Goal: Information Seeking & Learning: Learn about a topic

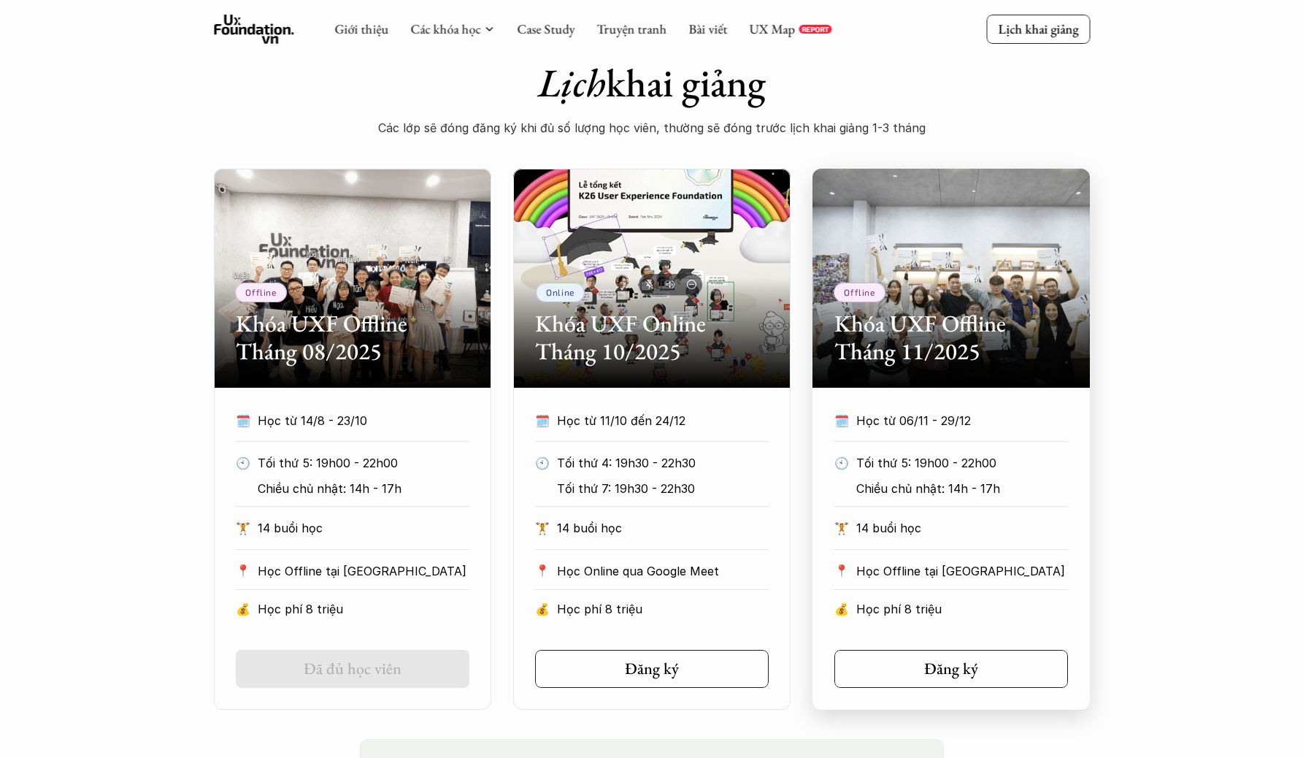
scroll to position [542, 0]
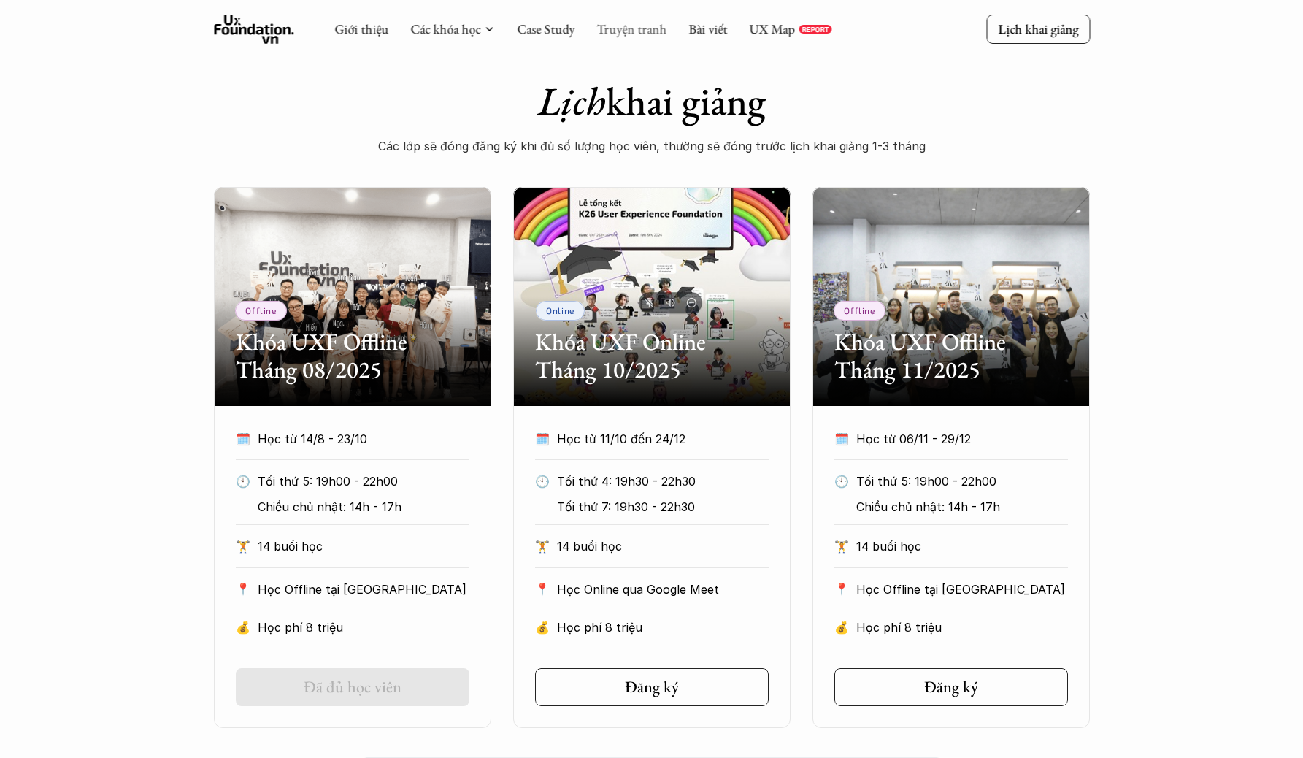
click at [648, 31] on link "Truyện tranh" at bounding box center [631, 28] width 70 height 17
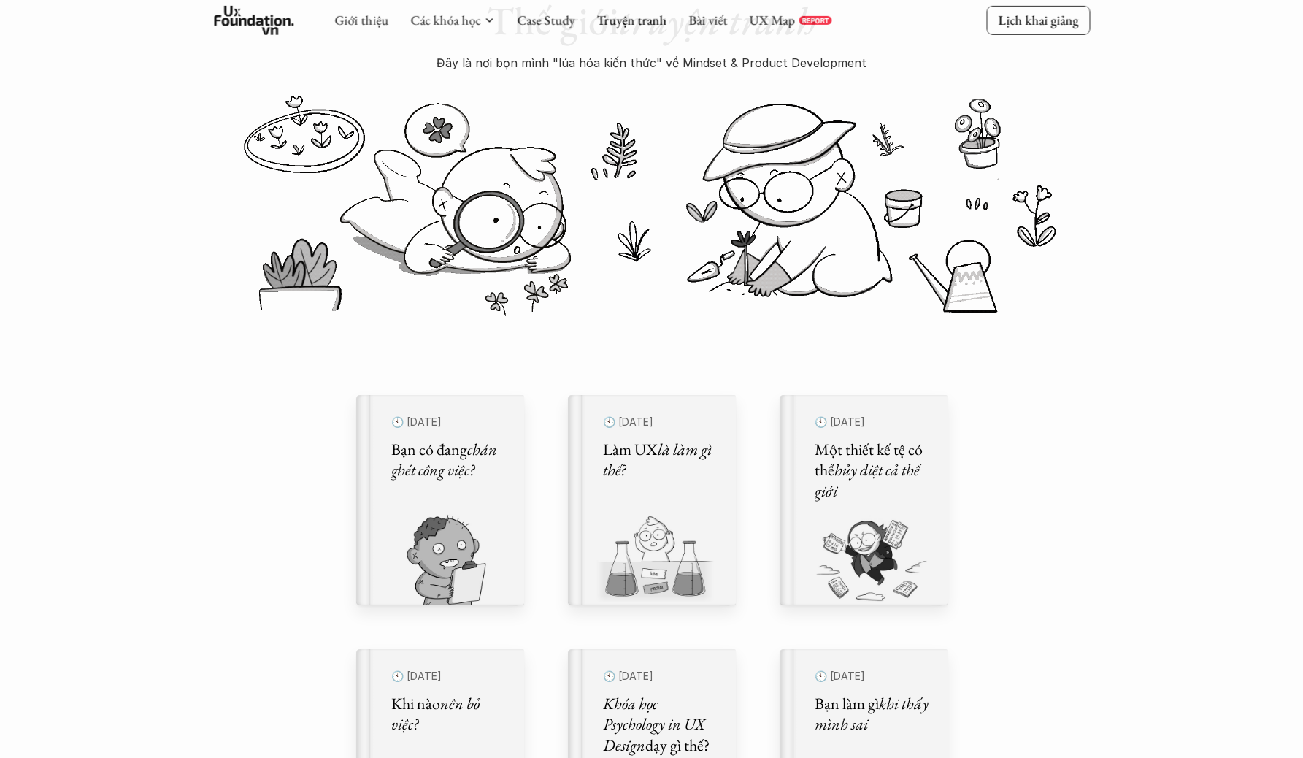
scroll to position [291, 0]
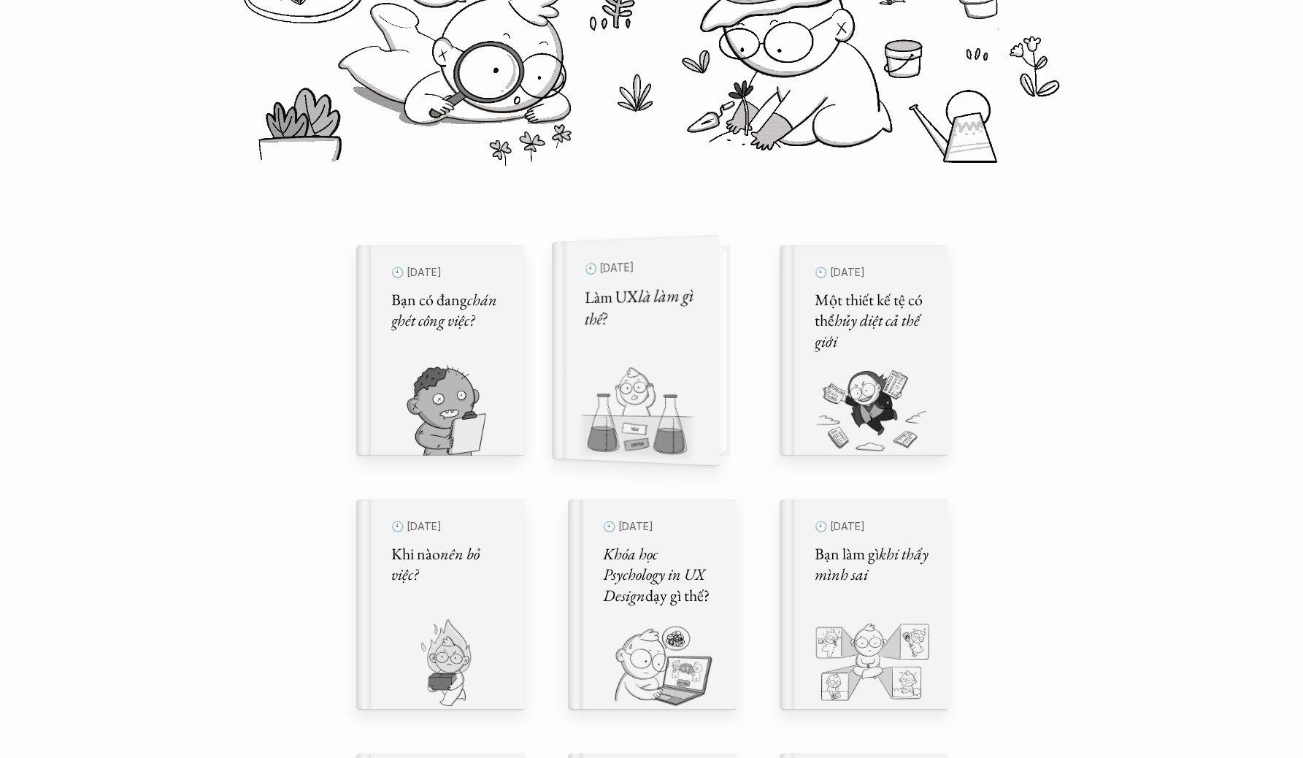
click at [689, 317] on h5 "Làm UX là làm gì thế?" at bounding box center [642, 307] width 115 height 47
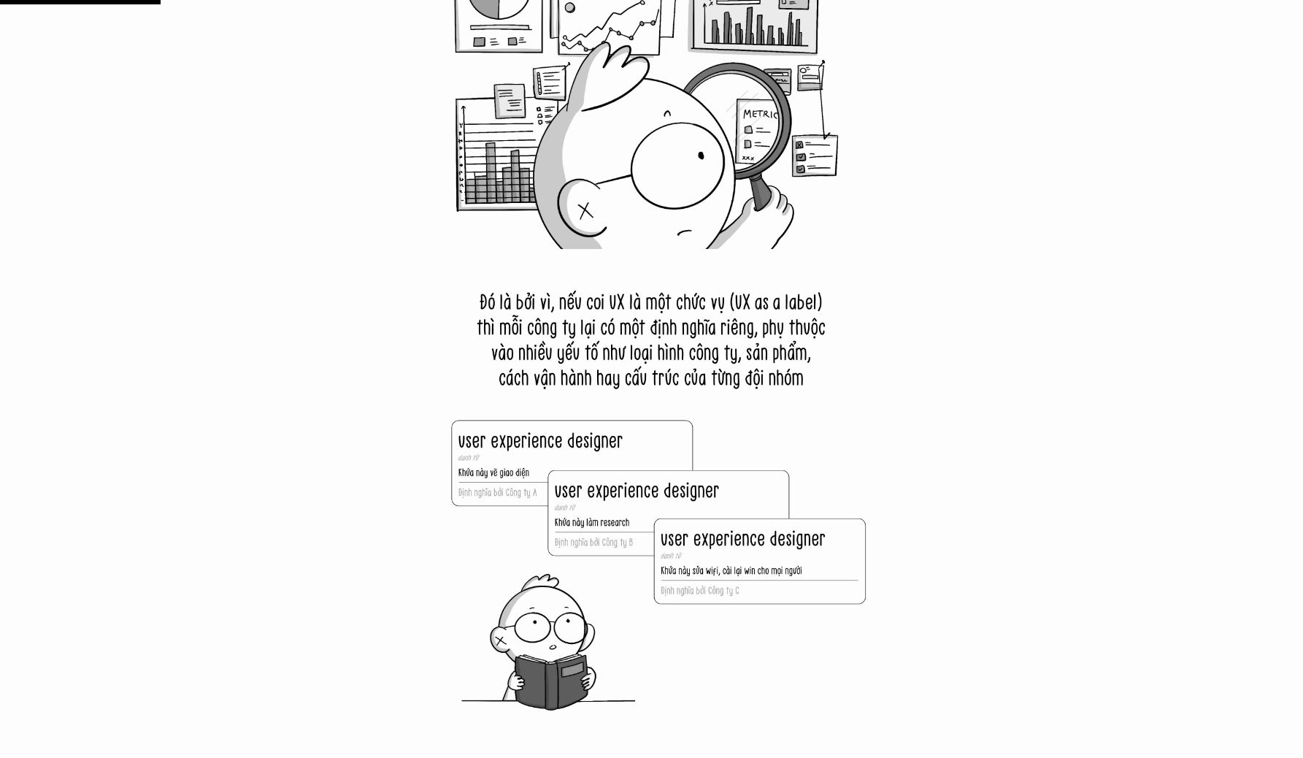
scroll to position [1990, 0]
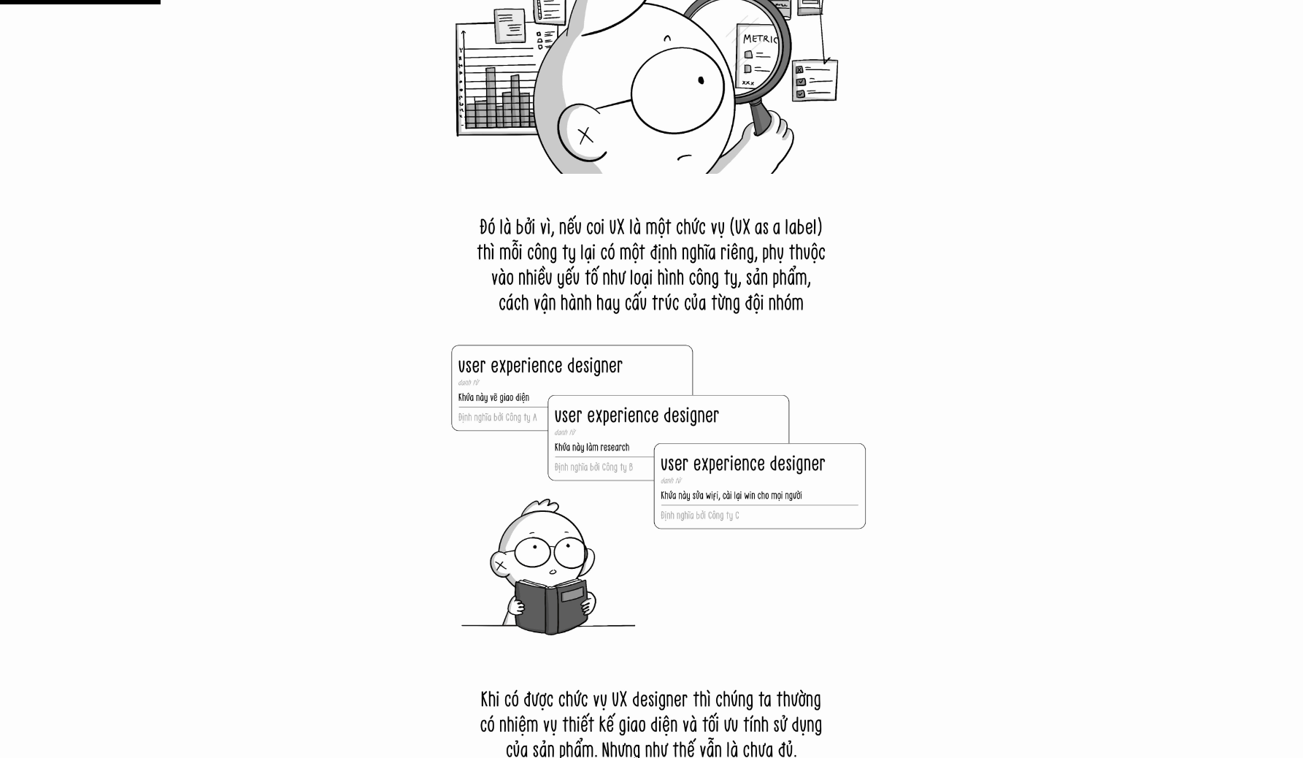
click at [761, 257] on img at bounding box center [652, 411] width 474 height 474
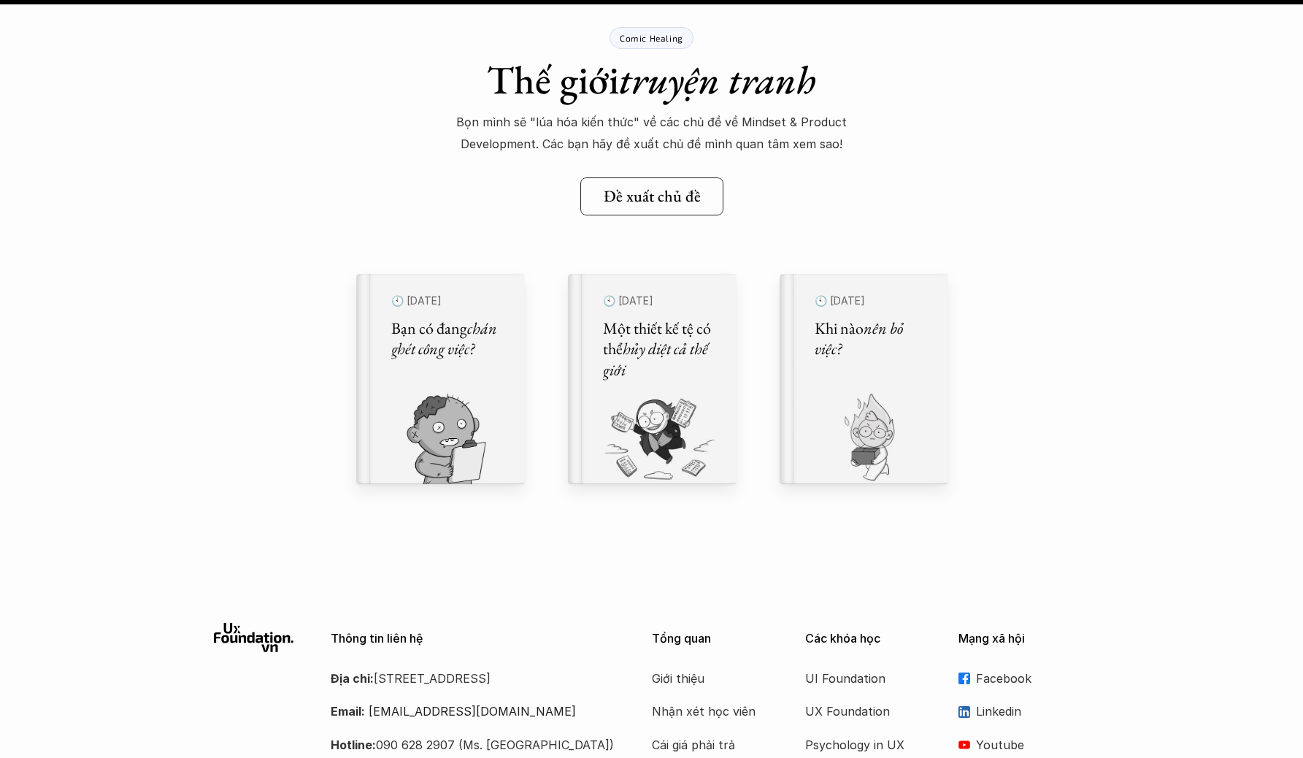
scroll to position [17049, 0]
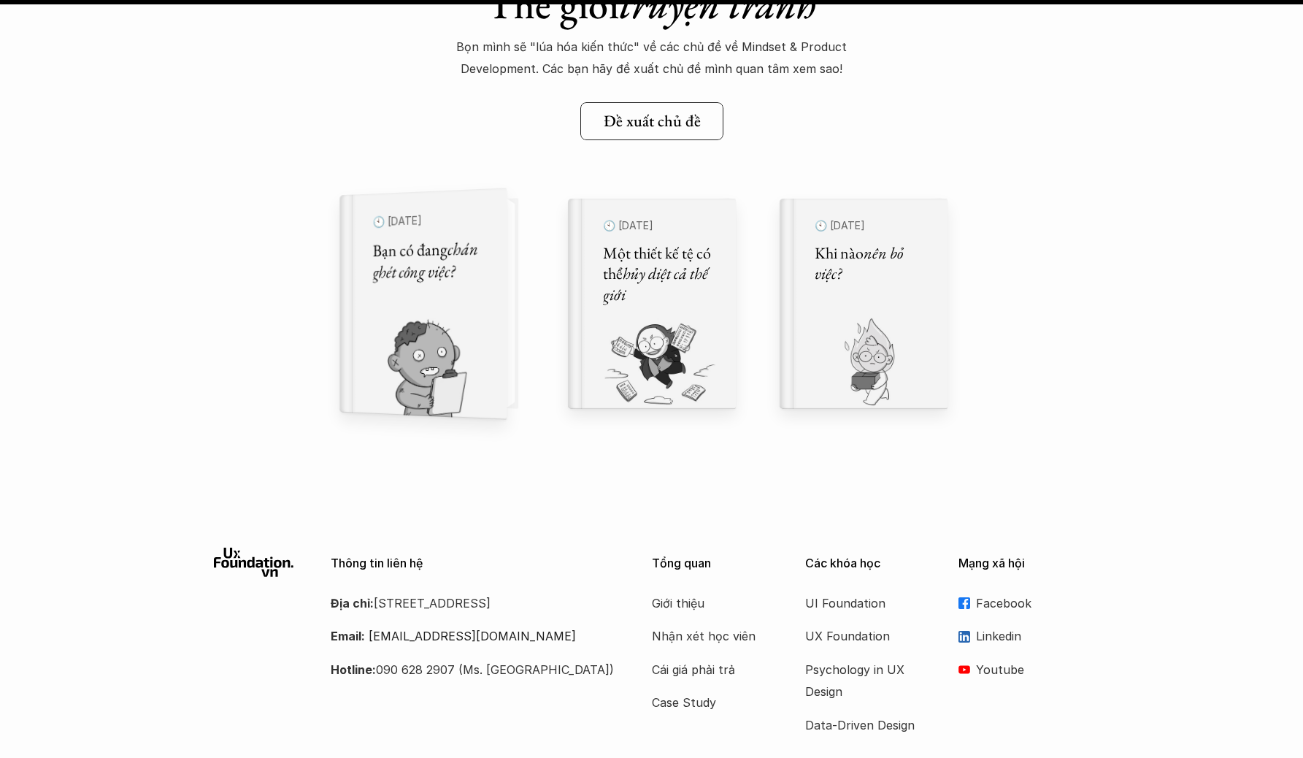
click at [492, 317] on div "🕙 29 thg 9, 2024 Bạn có đang chán ghét công việc?" at bounding box center [430, 303] width 150 height 231
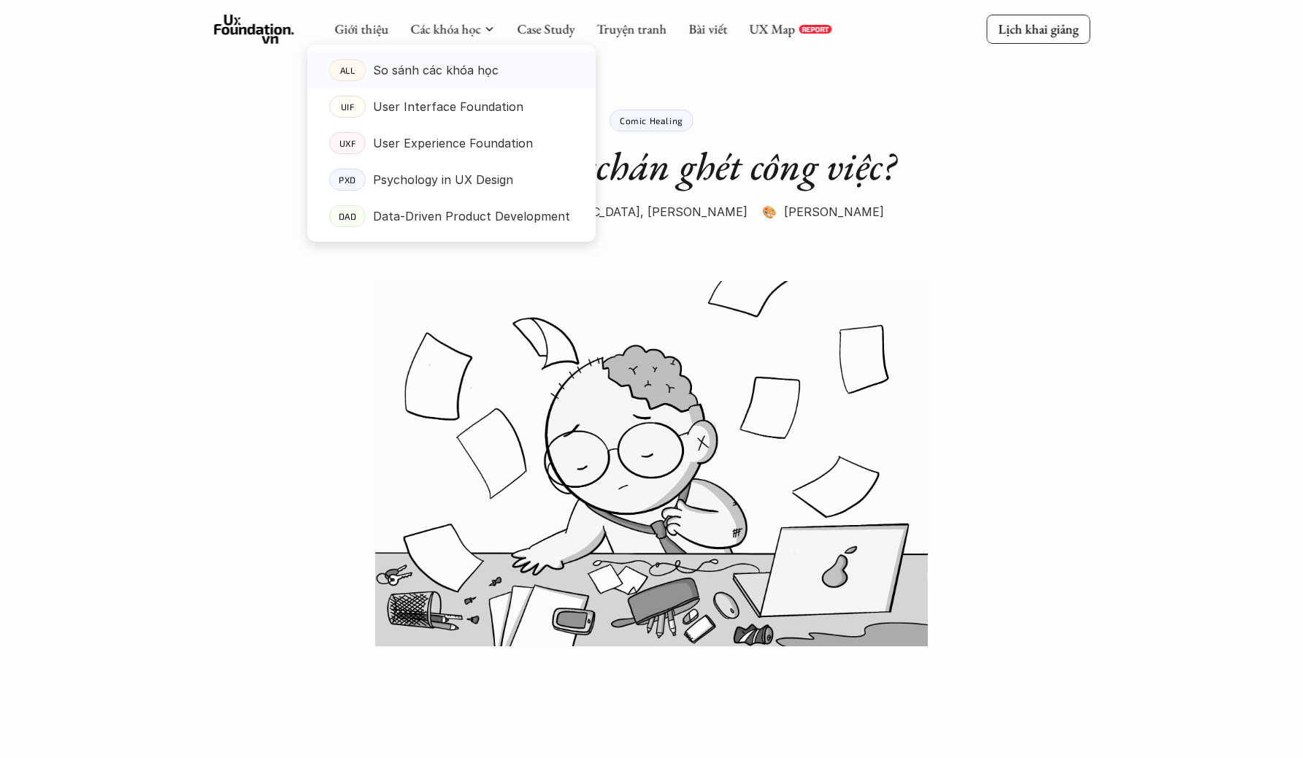
click at [428, 72] on p "So sánh các khóa học" at bounding box center [436, 70] width 126 height 22
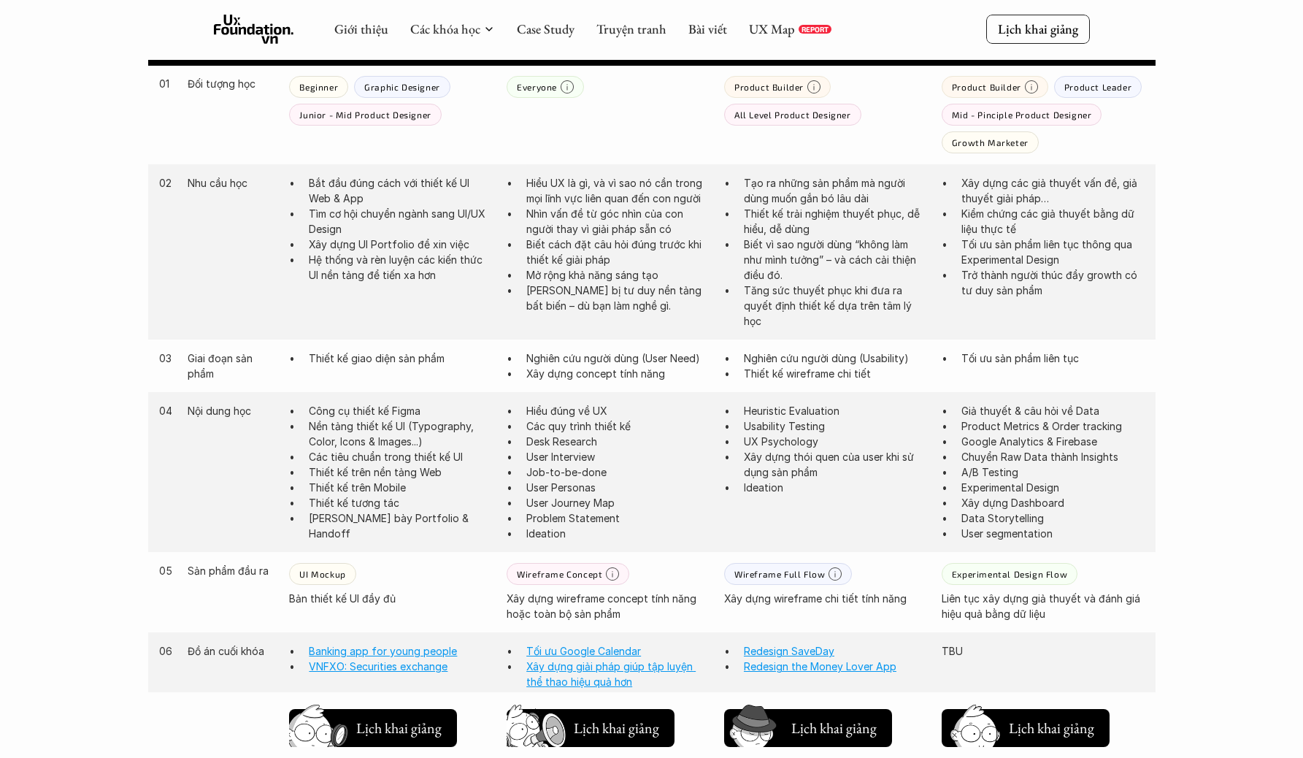
scroll to position [739, 0]
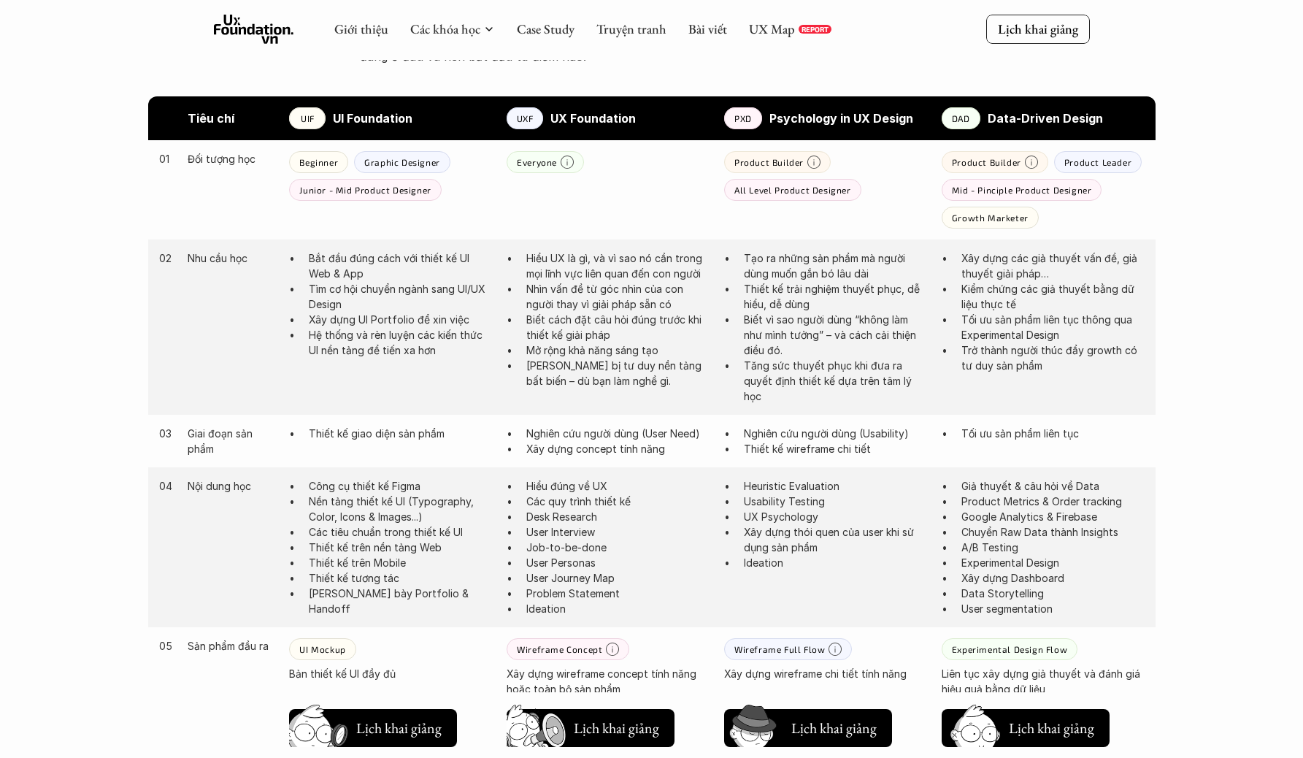
drag, startPoint x: 296, startPoint y: 261, endPoint x: 416, endPoint y: 343, distance: 145.3
click at [415, 344] on ul "Bắt đầu đúng cách với thiết kế UI Web & App Tìm cơ hội chuyển ngành sang UI/UX …" at bounding box center [390, 303] width 203 height 107
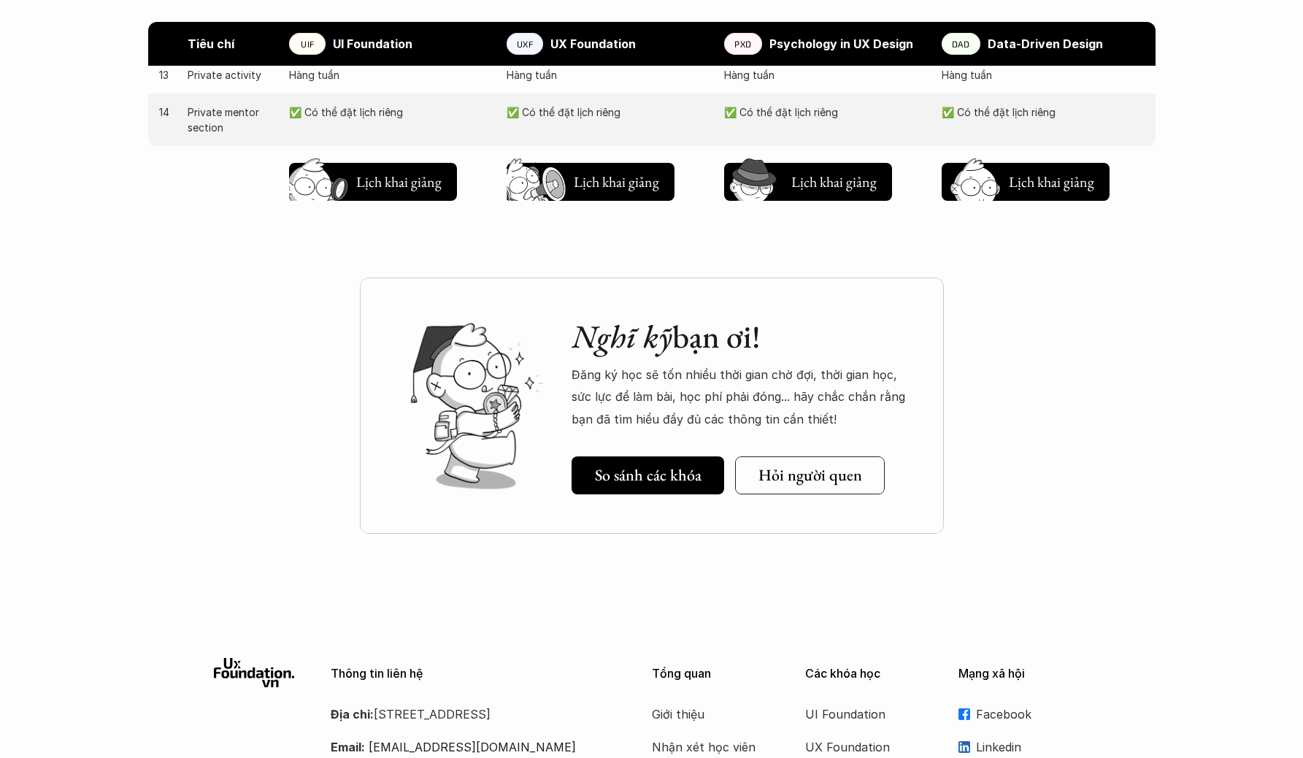
scroll to position [1803, 0]
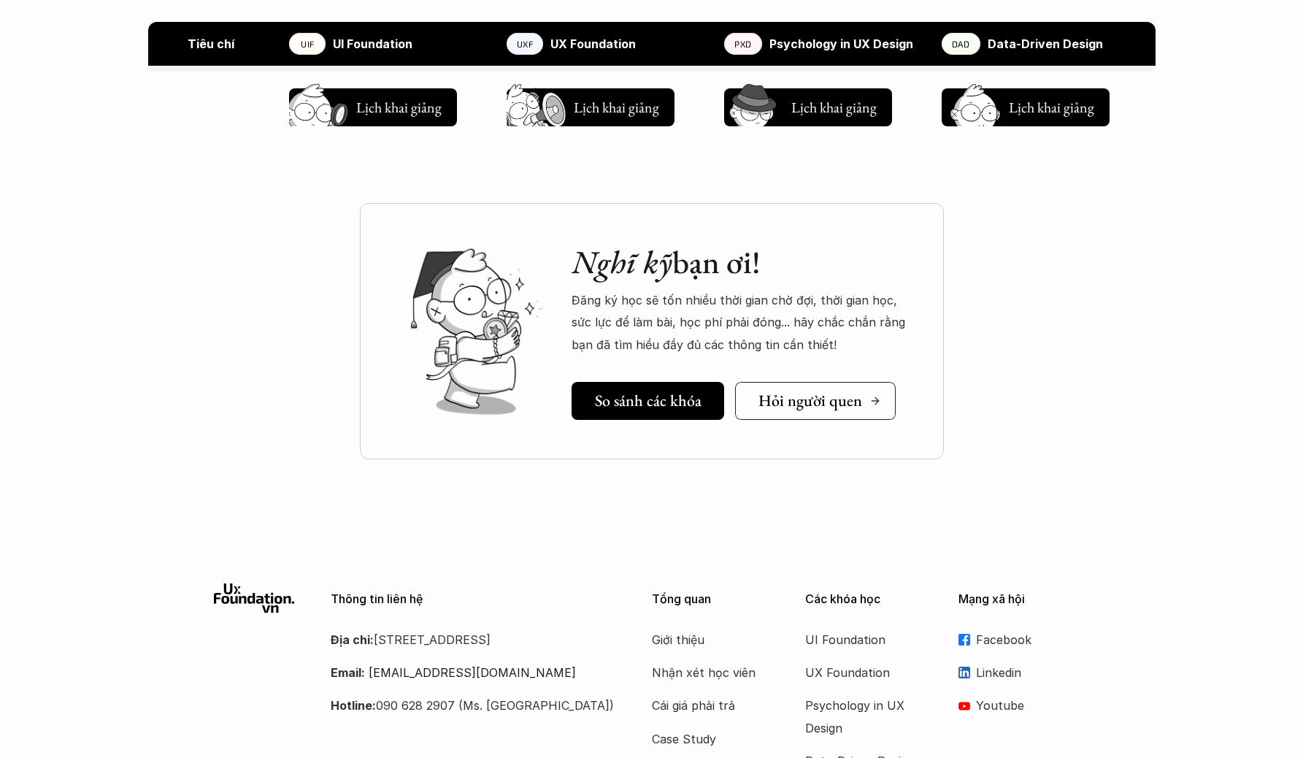
click at [793, 404] on h5 "Hỏi người quen" at bounding box center [810, 400] width 104 height 19
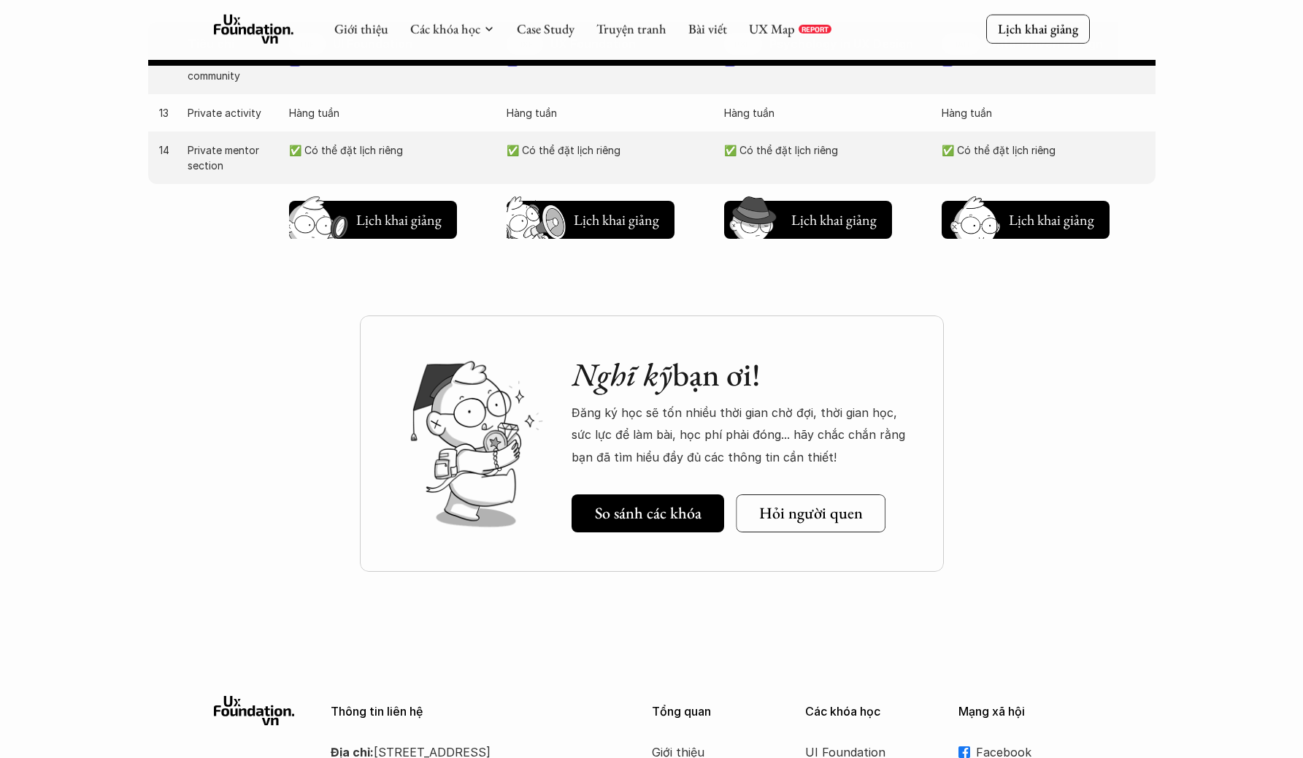
scroll to position [1381, 0]
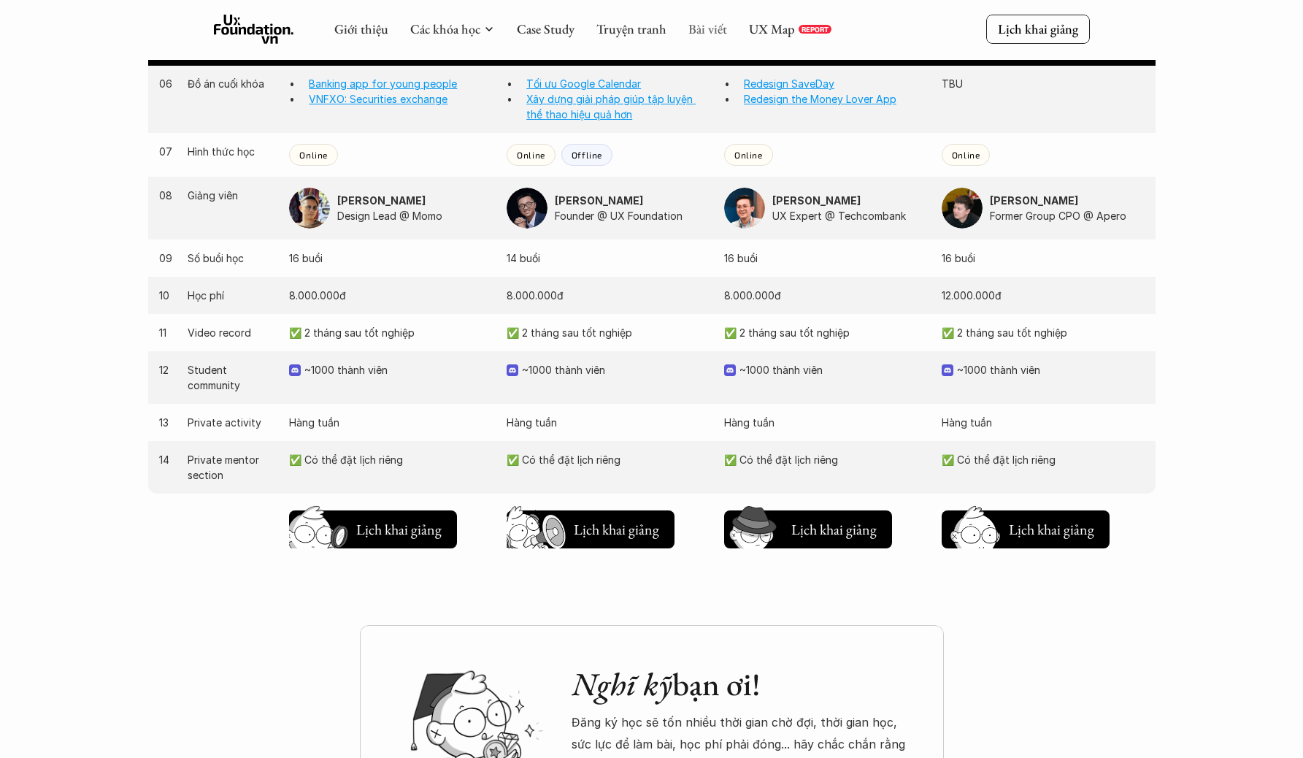
click at [690, 30] on link "Bài viết" at bounding box center [707, 28] width 39 height 17
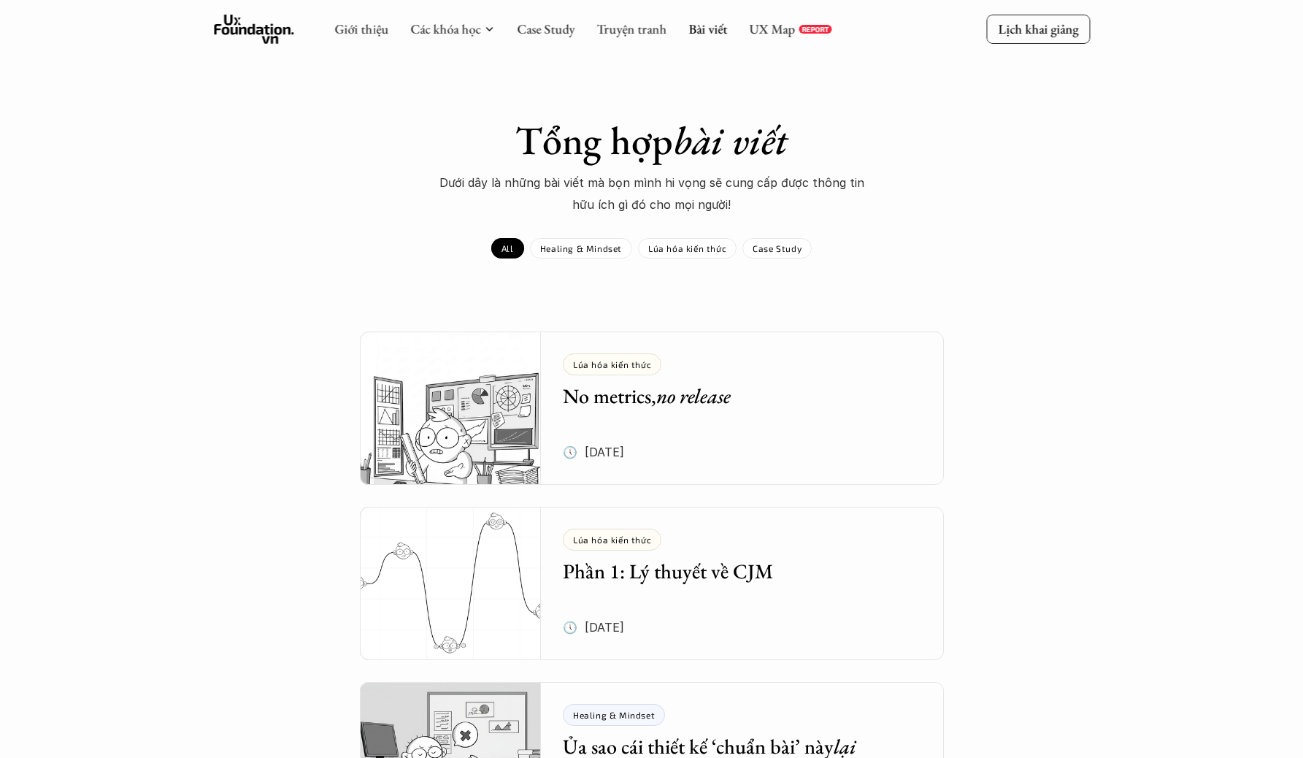
click at [683, 419] on div "Lúa hóa kiến thức No metrics, no release 🕔 28 thg 7, 2025" at bounding box center [753, 407] width 381 height 153
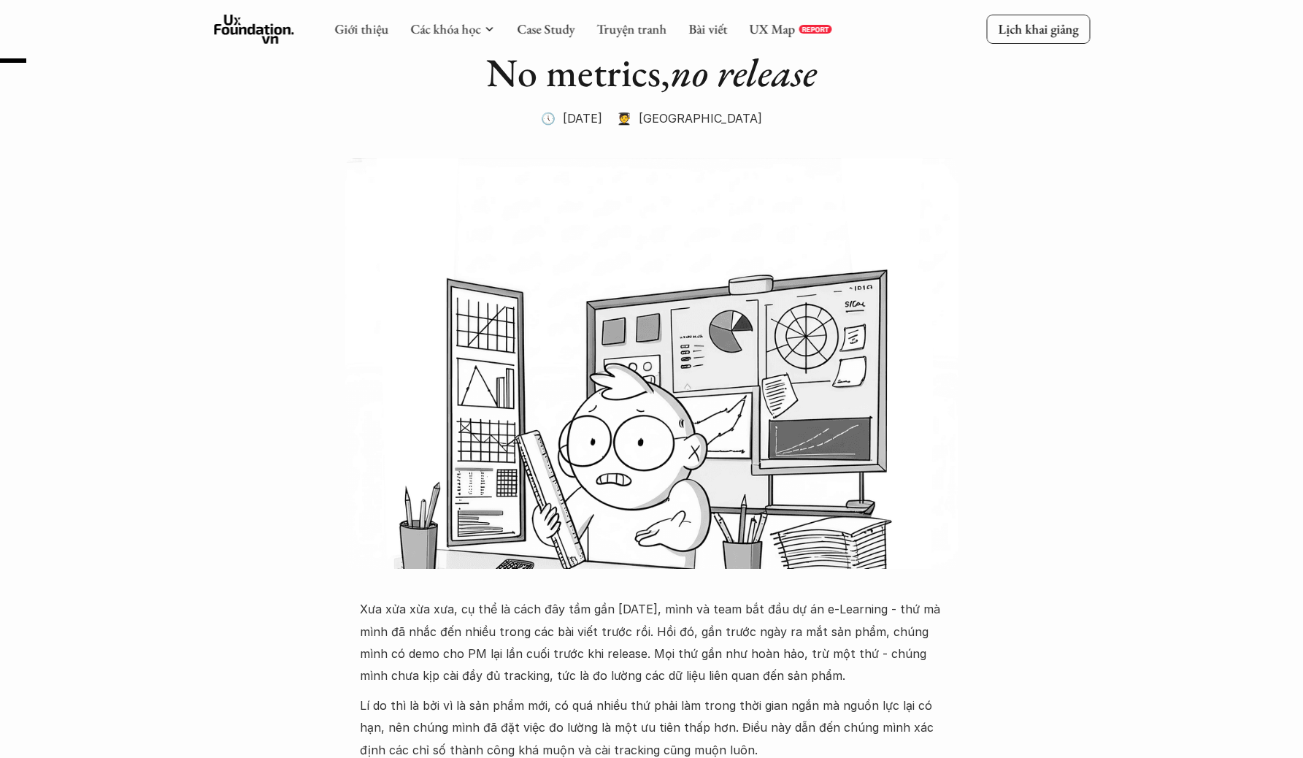
scroll to position [561, 0]
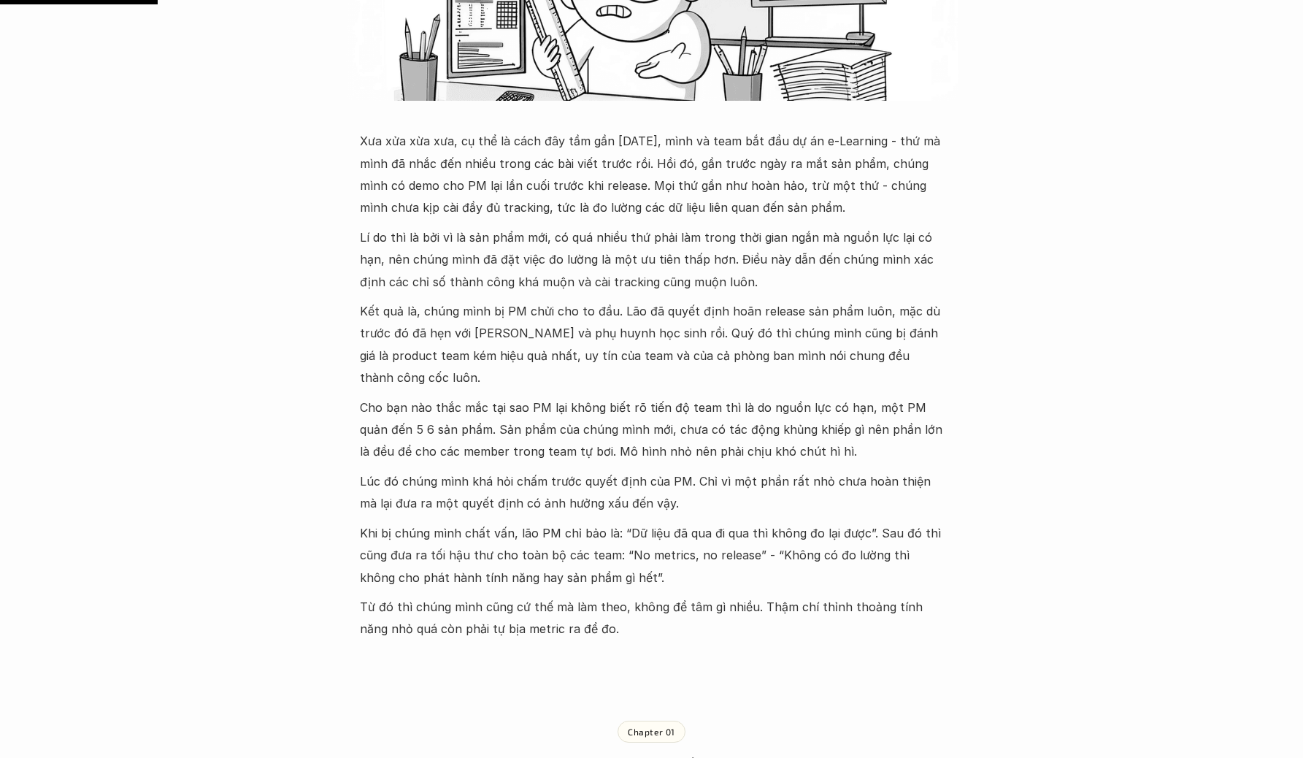
click at [785, 193] on p "Xưa xửa xừa xưa, cụ thể là cách đây tầm gần 2 năm, mình và team bắt đầu dự án e…" at bounding box center [652, 174] width 584 height 89
click at [703, 247] on p "Lí do thì là bởi vì là sản phẩm mới, có quá nhiều thứ phải làm trong thời gian …" at bounding box center [652, 259] width 584 height 66
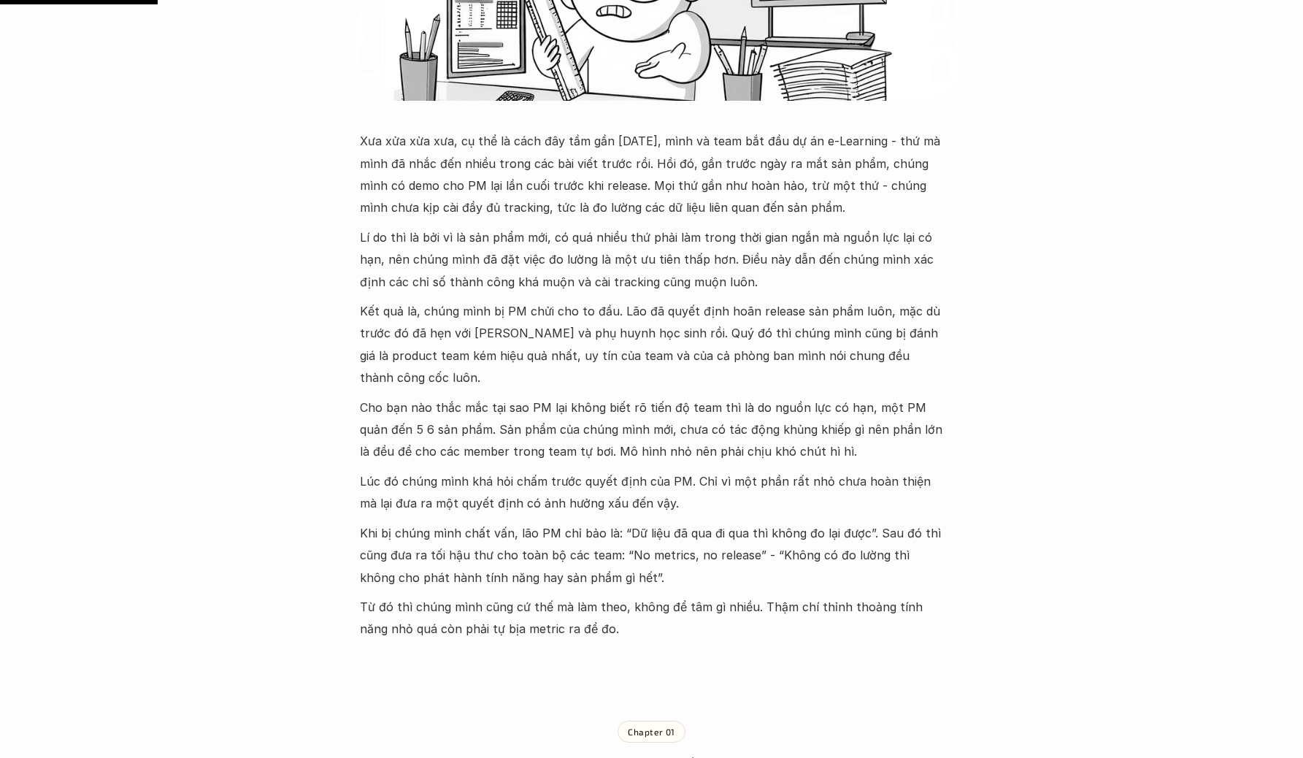
click at [703, 247] on p "Lí do thì là bởi vì là sản phẩm mới, có quá nhiều thứ phải làm trong thời gian …" at bounding box center [652, 259] width 584 height 66
click at [556, 207] on p "Xưa xửa xừa xưa, cụ thể là cách đây tầm gần 2 năm, mình và team bắt đầu dự án e…" at bounding box center [652, 174] width 584 height 89
click at [555, 258] on p "Lí do thì là bởi vì là sản phẩm mới, có quá nhiều thứ phải làm trong thời gian …" at bounding box center [652, 259] width 584 height 66
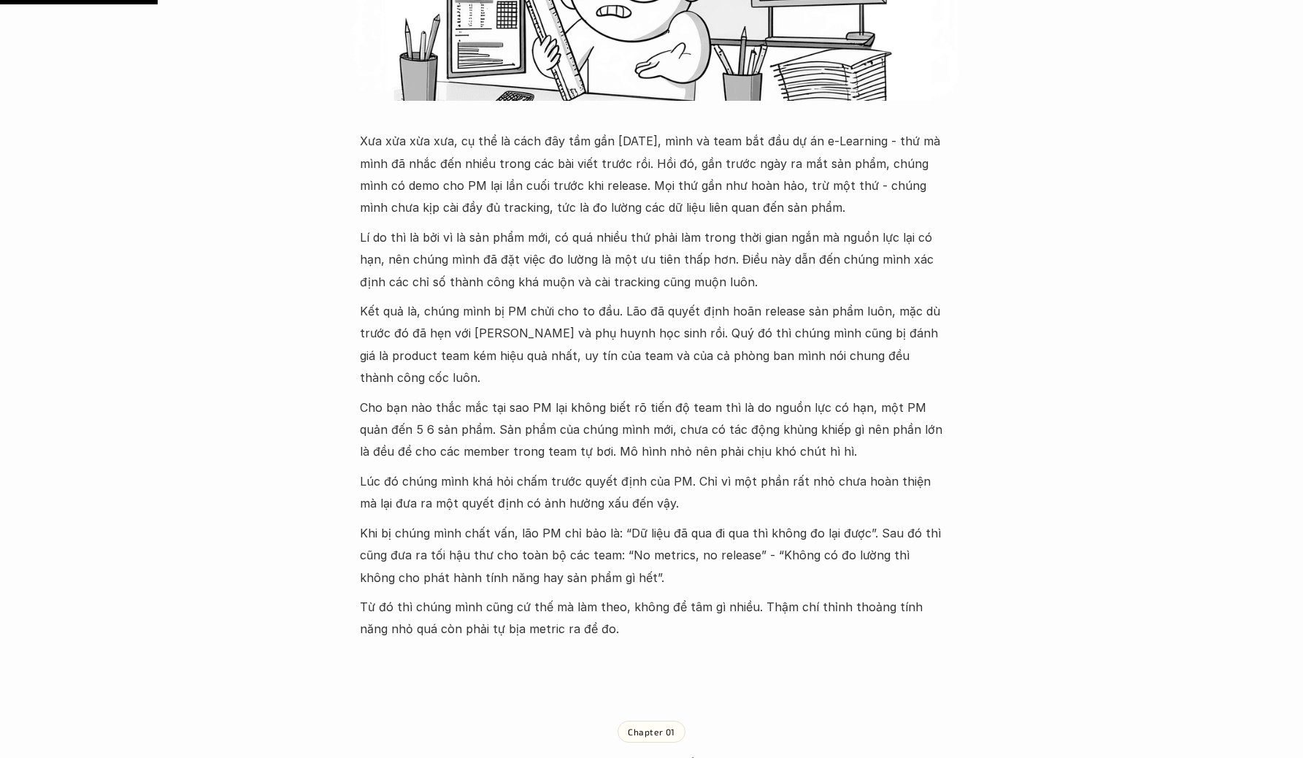
click at [555, 258] on p "Lí do thì là bởi vì là sản phẩm mới, có quá nhiều thứ phải làm trong thời gian …" at bounding box center [652, 259] width 584 height 66
click at [525, 337] on p "Kết quả là, chúng mình bị PM chửi cho to đầu. Lão đã quyết định hoãn release sả…" at bounding box center [652, 344] width 584 height 89
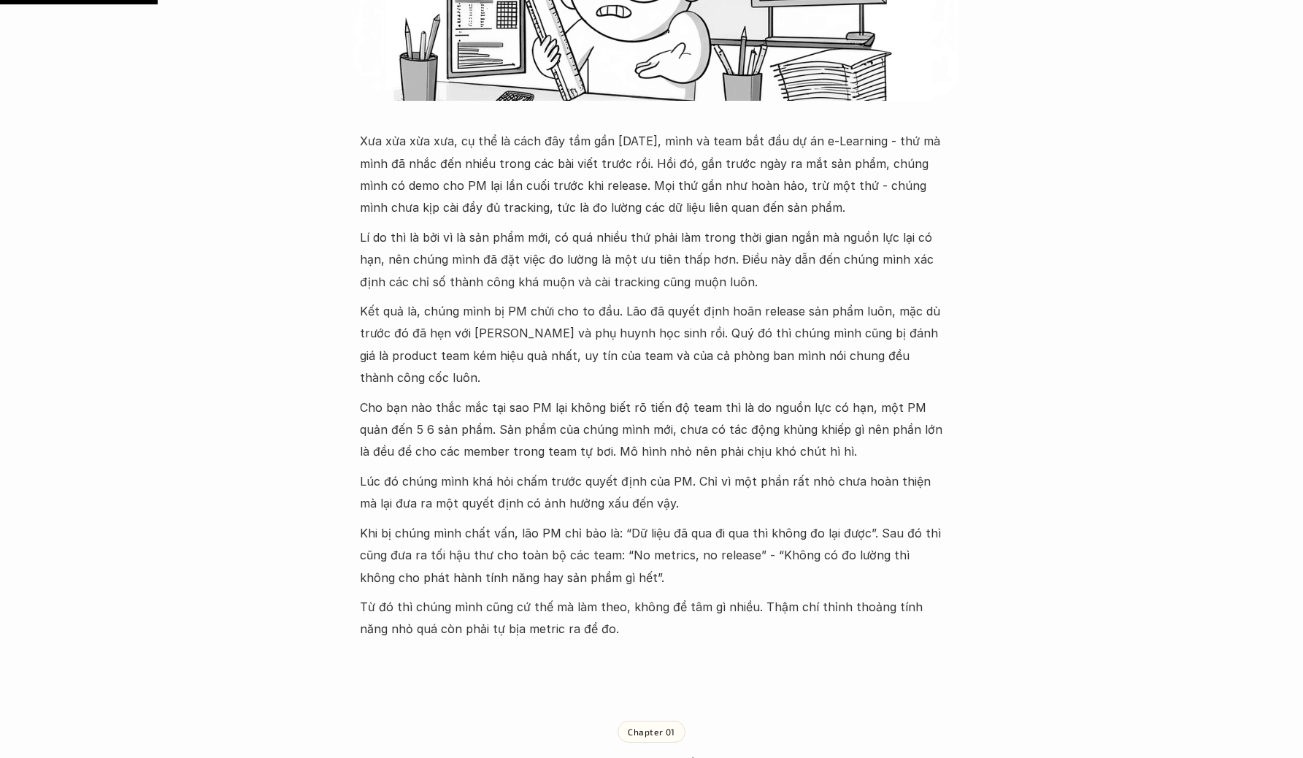
click at [581, 226] on p "Lí do thì là bởi vì là sản phẩm mới, có quá nhiều thứ phải làm trong thời gian …" at bounding box center [652, 259] width 584 height 66
click at [523, 343] on p "Kết quả là, chúng mình bị PM chửi cho to đầu. Lão đã quyết định hoãn release sả…" at bounding box center [652, 344] width 584 height 89
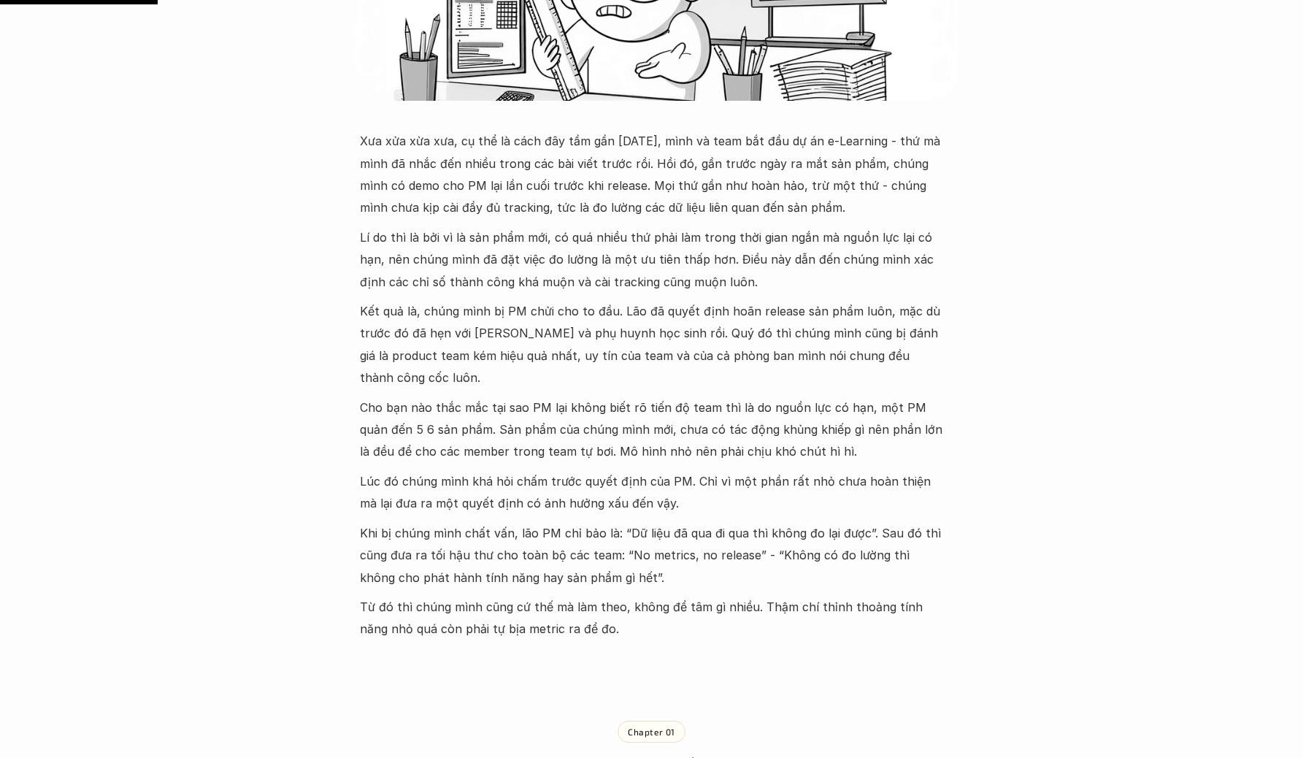
click at [523, 343] on p "Kết quả là, chúng mình bị PM chửi cho to đầu. Lão đã quyết định hoãn release sả…" at bounding box center [652, 344] width 584 height 89
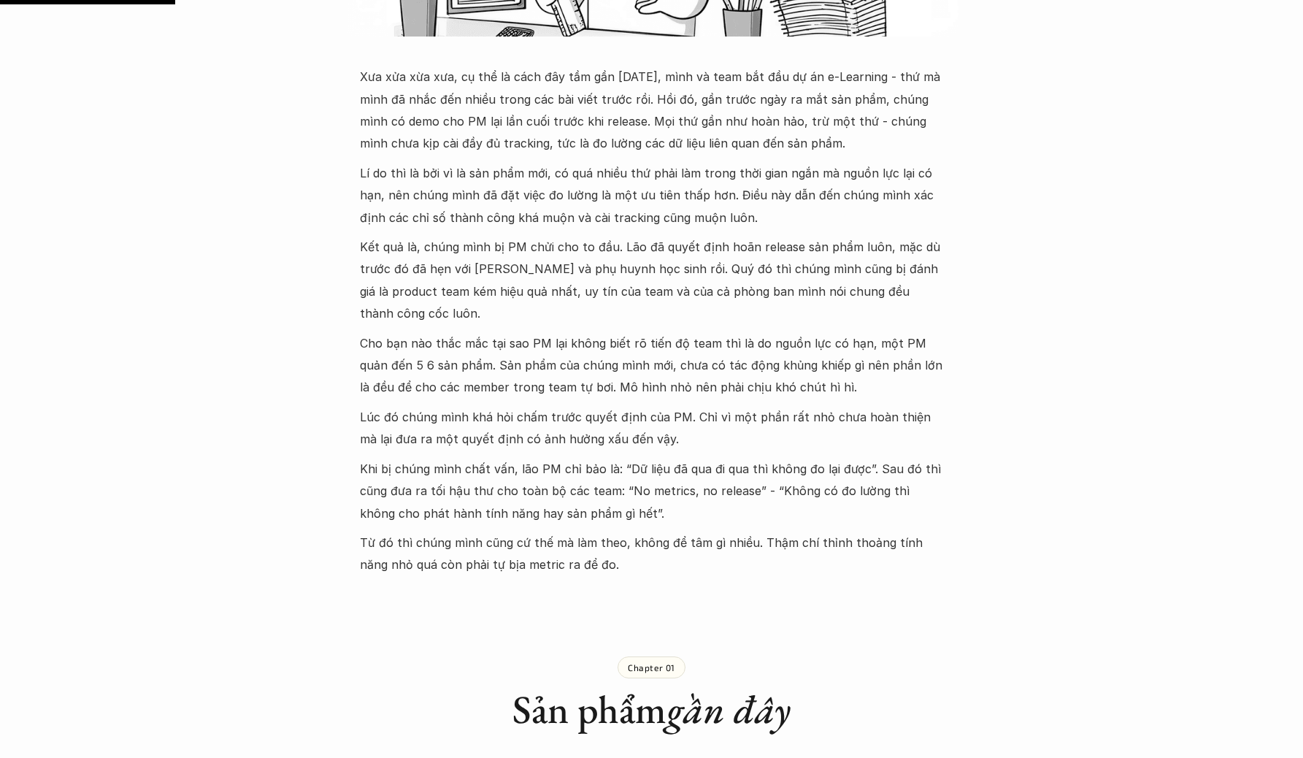
scroll to position [644, 0]
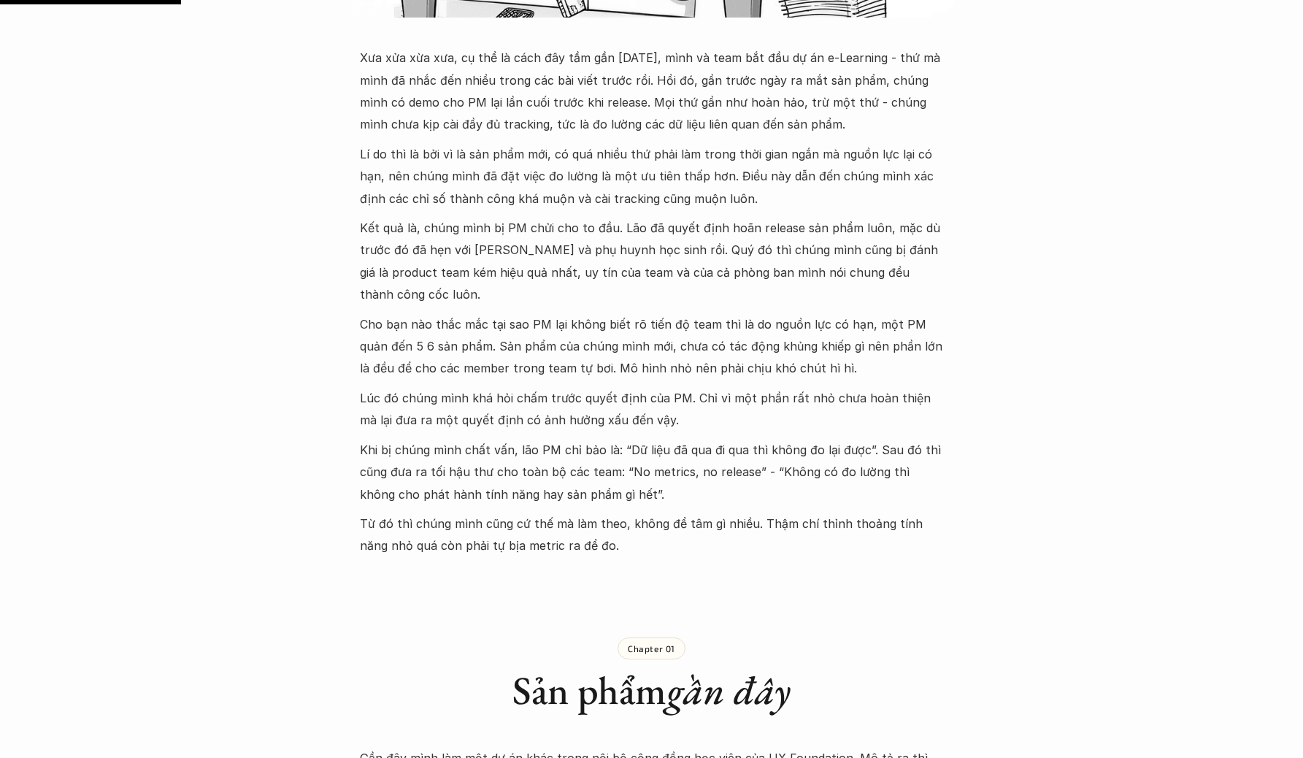
click at [657, 387] on p "Lúc đó chúng mình khá hỏi chấm trước quyết định của PM. Chỉ vì một phần rất nhỏ…" at bounding box center [652, 409] width 584 height 45
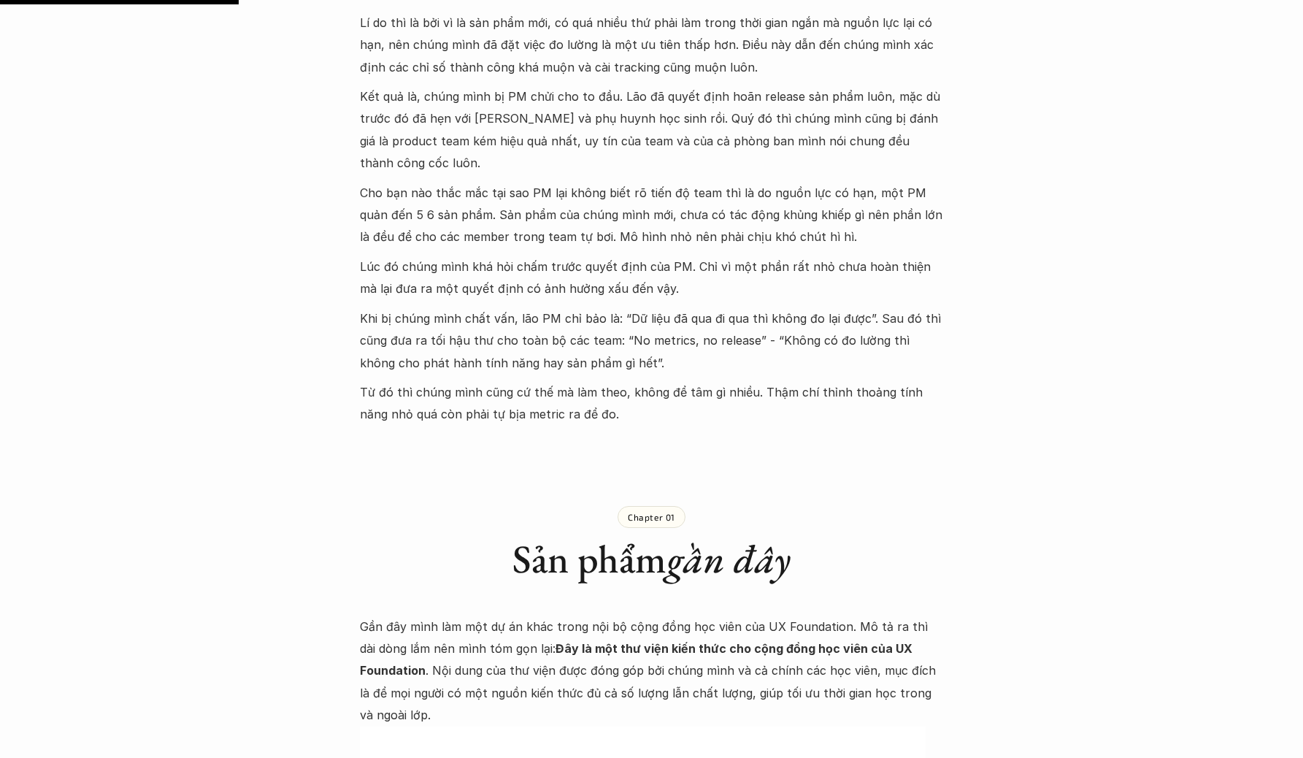
scroll to position [851, 0]
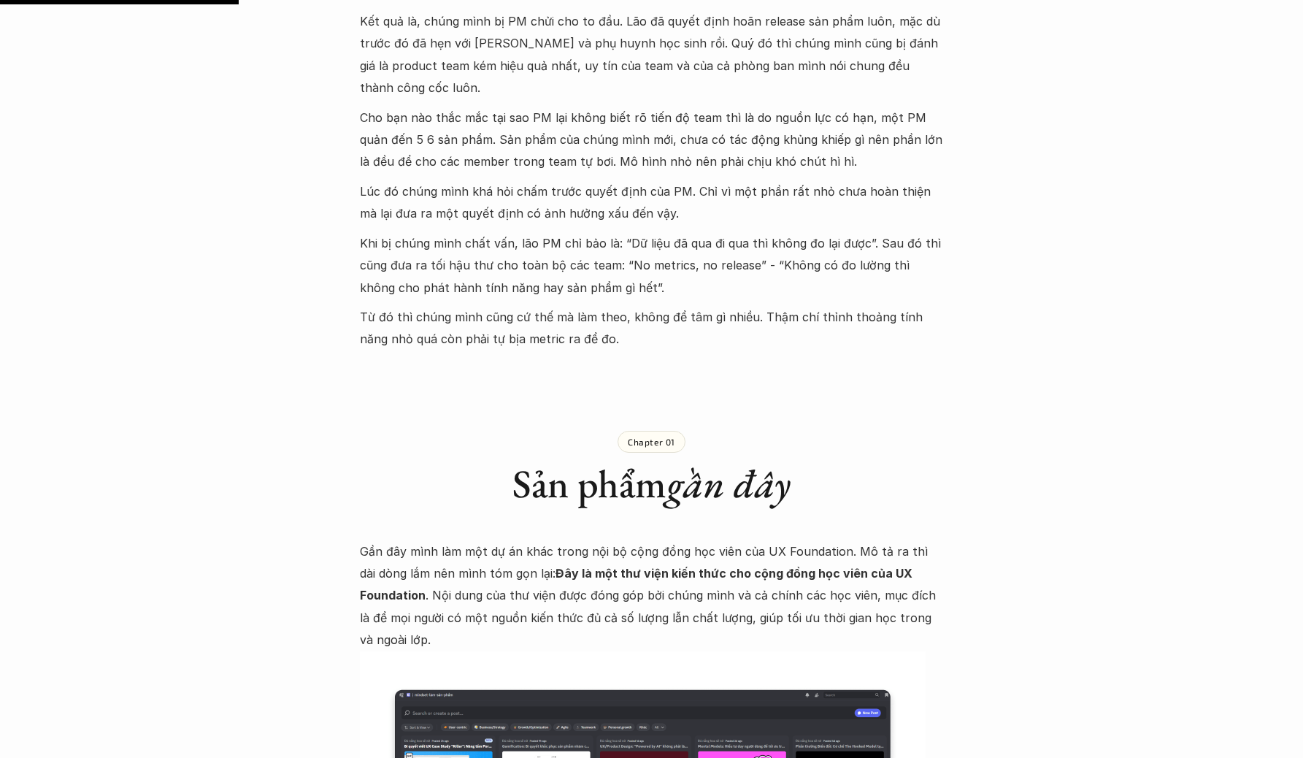
click at [574, 306] on p "Từ đó thì chúng mình cũng cứ thế mà làm theo, không để tâm gì nhiều. Thậm chí t…" at bounding box center [652, 328] width 584 height 45
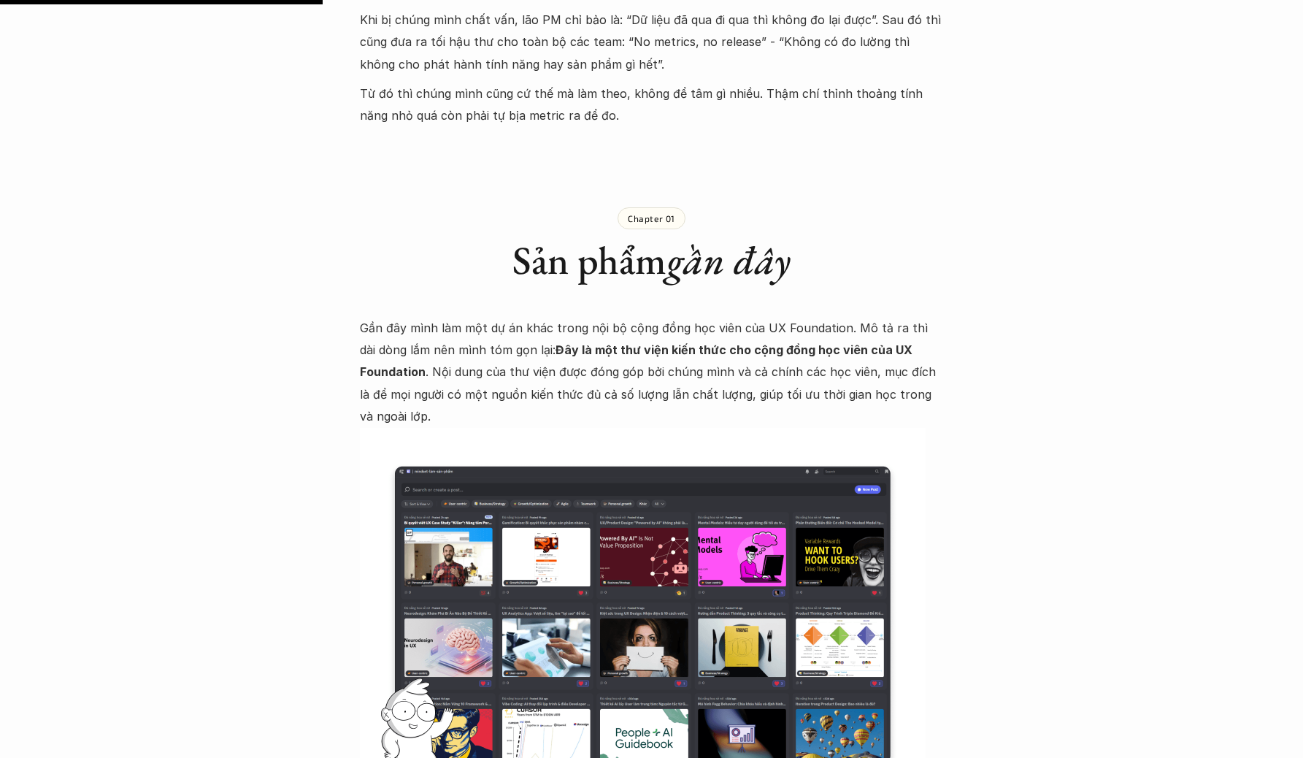
scroll to position [1149, 0]
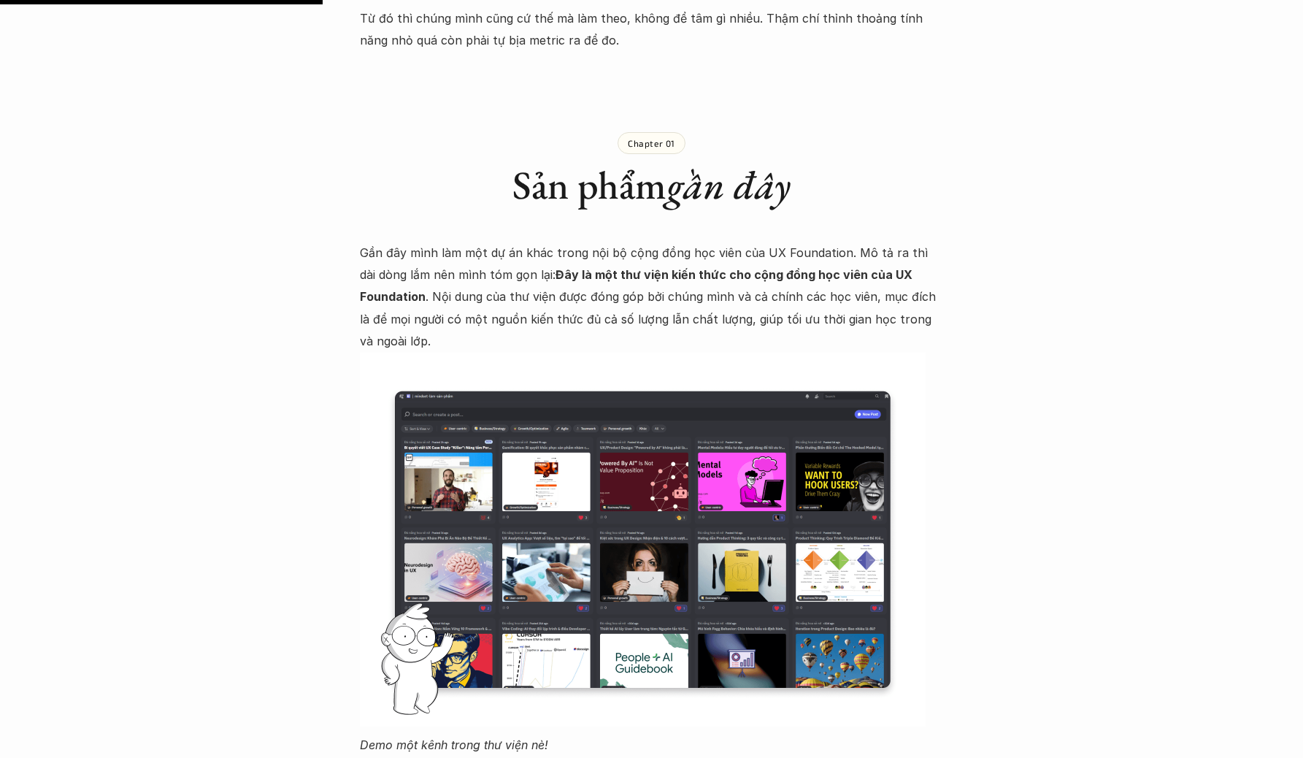
click at [489, 286] on p "Gần đây mình làm một dự án khác trong nội bộ cộng đồng học viên của UX Foundati…" at bounding box center [652, 297] width 584 height 111
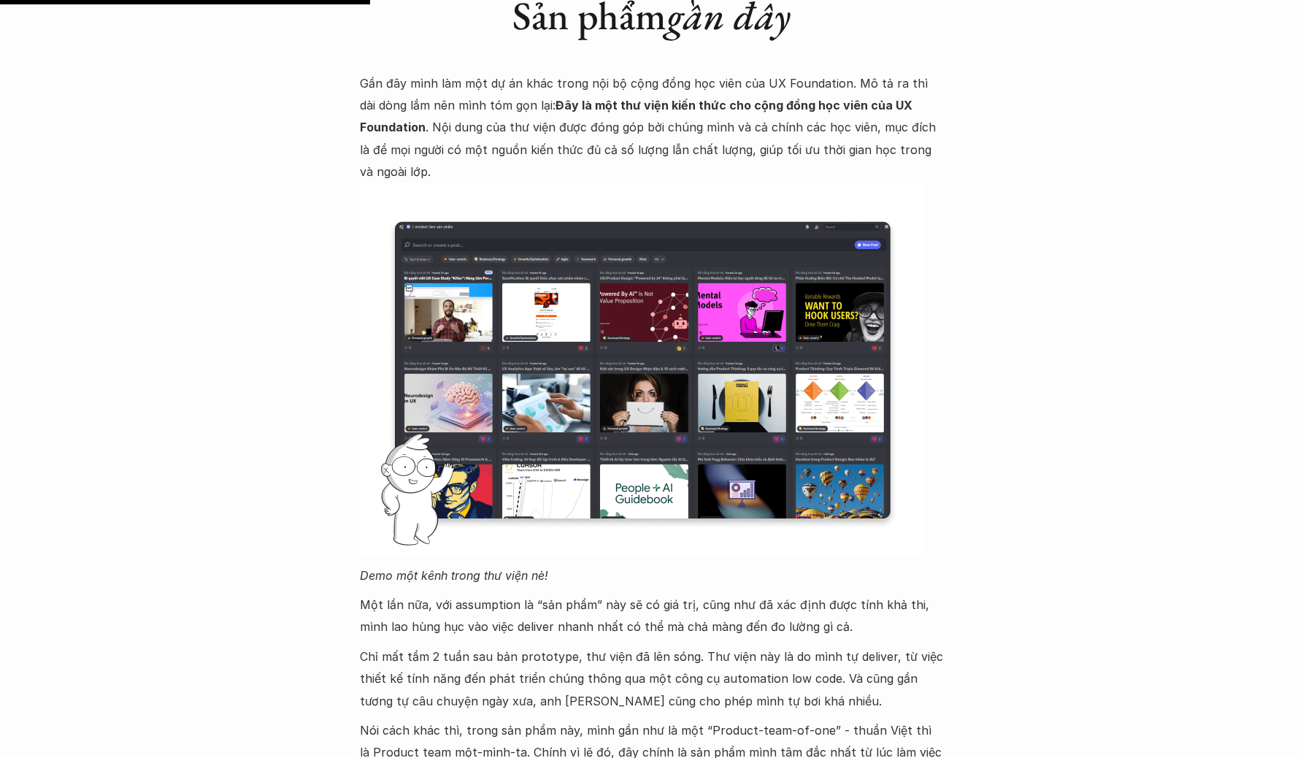
scroll to position [1619, 0]
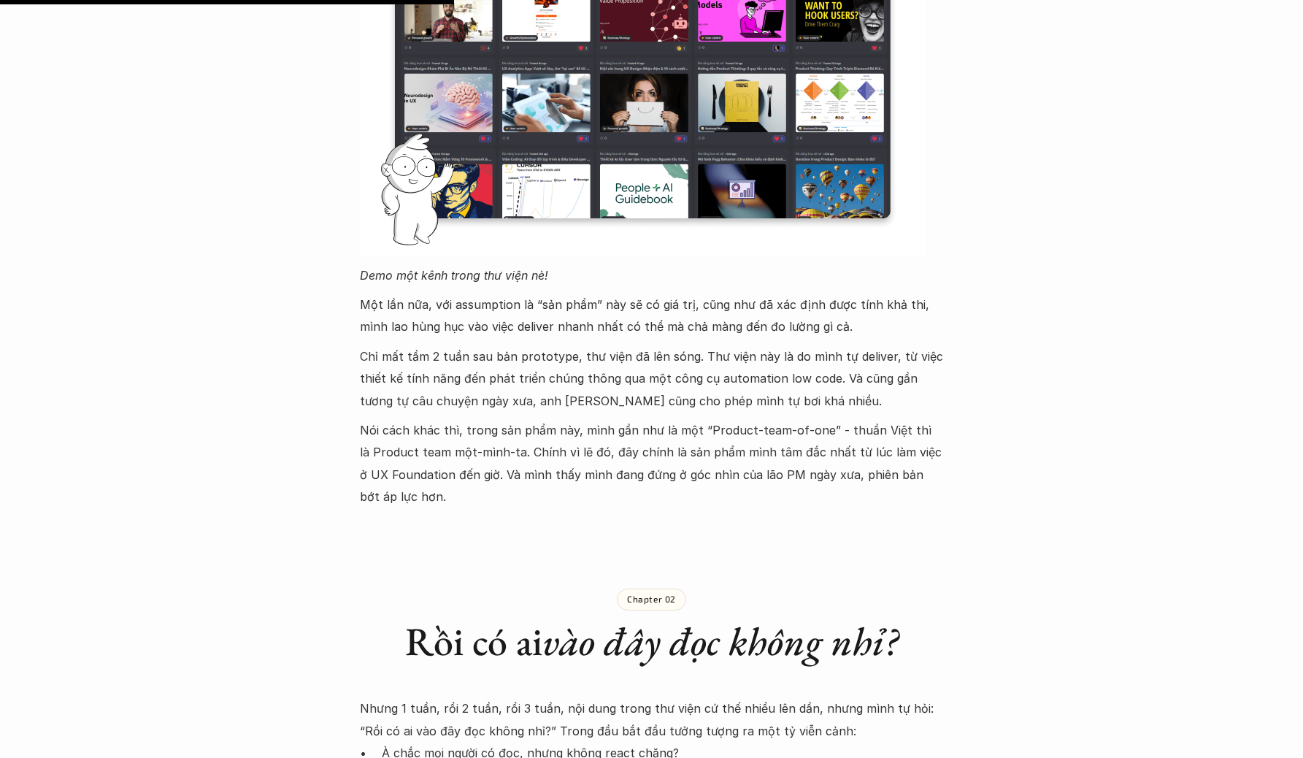
click at [443, 320] on div "Gần đây mình làm một dự án khác trong nội bộ cộng đồng học viên của UX Foundati…" at bounding box center [652, 140] width 584 height 736
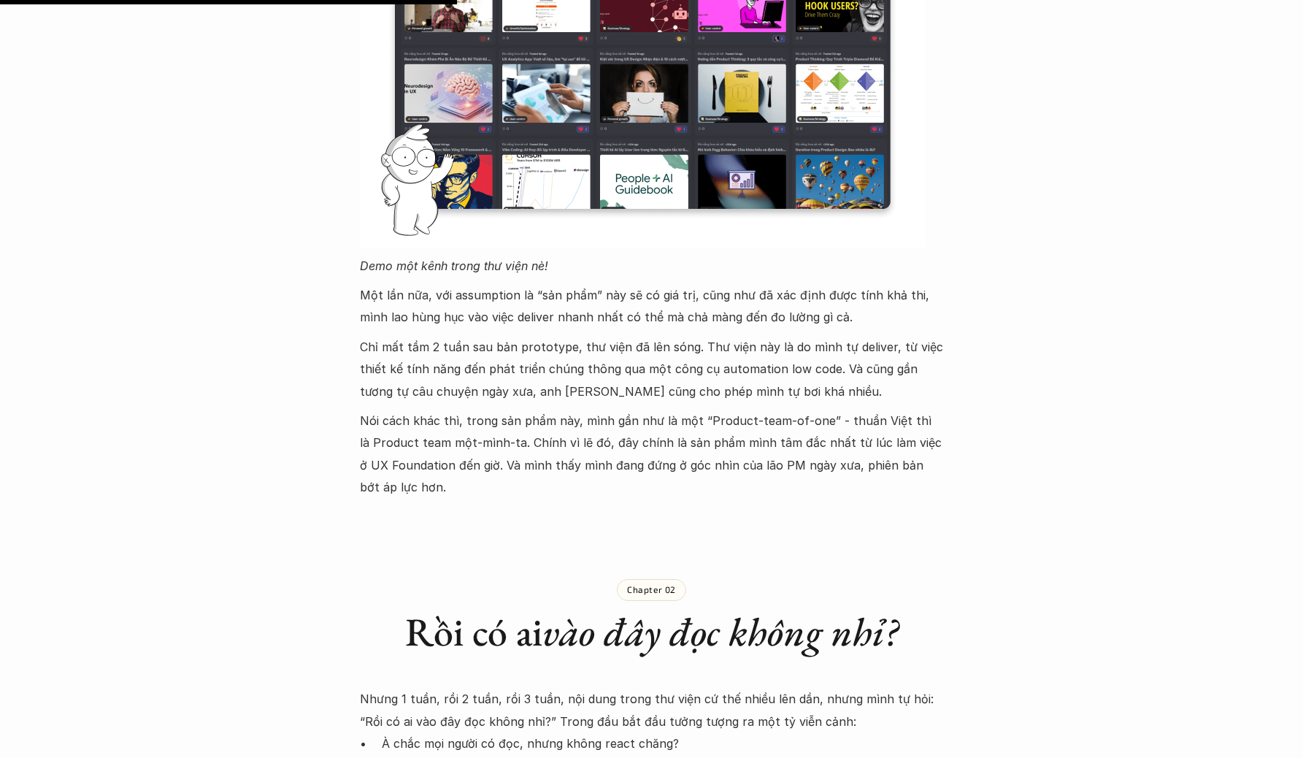
scroll to position [1647, 0]
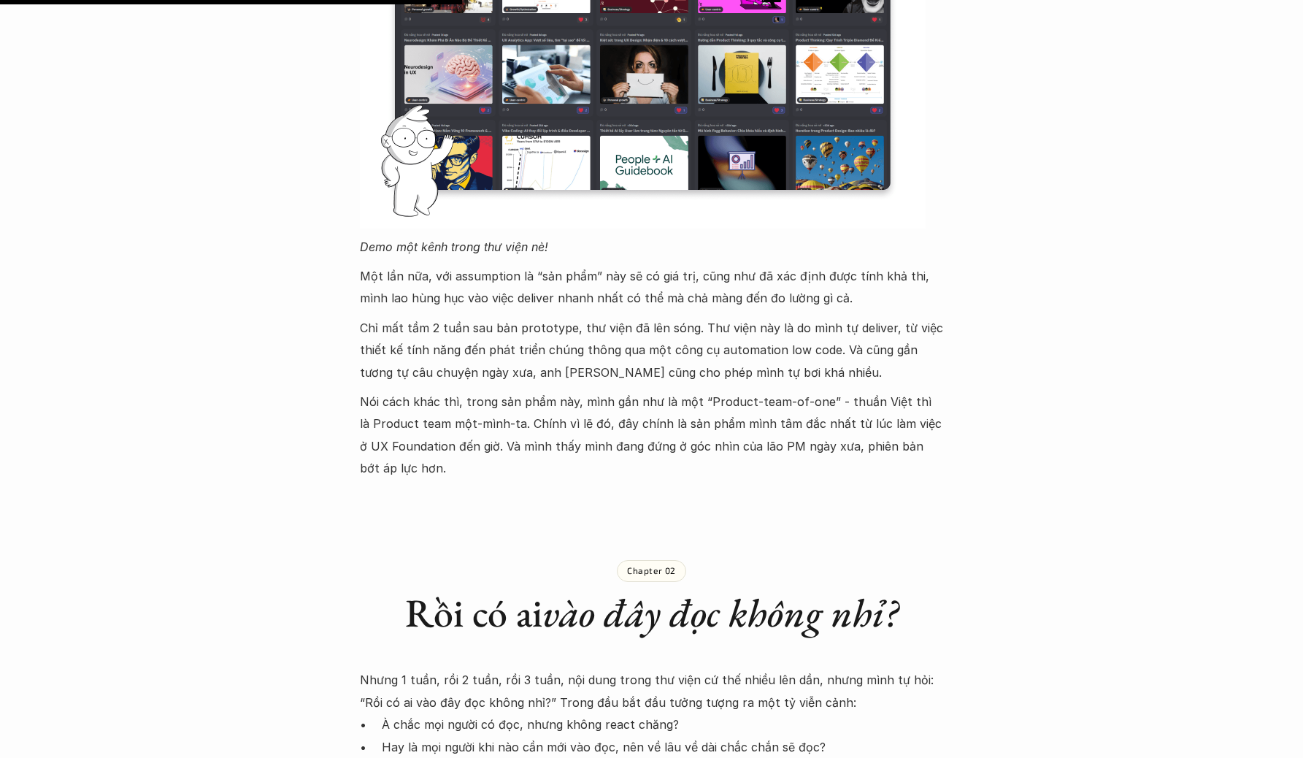
click at [489, 416] on p "Nói cách khác thì, trong sản phẩm này, mình gần như là một “Product-team-of-one…" at bounding box center [652, 434] width 584 height 89
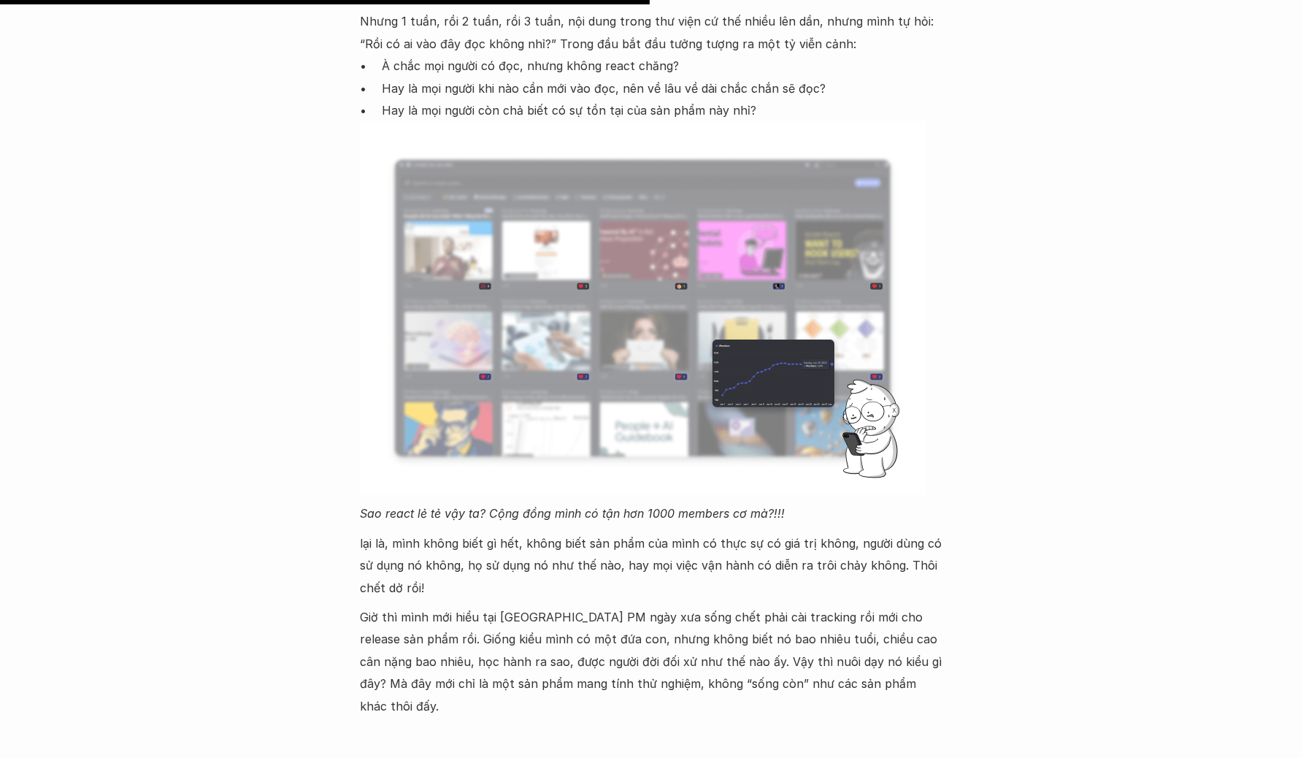
scroll to position [2483, 0]
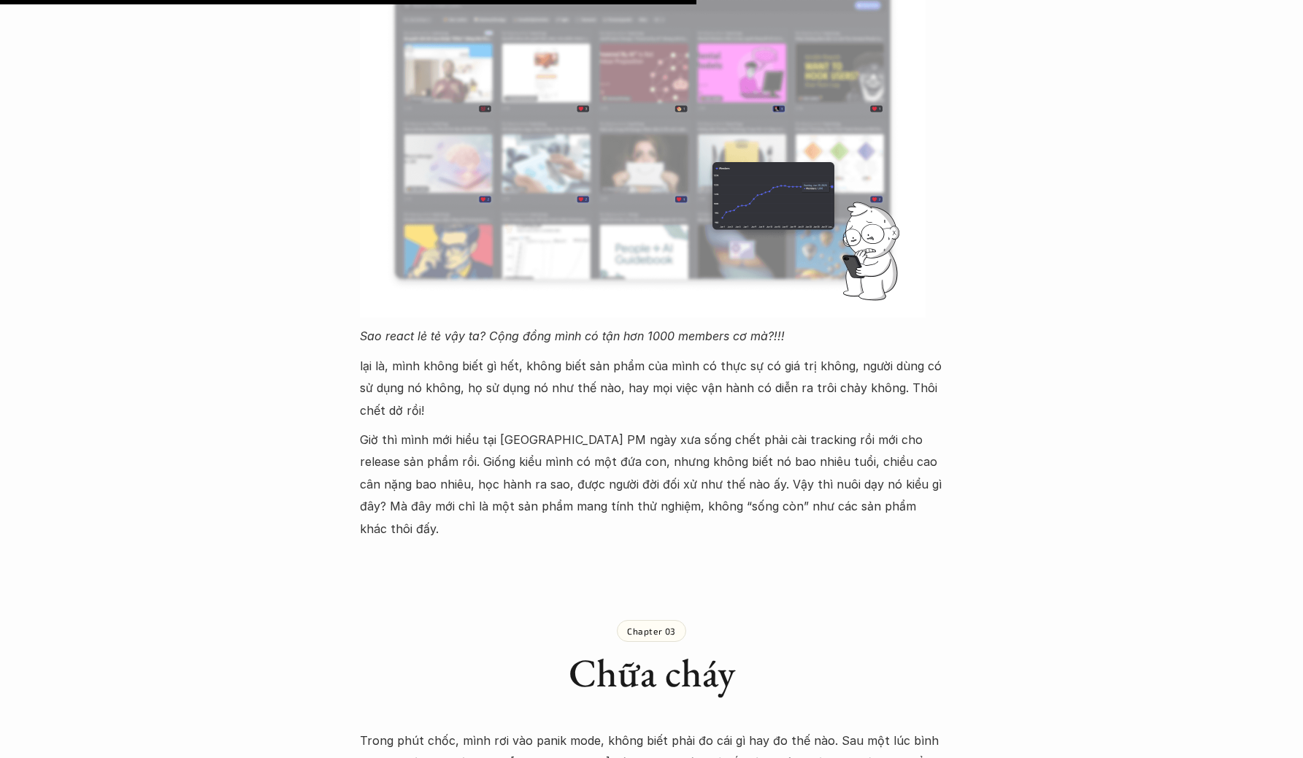
click at [787, 434] on p "Giờ thì mình mới hiểu tại sao lão PM ngày xưa sống chết phải cài tracking rồi m…" at bounding box center [652, 483] width 584 height 111
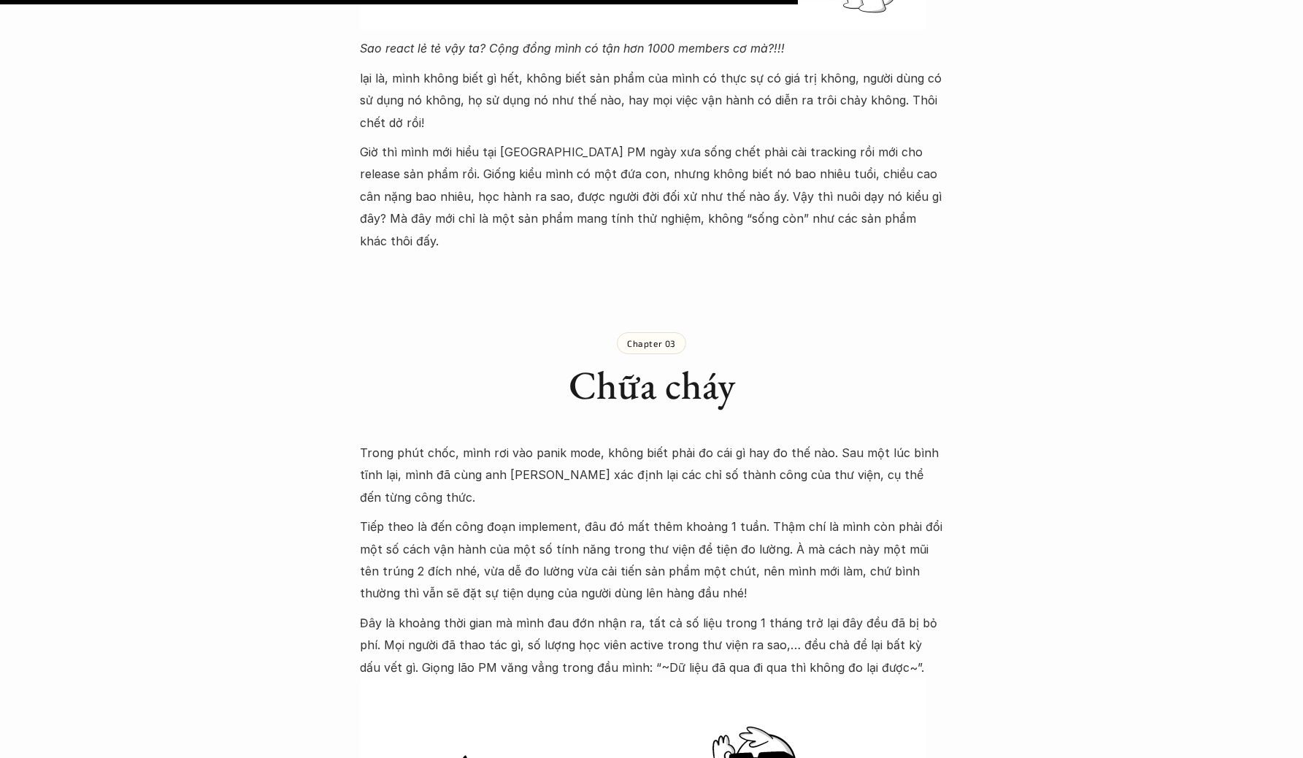
scroll to position [2845, 0]
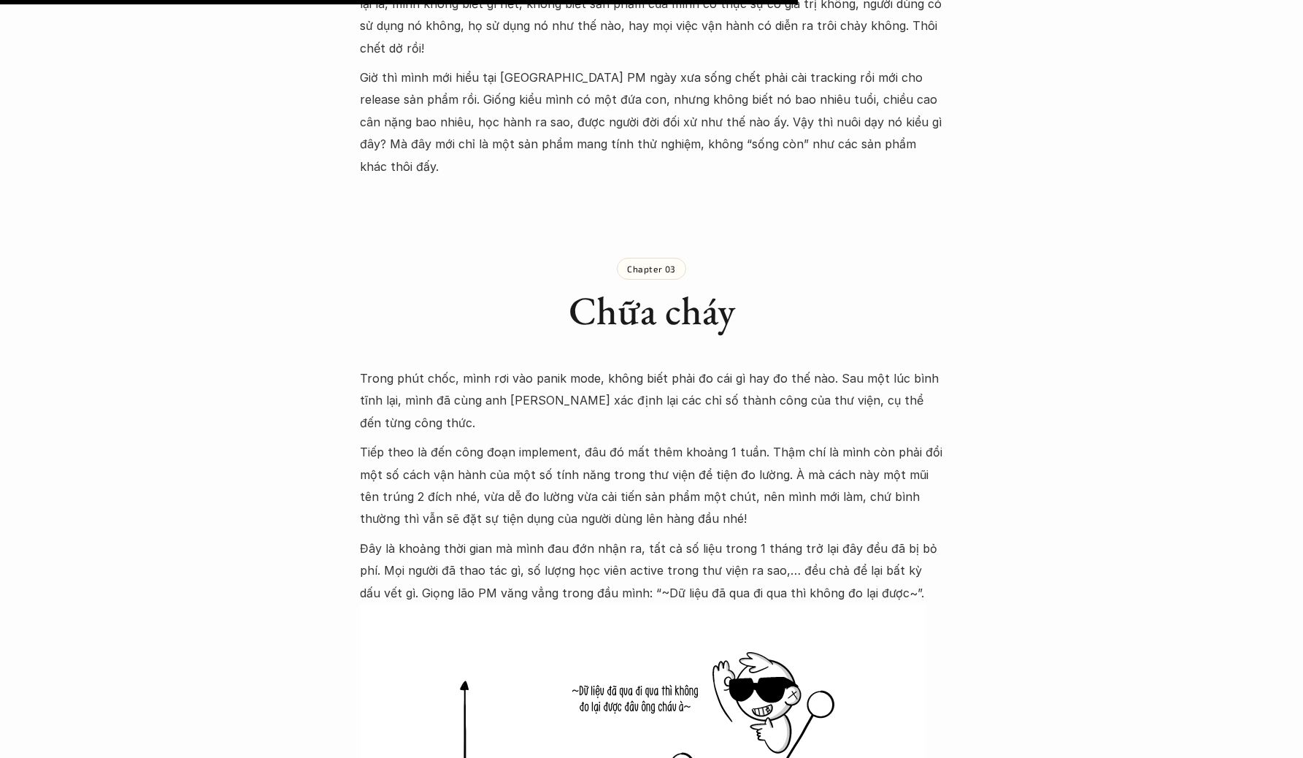
click at [647, 367] on p "Trong phút chốc, mình rơi vào panik mode, không biết phải đo cái gì hay đo thế …" at bounding box center [652, 400] width 584 height 66
click at [678, 441] on p "Tiếp theo là đến công đoạn implement, đâu đó mất thêm khoảng 1 tuần. Thậm chí l…" at bounding box center [652, 485] width 584 height 89
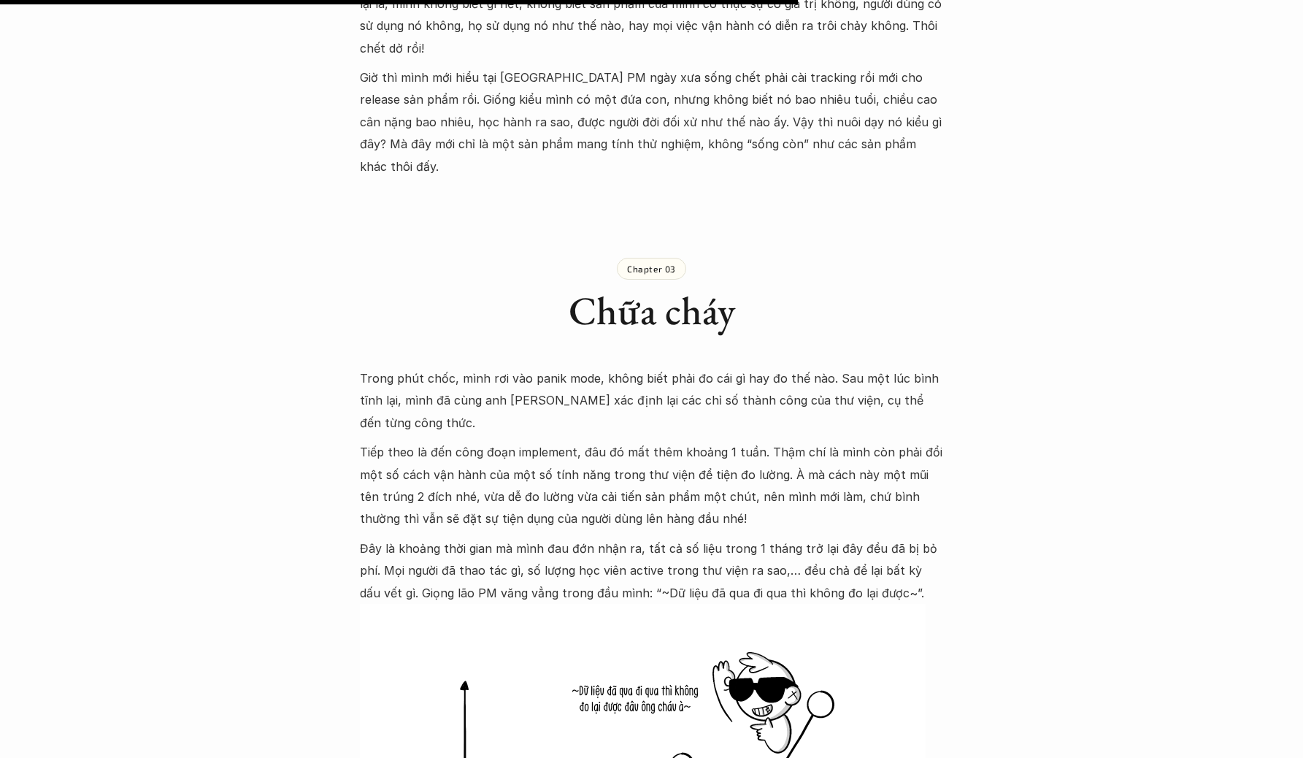
click at [678, 441] on p "Tiếp theo là đến công đoạn implement, đâu đó mất thêm khoảng 1 tuần. Thậm chí l…" at bounding box center [652, 485] width 584 height 89
click at [524, 537] on p "Đây là khoảng thời gian mà mình đau đớn nhận ra, tất cả số liệu trong 1 tháng t…" at bounding box center [652, 570] width 584 height 66
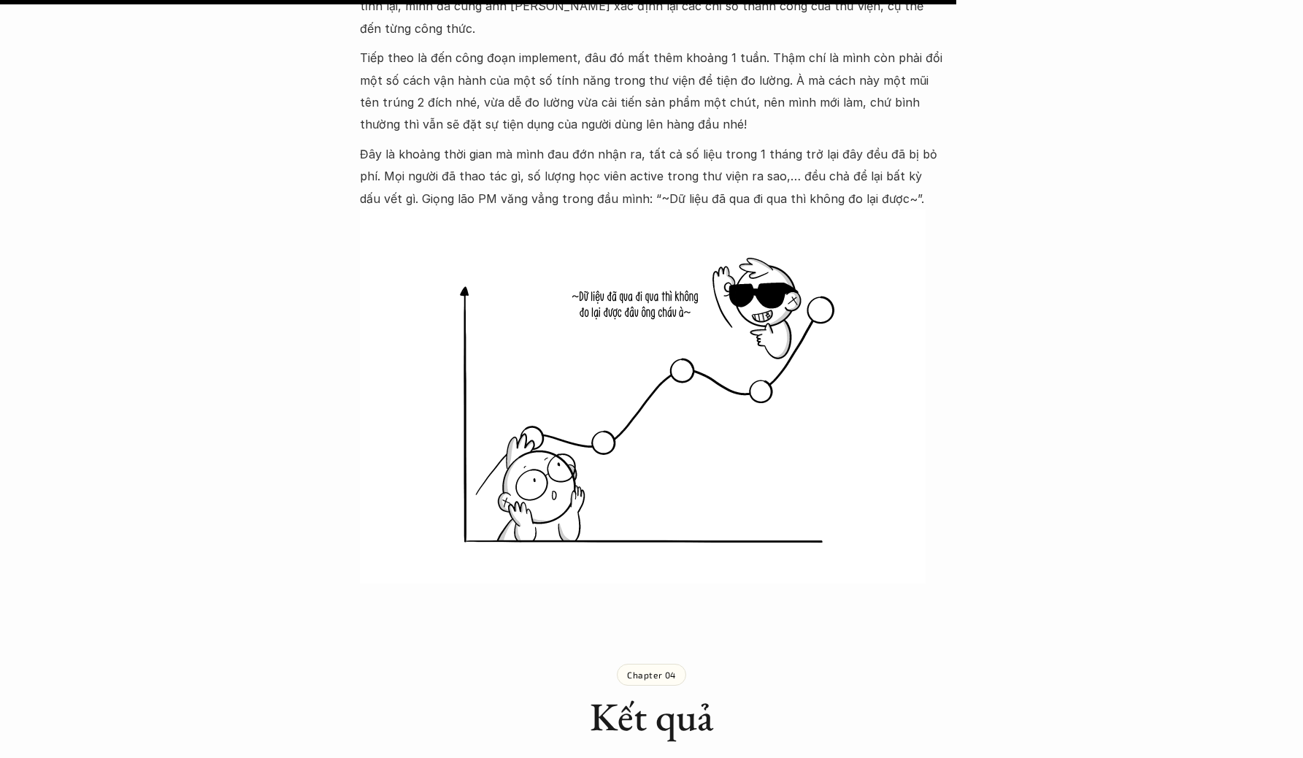
scroll to position [3558, 0]
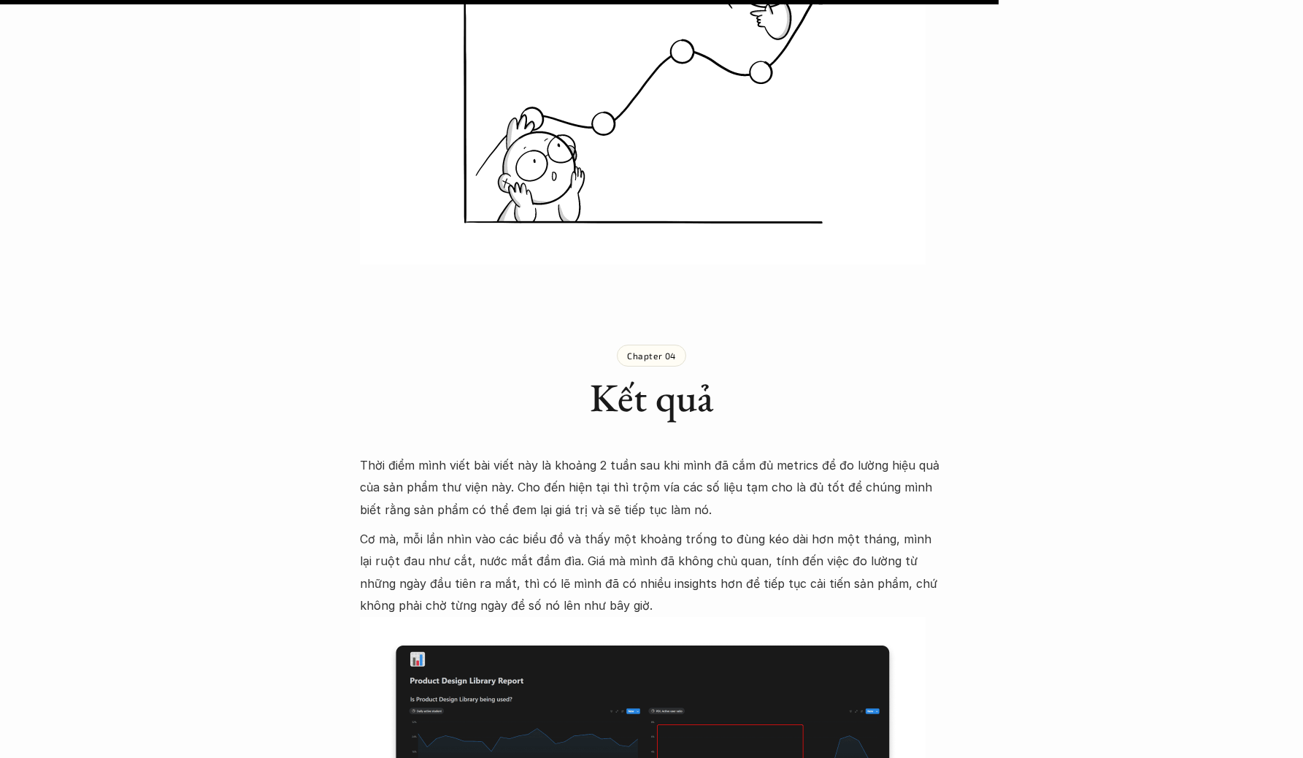
click at [601, 454] on p "Thời điểm mình viết bài viết này là khoảng 2 tuần sau khi mình đã cắm đủ metric…" at bounding box center [652, 487] width 584 height 66
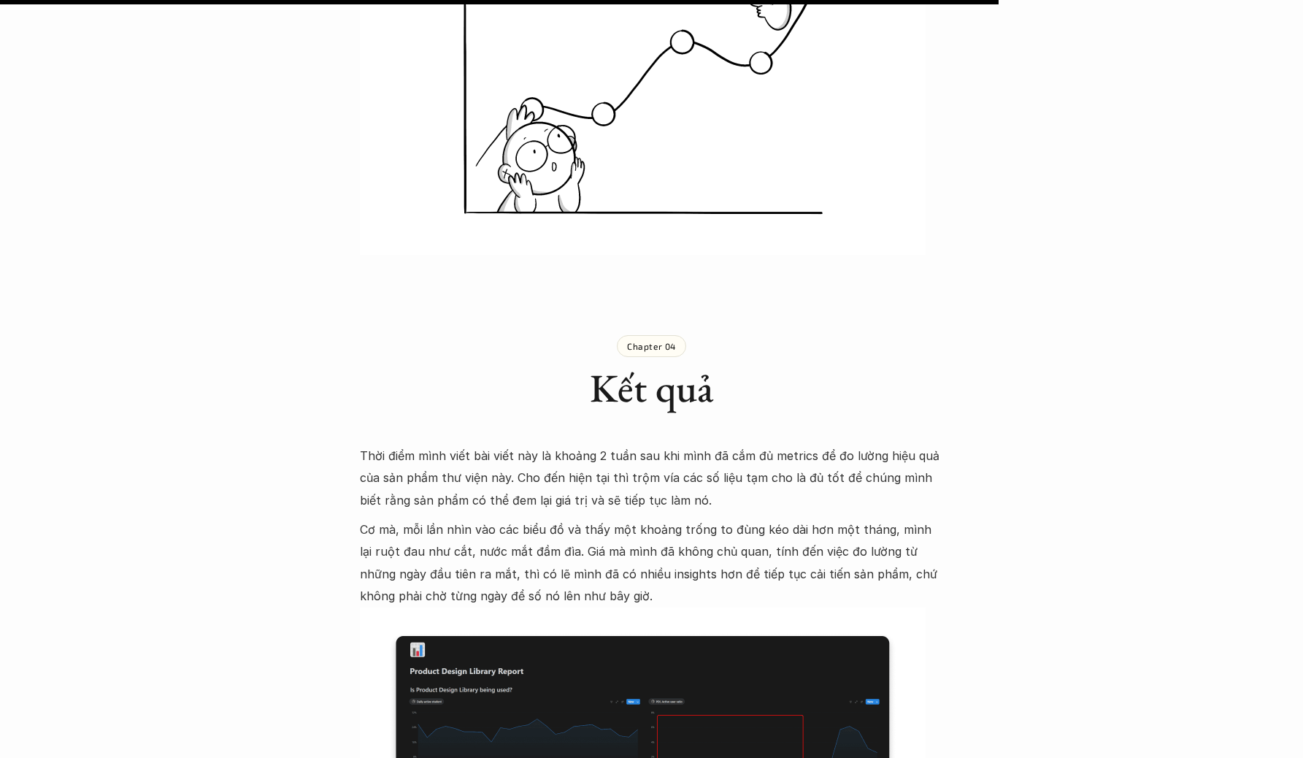
scroll to position [3577, 0]
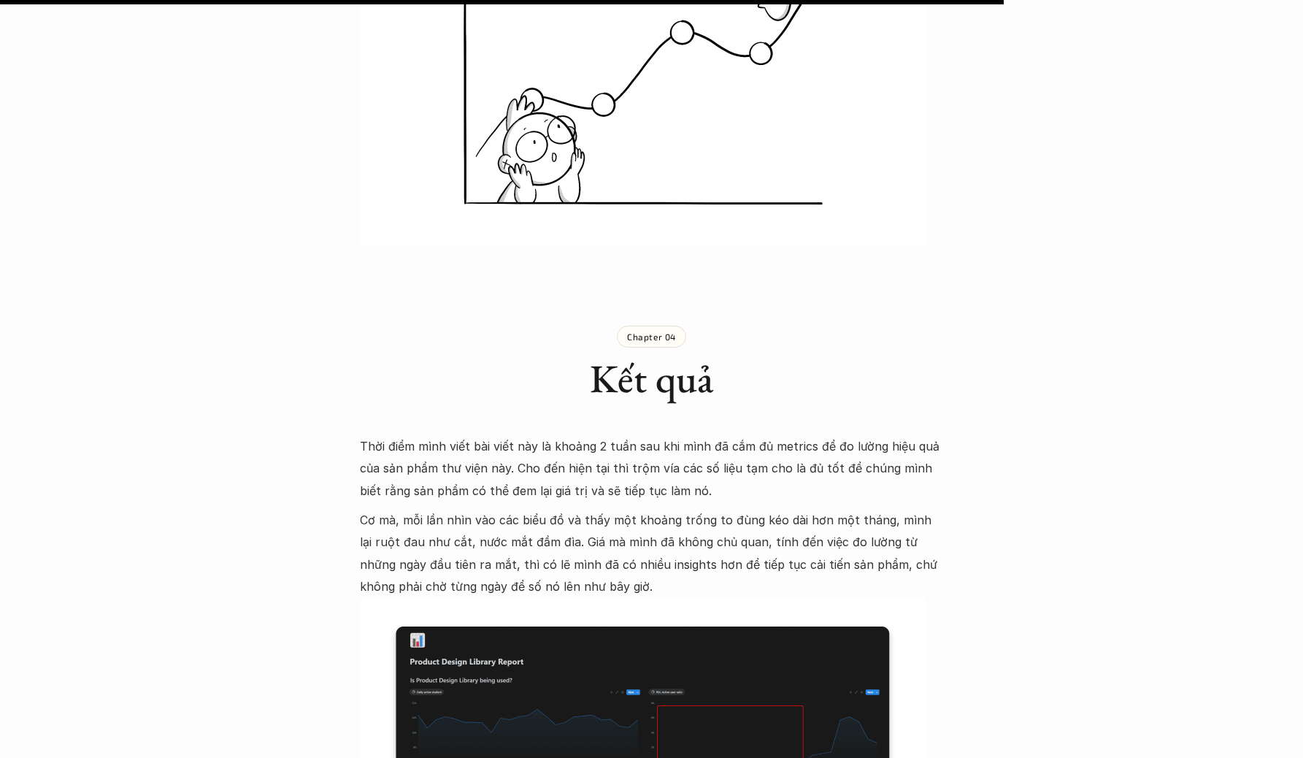
click at [599, 509] on p "Cơ mà, mỗi lần nhìn vào các biểu đồ và thấy một khoảng trống to đùng kéo dài hơ…" at bounding box center [652, 553] width 584 height 89
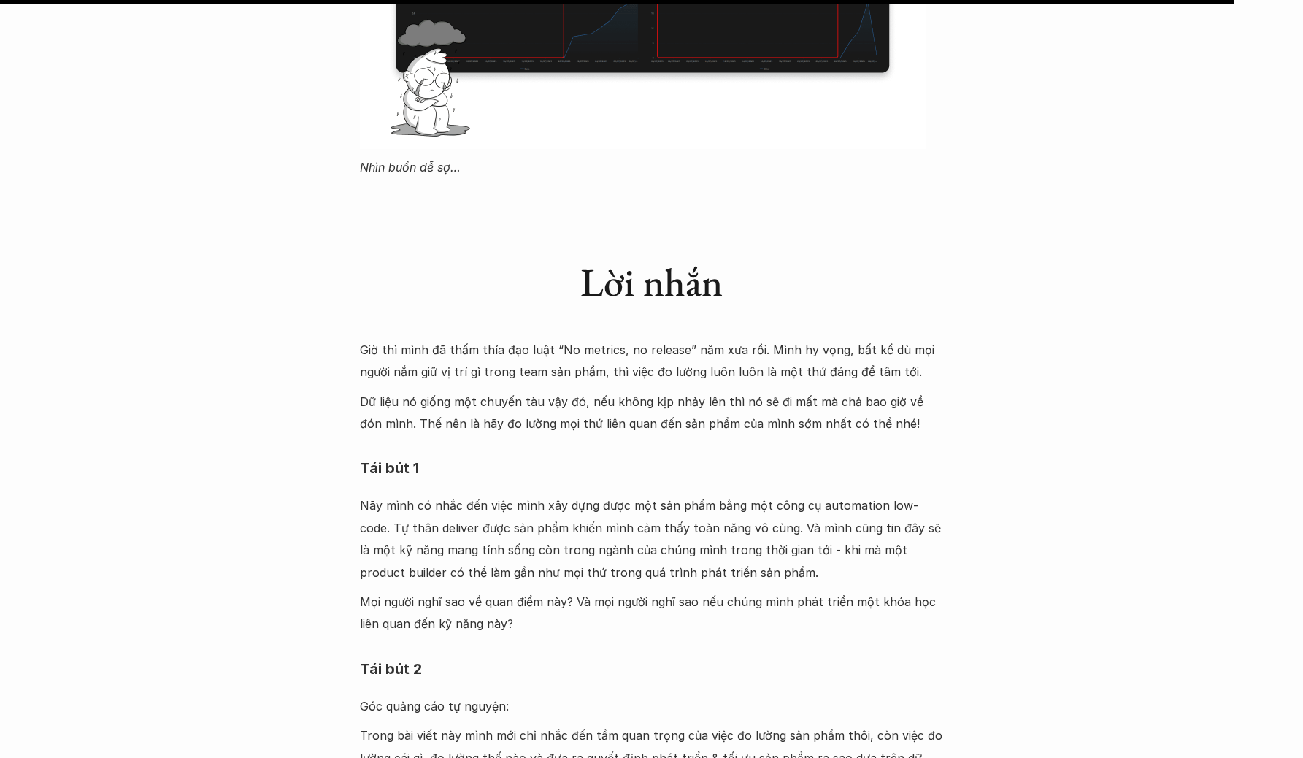
scroll to position [4474, 0]
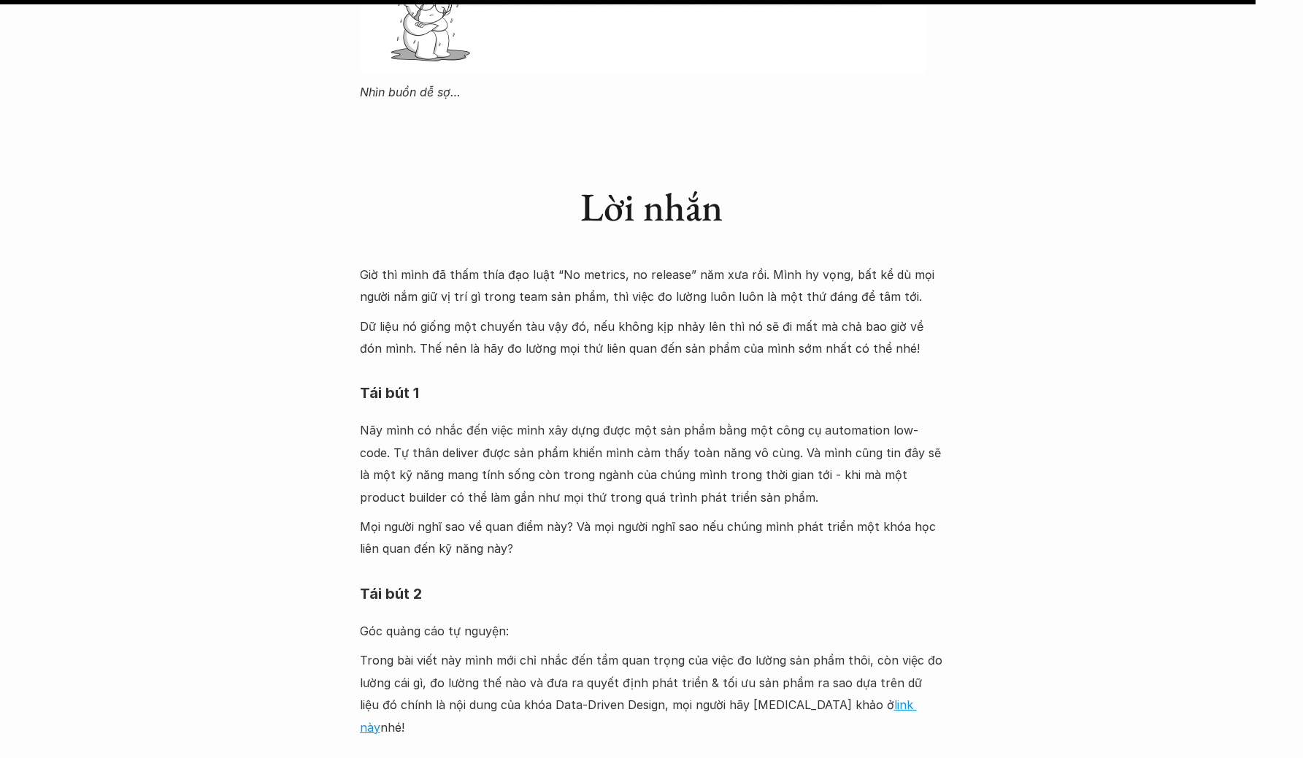
click at [866, 263] on p "Giờ thì mình đã thấm thía đạo luật “No metrics, no release” năm xưa rồi. Mình h…" at bounding box center [652, 285] width 584 height 45
click at [785, 315] on p "Dữ liệu nó giống một chuyến tàu vậy đó, nếu không kịp nhảy lên thì nó sẽ đi mất…" at bounding box center [652, 337] width 584 height 45
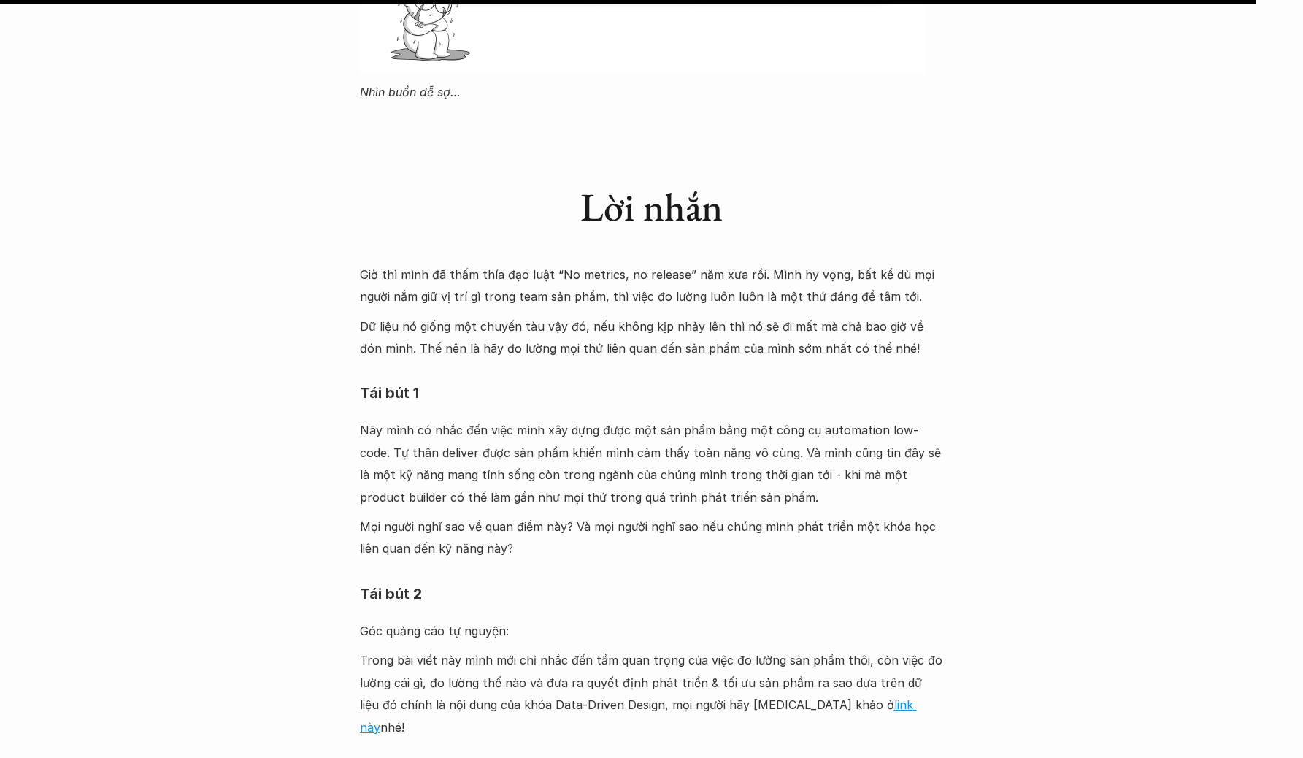
click at [785, 315] on p "Dữ liệu nó giống một chuyến tàu vậy đó, nếu không kịp nhảy lên thì nó sẽ đi mất…" at bounding box center [652, 337] width 584 height 45
click at [612, 419] on p "Nãy mình có nhắc đến việc mình xây dựng được một sản phẩm bằng một công cụ auto…" at bounding box center [652, 463] width 584 height 89
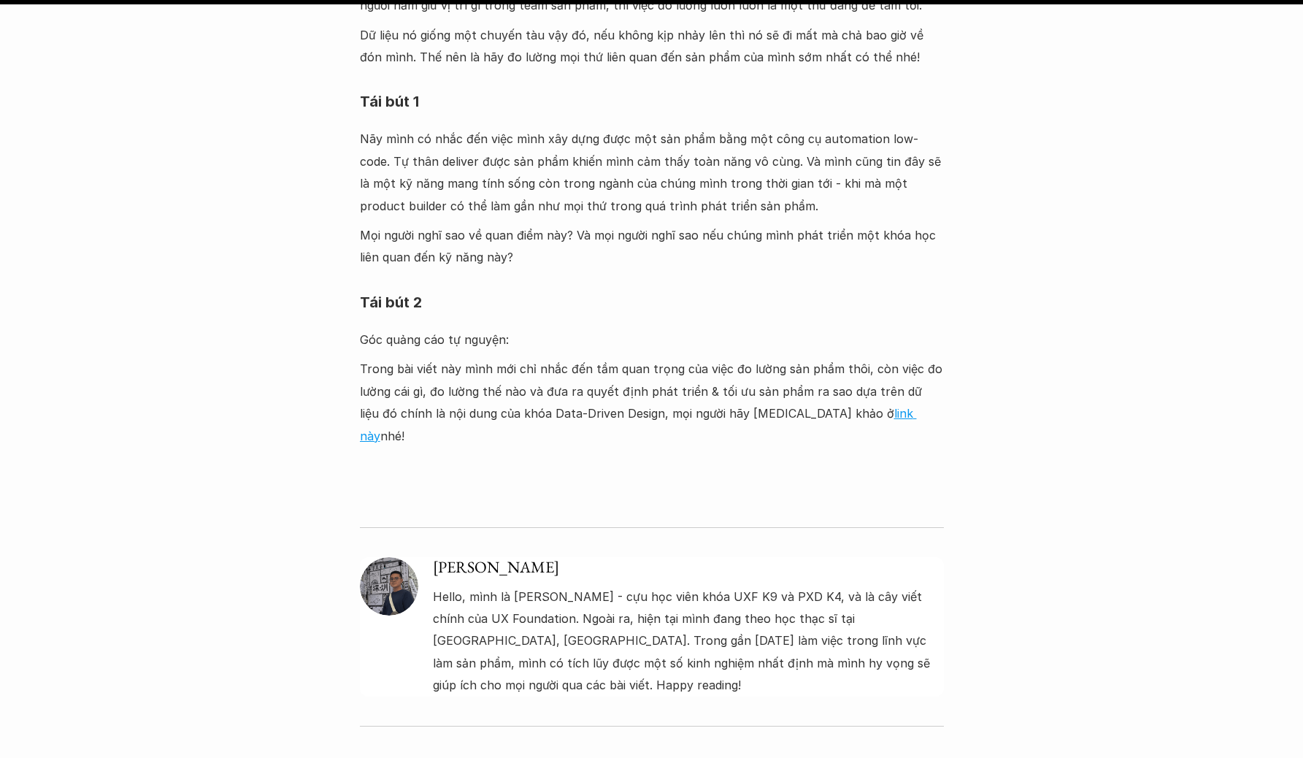
scroll to position [4923, 0]
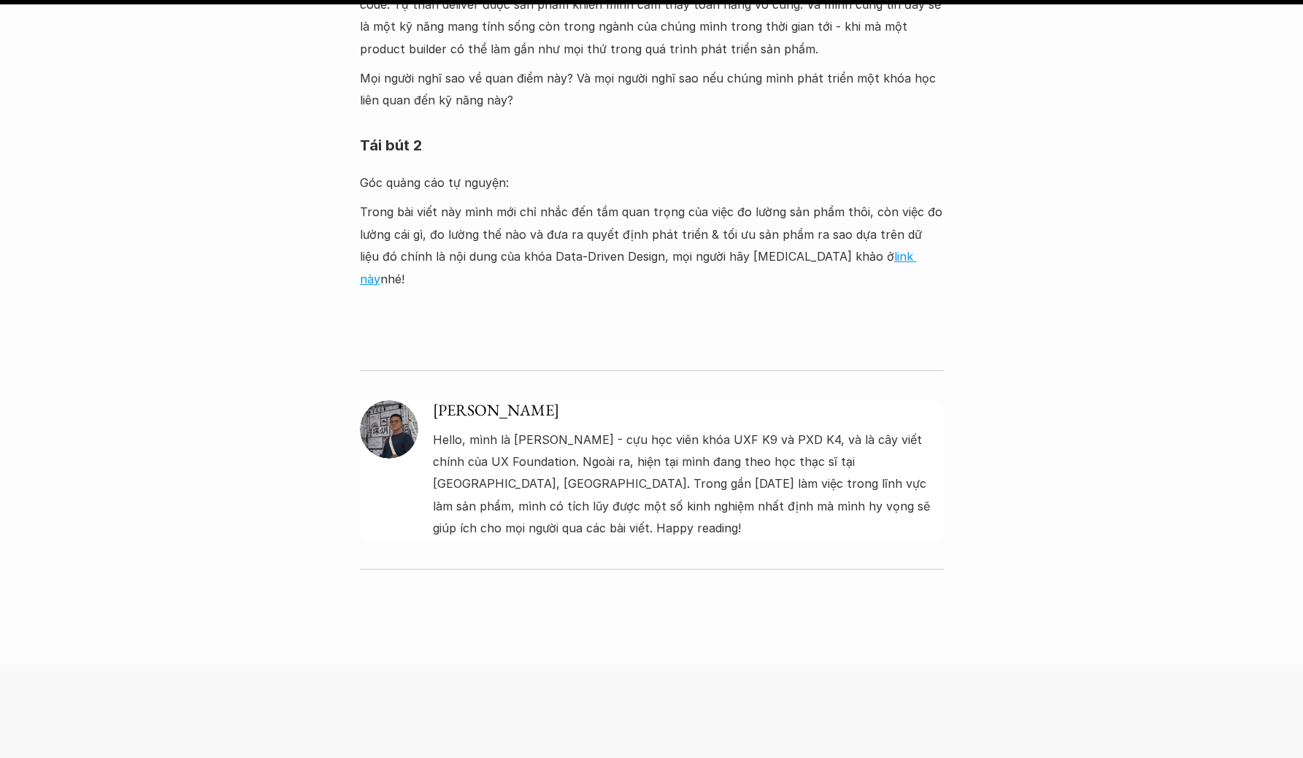
click at [385, 400] on img at bounding box center [389, 429] width 58 height 58
click at [453, 400] on h5 "[PERSON_NAME]" at bounding box center [688, 410] width 511 height 21
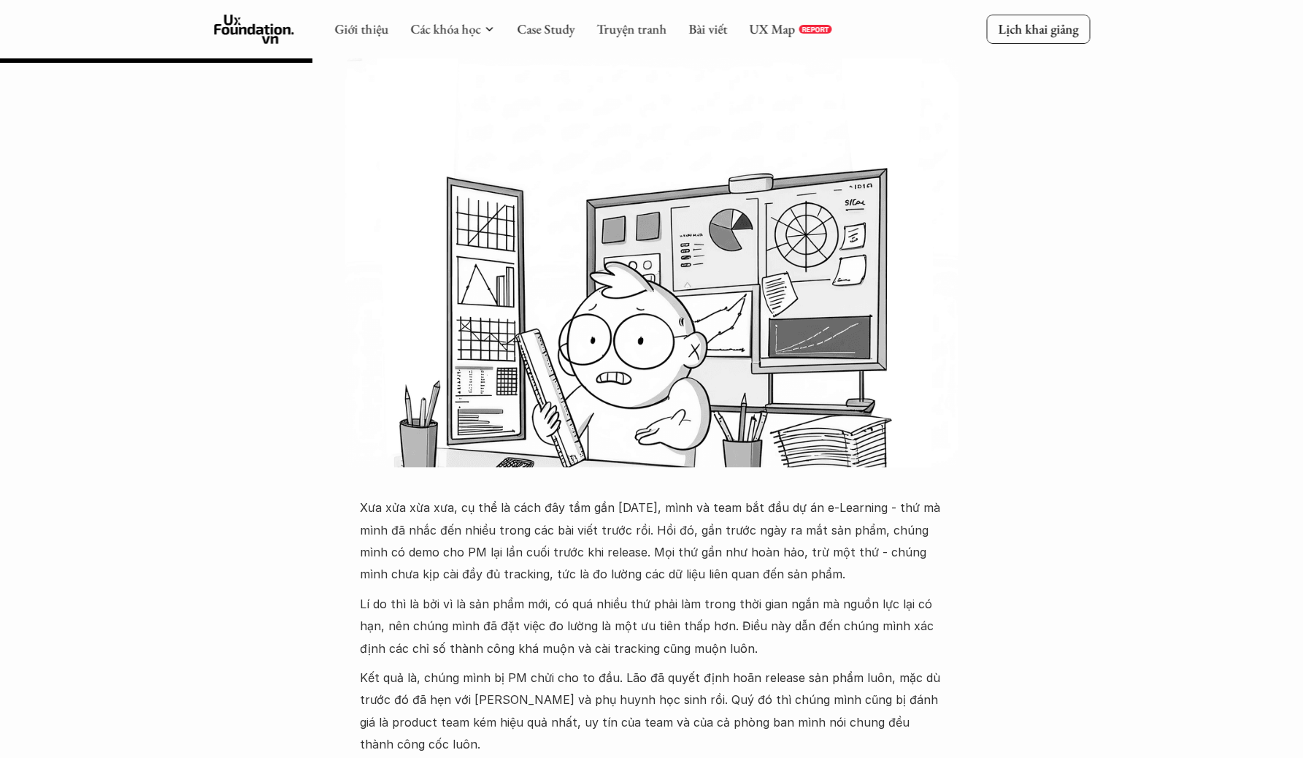
scroll to position [0, 0]
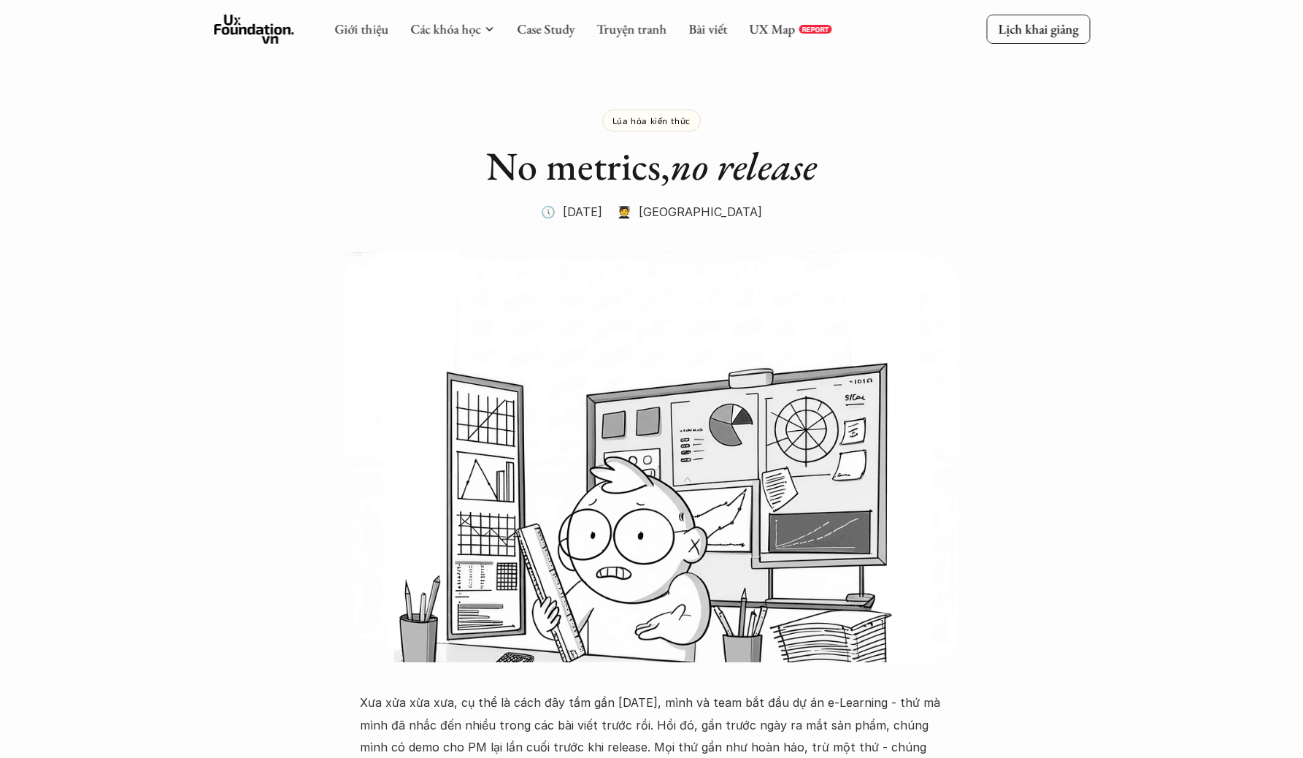
click at [705, 211] on p "🧑‍🎓 [GEOGRAPHIC_DATA]" at bounding box center [689, 212] width 145 height 22
click at [683, 212] on p "🧑‍🎓 [GEOGRAPHIC_DATA]" at bounding box center [689, 212] width 145 height 22
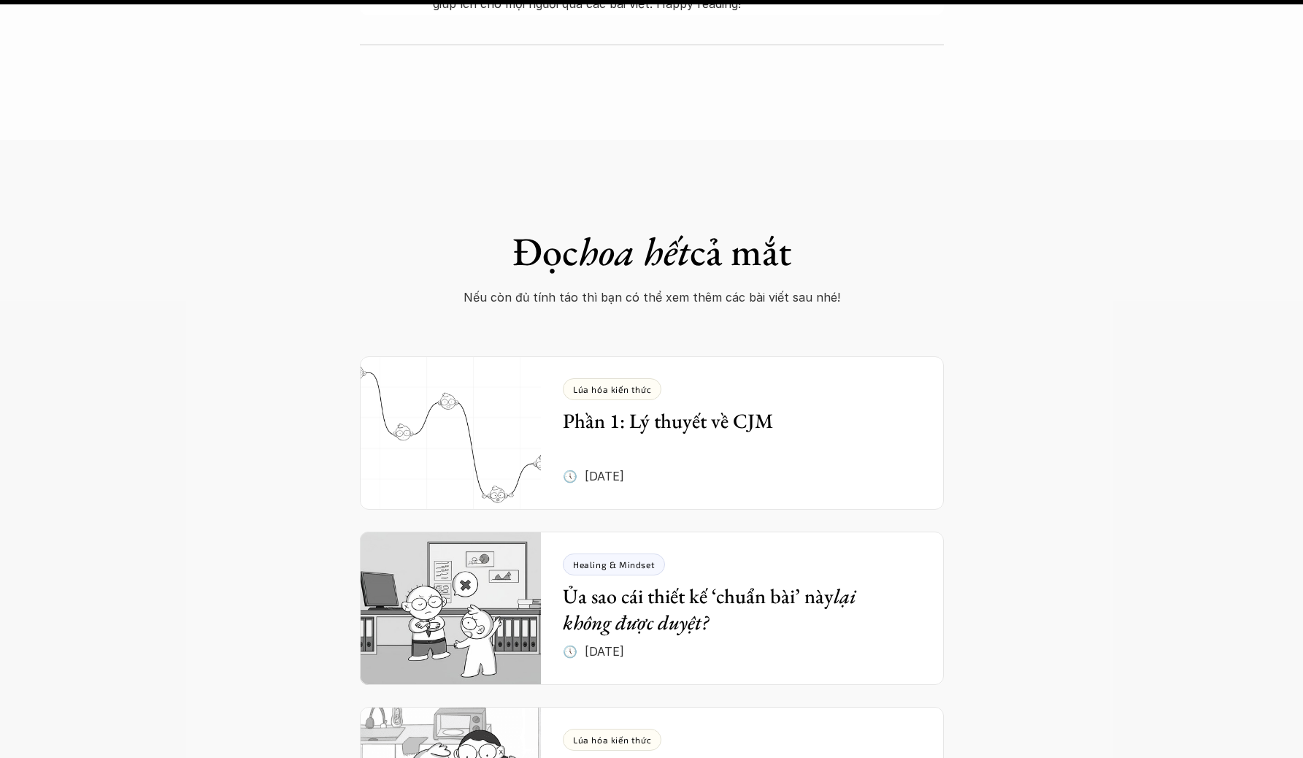
scroll to position [5822, 0]
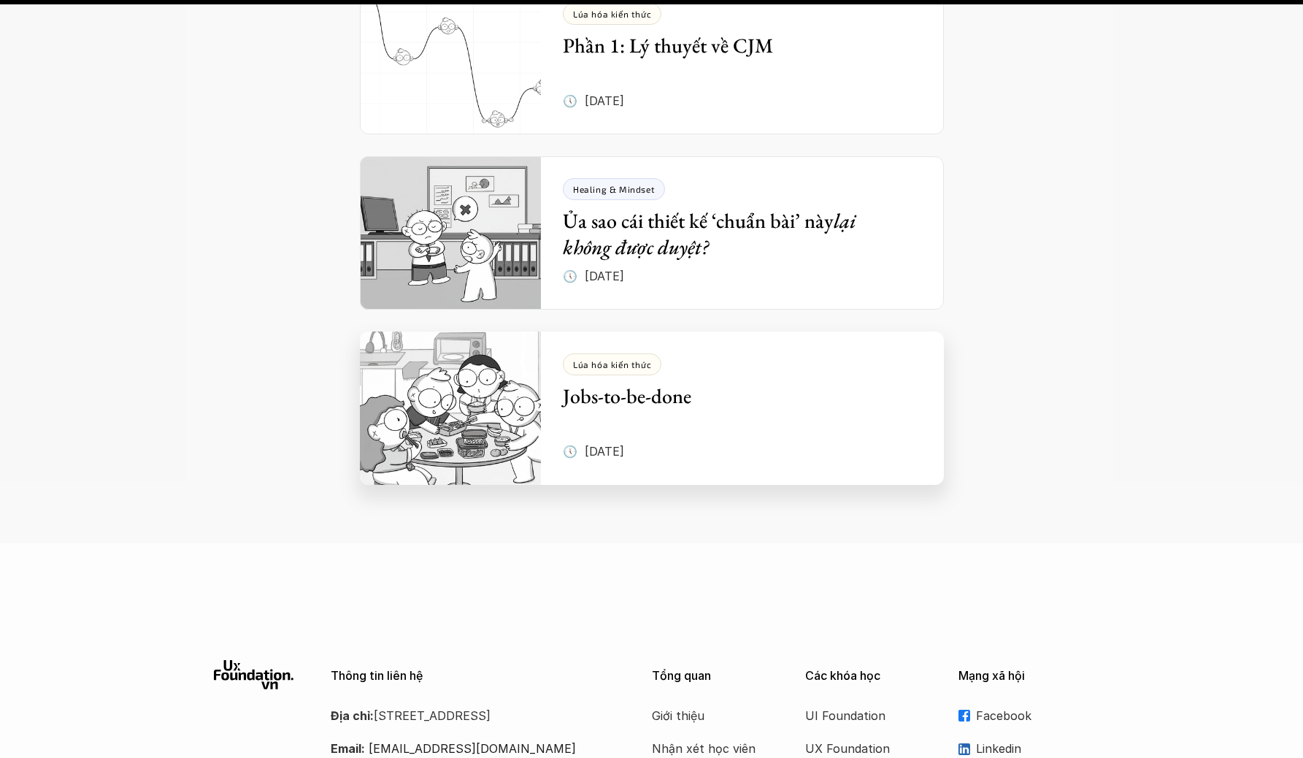
click at [814, 353] on div "Lúa hóa kiến thức Jobs-to-be-done" at bounding box center [731, 380] width 337 height 55
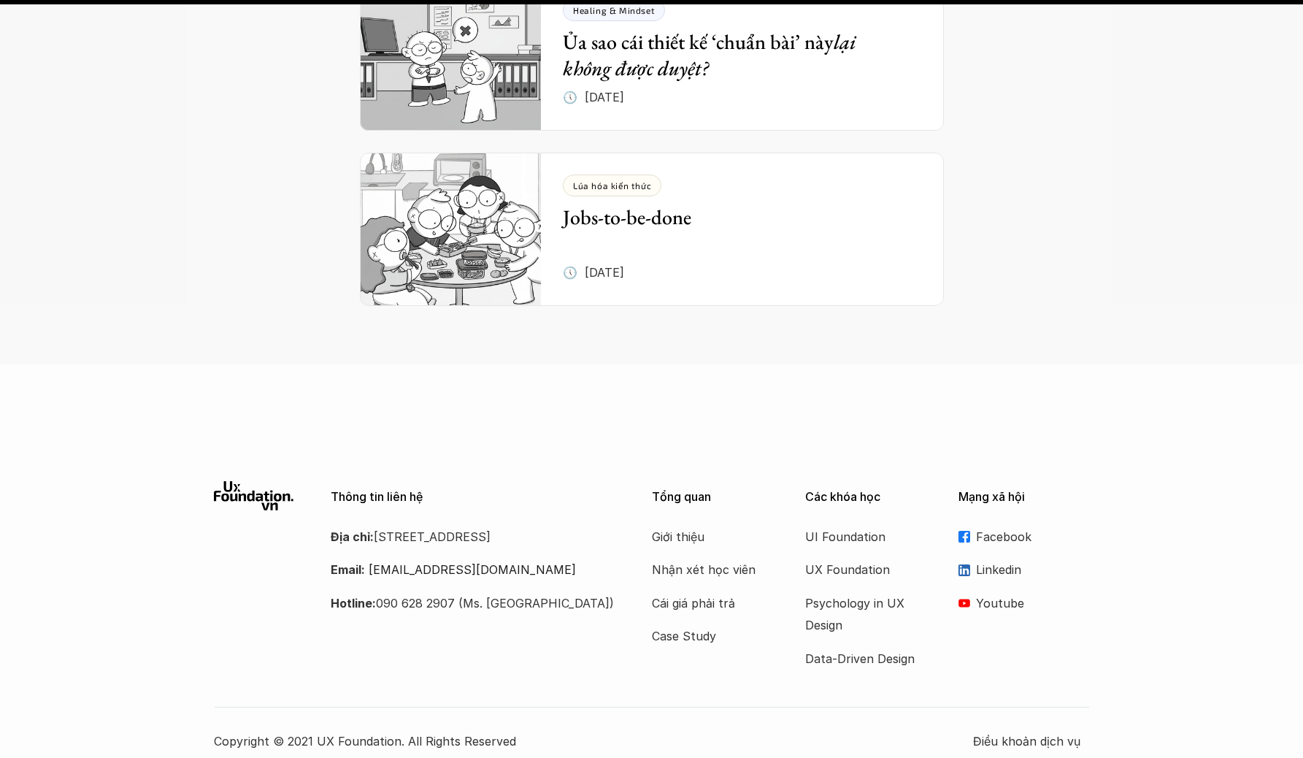
click at [994, 558] on p "Linkedin" at bounding box center [1033, 569] width 114 height 22
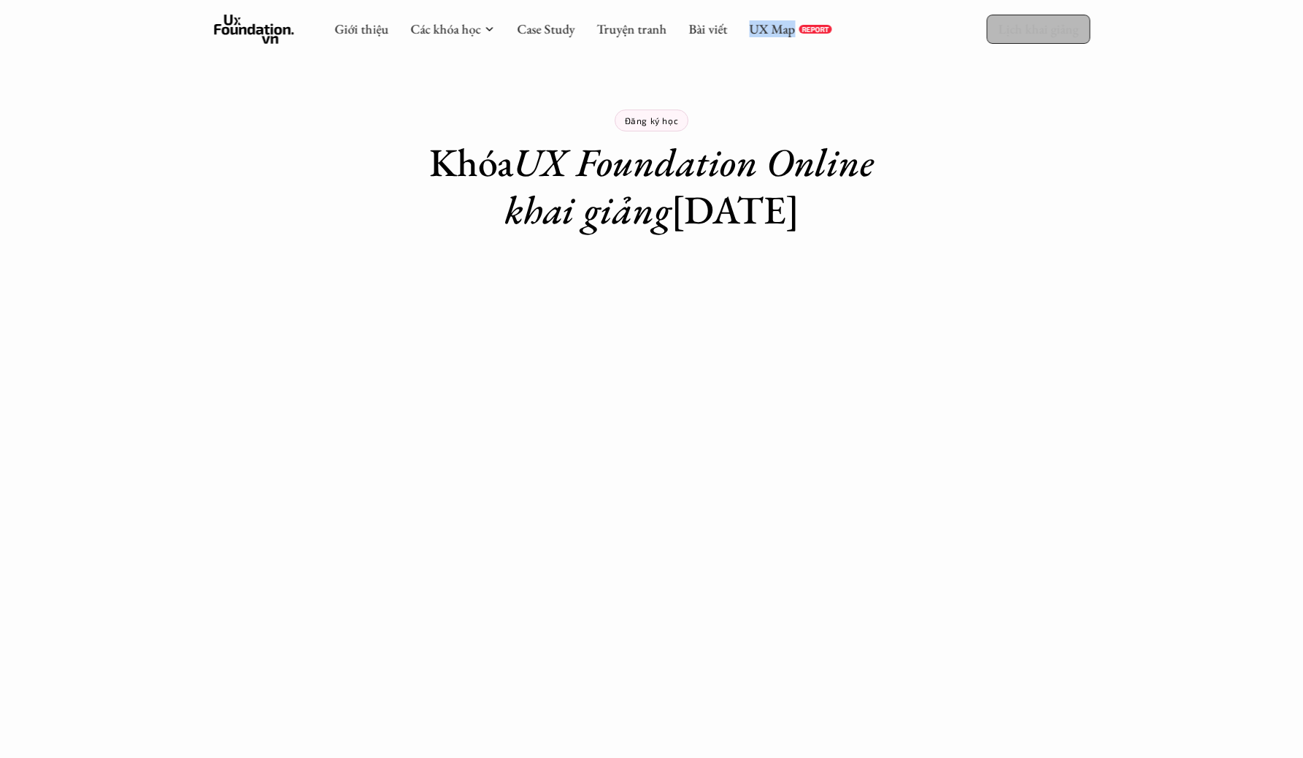
click at [991, 34] on link "Lịch khai giảng" at bounding box center [1038, 29] width 104 height 28
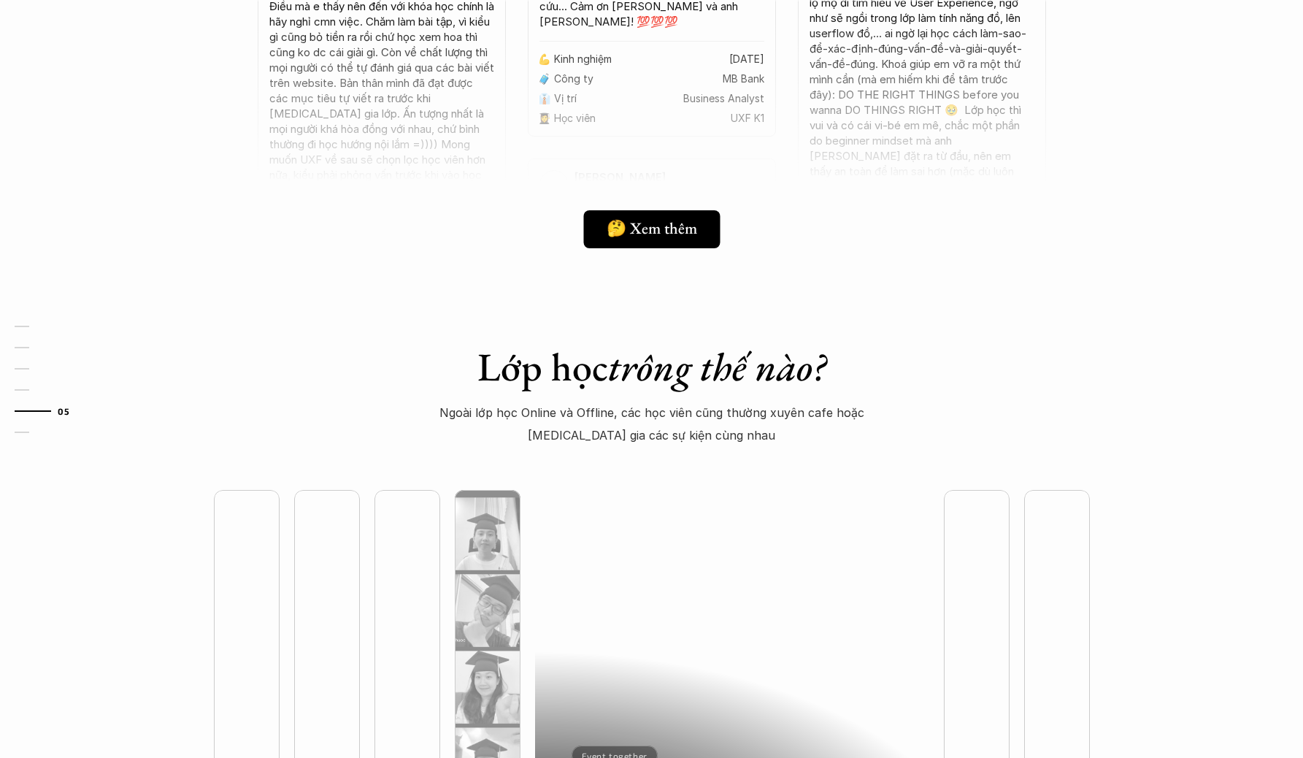
scroll to position [3728, 0]
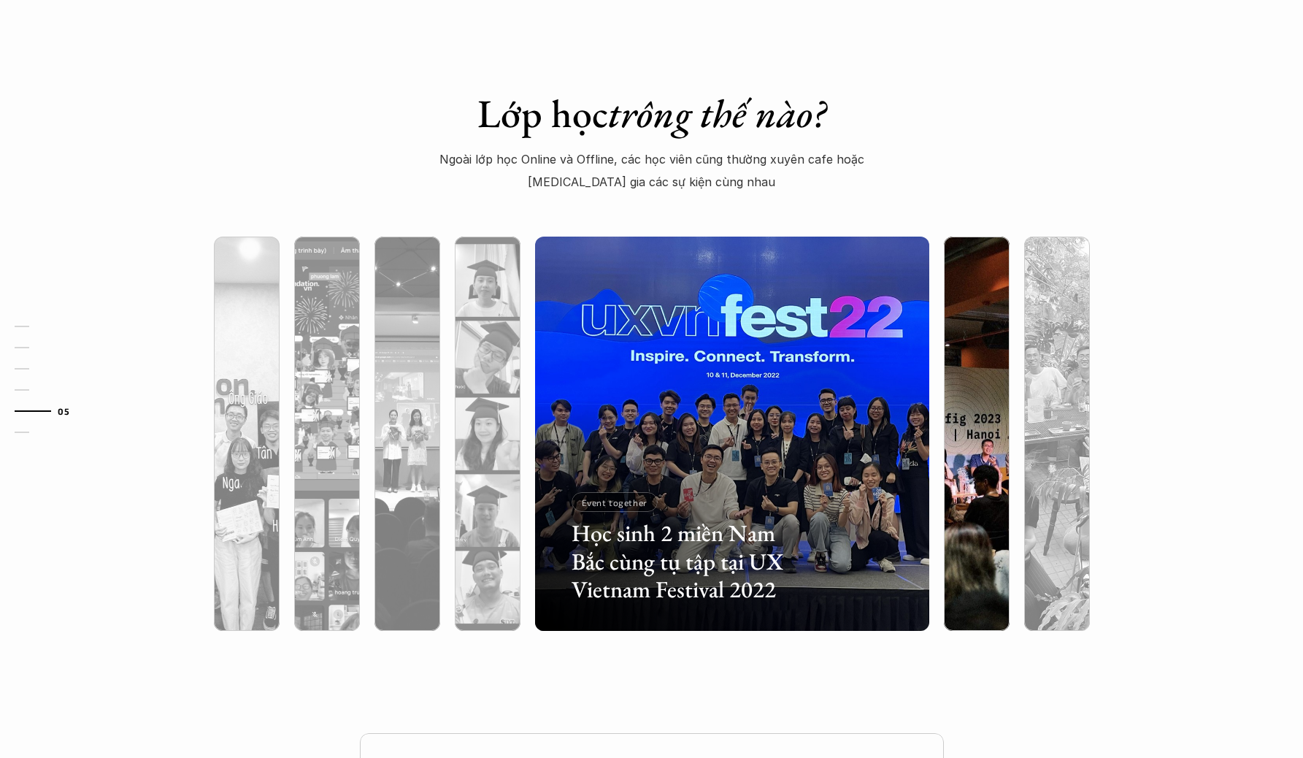
click at [993, 364] on img at bounding box center [976, 433] width 401 height 394
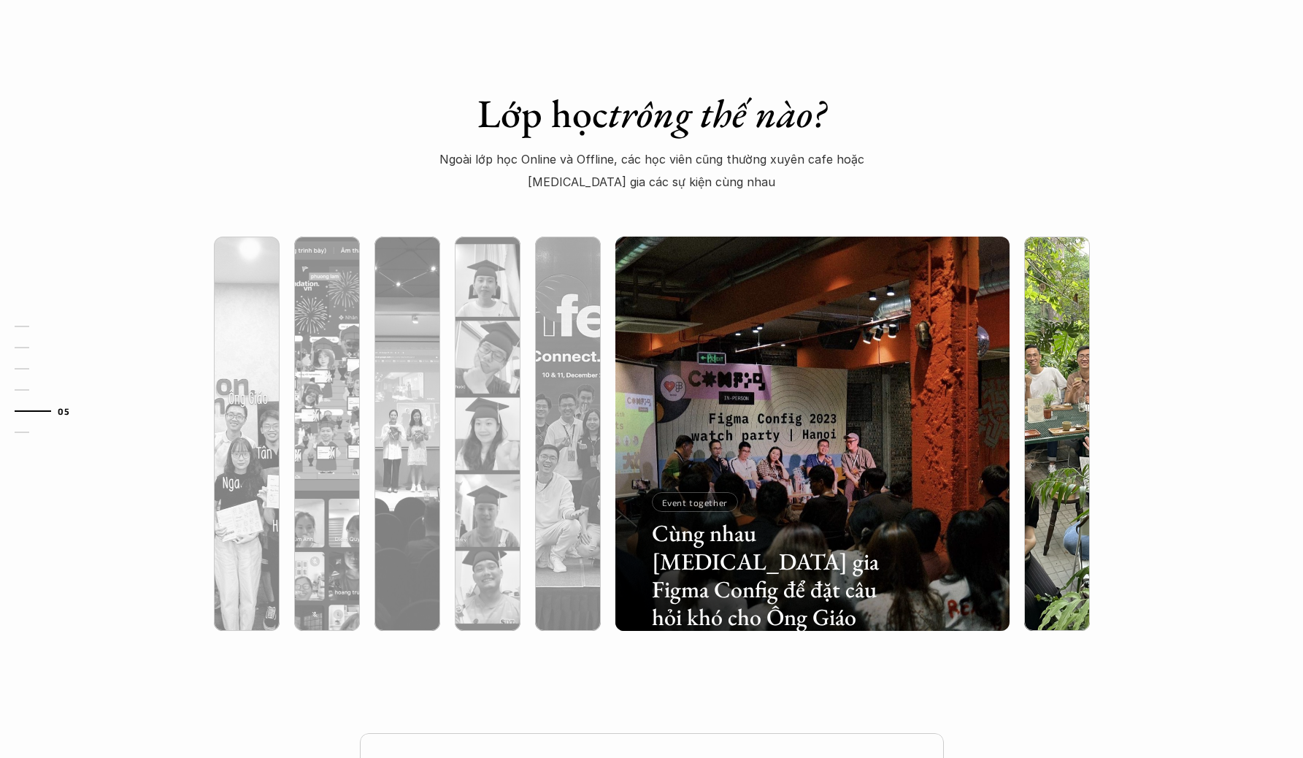
click at [1042, 347] on img at bounding box center [1056, 433] width 401 height 394
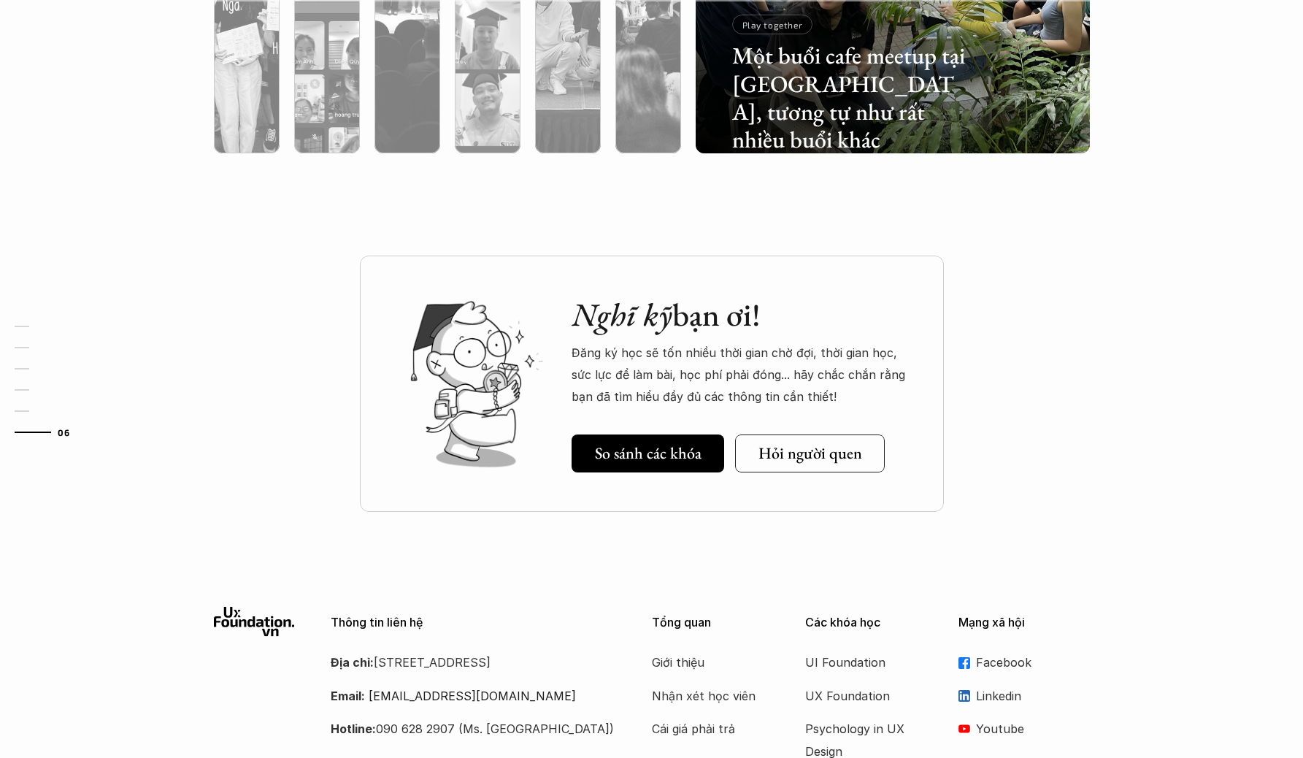
scroll to position [4347, 0]
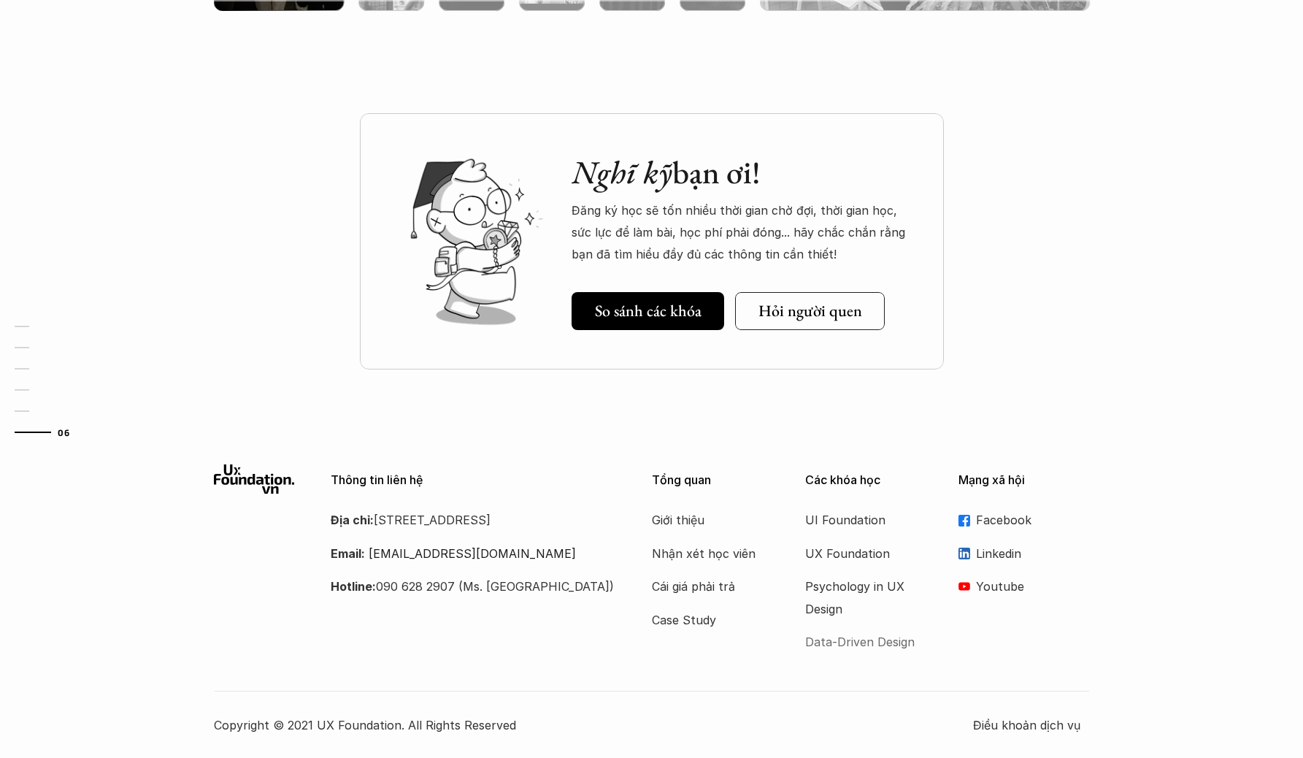
click at [879, 642] on p "Data-Driven Design" at bounding box center [863, 642] width 117 height 22
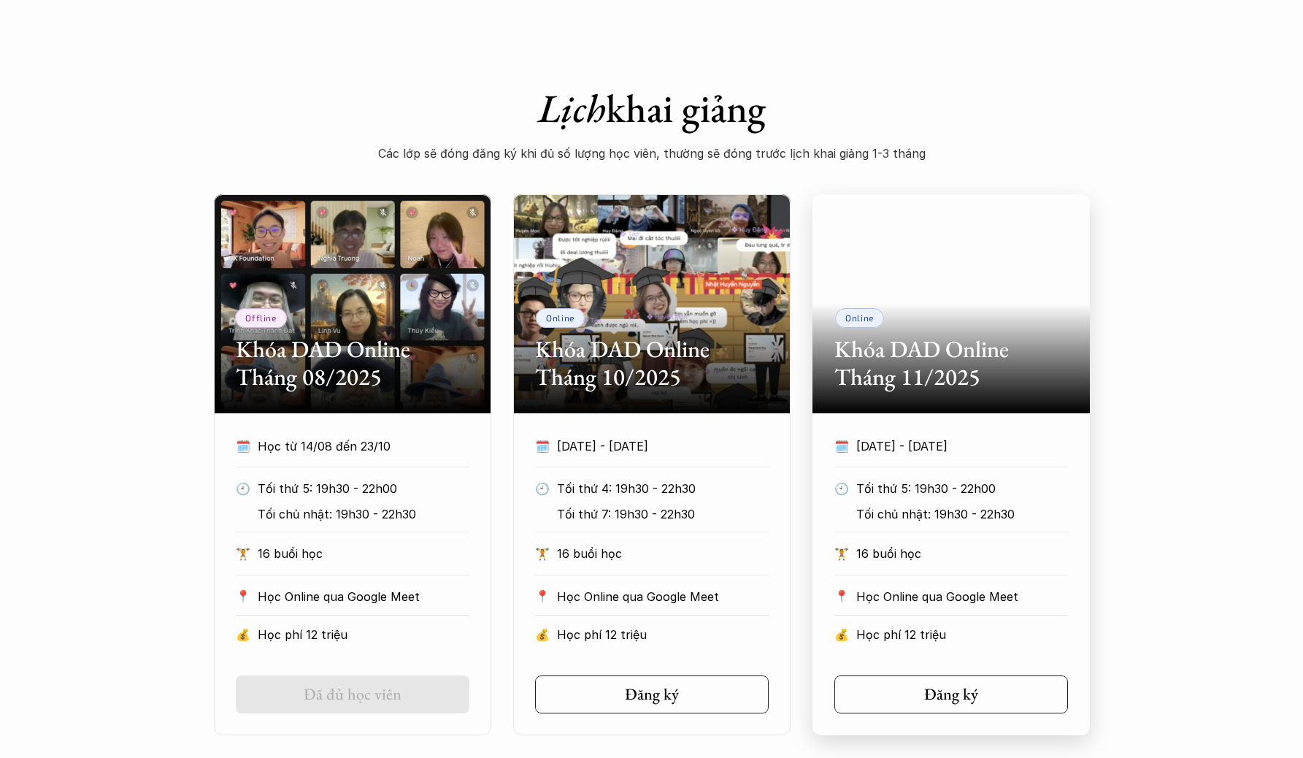
scroll to position [812, 0]
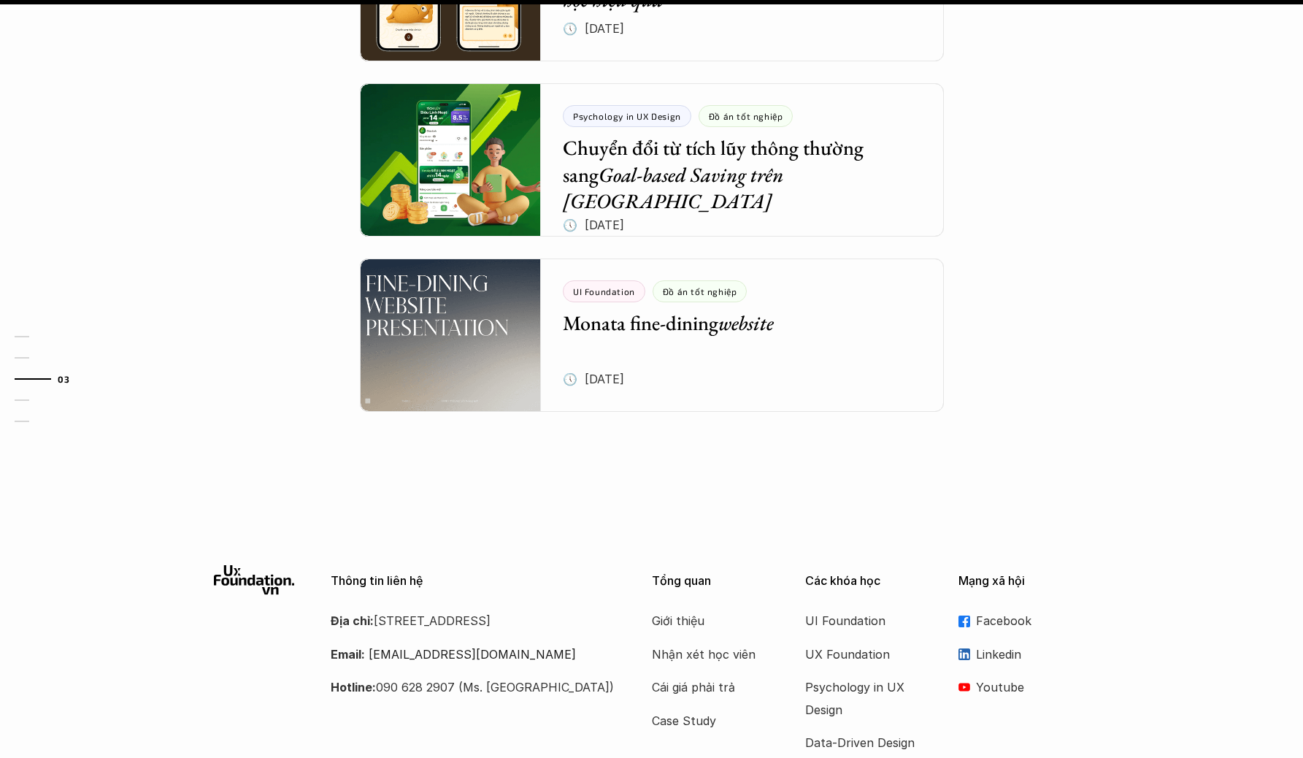
scroll to position [1707, 0]
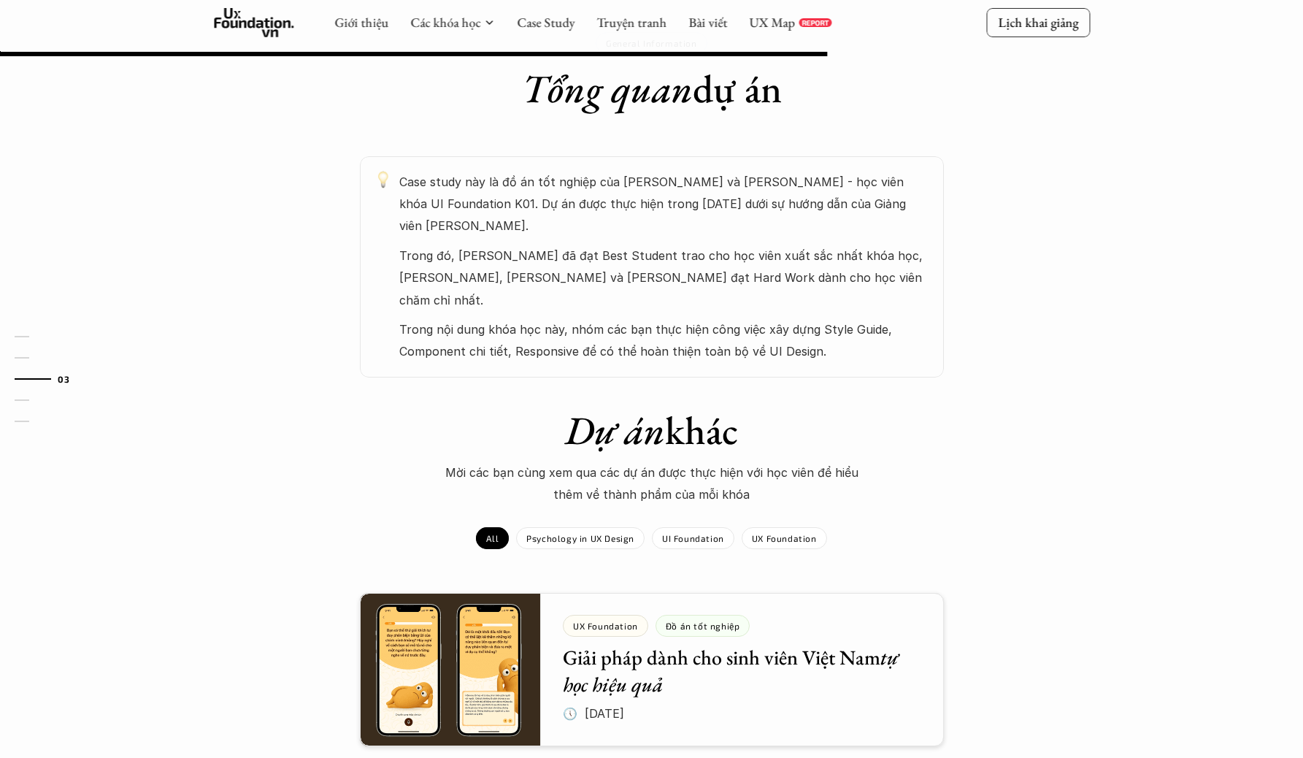
scroll to position [313, 0]
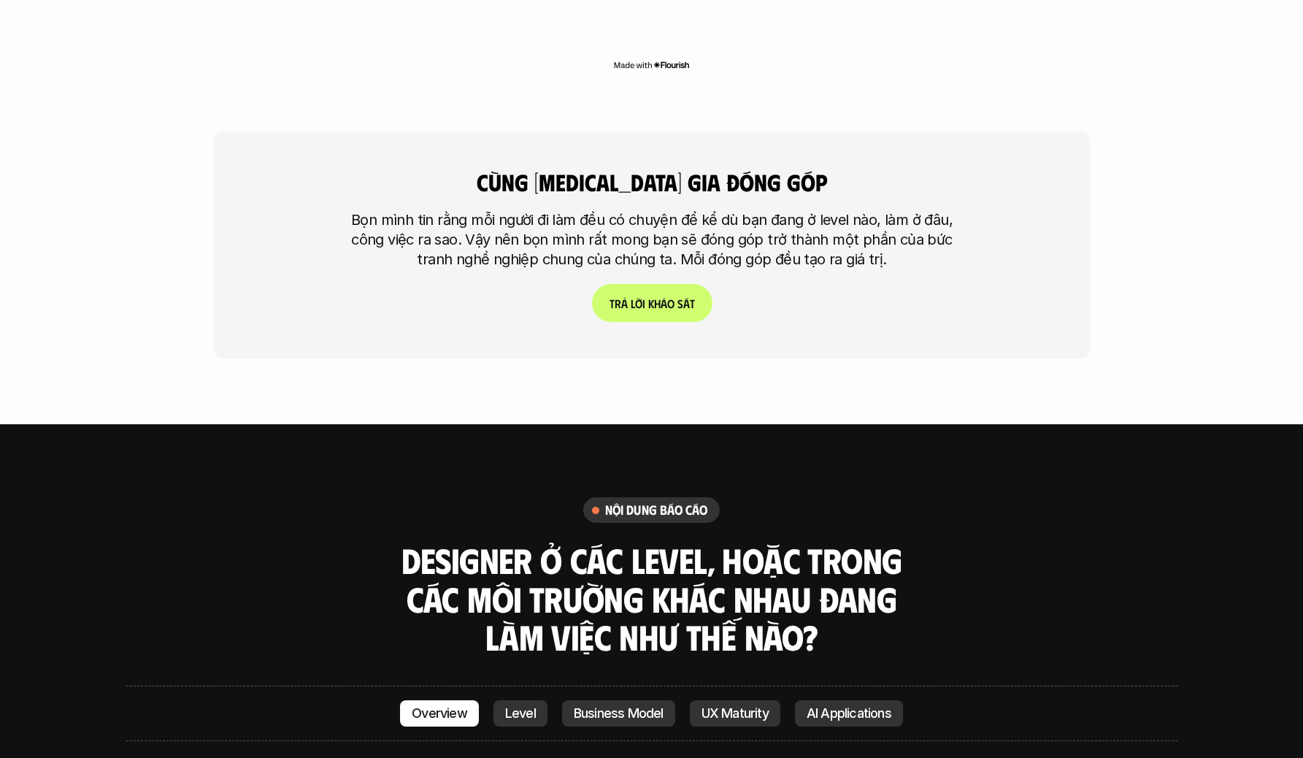
scroll to position [4083, 0]
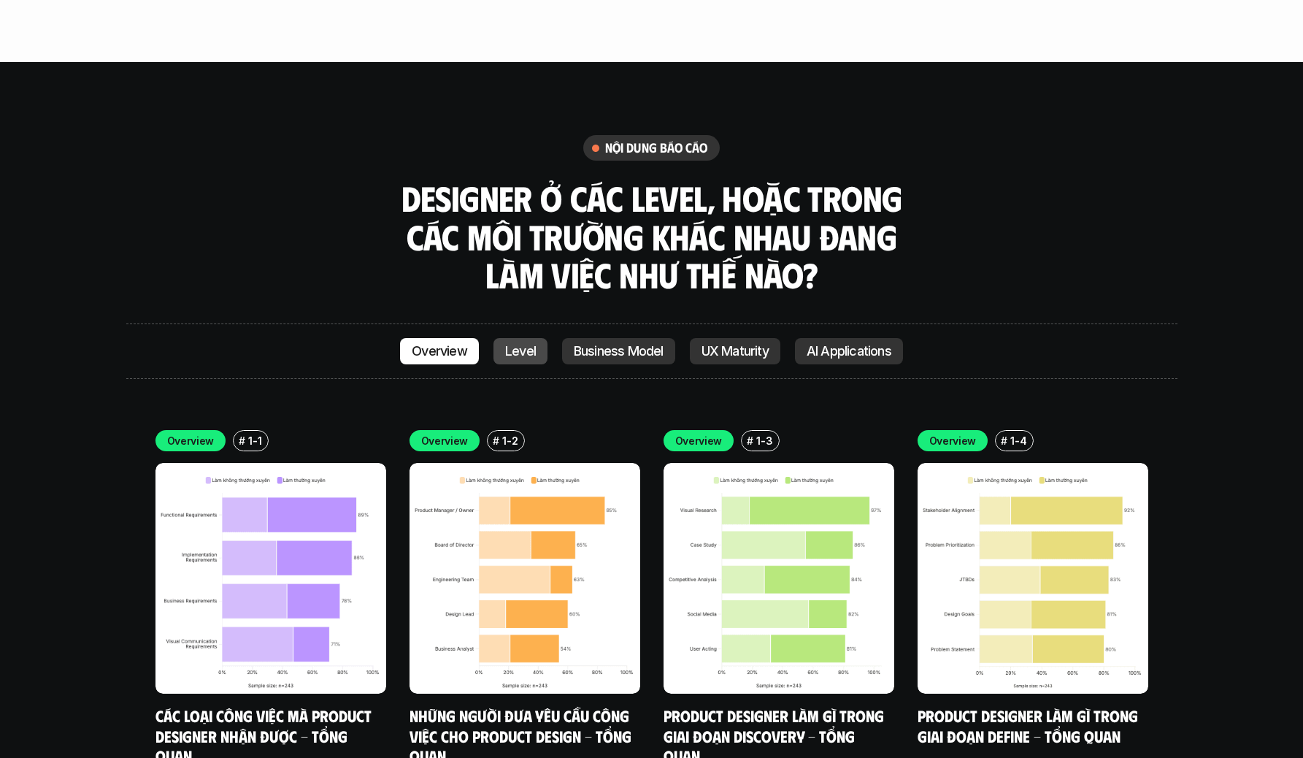
click at [513, 344] on p "Level" at bounding box center [520, 351] width 31 height 15
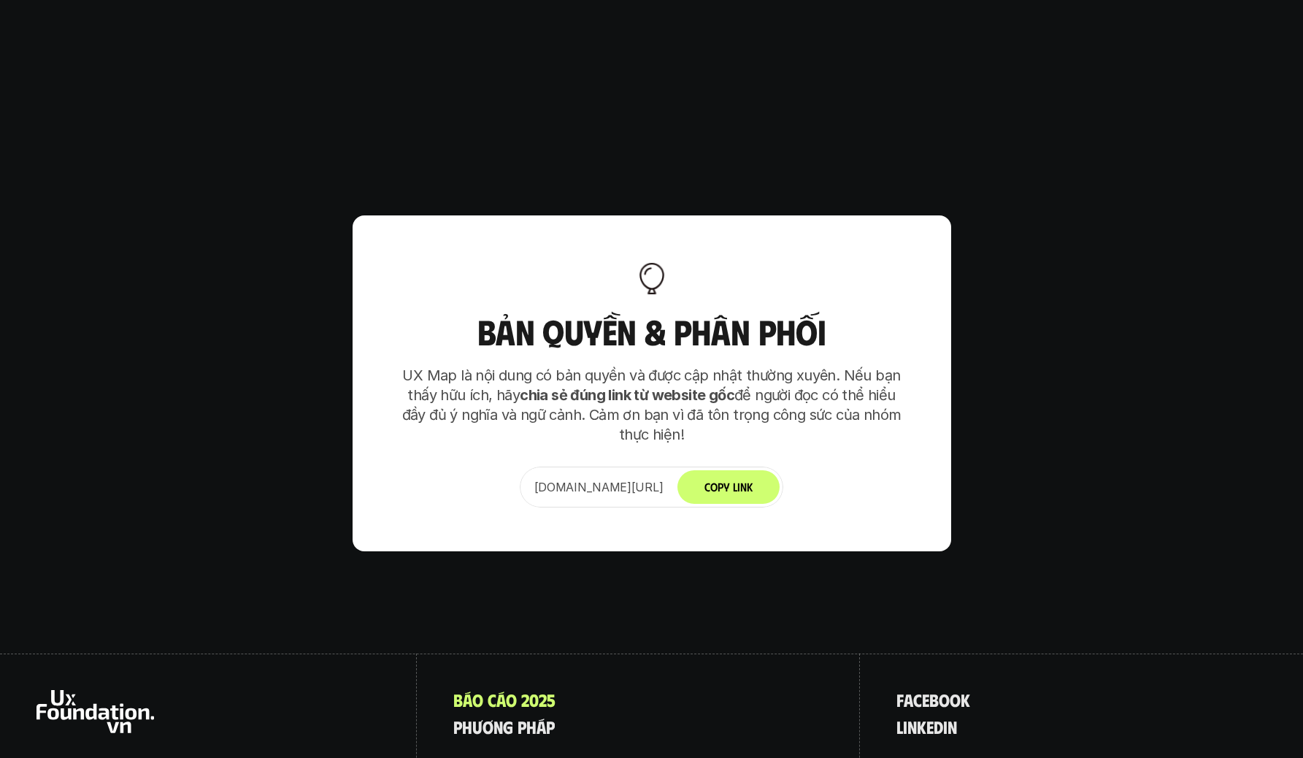
scroll to position [9343, 0]
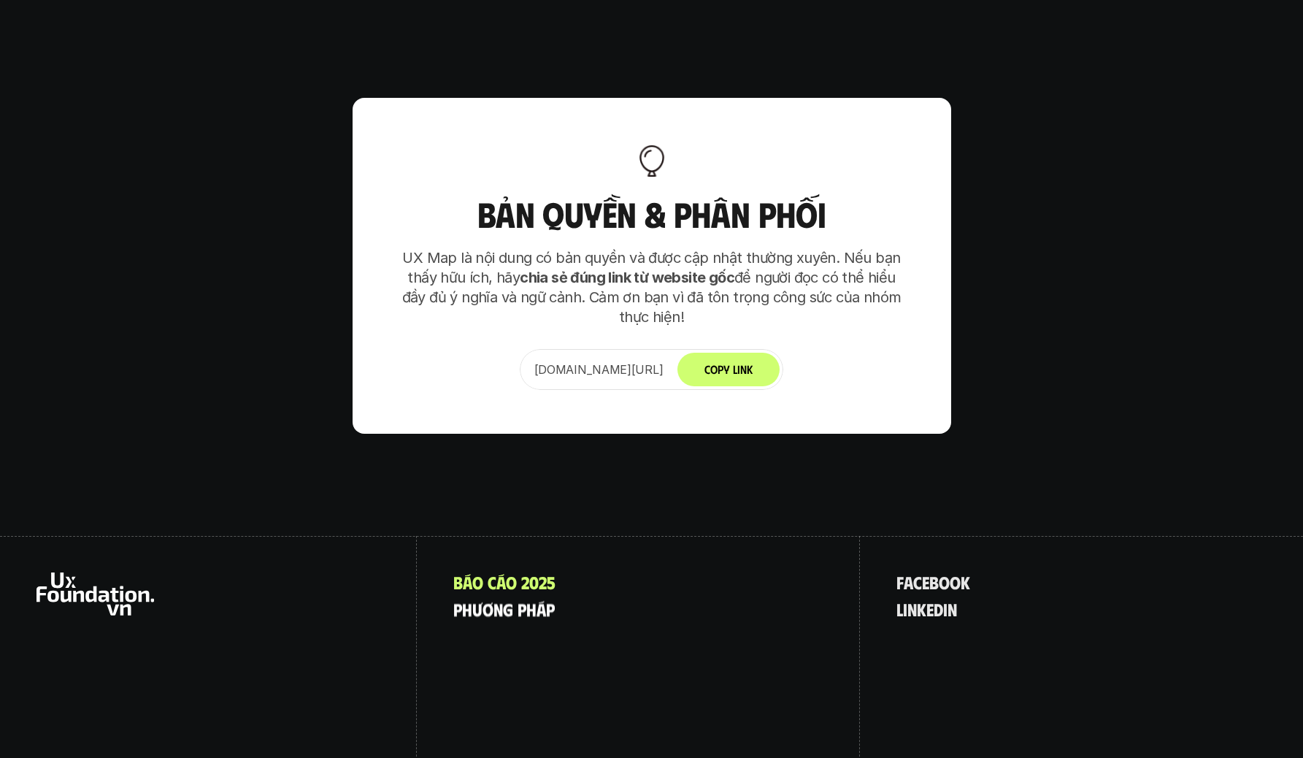
click at [520, 599] on p "p h ư ơ n g p h á p" at bounding box center [503, 608] width 101 height 19
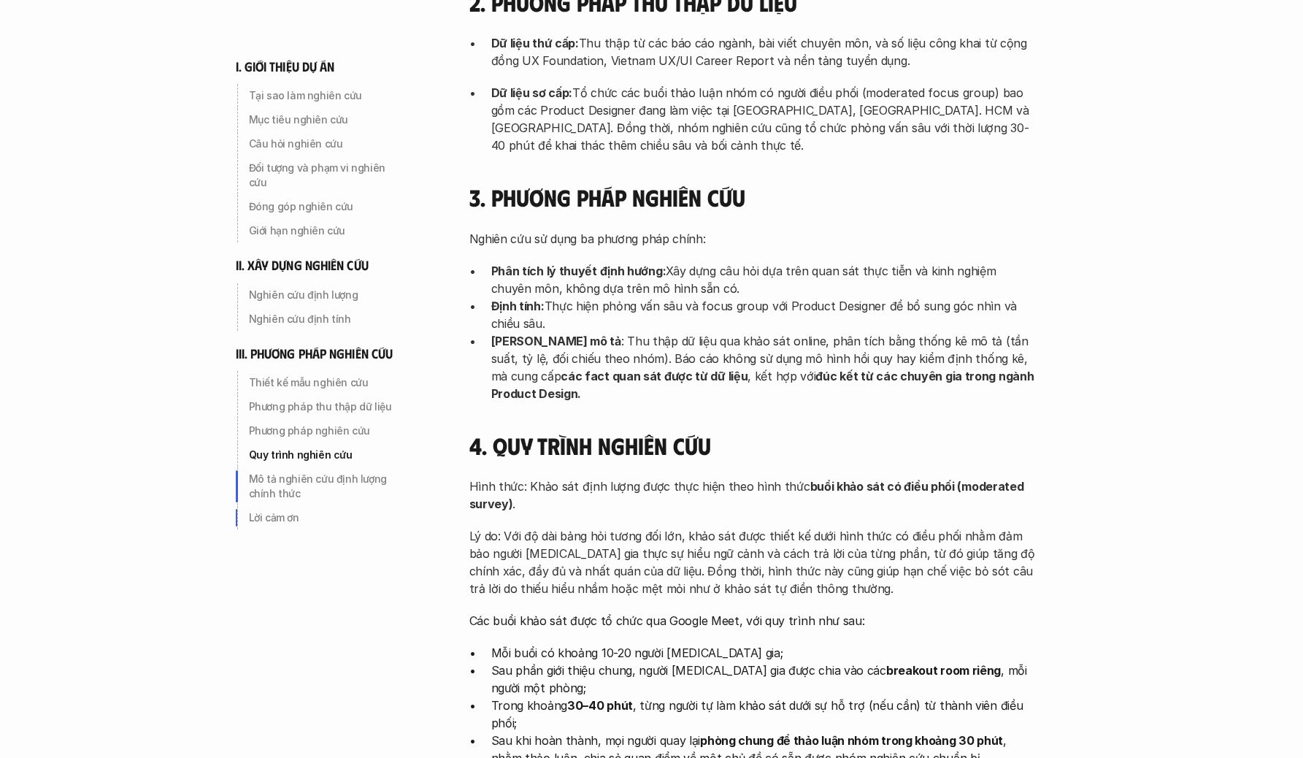
scroll to position [4455, 0]
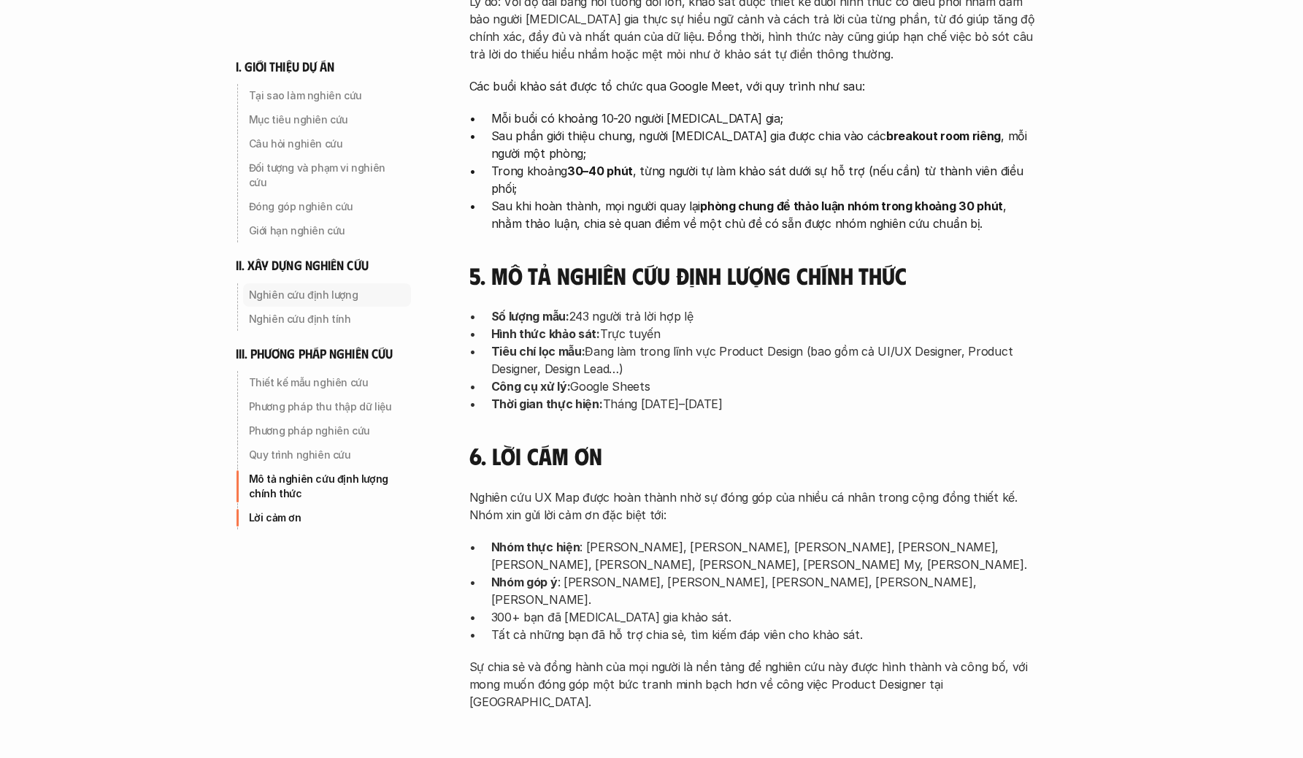
click at [318, 288] on p "Nghiên cứu định lượng" at bounding box center [327, 295] width 156 height 15
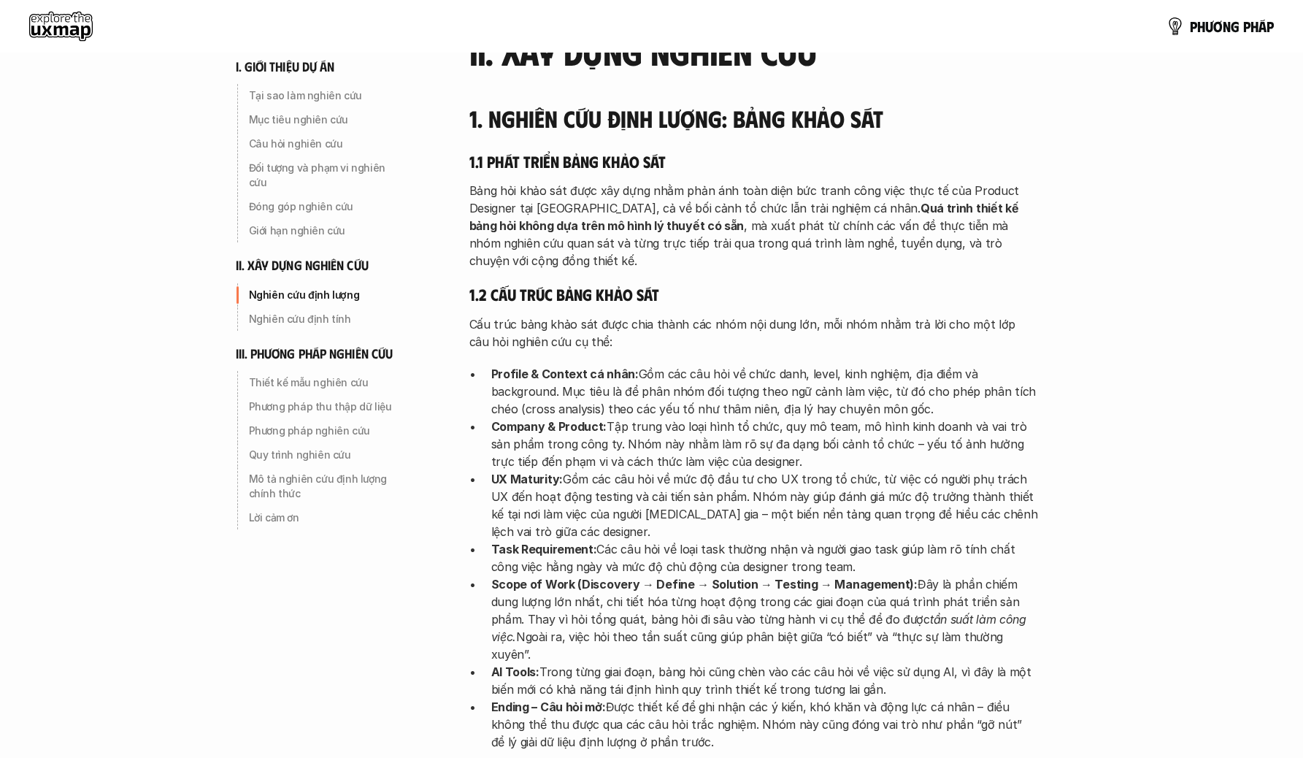
scroll to position [1934, 0]
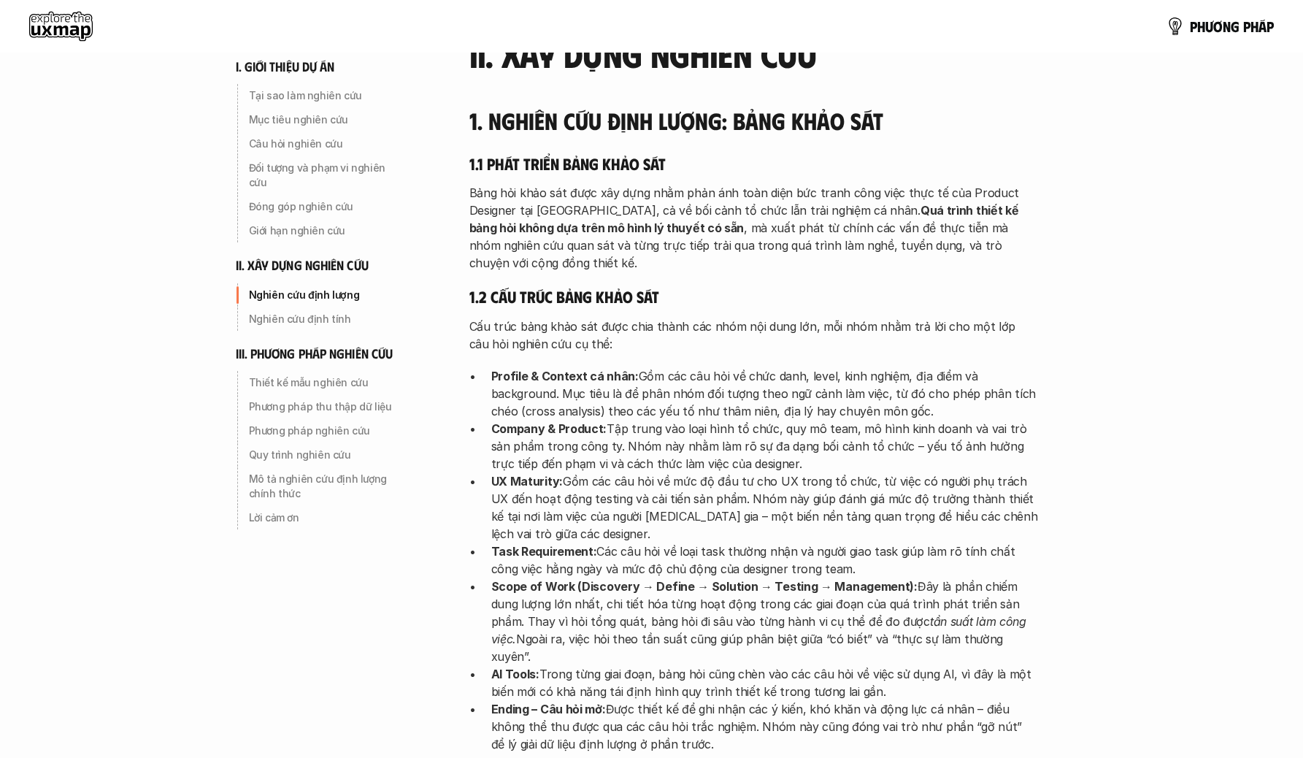
click at [896, 577] on p "Scope of Work (Discovery → Define → Solution → Testing → Management): Đây là ph…" at bounding box center [764, 621] width 547 height 88
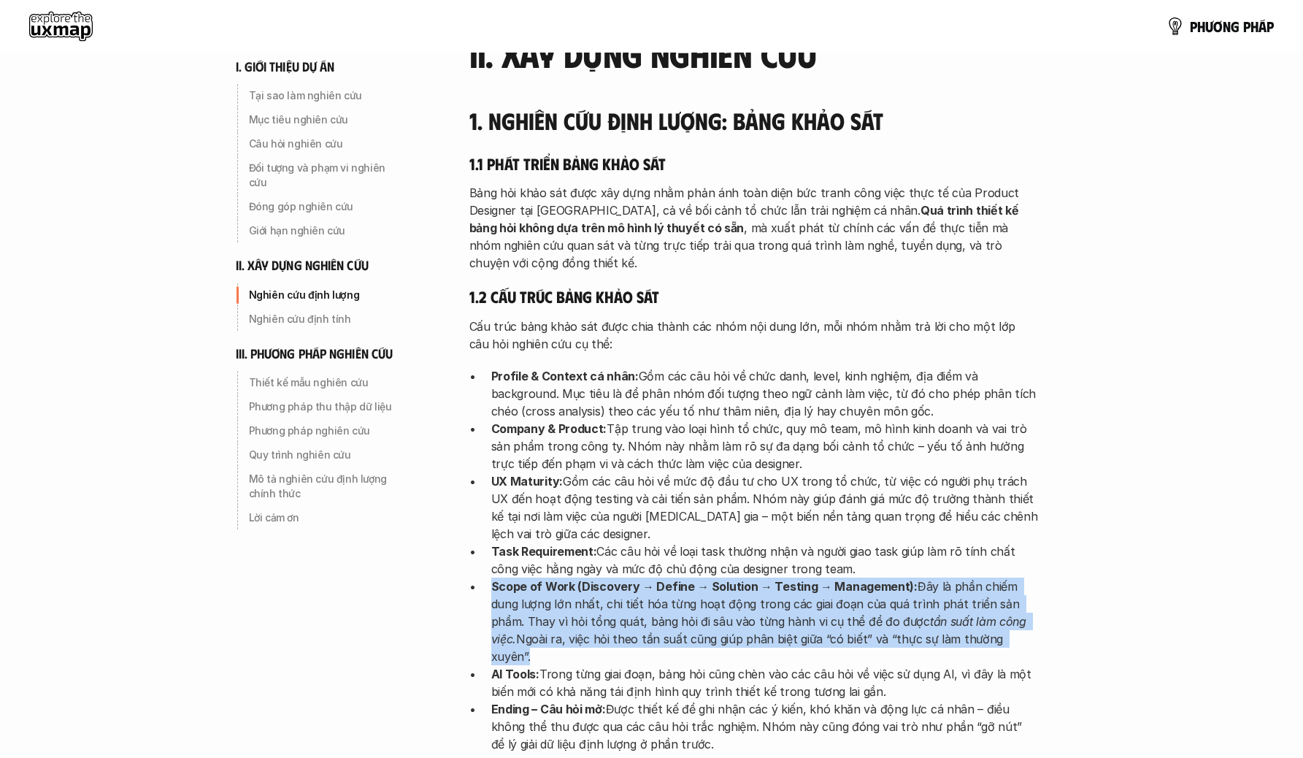
click at [896, 577] on p "Scope of Work (Discovery → Define → Solution → Testing → Management): Đây là ph…" at bounding box center [764, 621] width 547 height 88
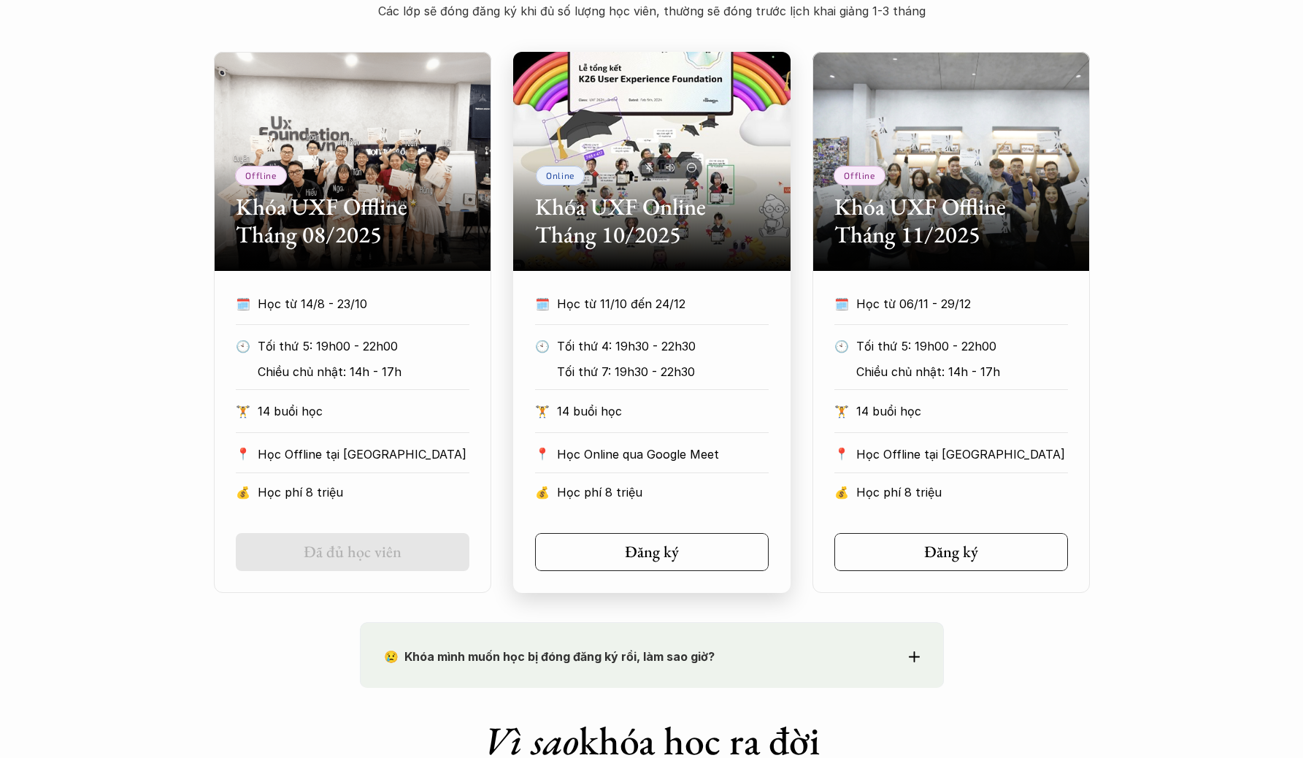
scroll to position [696, 0]
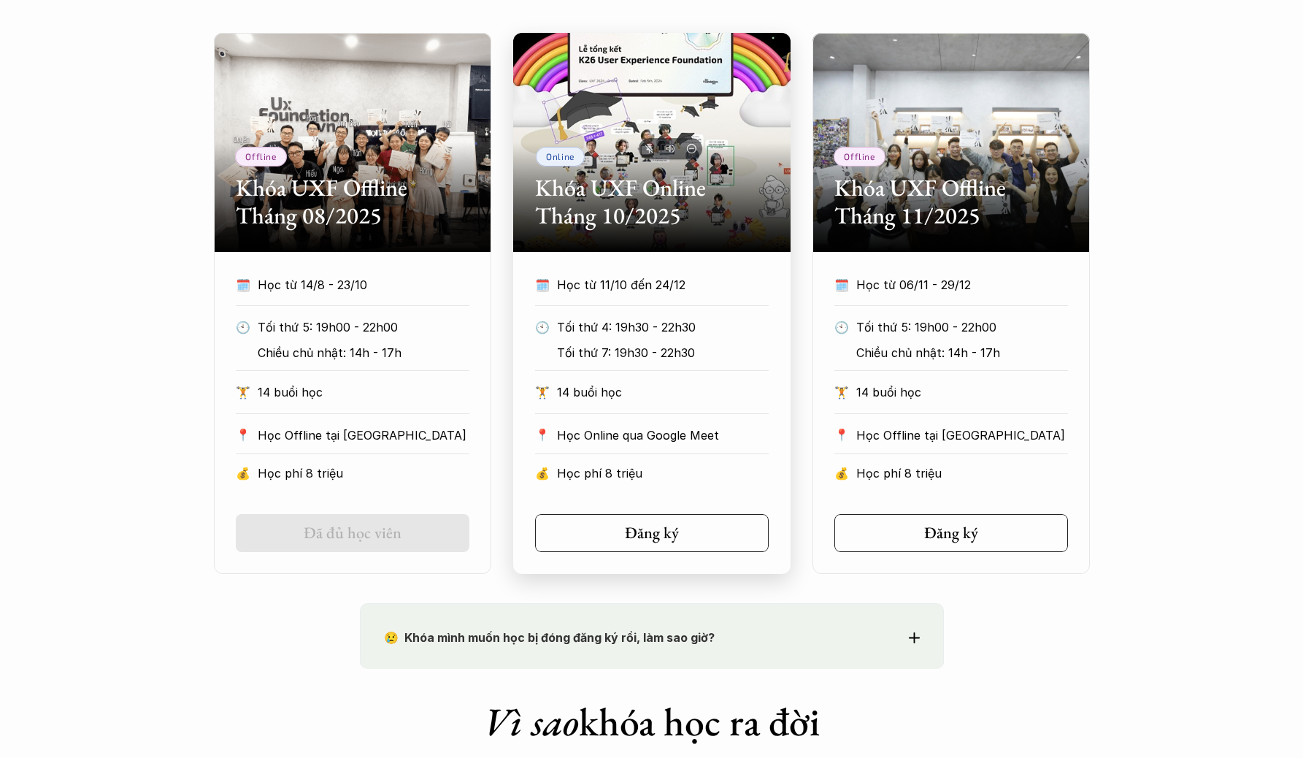
click at [650, 196] on h2 "Khóa UXF Online Tháng 10/2025" at bounding box center [652, 202] width 234 height 56
click at [652, 233] on div "Online Khóa UXF Online Tháng 10/2025" at bounding box center [651, 142] width 277 height 219
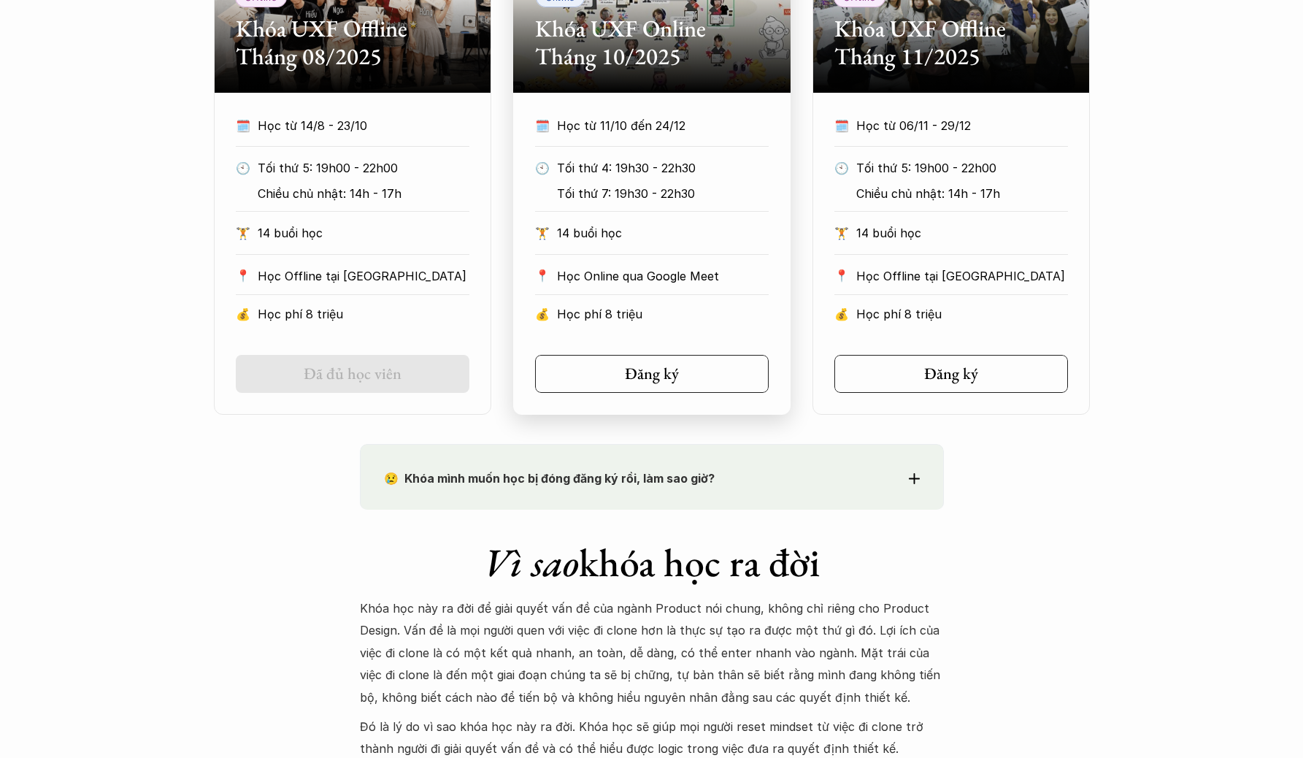
scroll to position [930, 0]
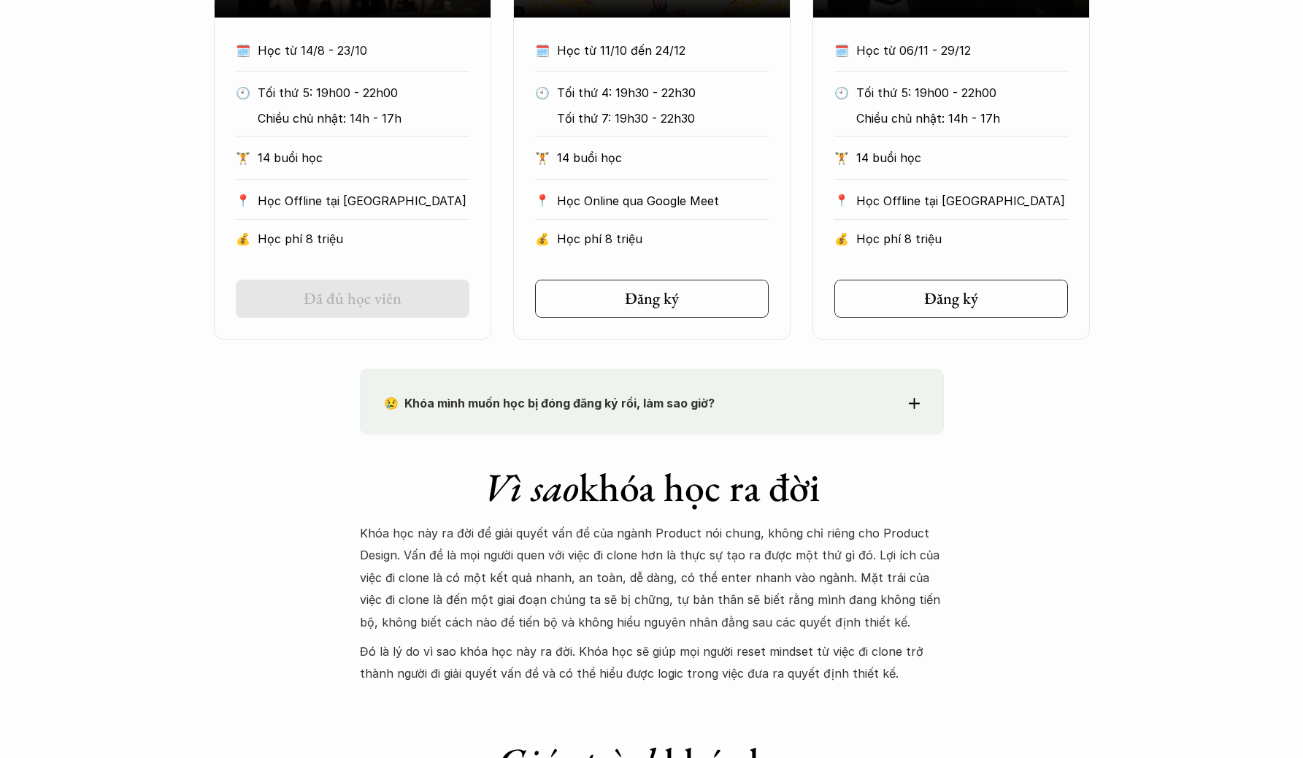
click at [628, 404] on strong "😢 Khóa mình muốn học bị đóng đăng ký rồi, làm sao giờ?" at bounding box center [549, 403] width 331 height 15
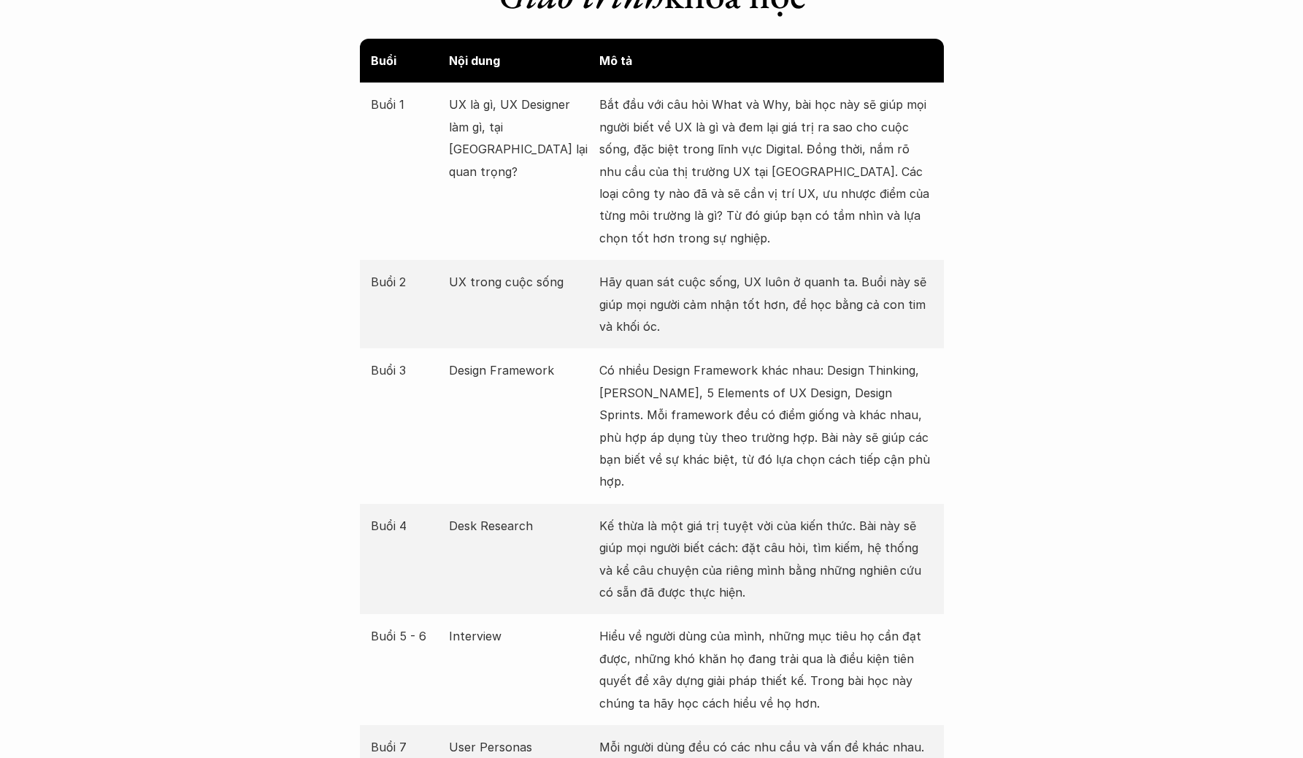
scroll to position [2127, 0]
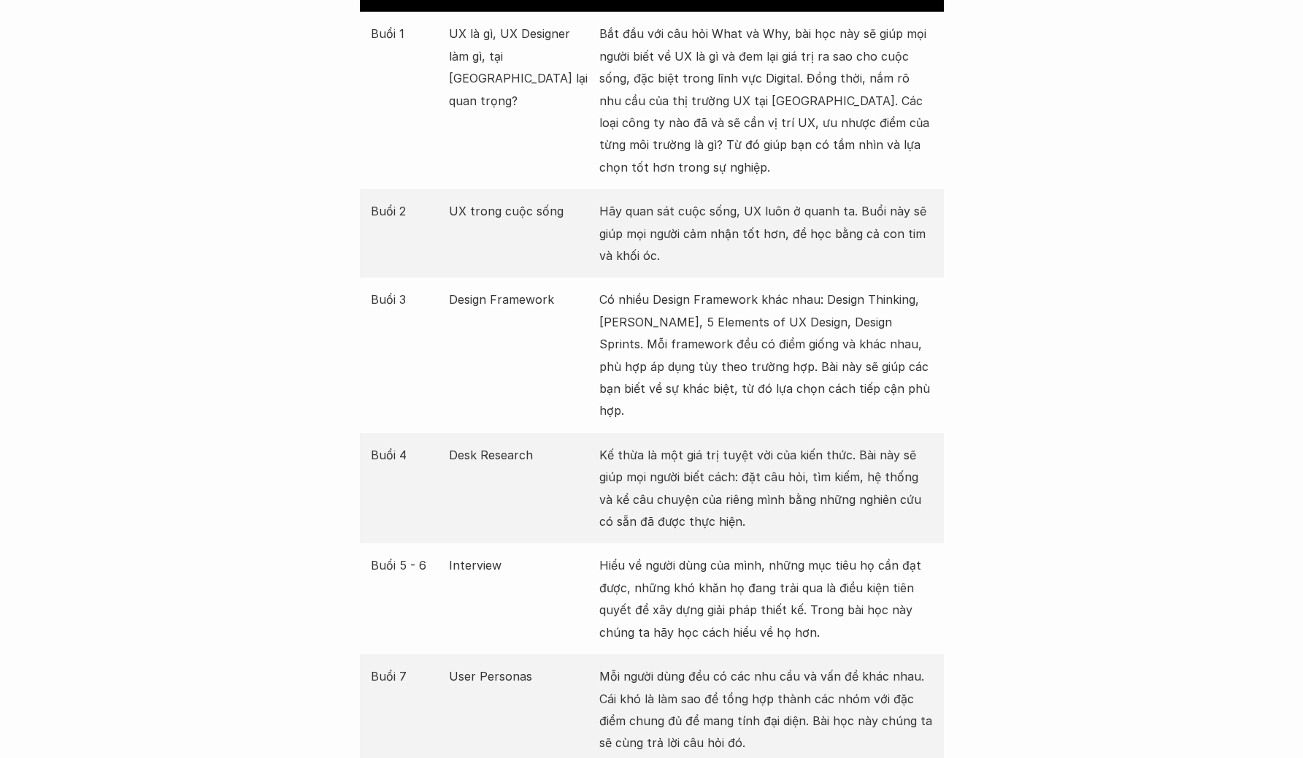
click at [771, 327] on p "Có nhiều Design Framework khác nhau: Design Thinking, Lean UX, 5 Elements of UX…" at bounding box center [766, 354] width 334 height 133
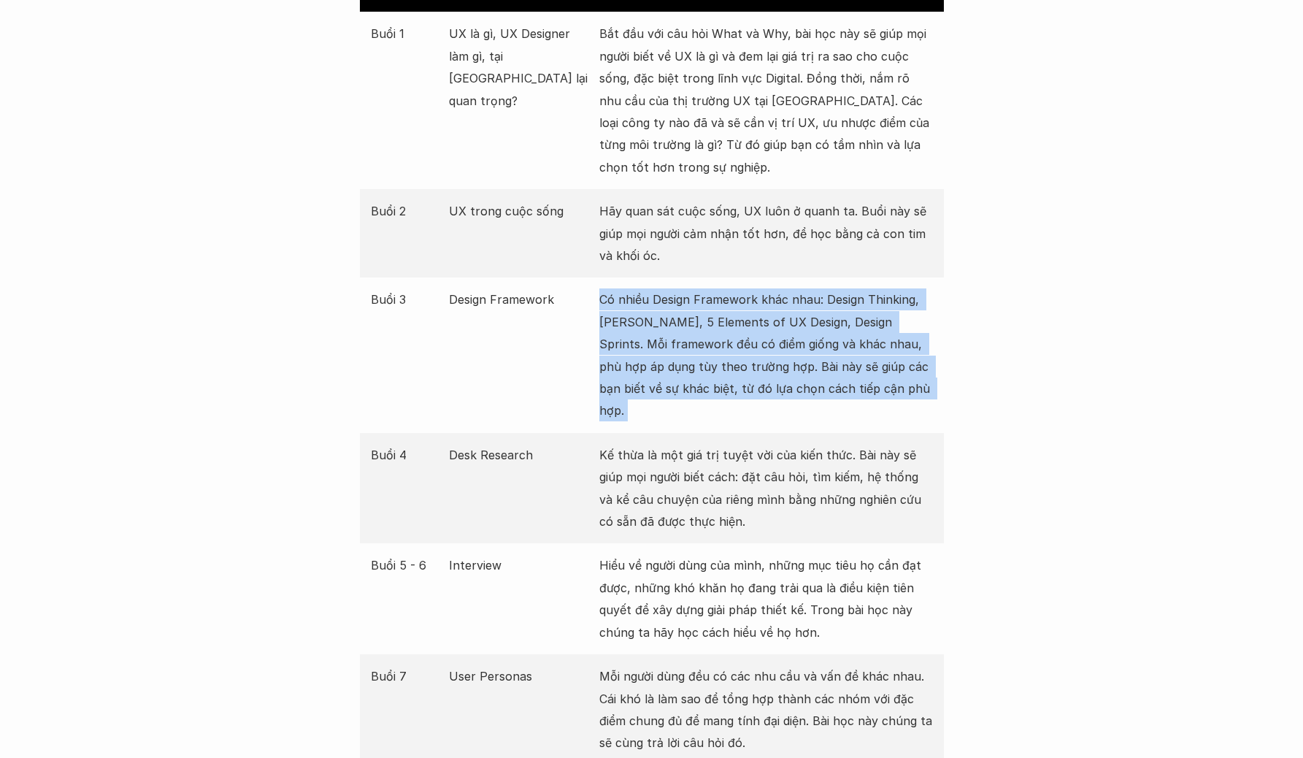
click at [771, 327] on p "Có nhiều Design Framework khác nhau: Design Thinking, Lean UX, 5 Elements of UX…" at bounding box center [766, 354] width 334 height 133
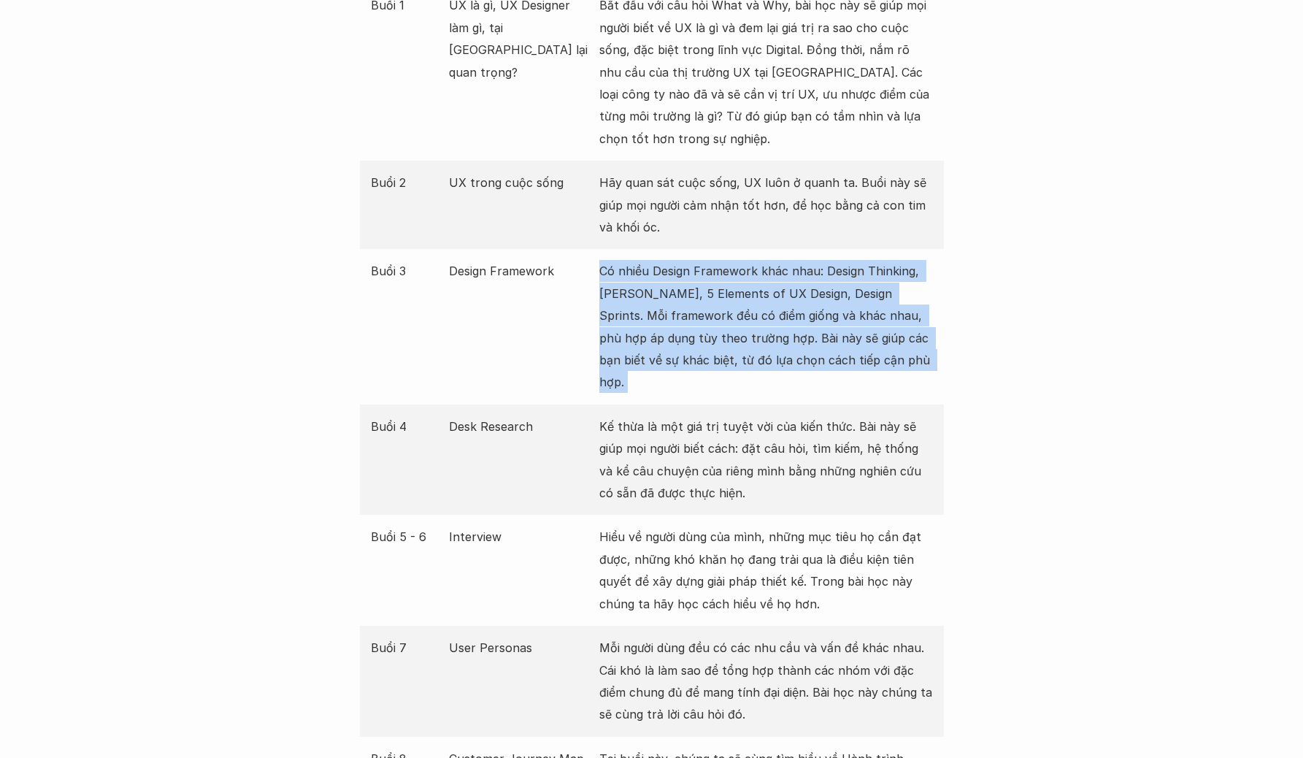
scroll to position [2236, 0]
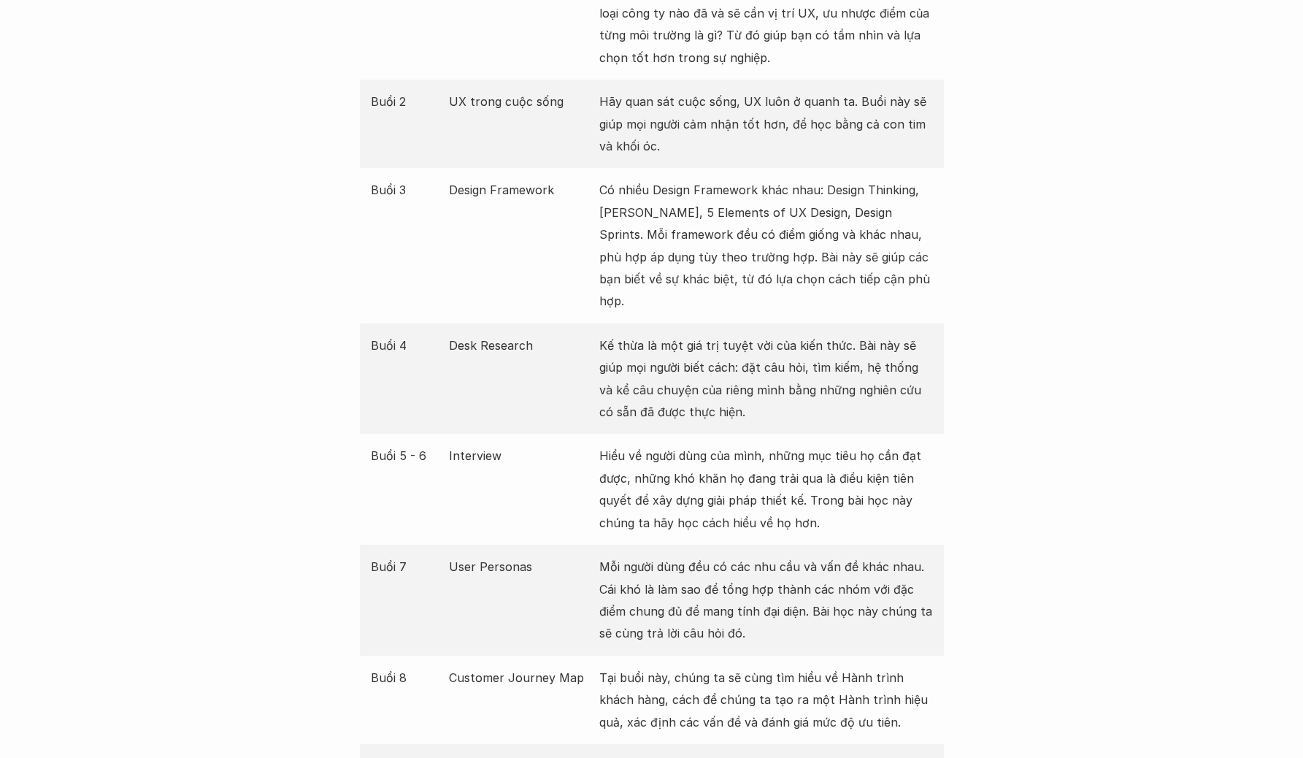
click at [682, 338] on p "Kế thừa là một giá trị tuyệt vời của kiến thức. Bài này sẽ giúp mọi người biết …" at bounding box center [766, 378] width 334 height 89
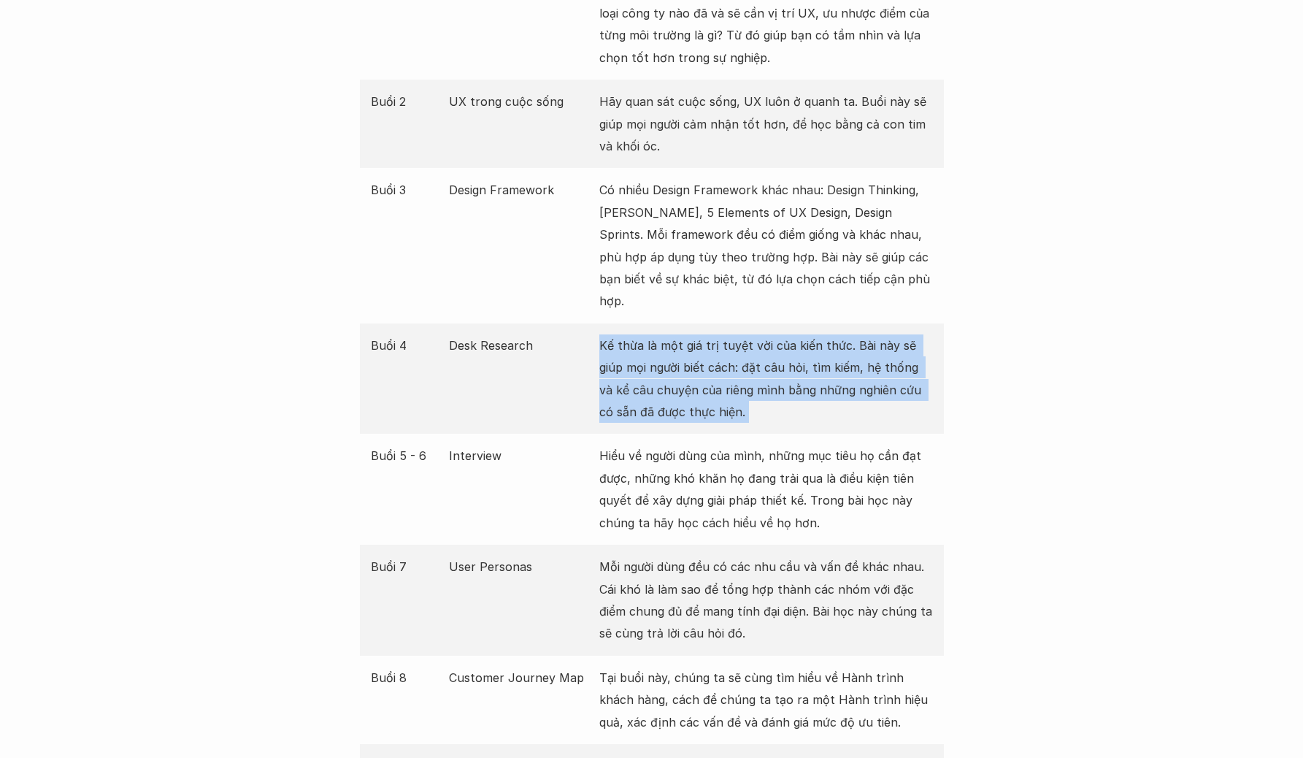
click at [682, 338] on p "Kế thừa là một giá trị tuyệt vời của kiến thức. Bài này sẽ giúp mọi người biết …" at bounding box center [766, 378] width 334 height 89
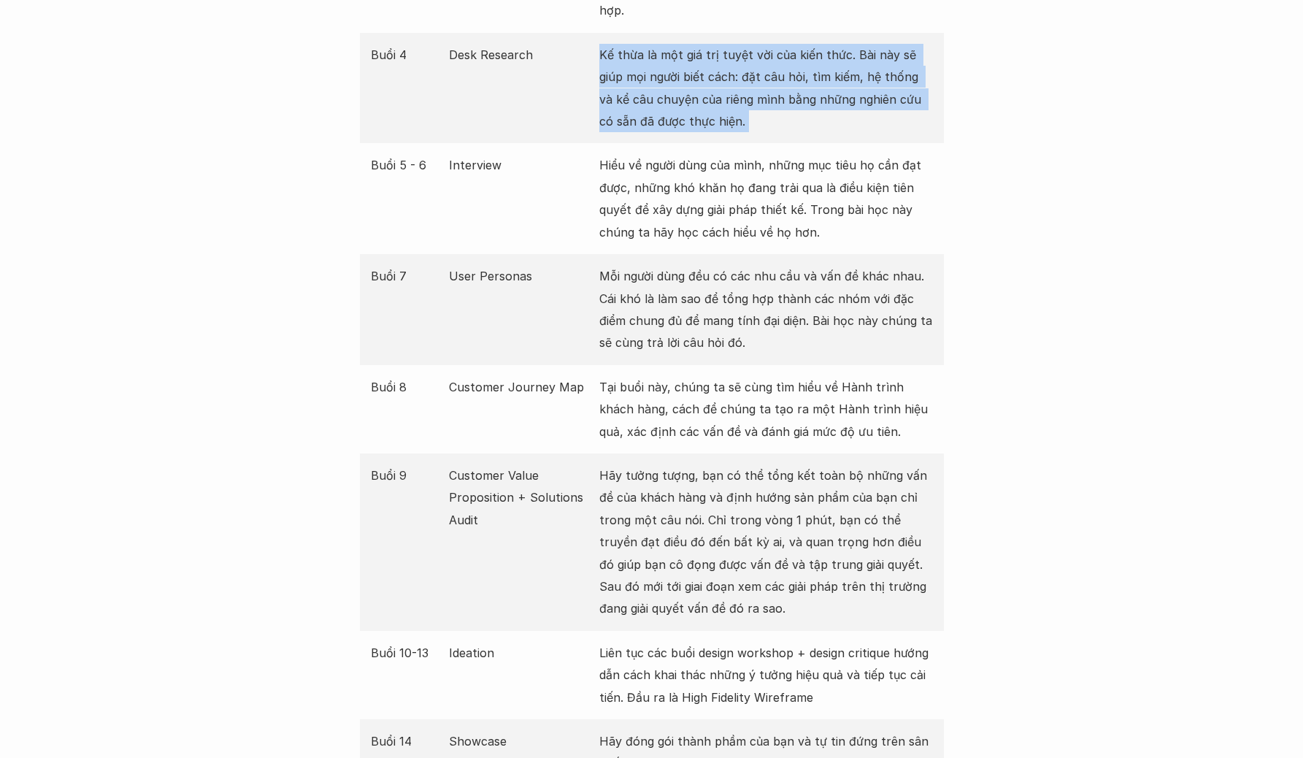
scroll to position [2586, 0]
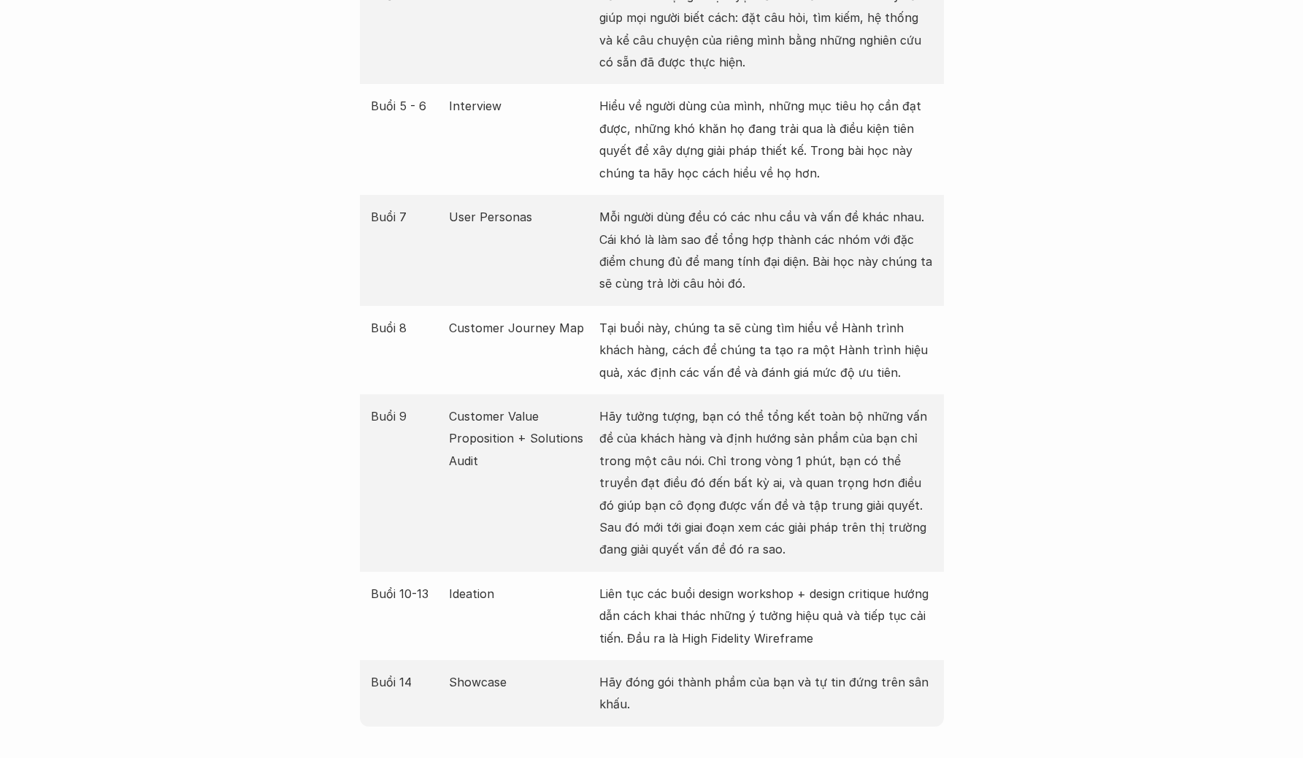
click at [685, 321] on p "Tại buổi này, chúng ta sẽ cùng tìm hiểu về Hành trình khách hàng, cách để chúng…" at bounding box center [766, 350] width 334 height 66
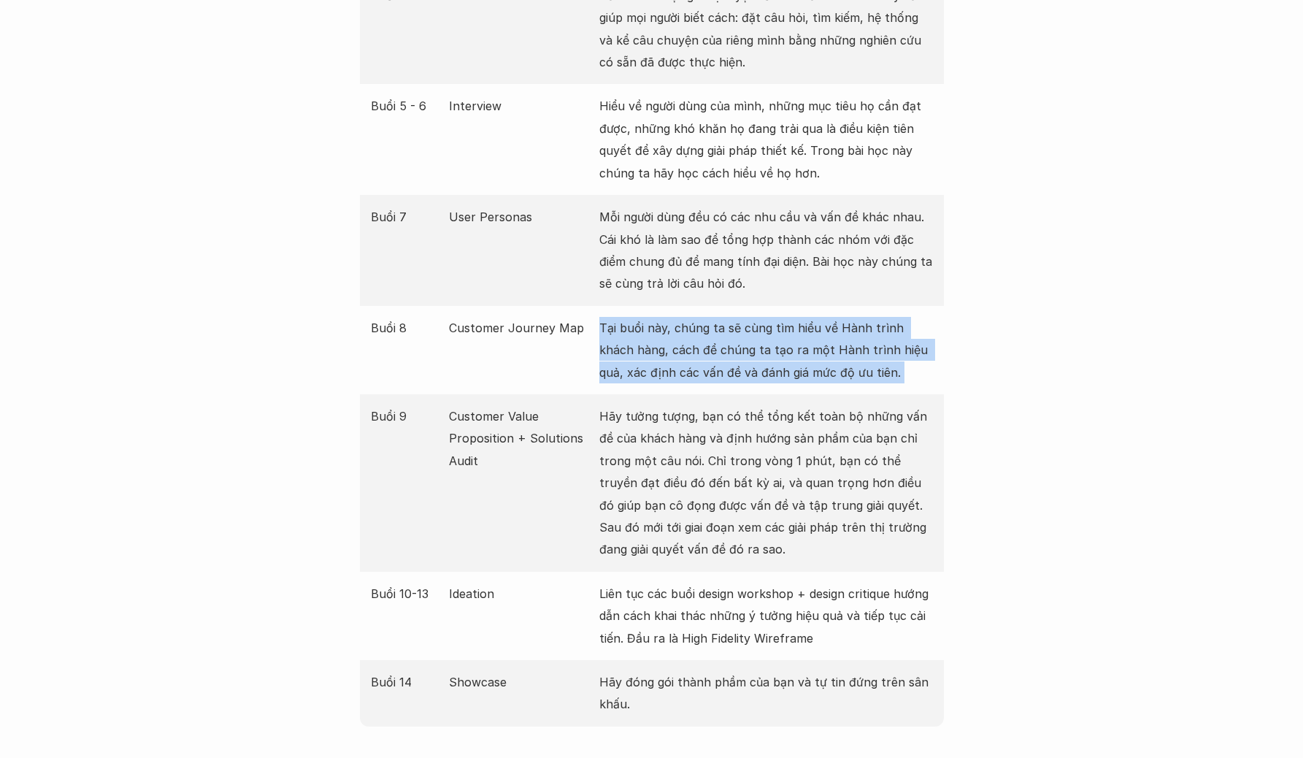
click at [685, 321] on p "Tại buổi này, chúng ta sẽ cùng tìm hiểu về Hành trình khách hàng, cách để chúng…" at bounding box center [766, 350] width 334 height 66
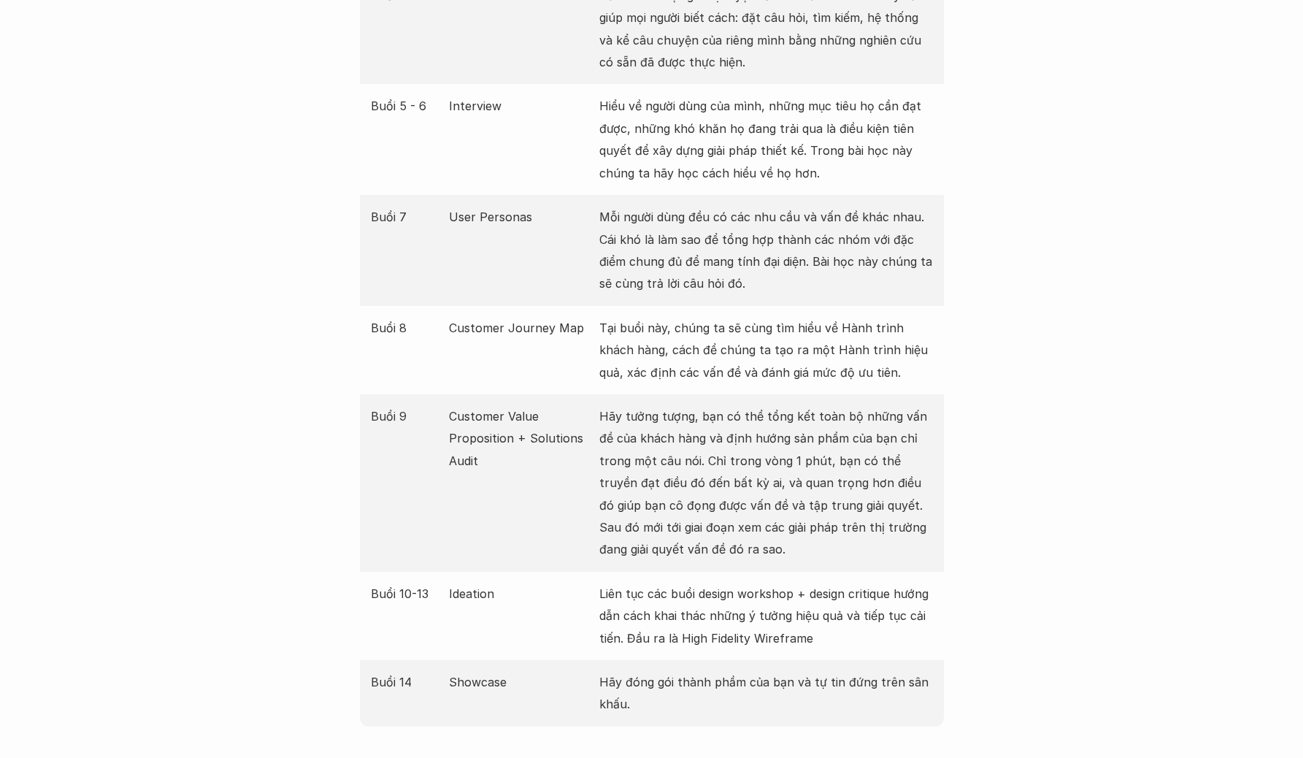
click at [691, 429] on p "Hãy tưởng tượng, bạn có thể tổng kết toàn bộ những vấn đề của khách hàng và địn…" at bounding box center [766, 482] width 334 height 155
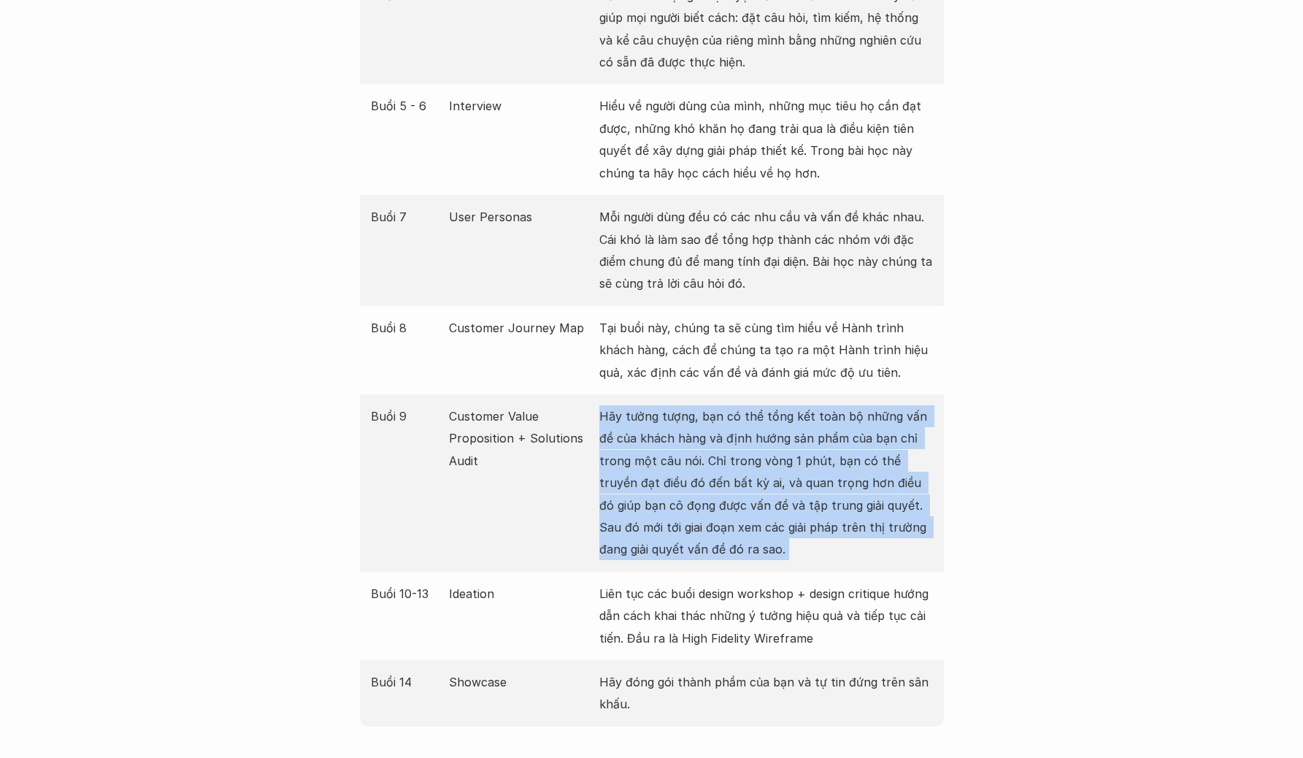
click at [691, 429] on p "Hãy tưởng tượng, bạn có thể tổng kết toàn bộ những vấn đề của khách hàng và địn…" at bounding box center [766, 482] width 334 height 155
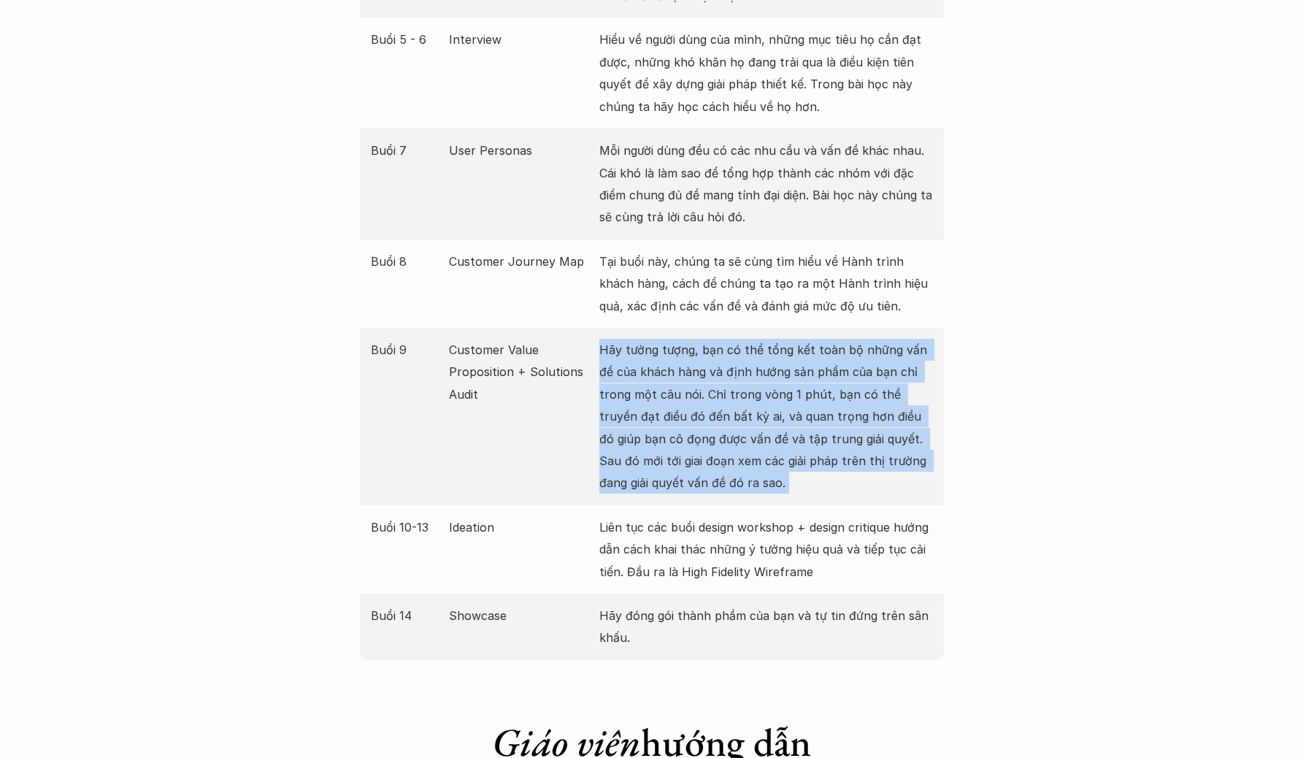
scroll to position [2802, 0]
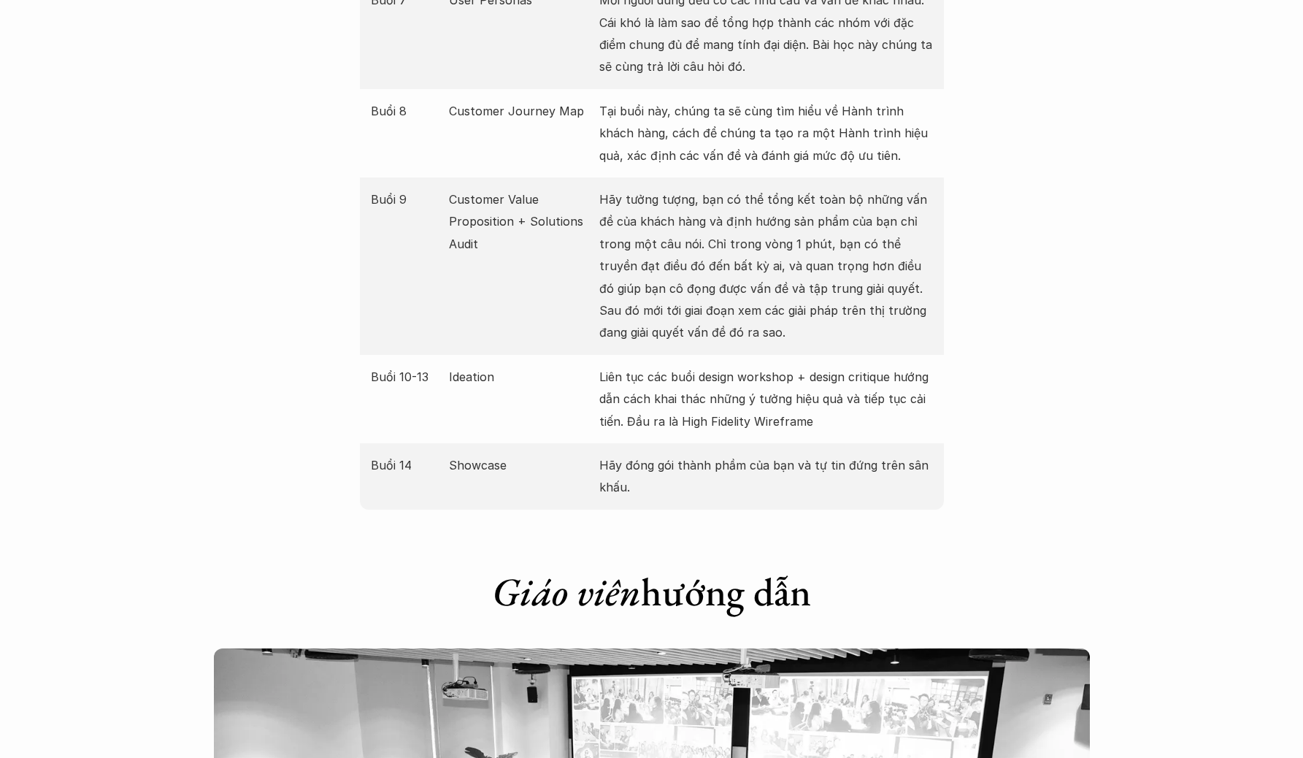
click at [674, 366] on p "Liên tục các buổi design workshop + design critique hướng dẫn cách khai thác nh…" at bounding box center [766, 399] width 334 height 66
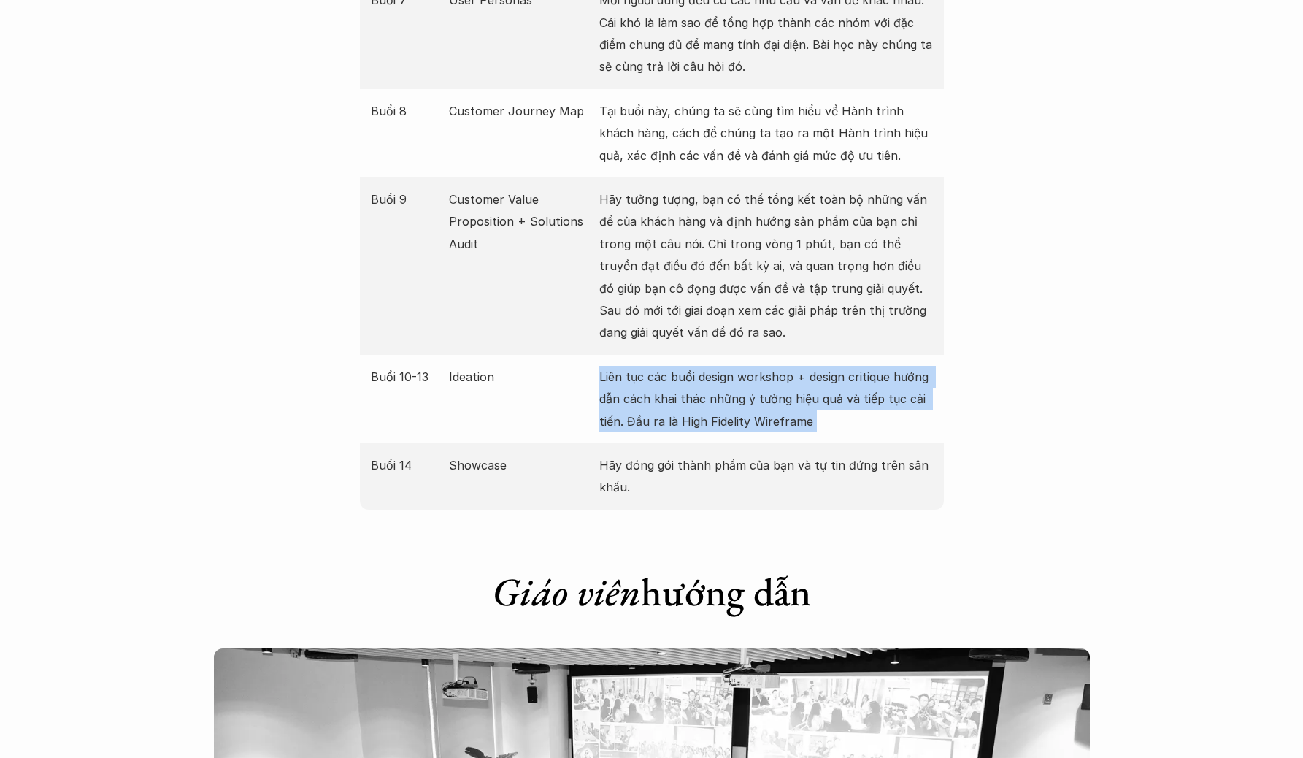
click at [674, 366] on p "Liên tục các buổi design workshop + design critique hướng dẫn cách khai thác nh…" at bounding box center [766, 399] width 334 height 66
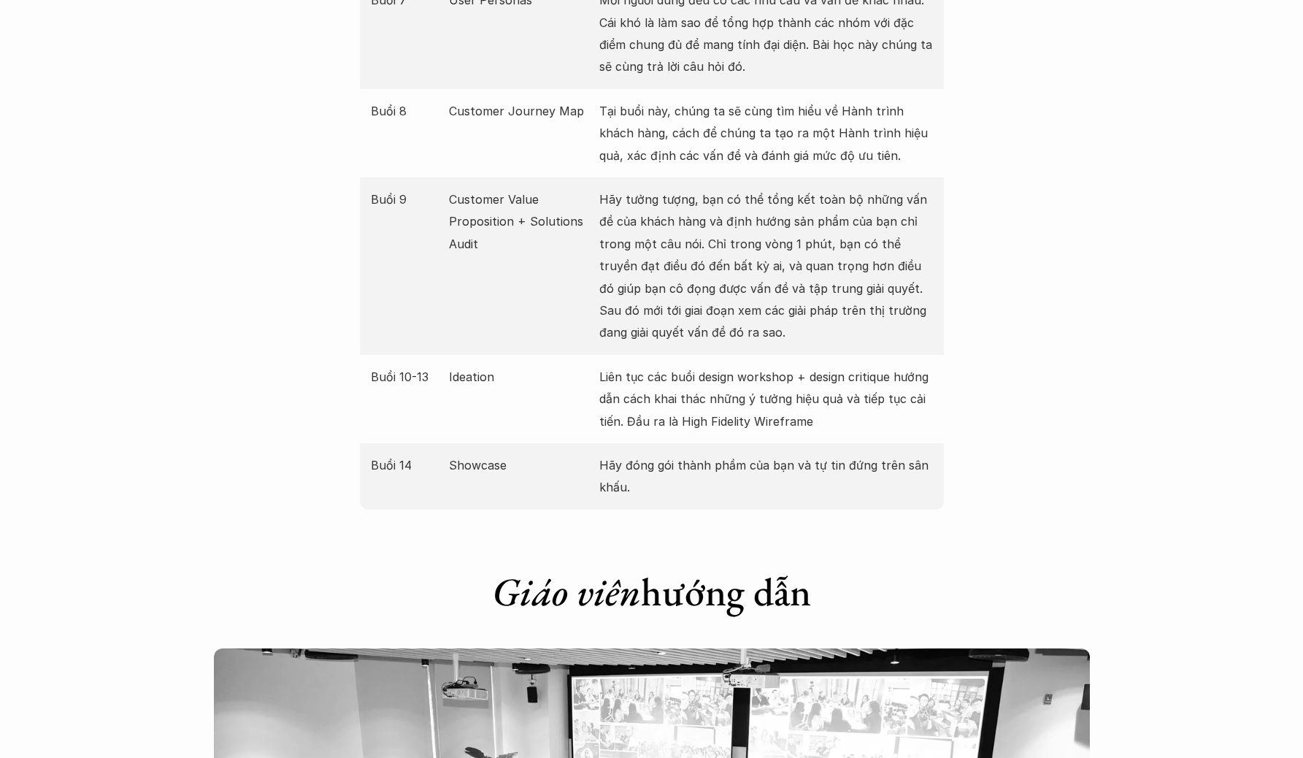
click at [629, 454] on p "Hãy đóng gói thành phầm của bạn và tự tin đứng trên sân khấu." at bounding box center [766, 476] width 334 height 45
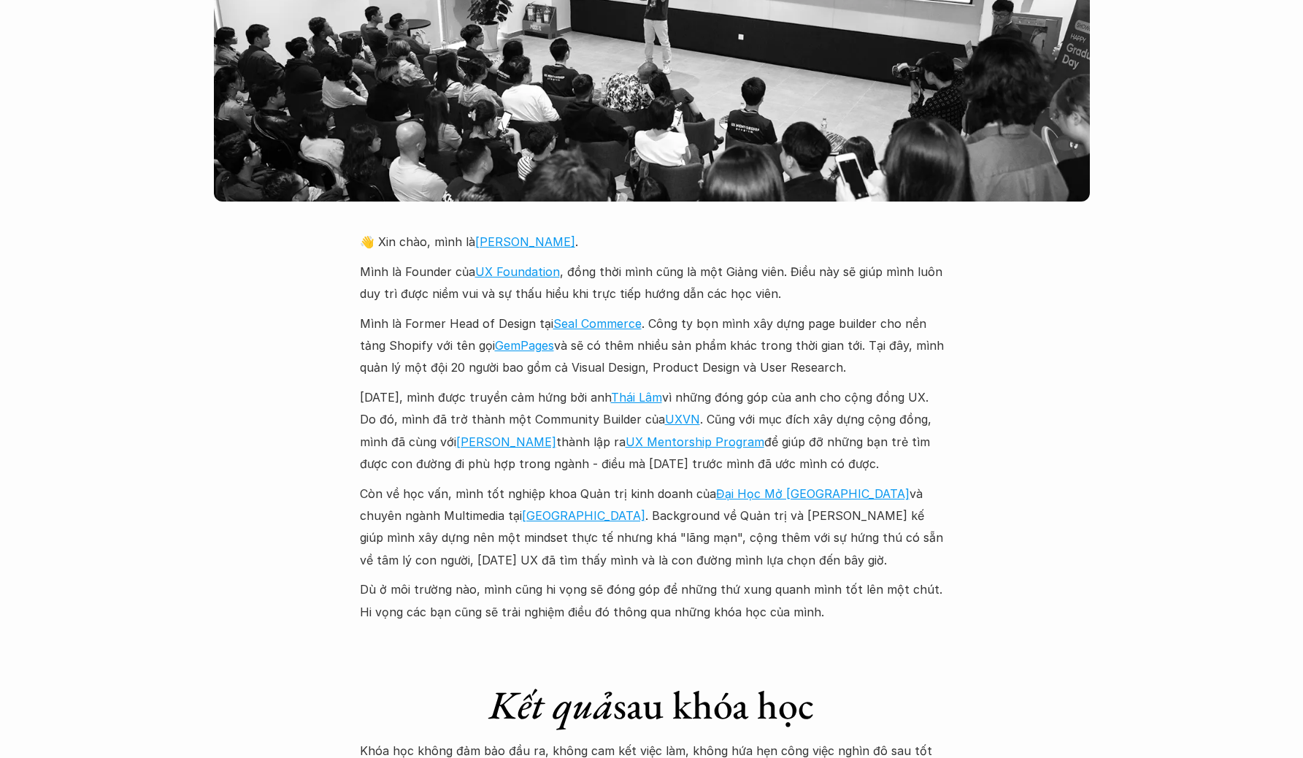
scroll to position [3624, 0]
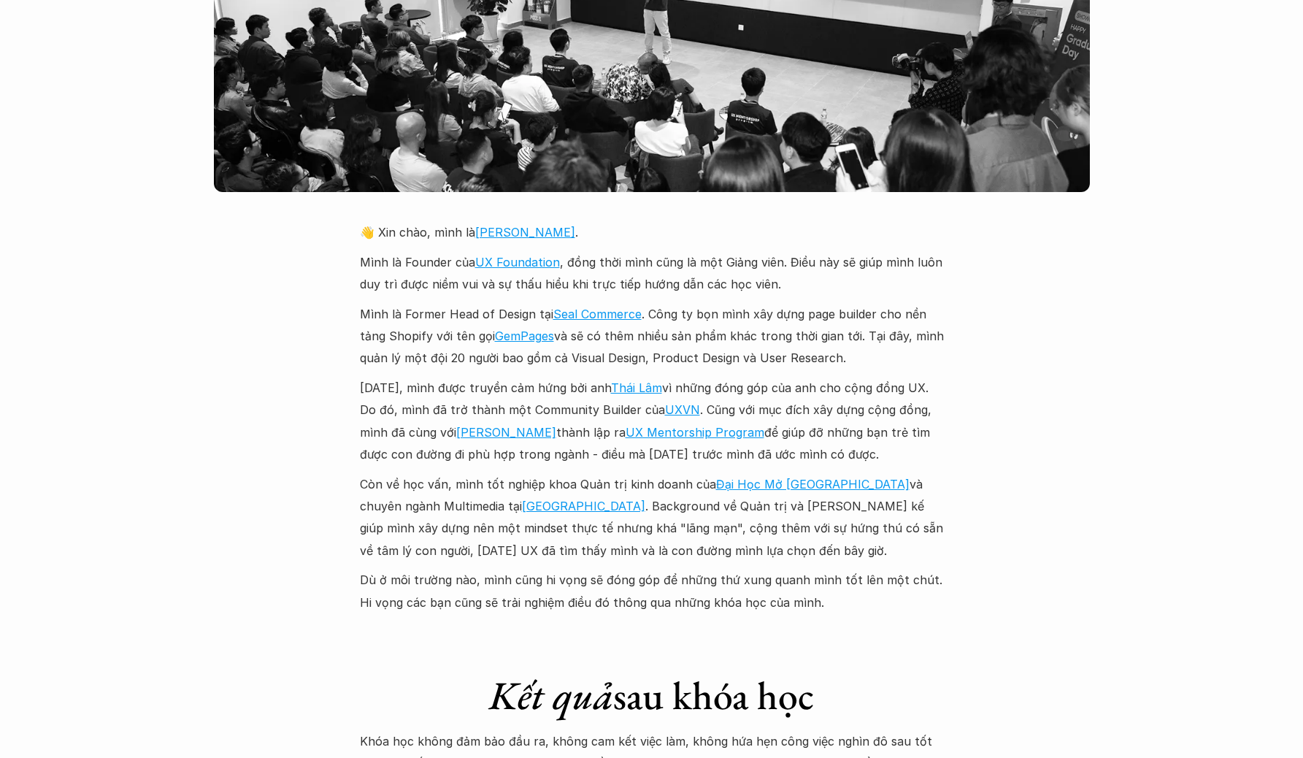
click at [723, 377] on p "Năm 2018, mình được truyền cảm hứng bởi anh Thái Lâm vì những đóng góp của anh …" at bounding box center [652, 421] width 584 height 89
click at [490, 473] on p "Còn về học vấn, mình tốt nghiệp khoa Quản trị kinh doanh của Đại Học Mở Hà Nội …" at bounding box center [652, 517] width 584 height 89
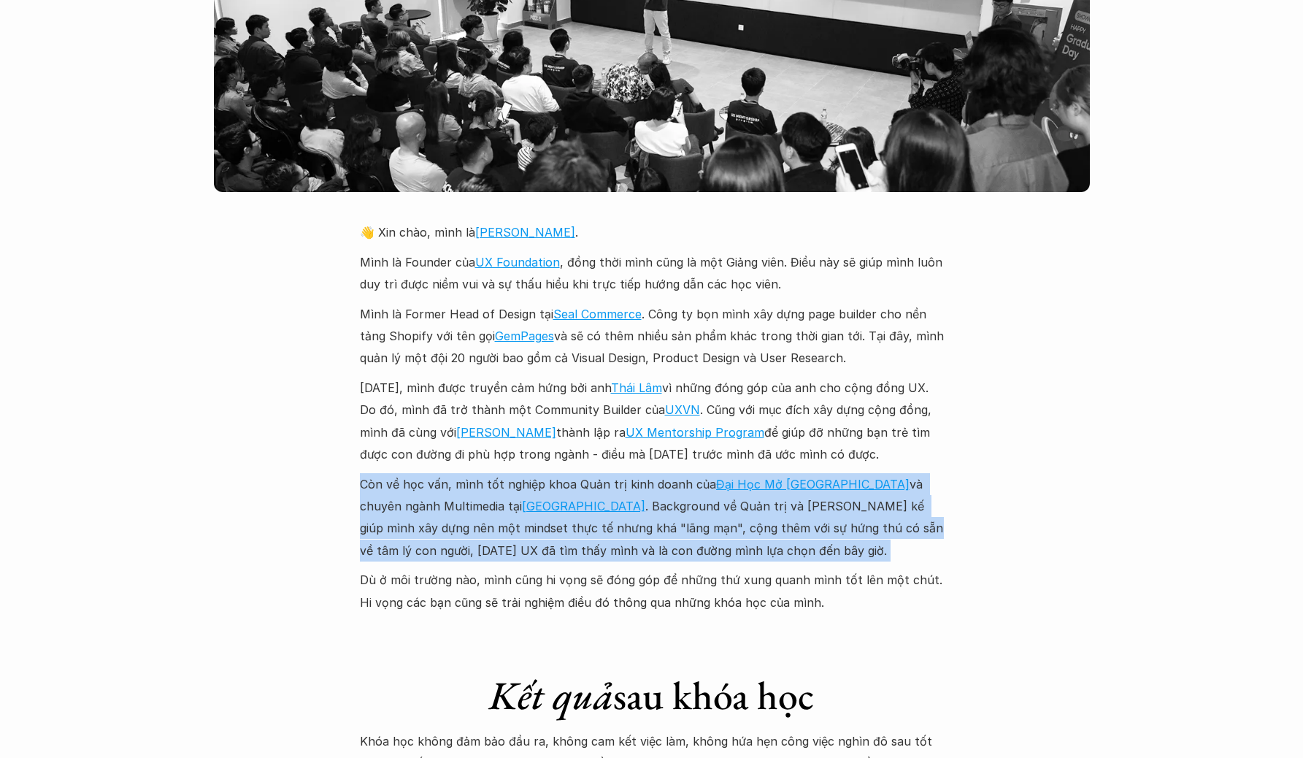
click at [490, 473] on p "Còn về học vấn, mình tốt nghiệp khoa Quản trị kinh doanh của Đại Học Mở Hà Nội …" at bounding box center [652, 517] width 584 height 89
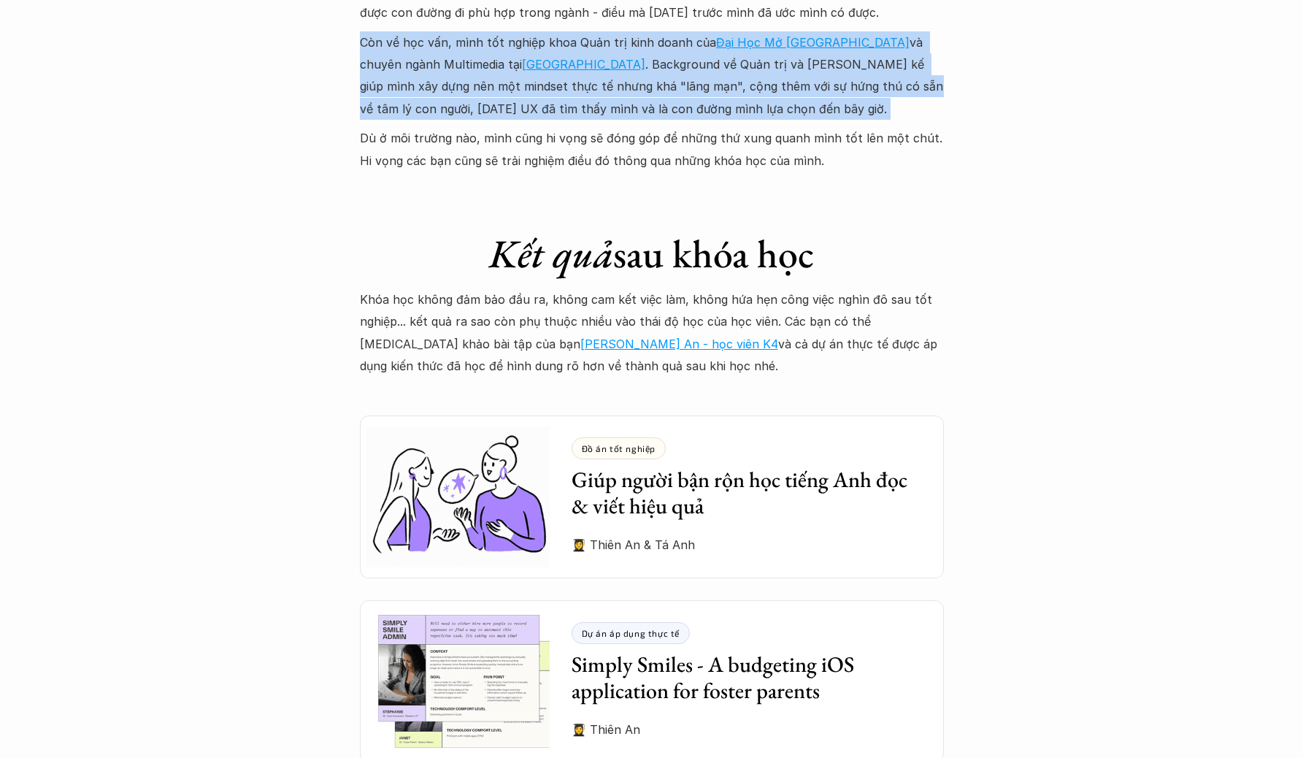
scroll to position [4141, 0]
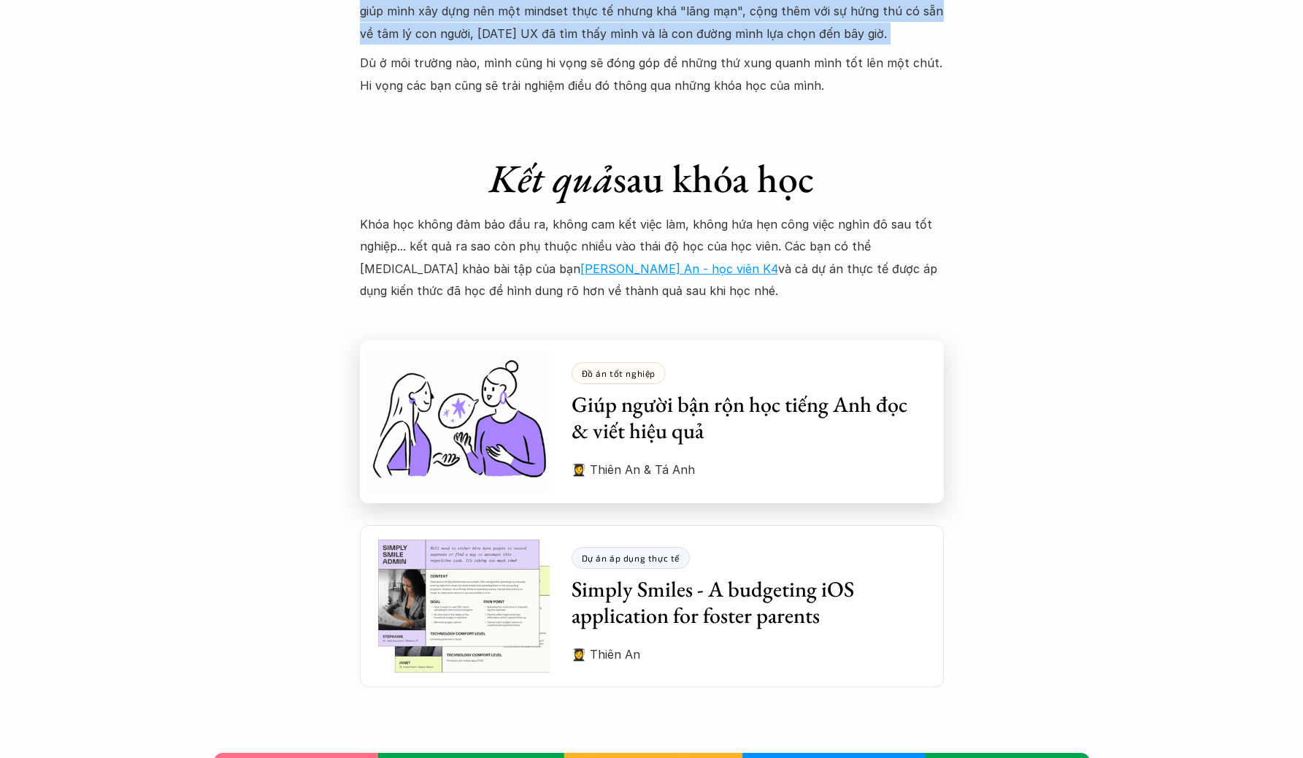
click at [843, 391] on h3 "Giúp người bận rộn học tiếng Anh đọc & viết hiệu quả" at bounding box center [746, 417] width 350 height 53
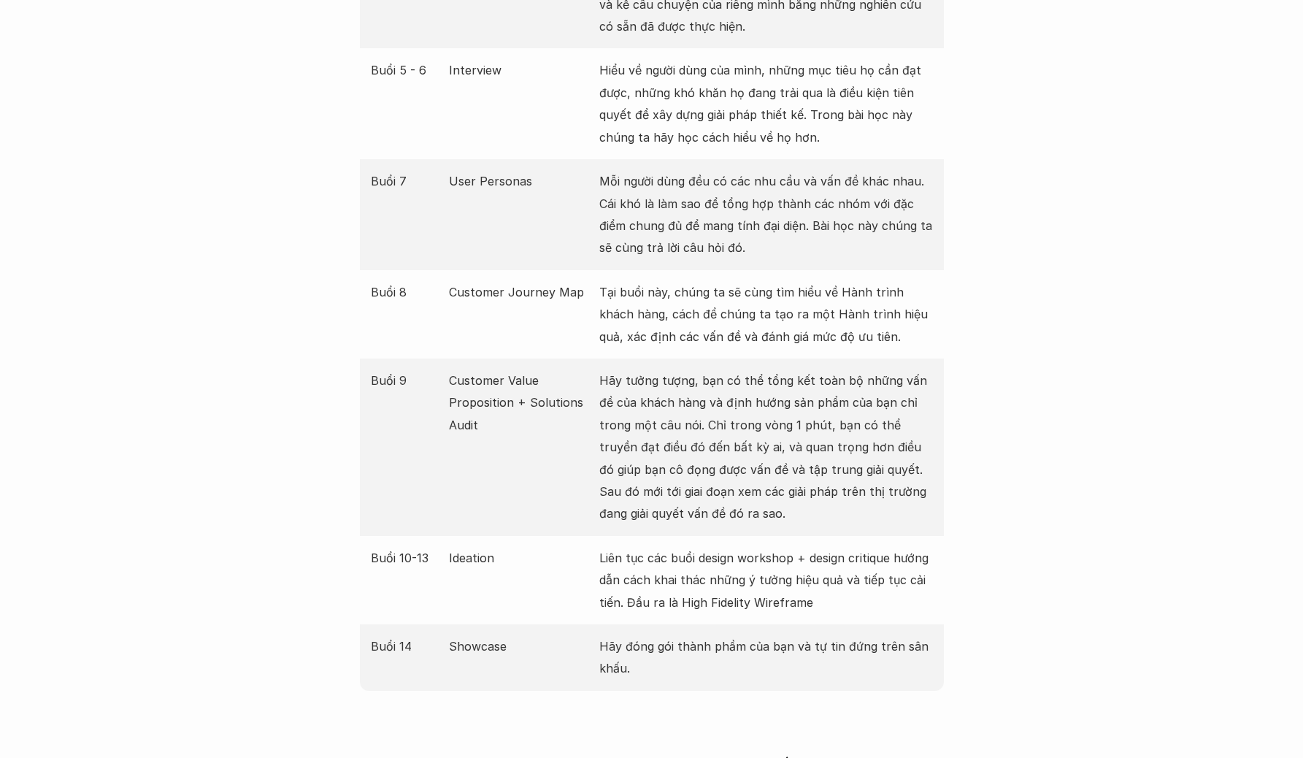
scroll to position [2696, 0]
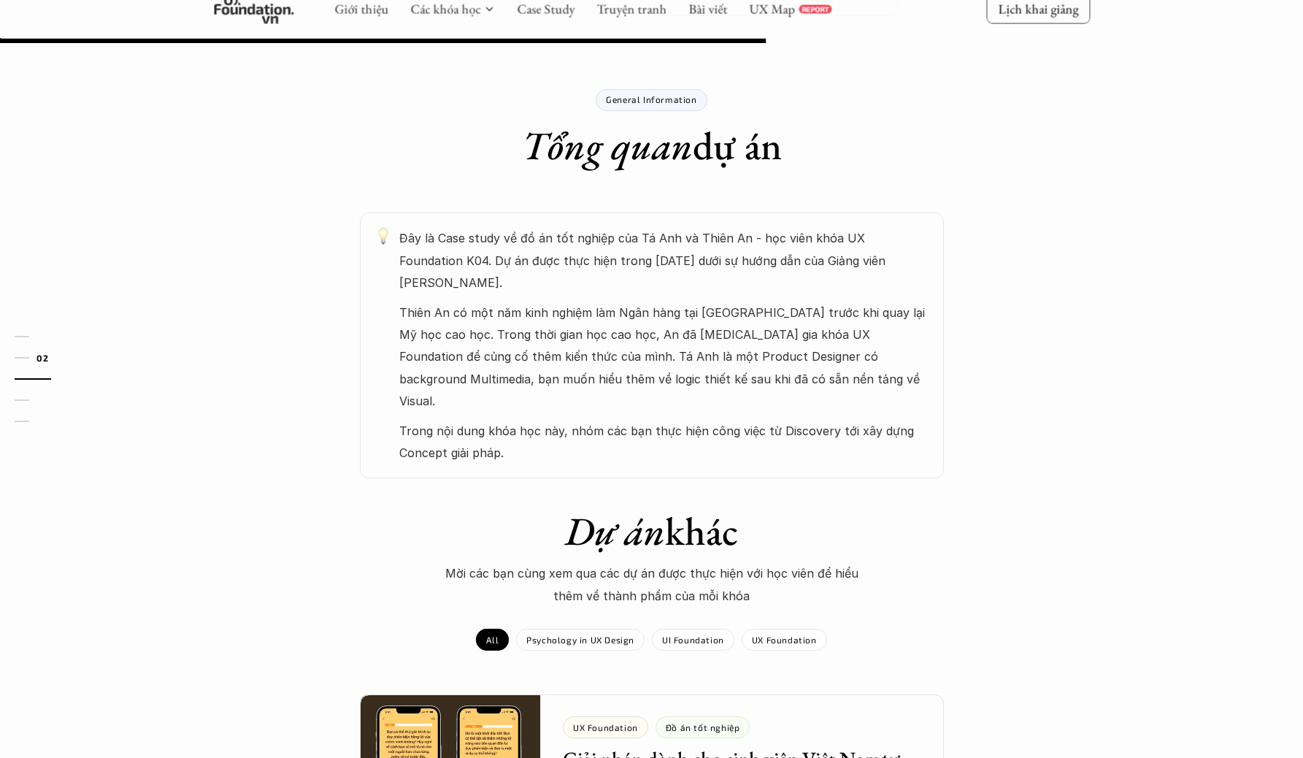
scroll to position [89, 0]
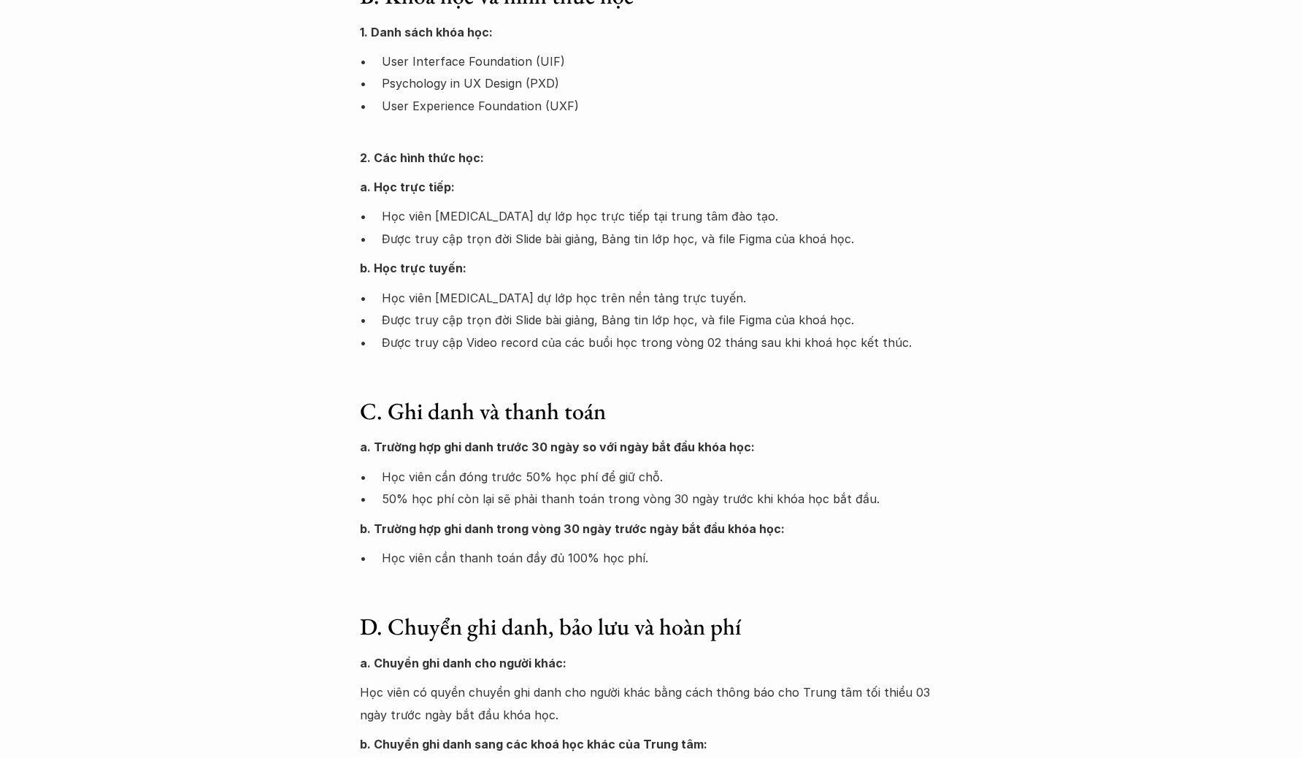
scroll to position [523, 0]
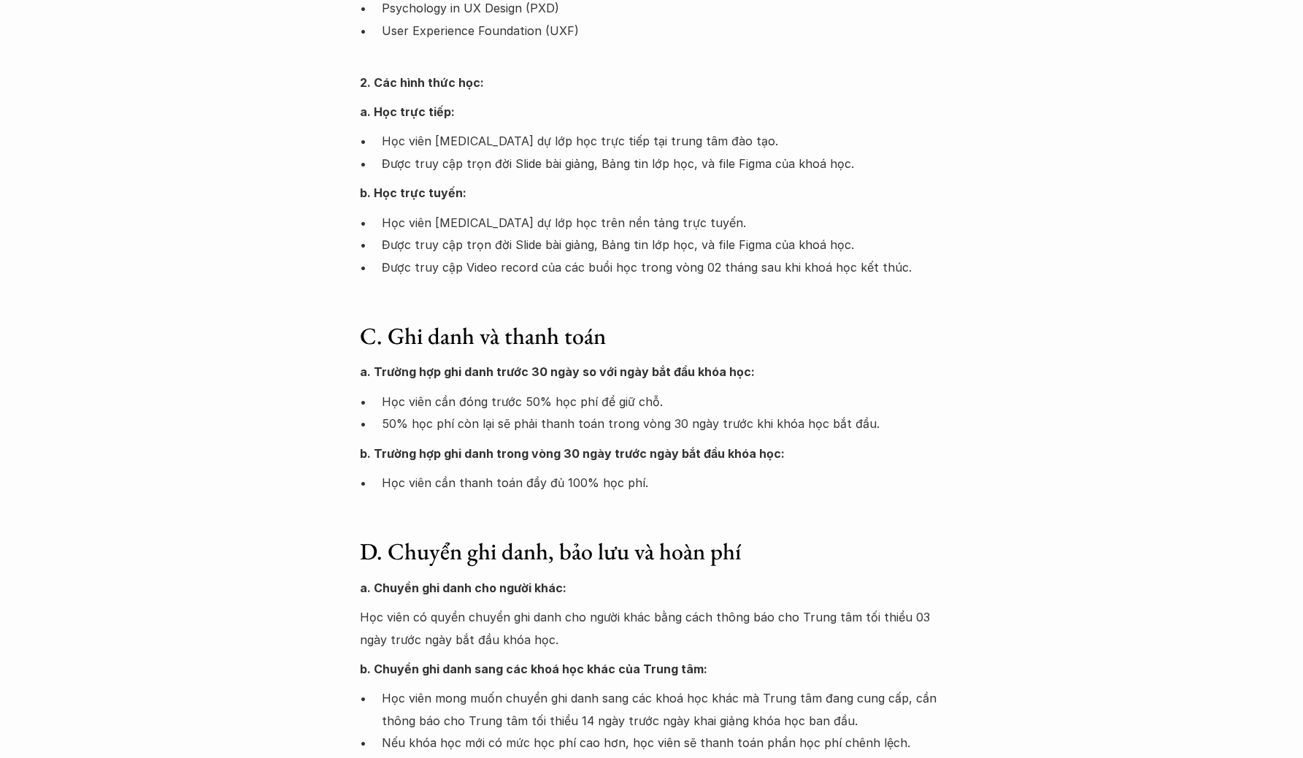
click at [685, 406] on p "Học viên cần đóng trước 50% học phí để giữ chỗ." at bounding box center [663, 401] width 562 height 22
click at [681, 427] on p "50% học phí còn lại sẽ phải thanh toán trong vòng 30 ngày trước khi khóa học bắ…" at bounding box center [663, 423] width 562 height 22
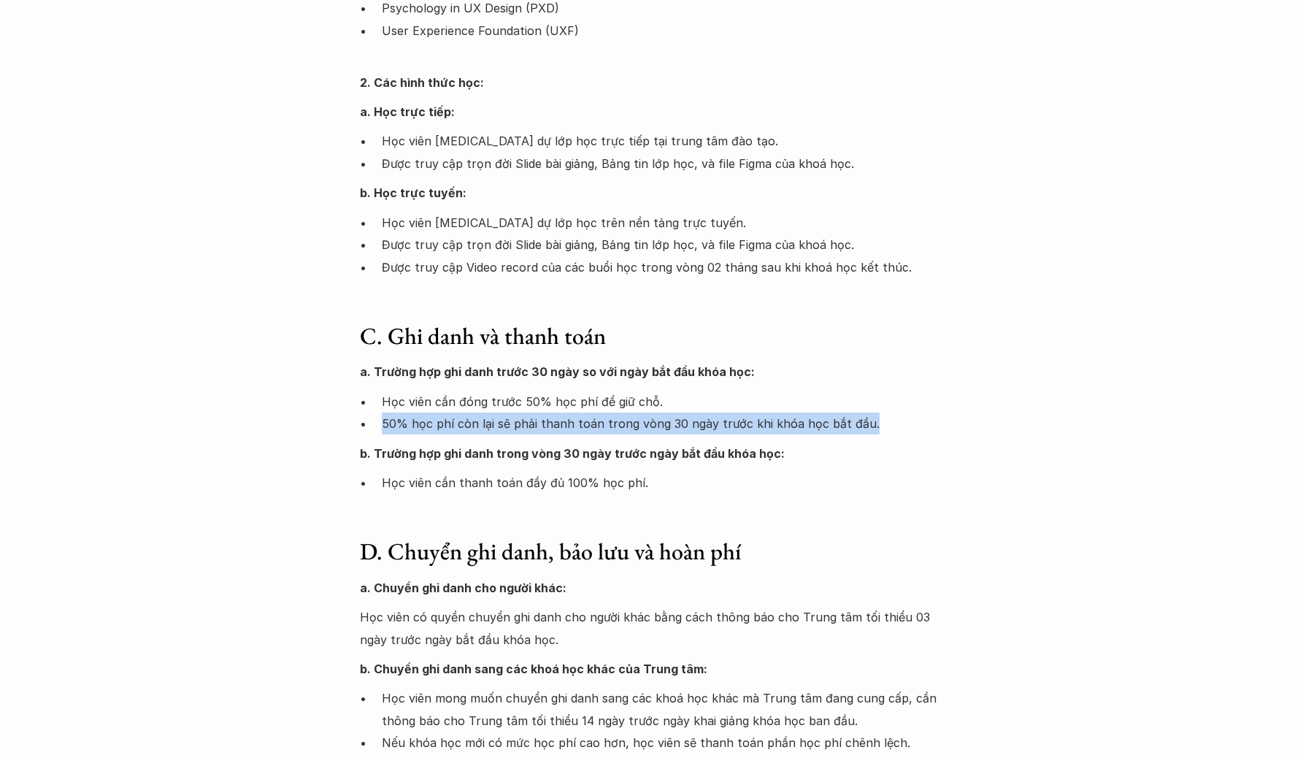
click at [681, 427] on p "50% học phí còn lại sẽ phải thanh toán trong vòng 30 ngày trước khi khóa học bắ…" at bounding box center [663, 423] width 562 height 22
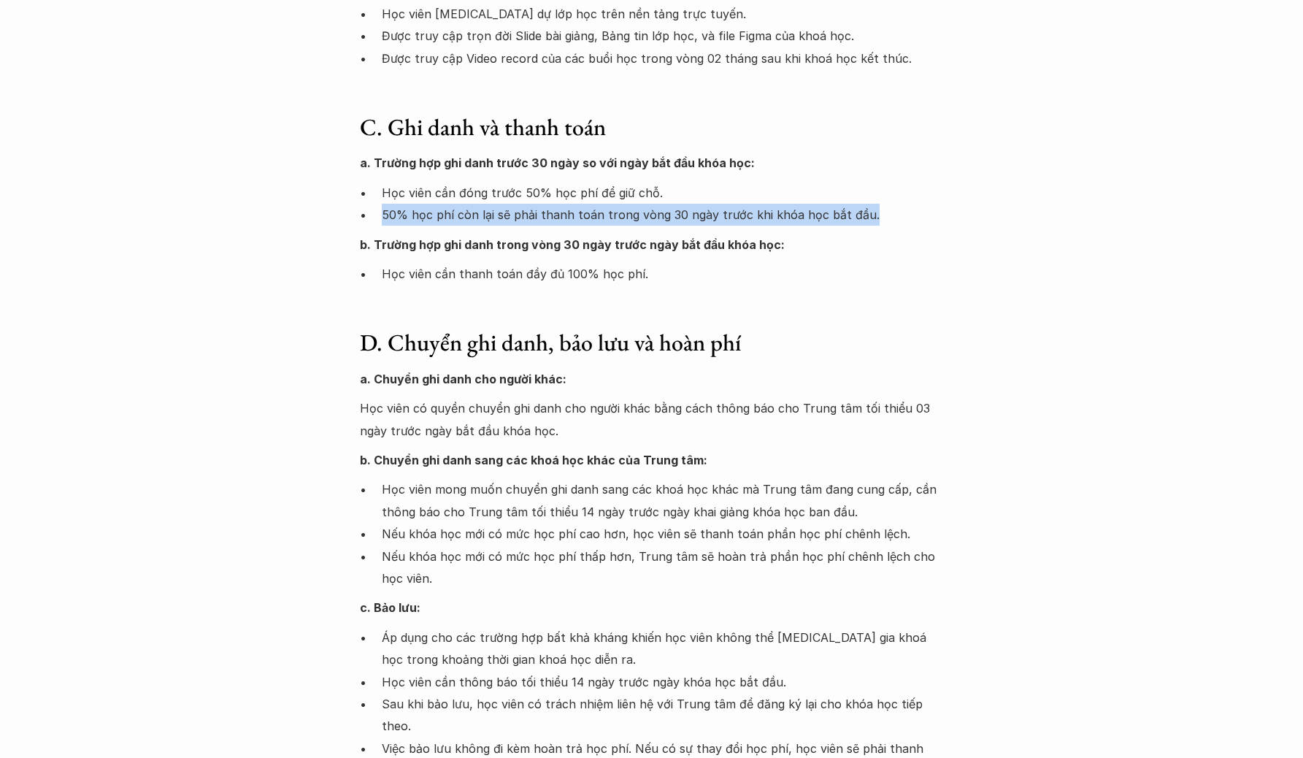
scroll to position [903, 0]
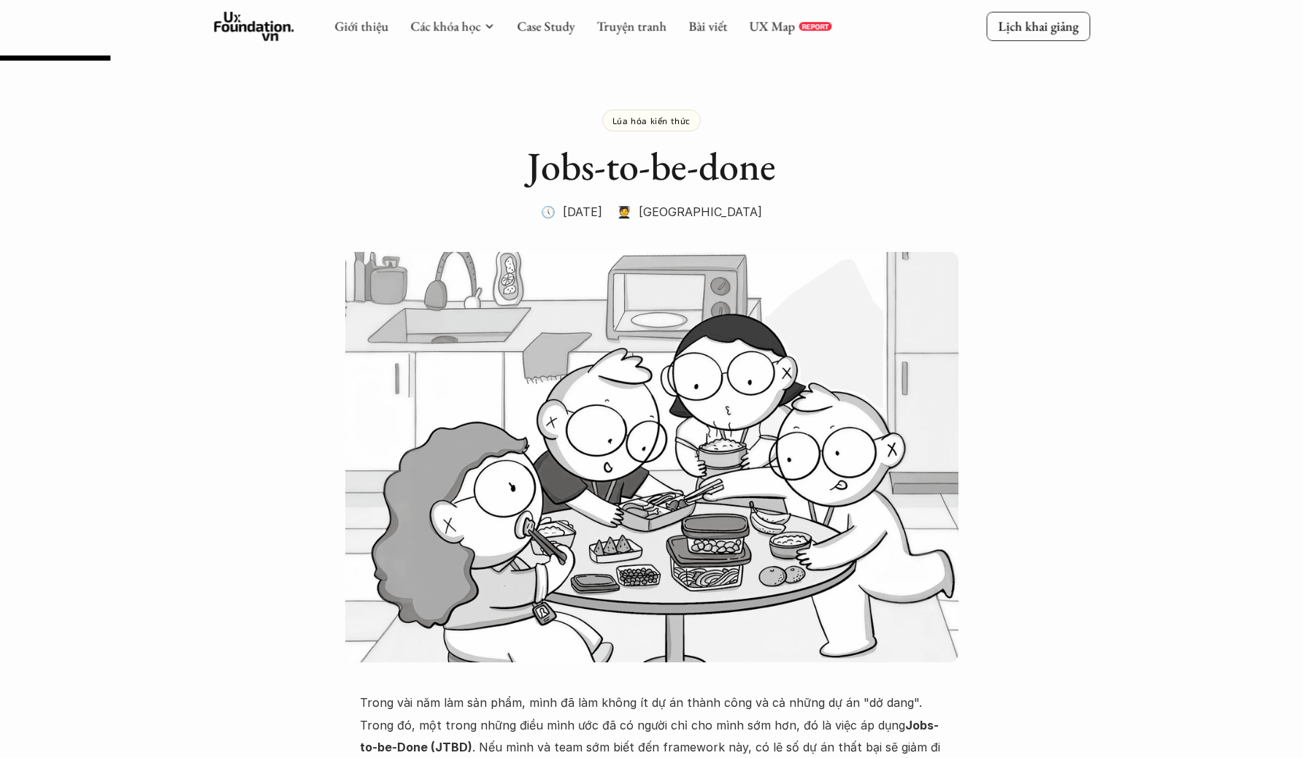
scroll to position [469, 0]
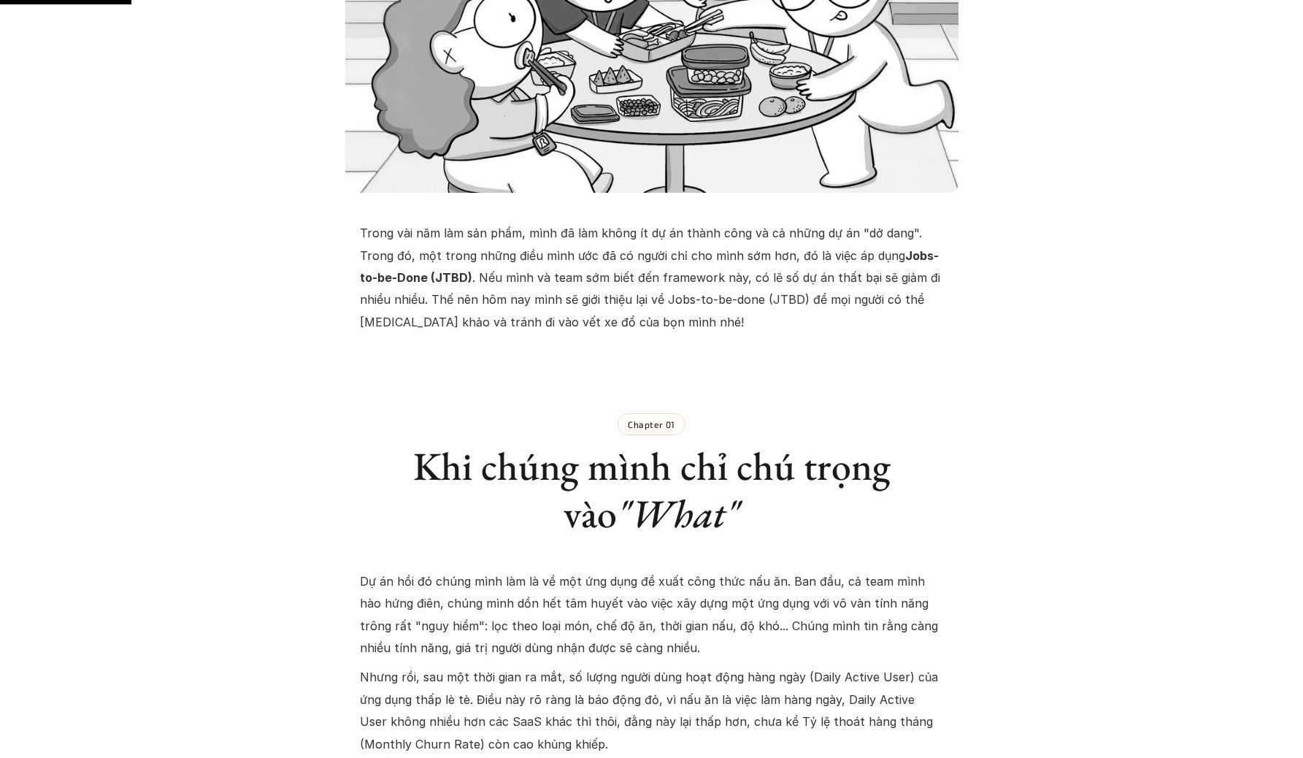
click at [738, 304] on p "Trong vài năm làm sản phẩm, mình đã làm không ít dự án thành công và cả những d…" at bounding box center [652, 277] width 584 height 111
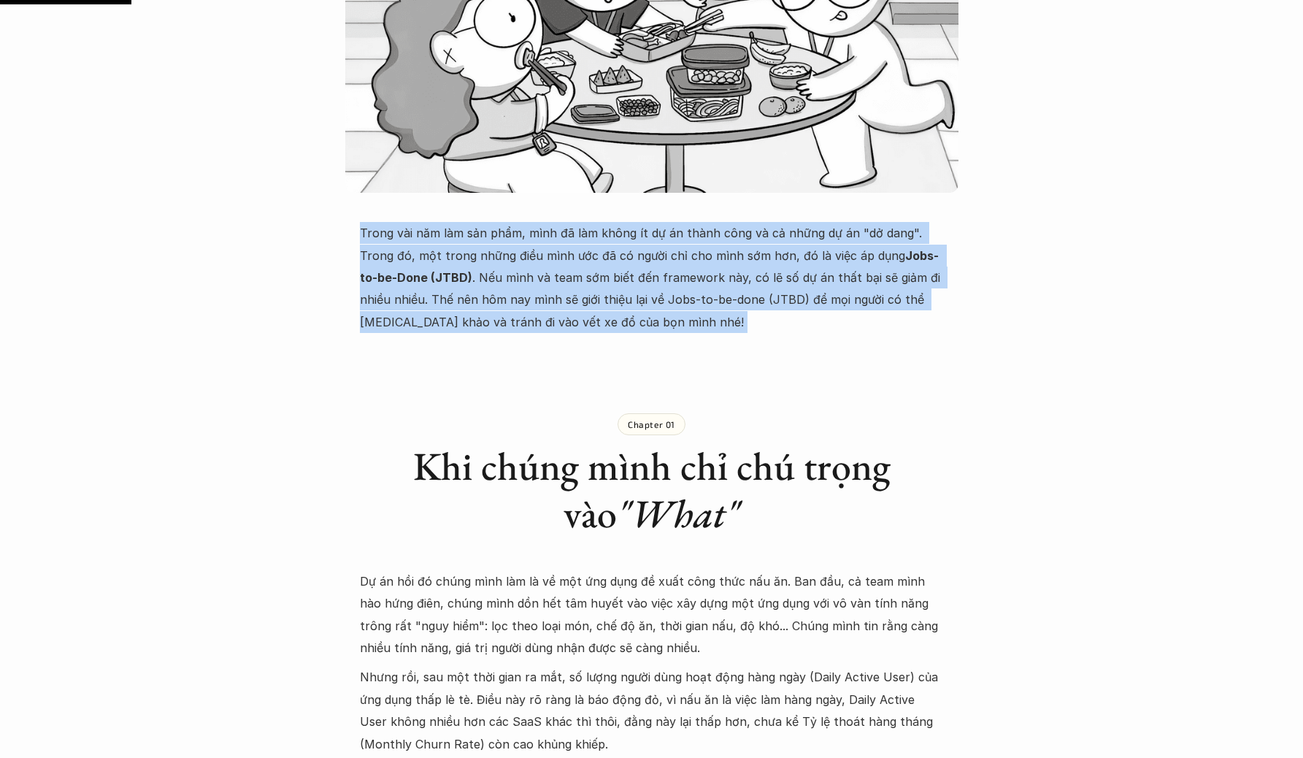
click at [738, 304] on p "Trong vài năm làm sản phẩm, mình đã làm không ít dự án thành công và cả những d…" at bounding box center [652, 277] width 584 height 111
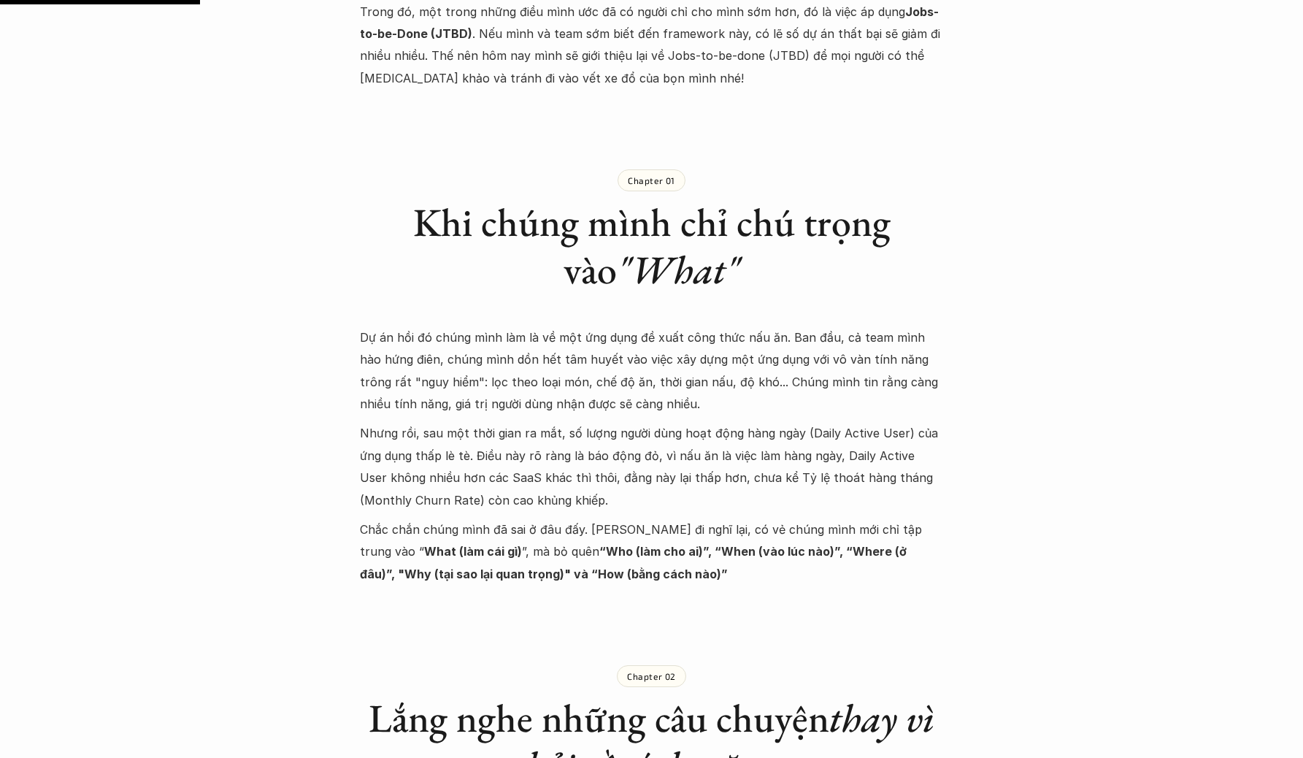
click at [699, 411] on p "Dự án hồi đó chúng mình làm là về một ứng dụng đề xuất công thức nấu ăn. Ban đầ…" at bounding box center [652, 370] width 584 height 89
click at [699, 410] on p "Dự án hồi đó chúng mình làm là về một ứng dụng đề xuất công thức nấu ăn. Ban đầ…" at bounding box center [652, 370] width 584 height 89
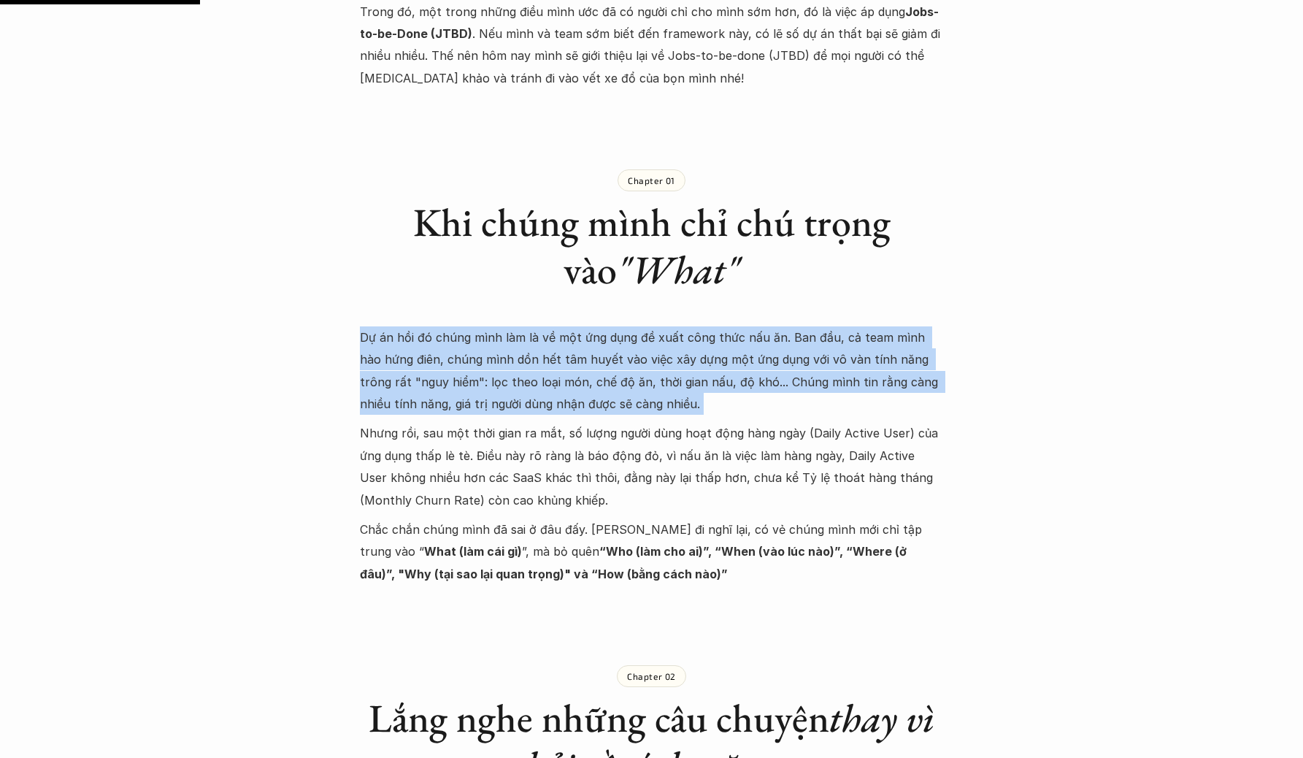
click at [699, 410] on p "Dự án hồi đó chúng mình làm là về một ứng dụng đề xuất công thức nấu ăn. Ban đầ…" at bounding box center [652, 370] width 584 height 89
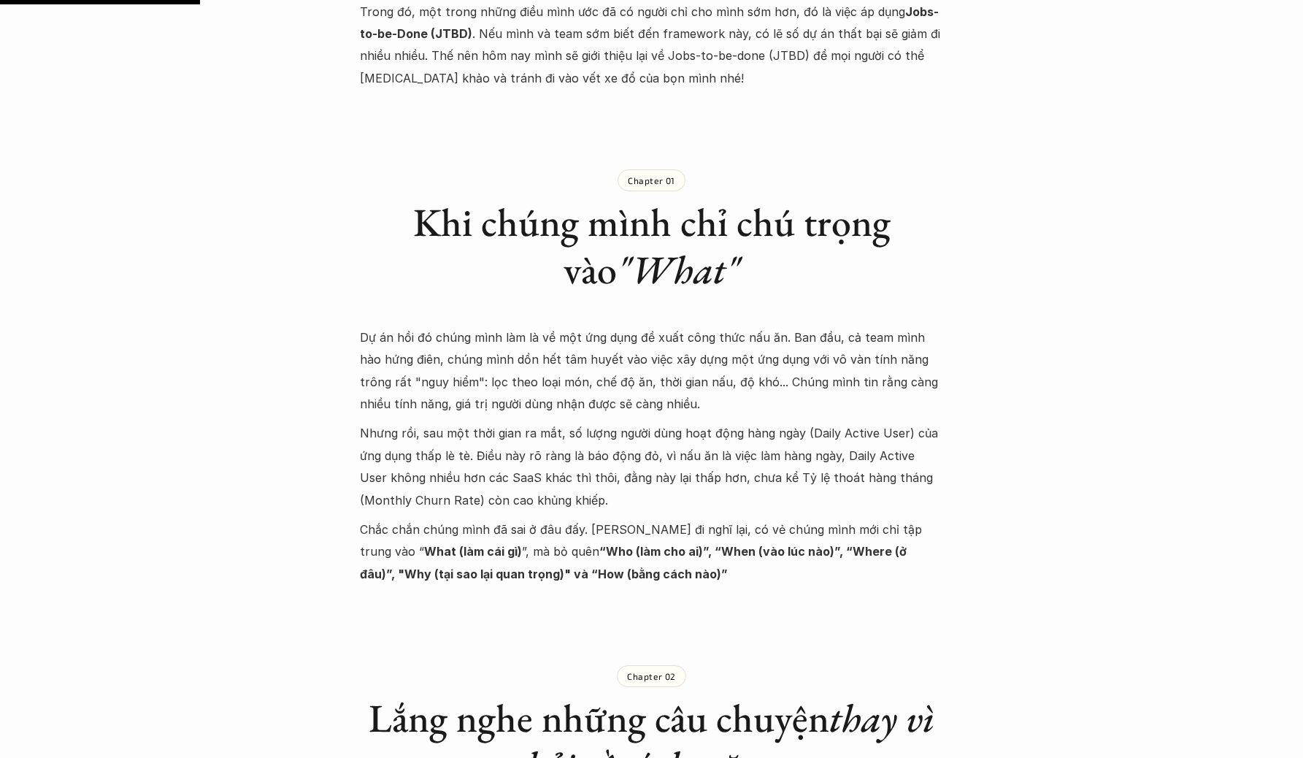
click at [606, 473] on p "Nhưng rồi, sau một thời gian ra mắt, số lượng người dùng hoạt động hàng ngày (D…" at bounding box center [652, 466] width 584 height 89
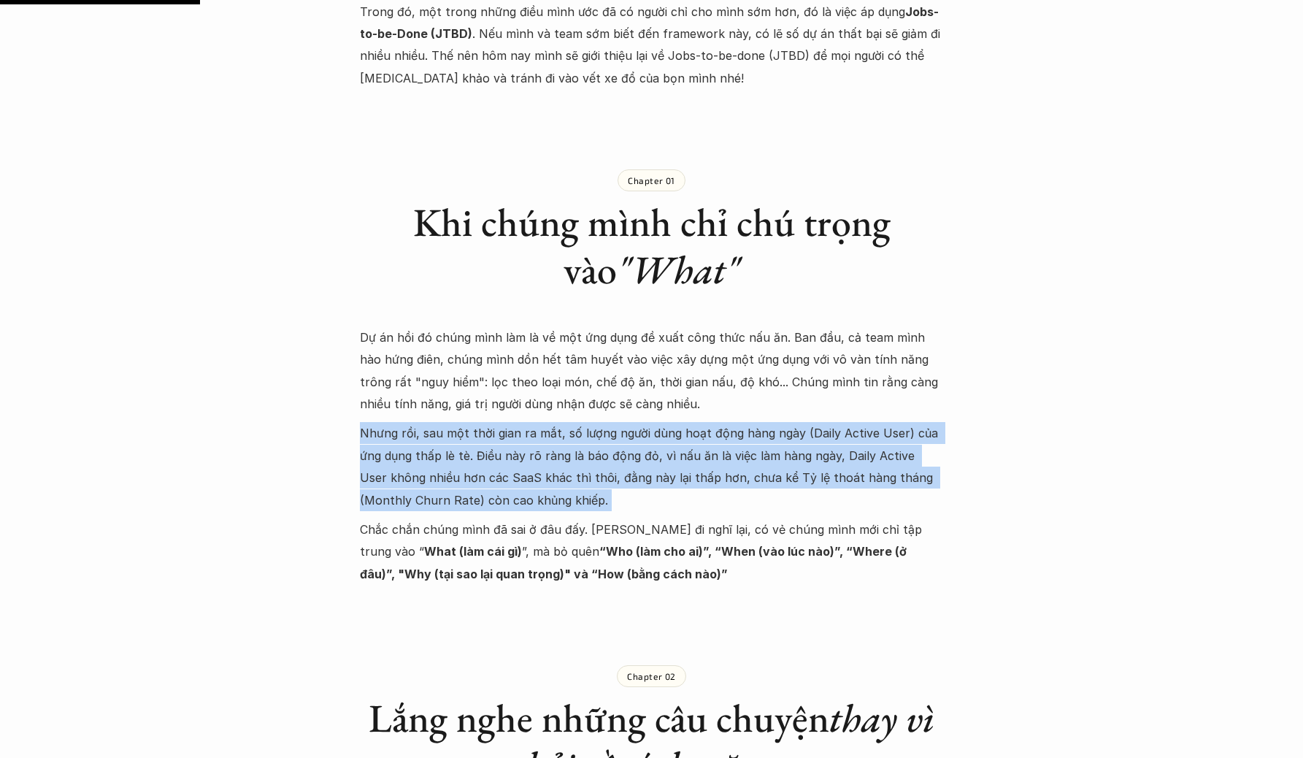
click at [606, 473] on p "Nhưng rồi, sau một thời gian ra mắt, số lượng người dùng hoạt động hàng ngày (D…" at bounding box center [652, 466] width 584 height 89
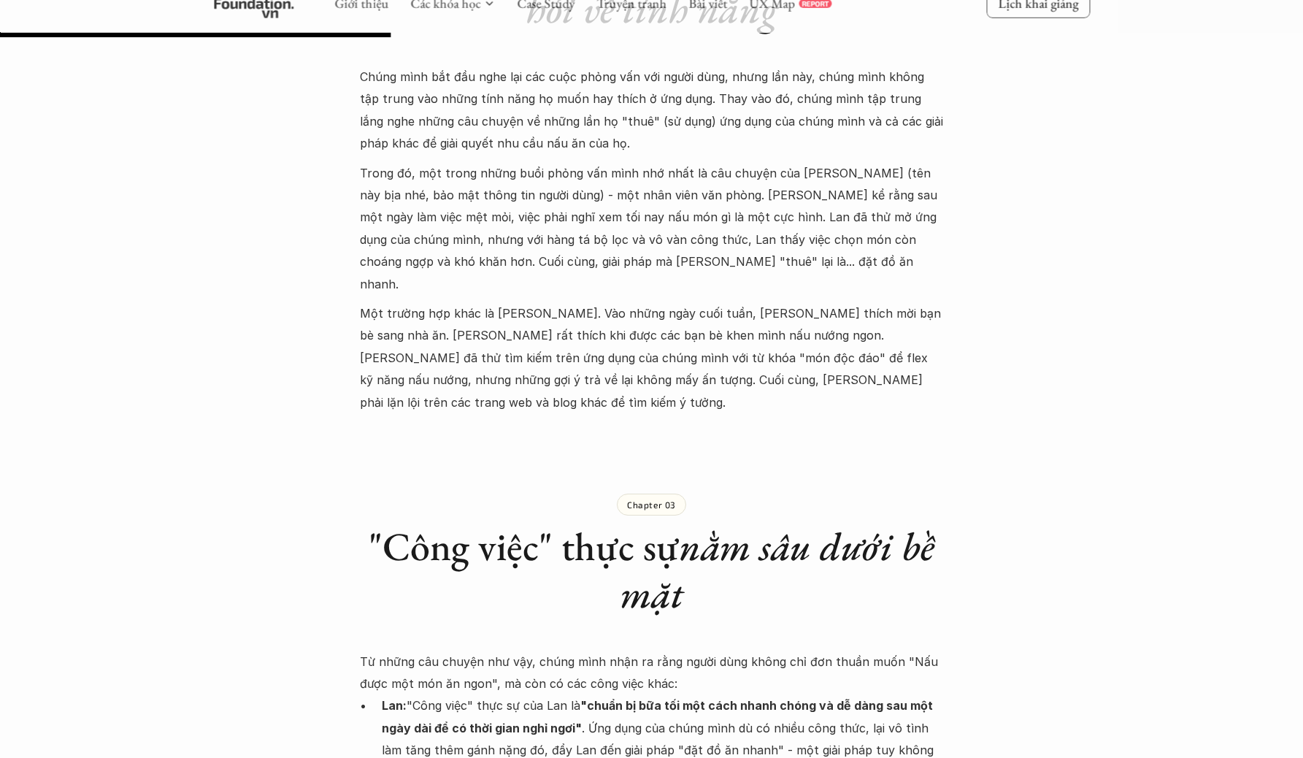
scroll to position [1394, 0]
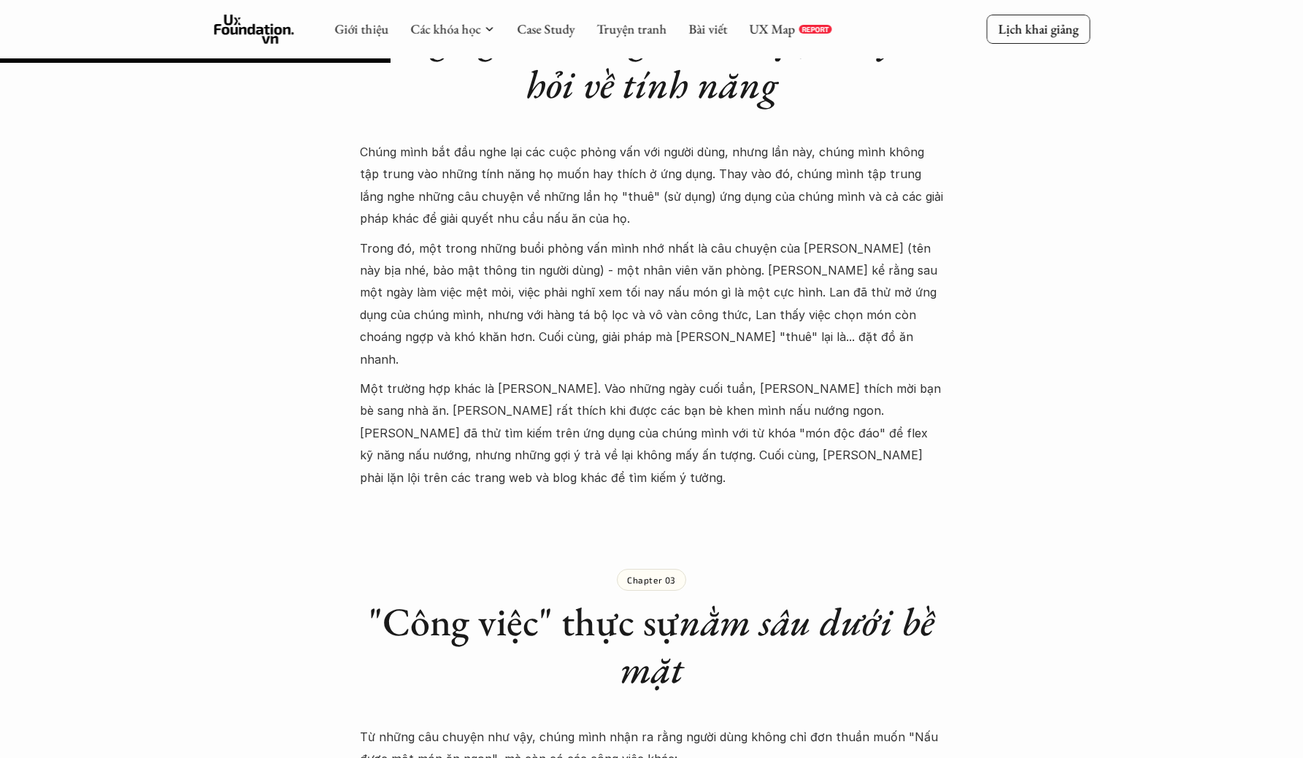
click at [658, 328] on p "Trong đó, một trong những buổi phỏng vấn mình nhớ nhất là câu chuyện của Lan (t…" at bounding box center [652, 303] width 584 height 133
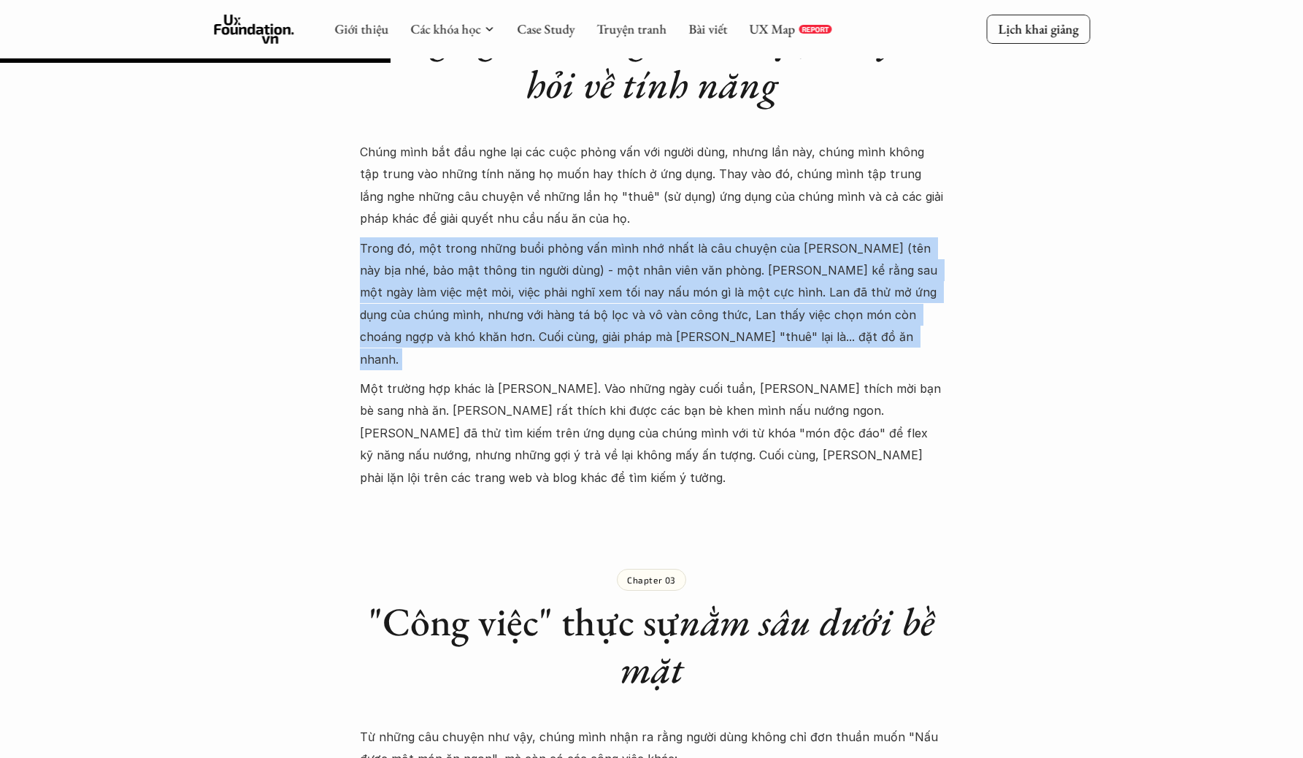
click at [658, 328] on p "Trong đó, một trong những buổi phỏng vấn mình nhớ nhất là câu chuyện của Lan (t…" at bounding box center [652, 303] width 584 height 133
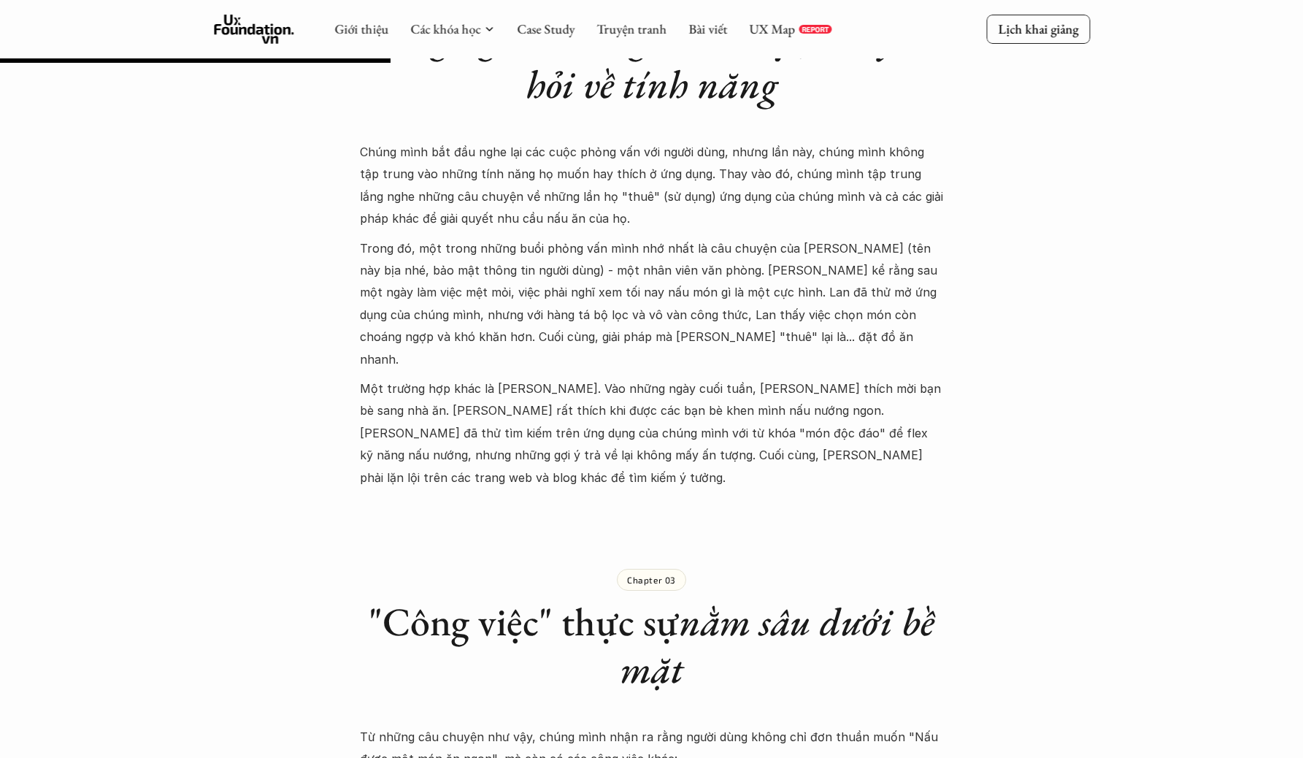
click at [643, 419] on p "Một trường hợp khác là Minh. Vào những ngày cuối tuần, Minh thích mời bạn bè sa…" at bounding box center [652, 432] width 584 height 111
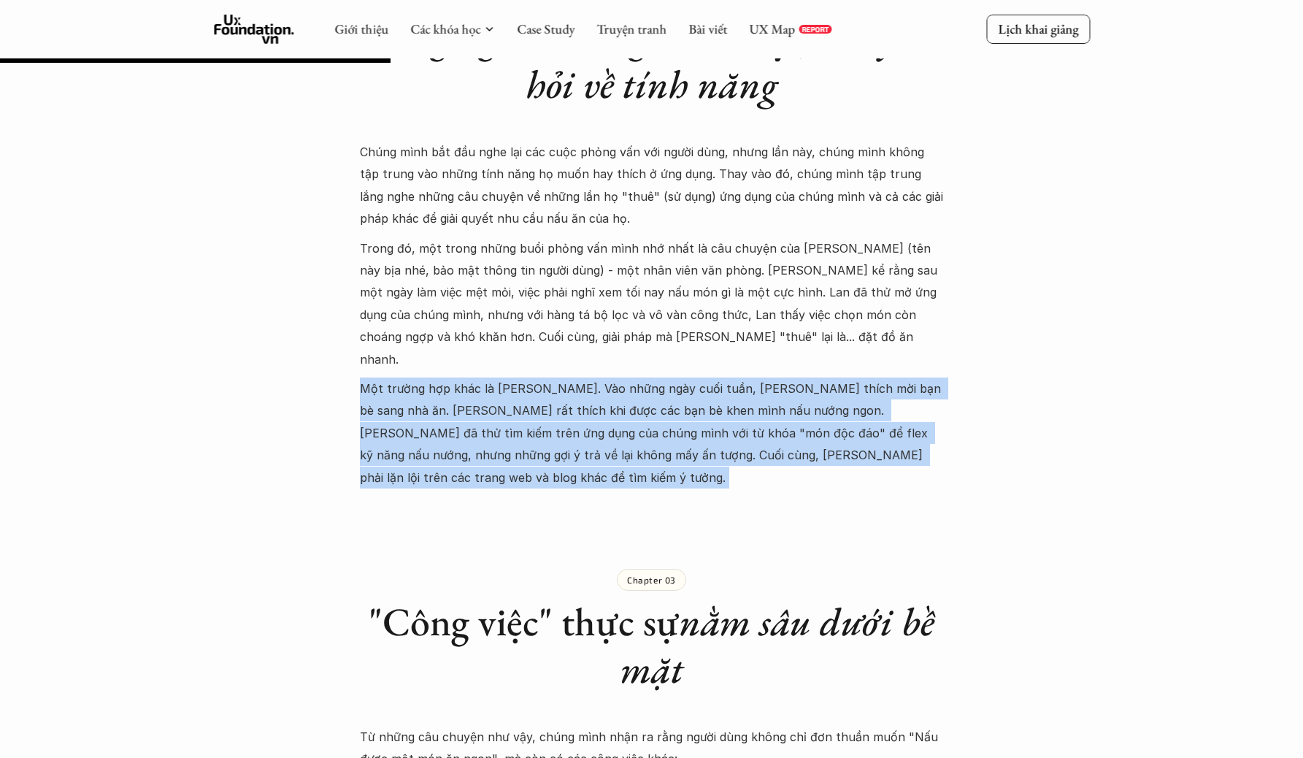
click at [643, 419] on p "Một trường hợp khác là Minh. Vào những ngày cuối tuần, Minh thích mời bạn bè sa…" at bounding box center [652, 432] width 584 height 111
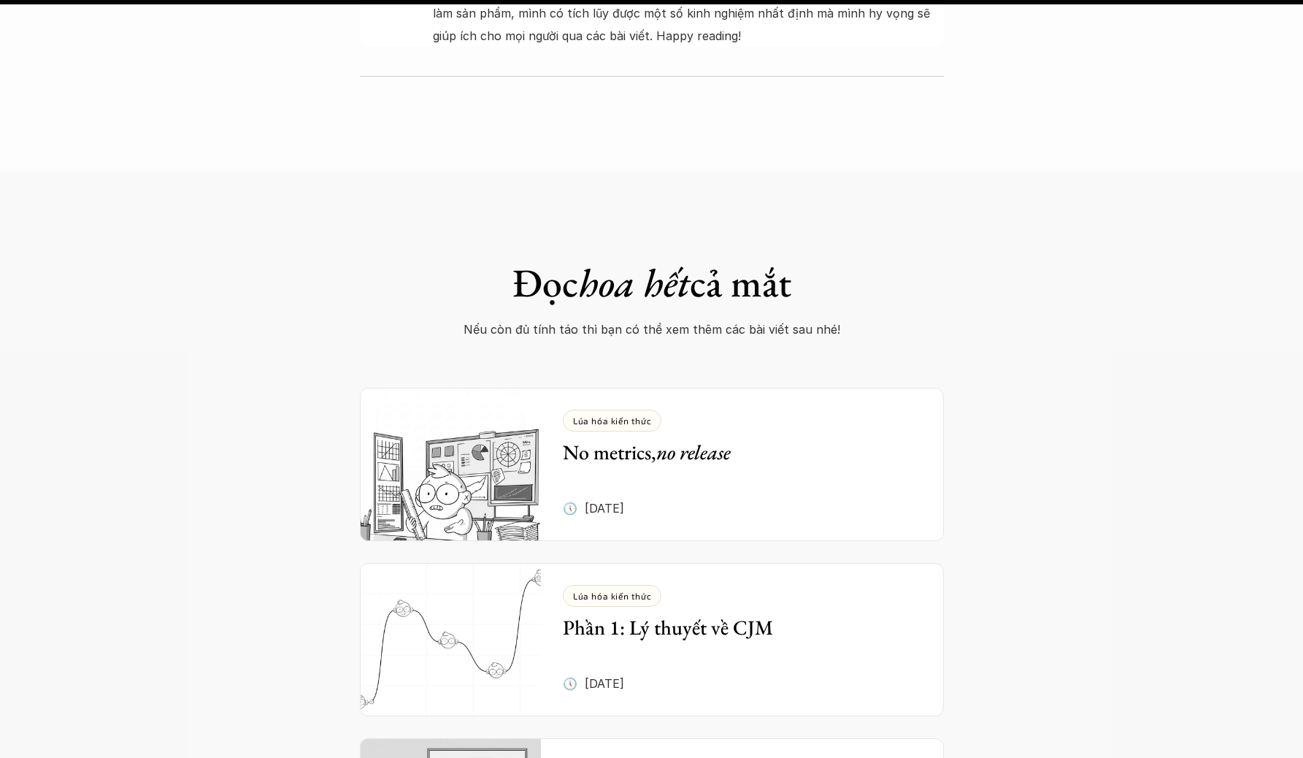
scroll to position [5652, 0]
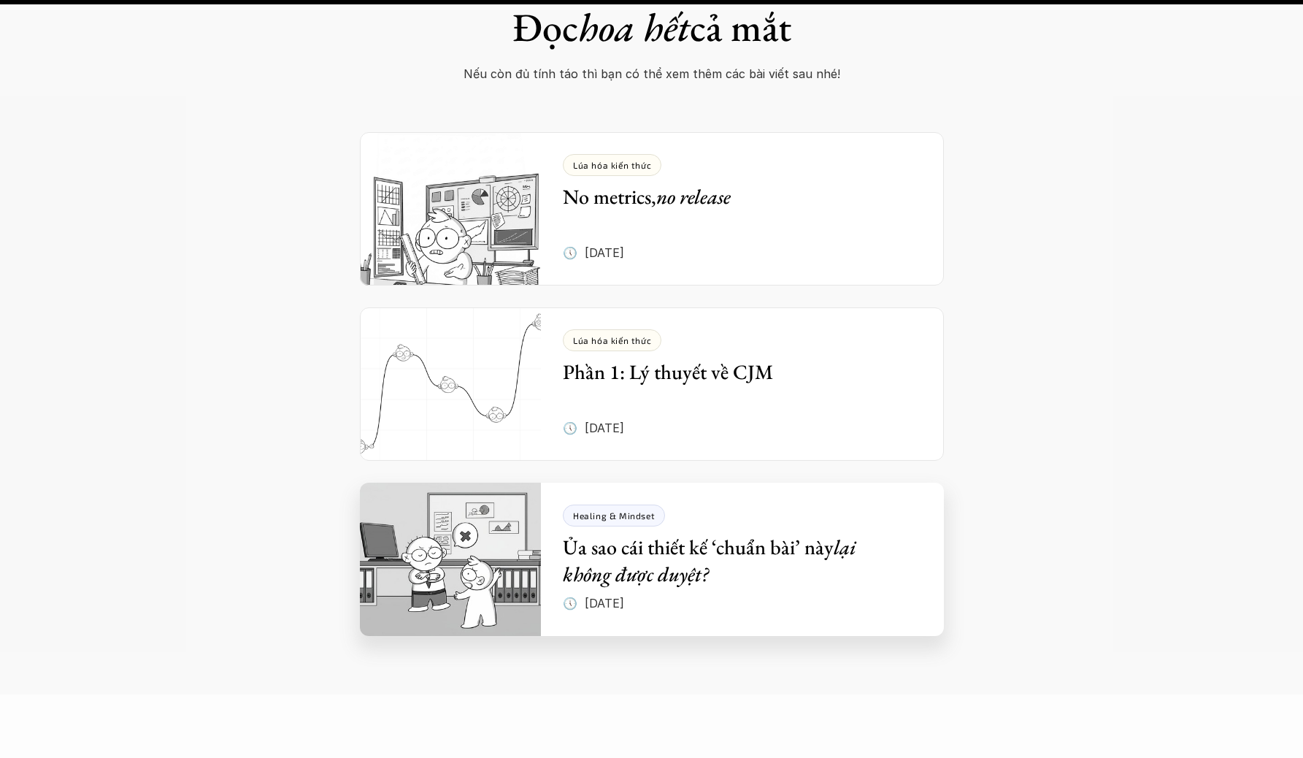
click at [640, 533] on em "lại không được duyệt?" at bounding box center [712, 559] width 298 height 53
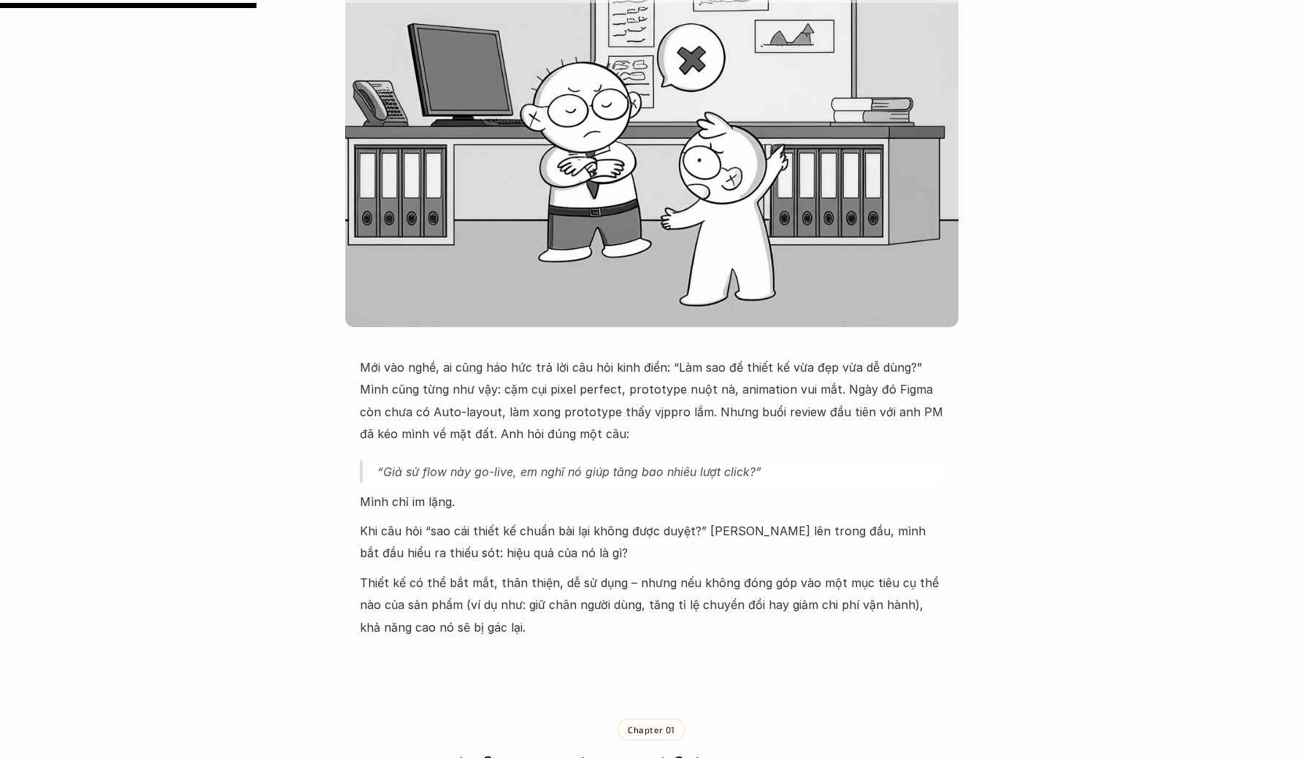
scroll to position [392, 0]
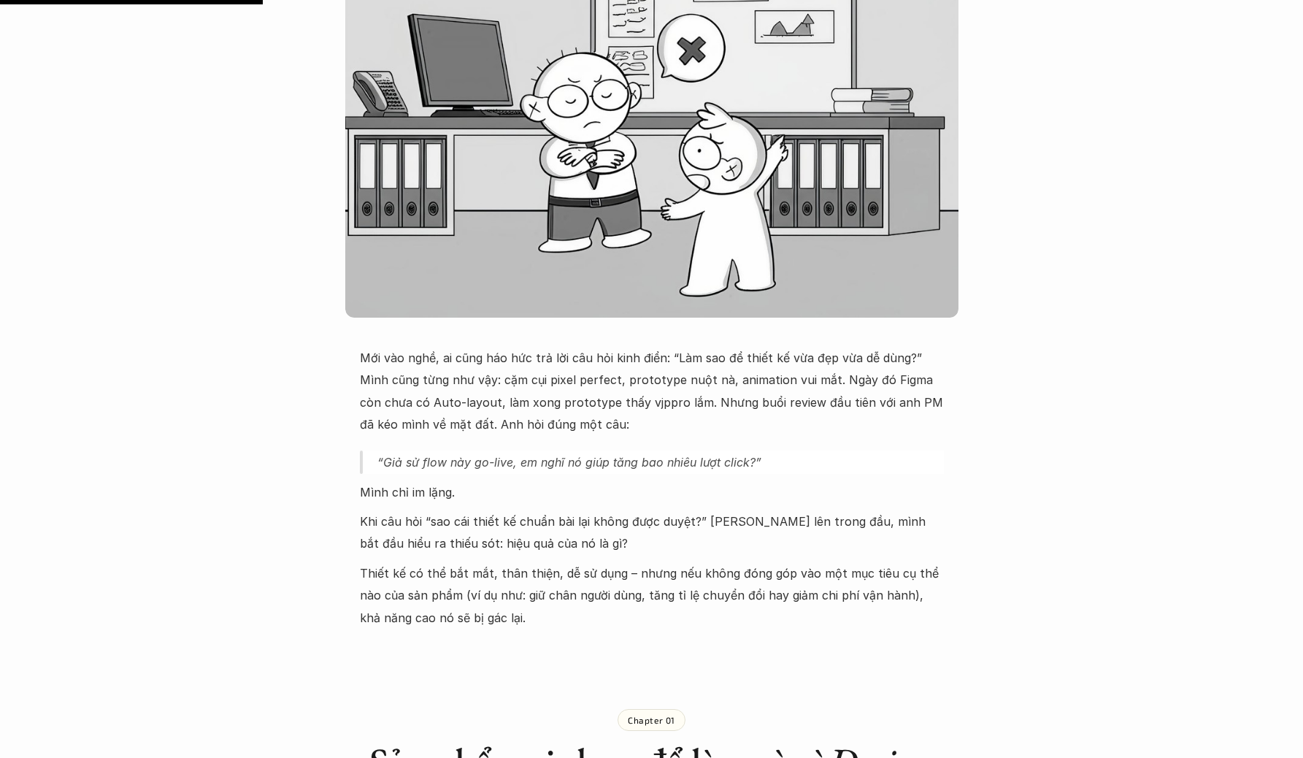
click at [712, 462] on em "“Giả sử flow này go-live, em nghĩ nó giúp tăng bao nhiêu lượt click?”" at bounding box center [569, 462] width 384 height 15
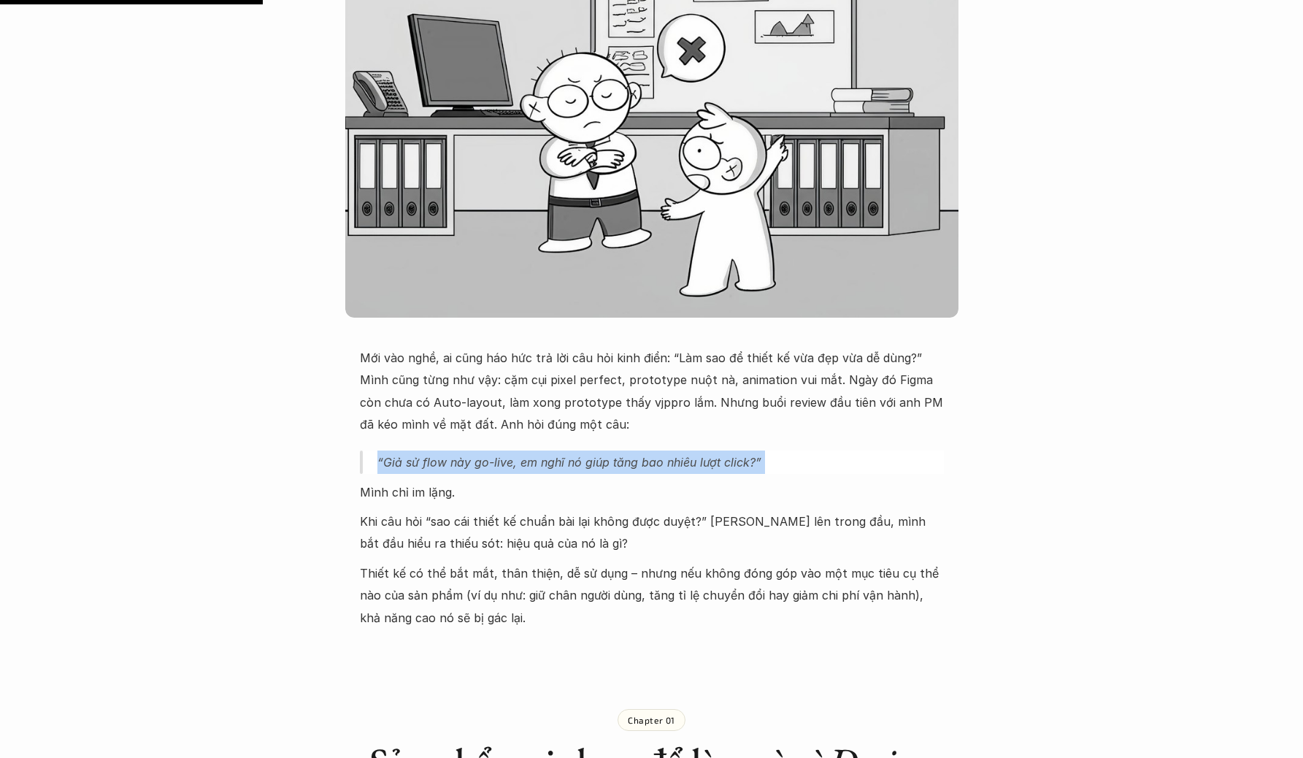
click at [712, 462] on em "“Giả sử flow này go-live, em nghĩ nó giúp tăng bao nhiêu lượt click?”" at bounding box center [569, 462] width 384 height 15
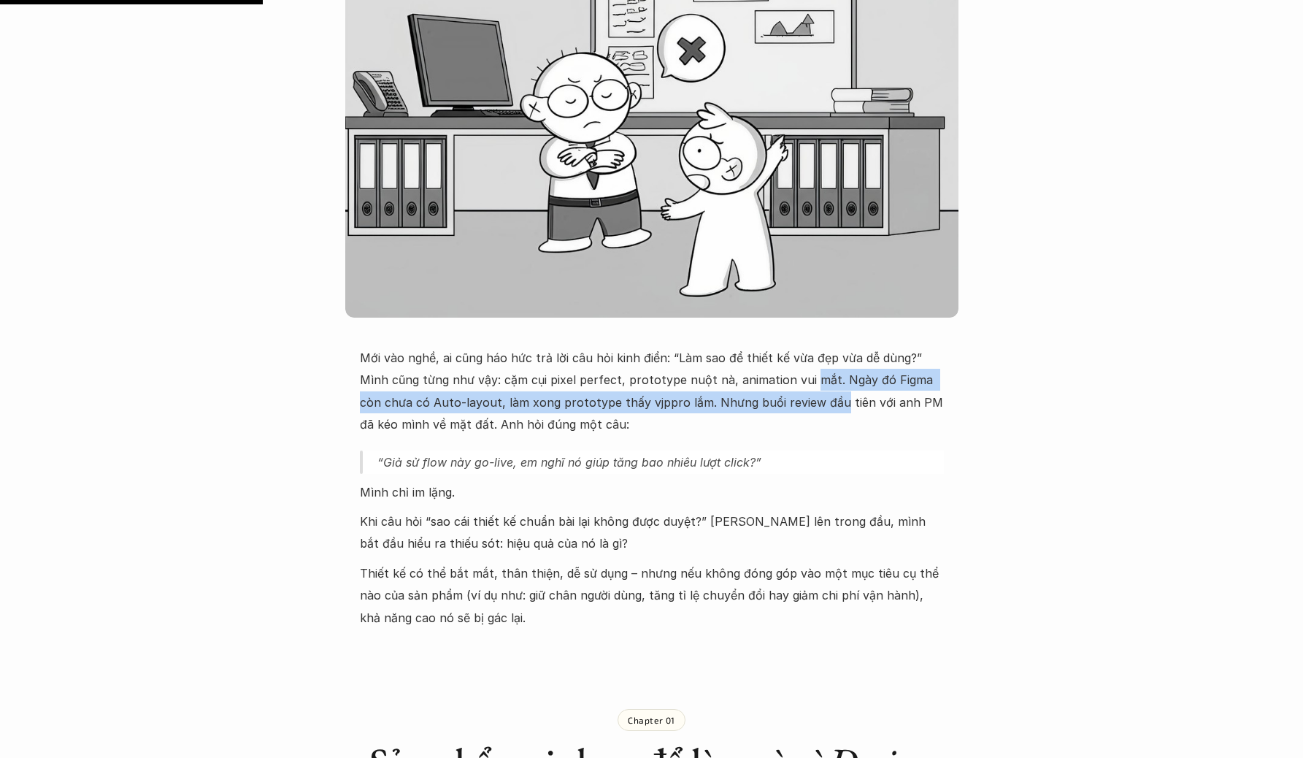
click at [775, 390] on p "Mới vào nghề, ai cũng háo hức trả lời câu hỏi kinh điển: “Làm sao để thiết kế v…" at bounding box center [652, 391] width 584 height 89
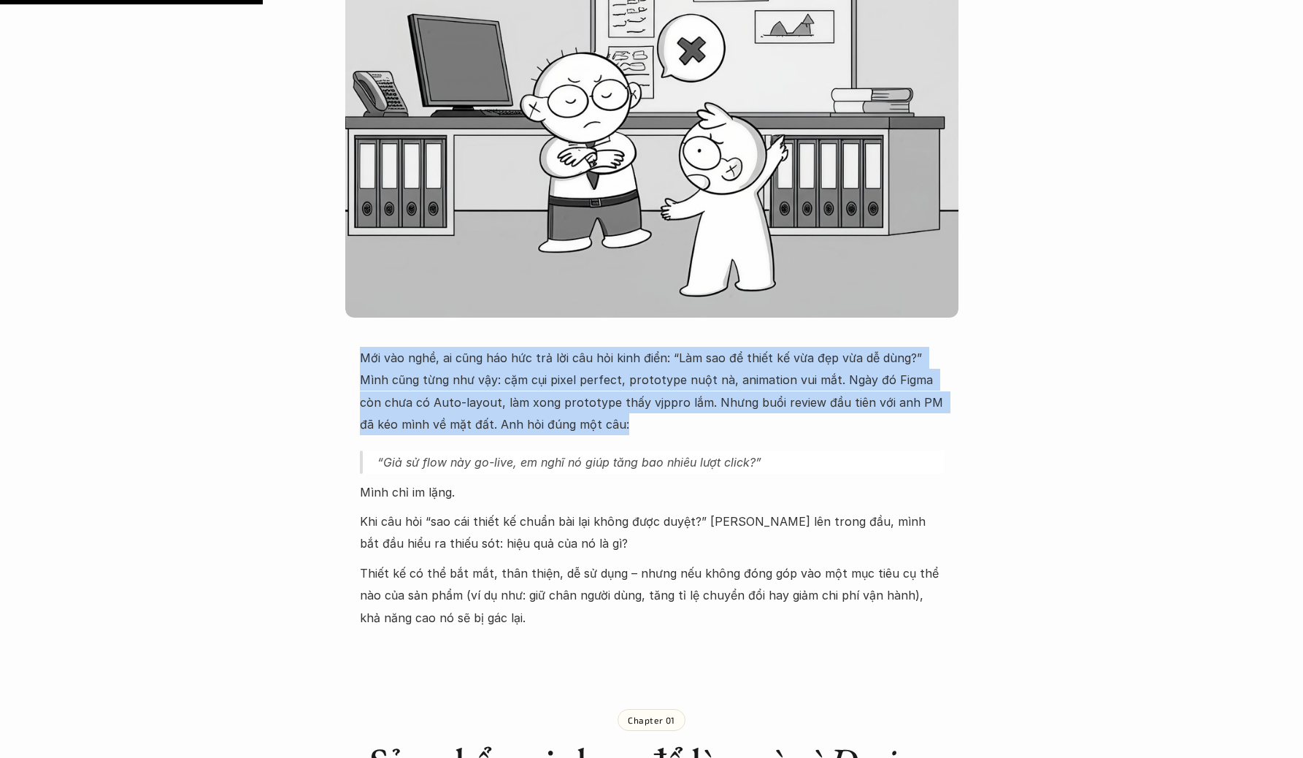
click at [774, 390] on p "Mới vào nghề, ai cũng háo hức trả lời câu hỏi kinh điển: “Làm sao để thiết kế v…" at bounding box center [652, 391] width 584 height 89
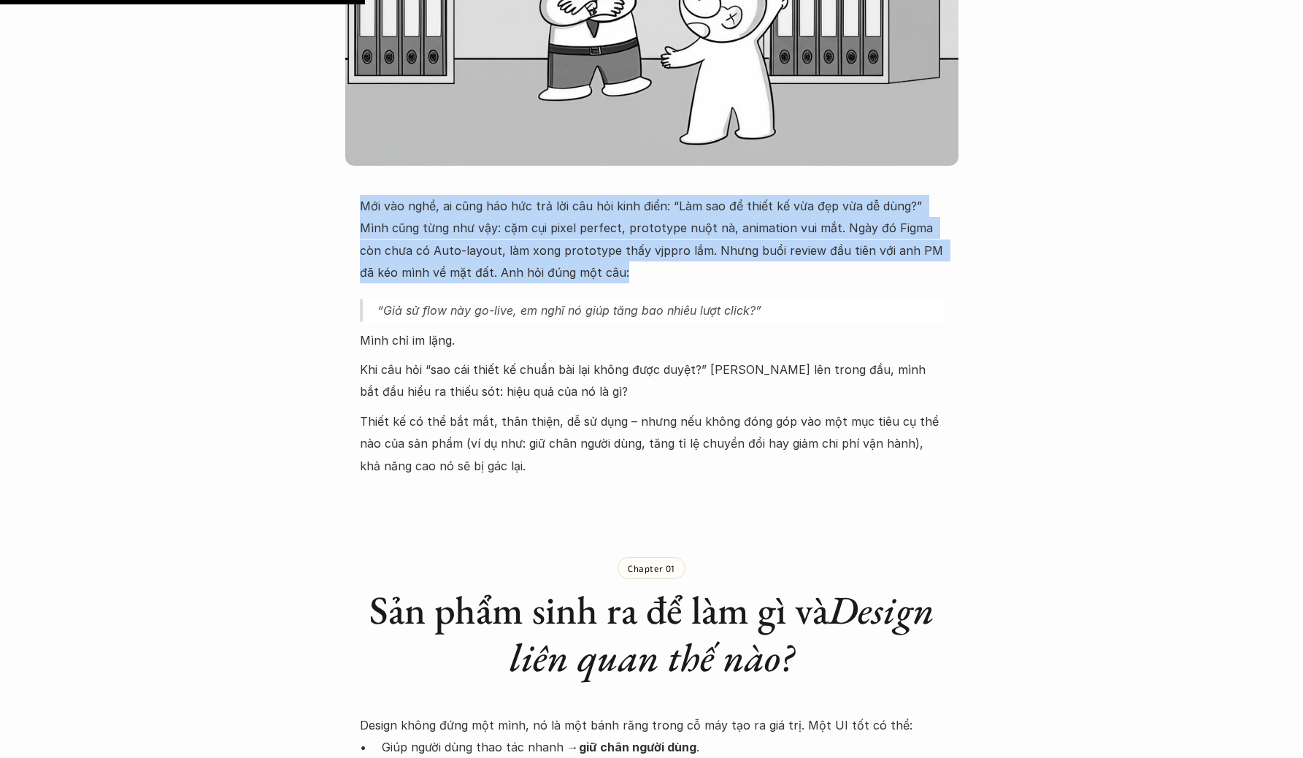
scroll to position [619, 0]
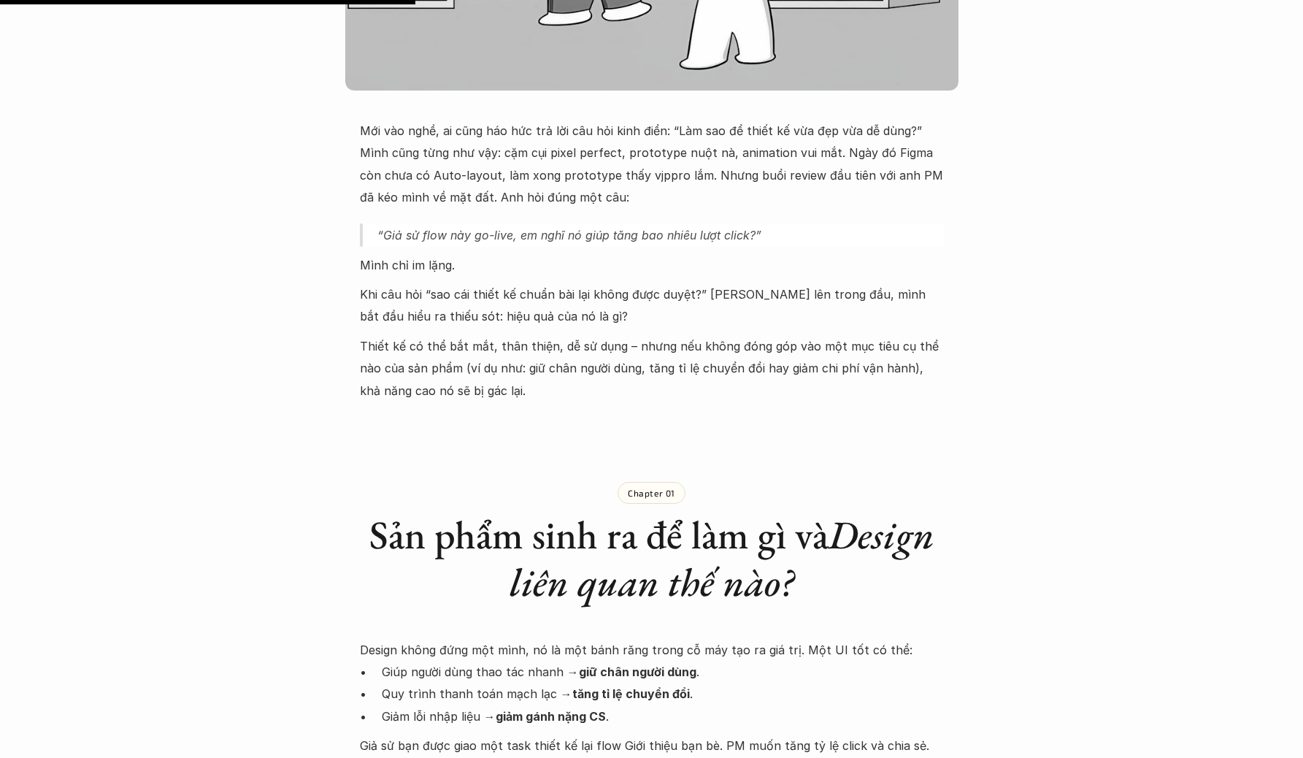
click at [918, 377] on p "Thiết kế có thể bắt mắt, thân thiện, dễ sử dụng – nhưng nếu không đóng góp vào …" at bounding box center [652, 368] width 584 height 66
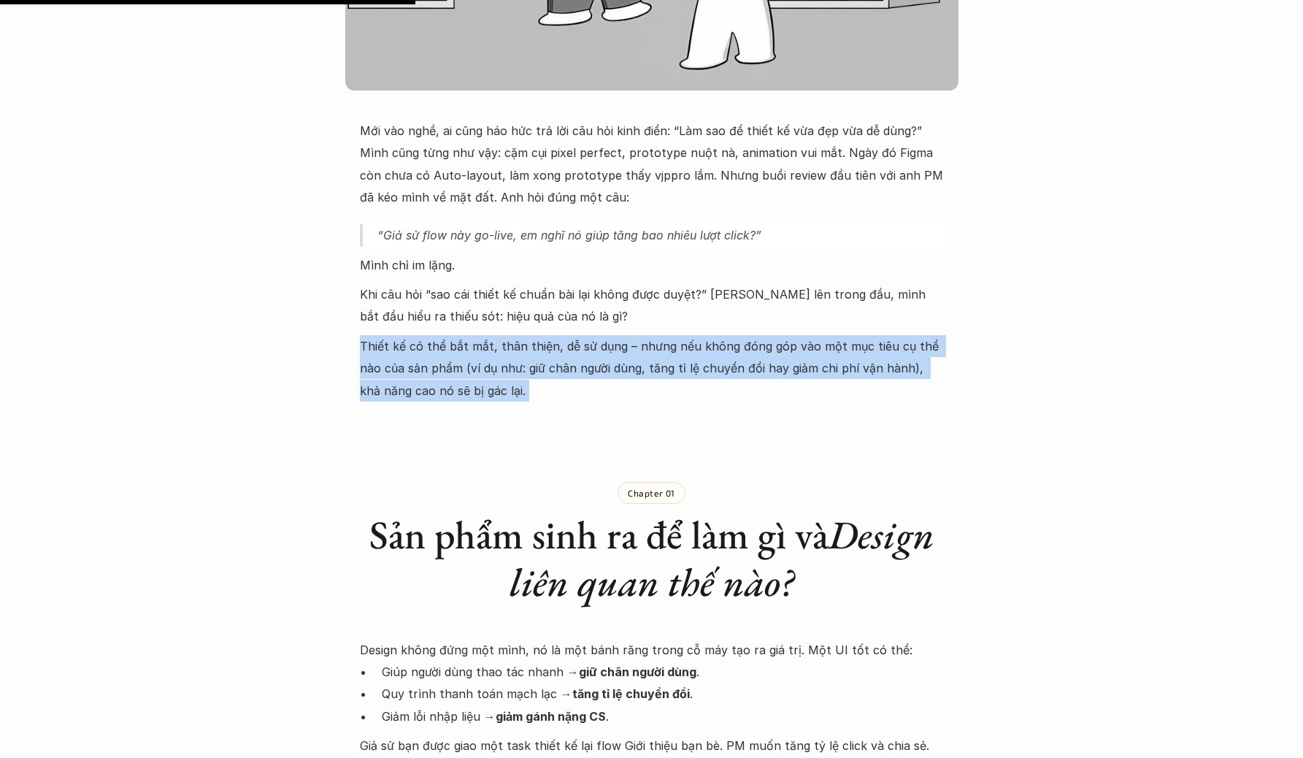
click at [918, 377] on p "Thiết kế có thể bắt mắt, thân thiện, dễ sử dụng – nhưng nếu không đóng góp vào …" at bounding box center [652, 368] width 584 height 66
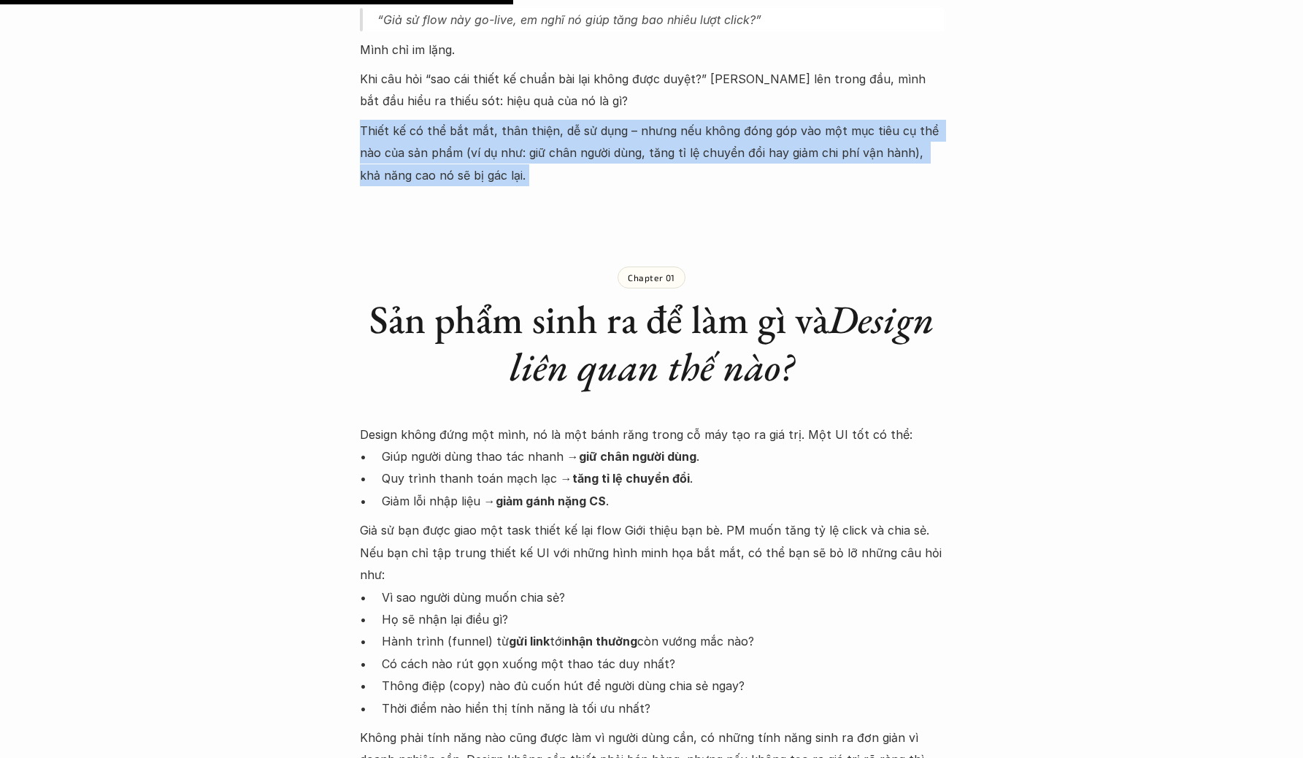
scroll to position [909, 0]
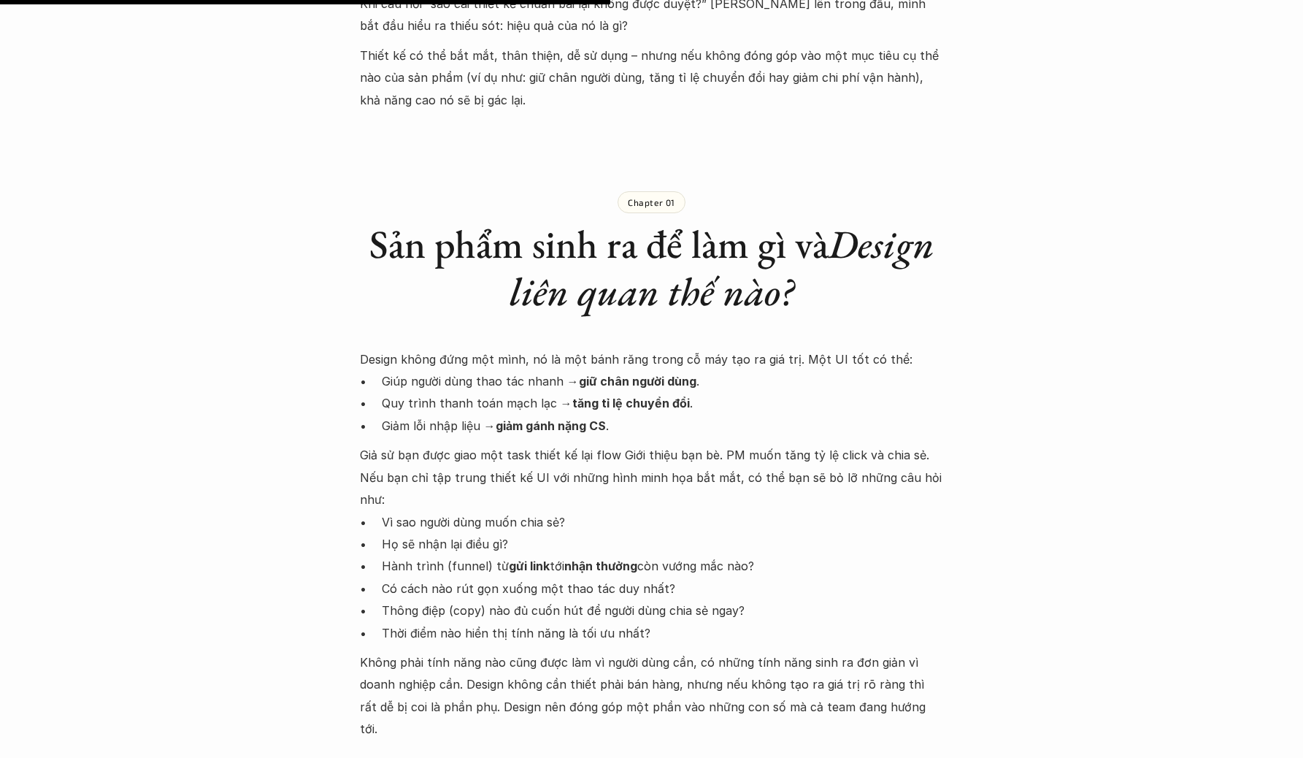
click at [517, 454] on p "Giả sử bạn được giao một task thiết kế lại flow Giới thiệu bạn bè. PM muốn tăng…" at bounding box center [652, 477] width 584 height 66
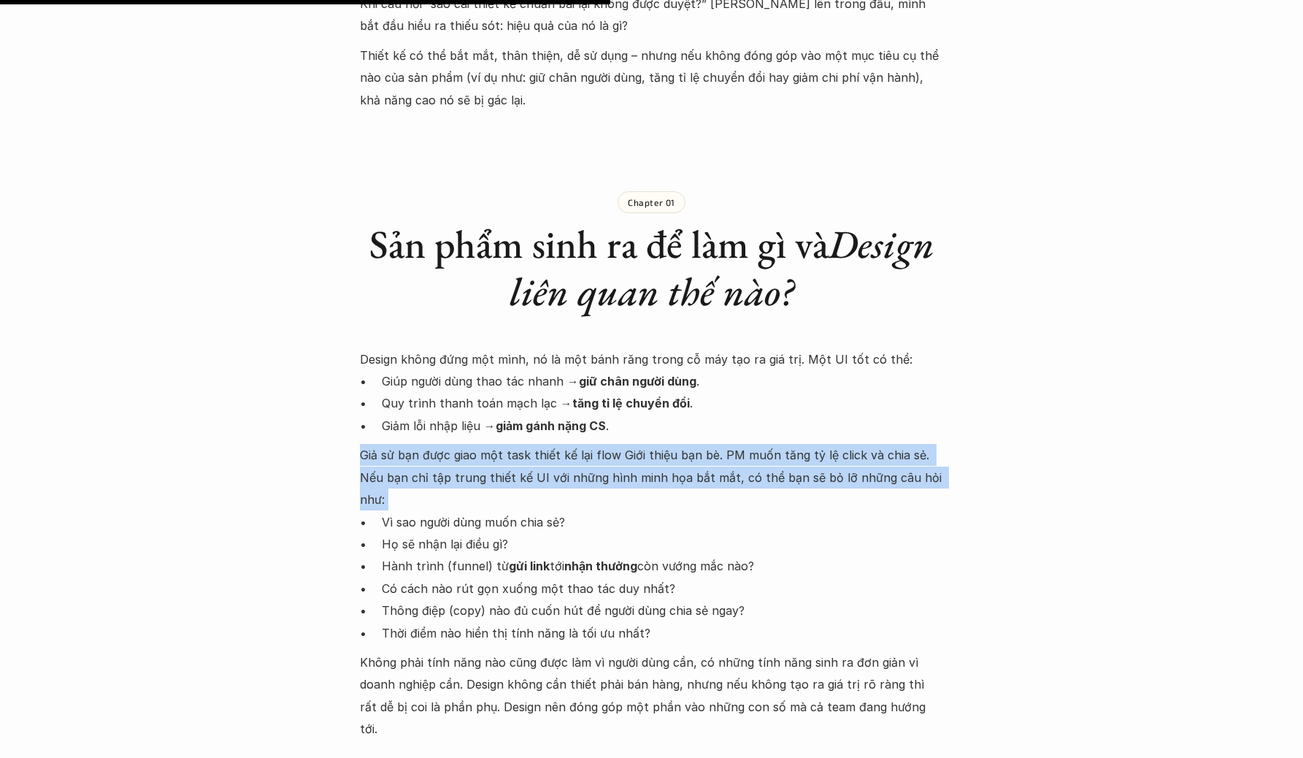
click at [517, 454] on p "Giả sử bạn được giao một task thiết kế lại flow Giới thiệu bạn bè. PM muốn tăng…" at bounding box center [652, 477] width 584 height 66
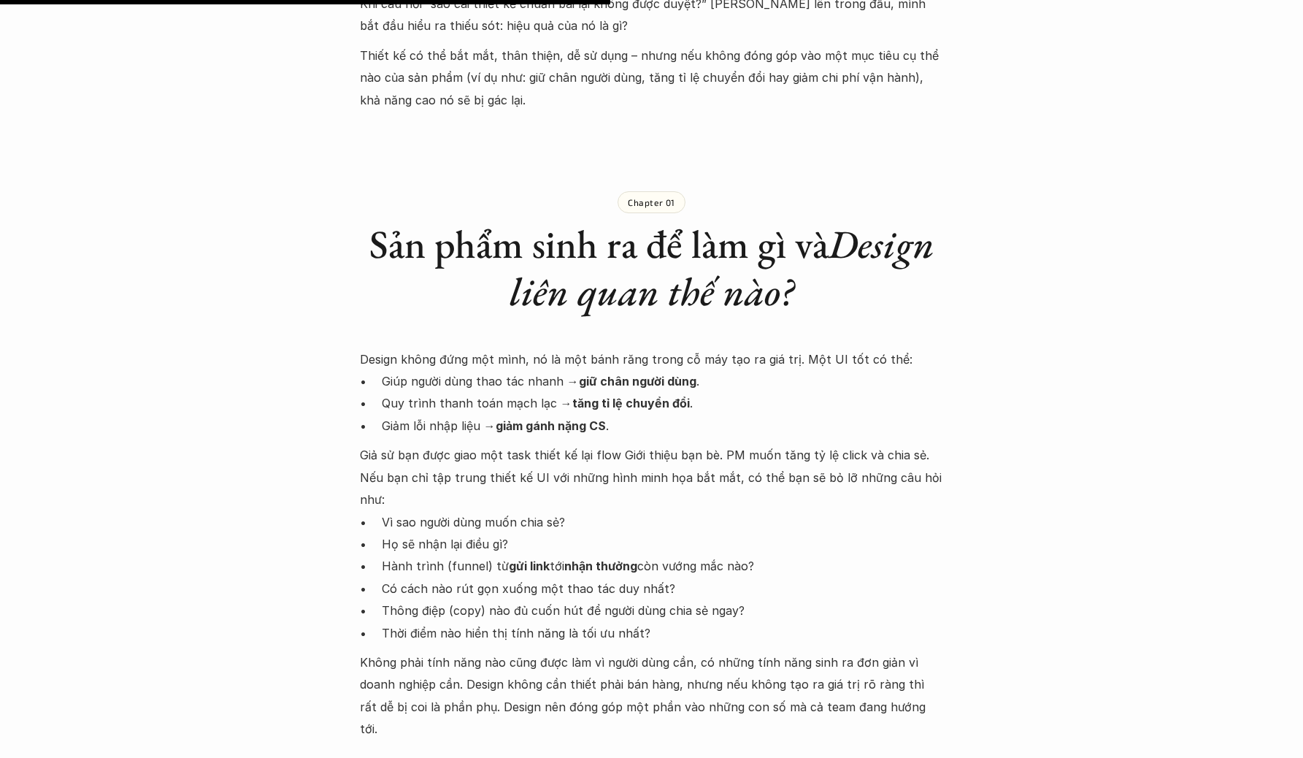
click at [561, 555] on p "Hành trình (funnel) từ gửi link tới nhận thưởng còn vướng mắc nào?" at bounding box center [663, 566] width 562 height 22
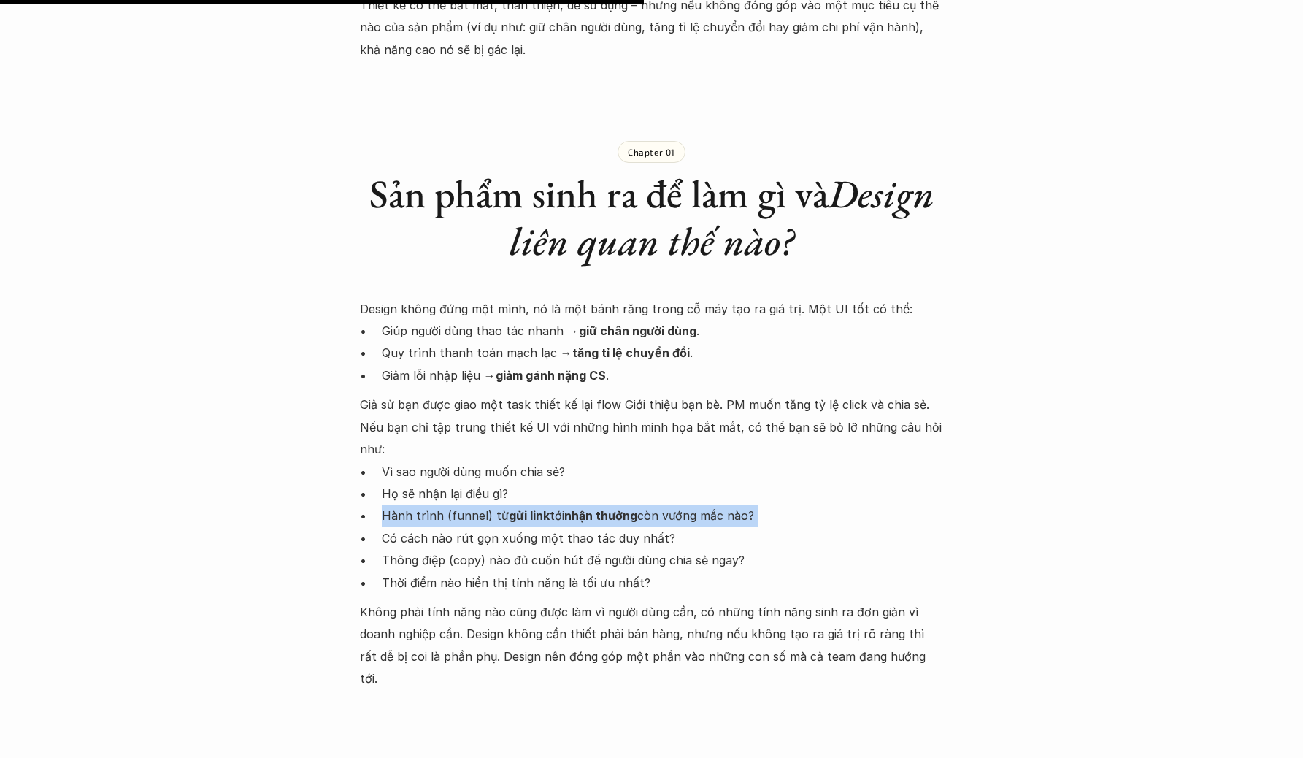
scroll to position [1164, 0]
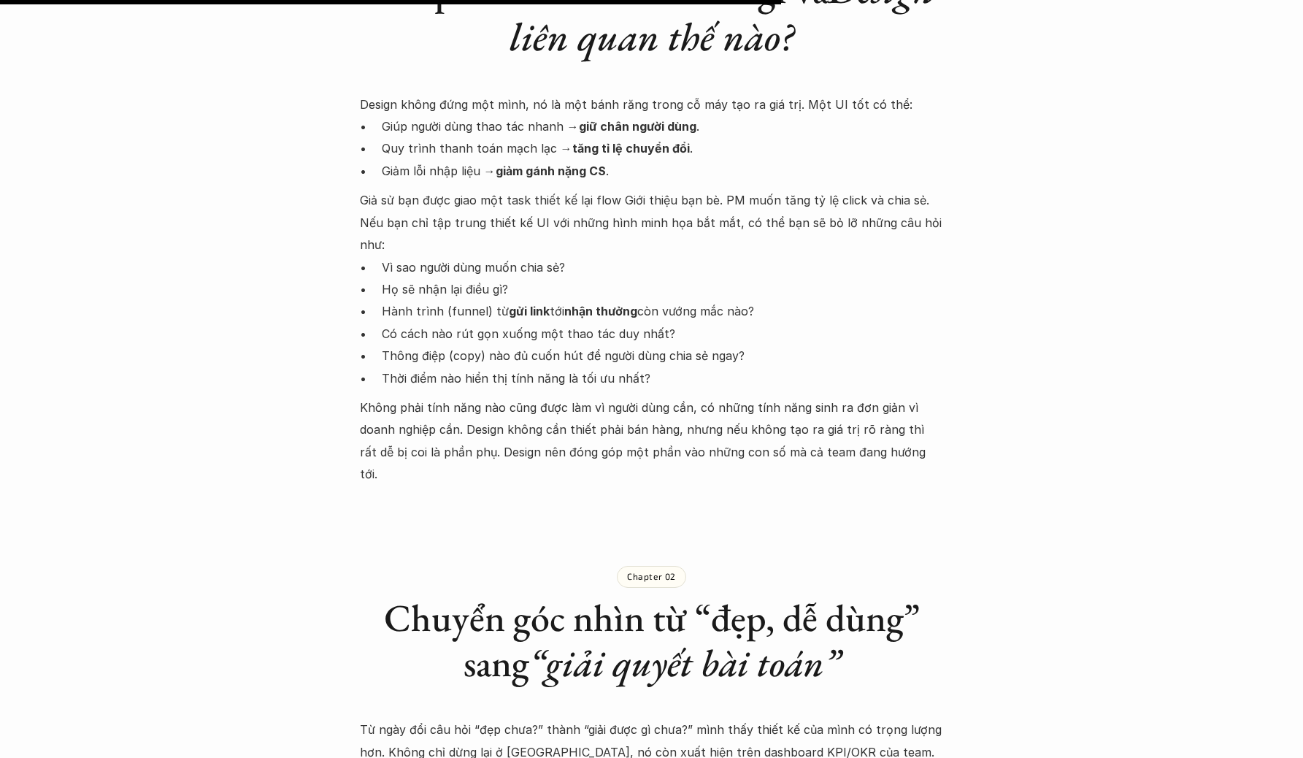
click at [646, 423] on p "Không phải tính năng nào cũng được làm vì người dùng cần, có những tính năng si…" at bounding box center [652, 440] width 584 height 89
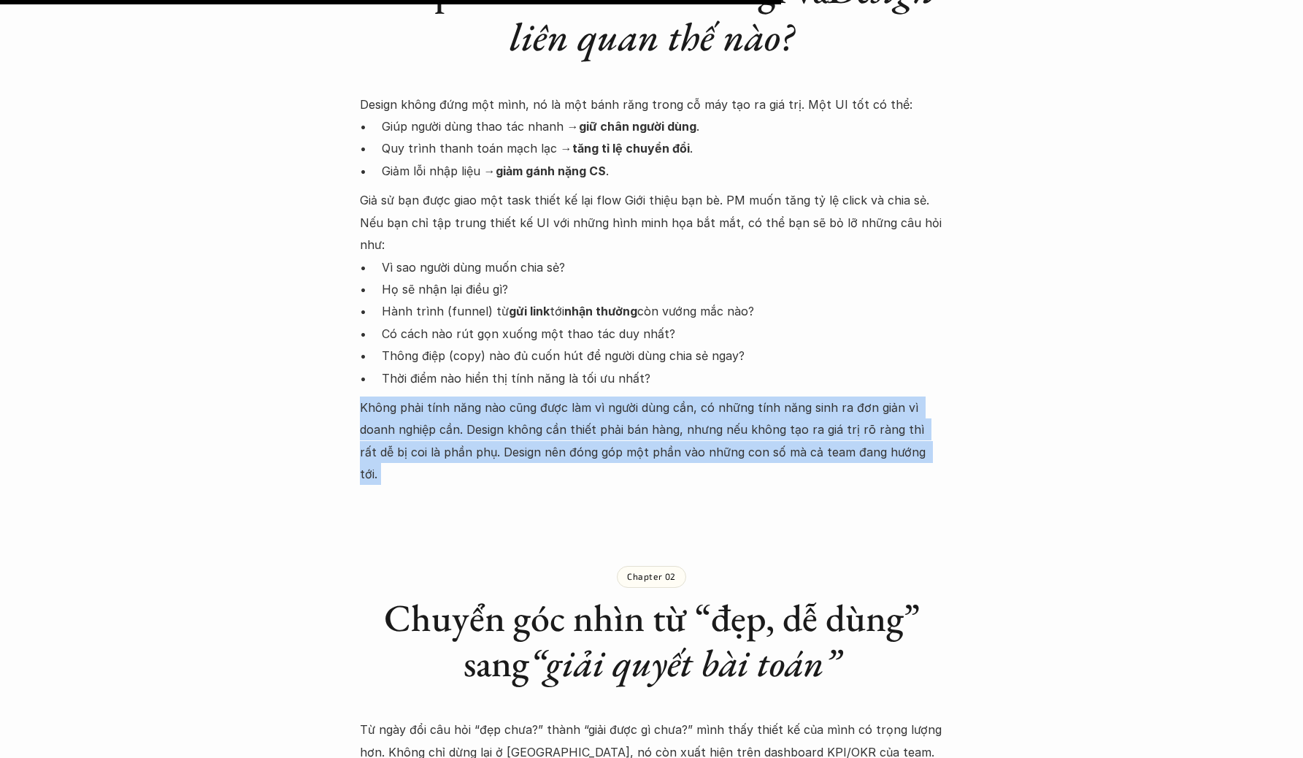
click at [646, 423] on p "Không phải tính năng nào cũng được làm vì người dùng cần, có những tính năng si…" at bounding box center [652, 440] width 584 height 89
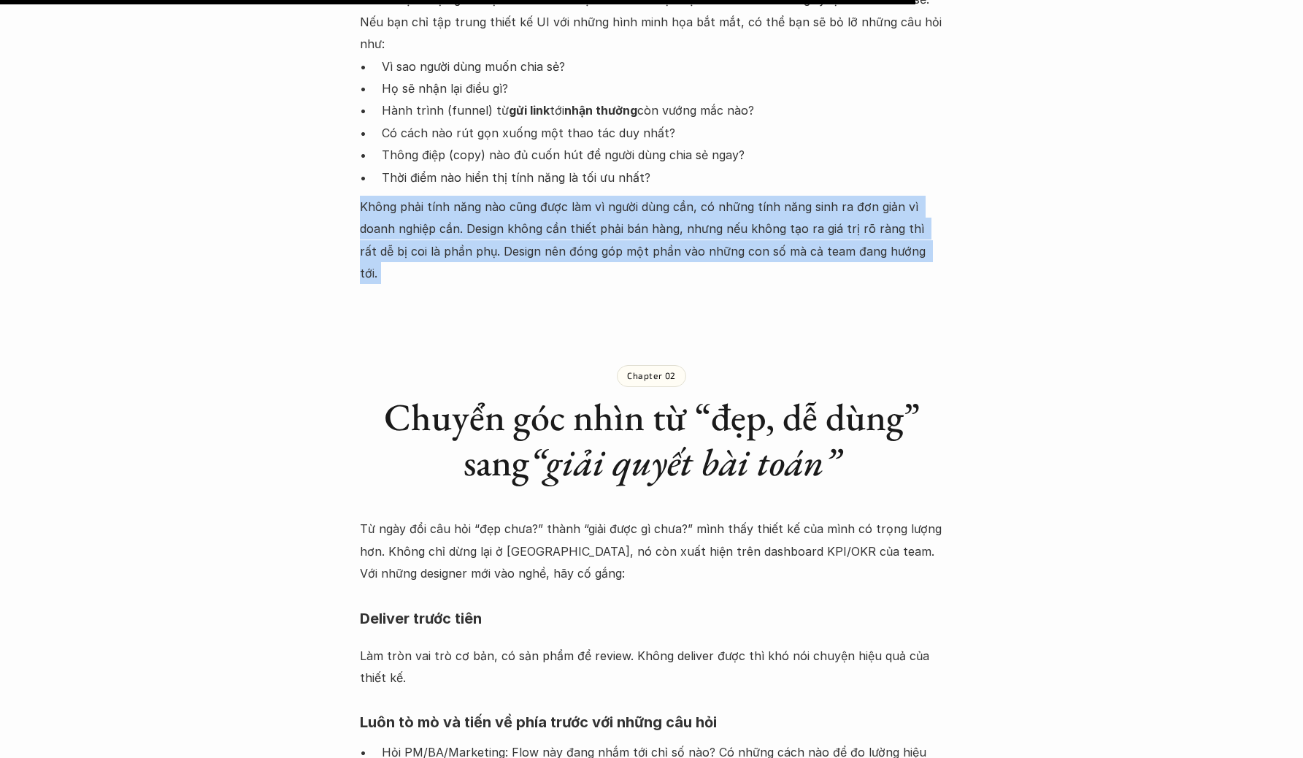
scroll to position [1487, 0]
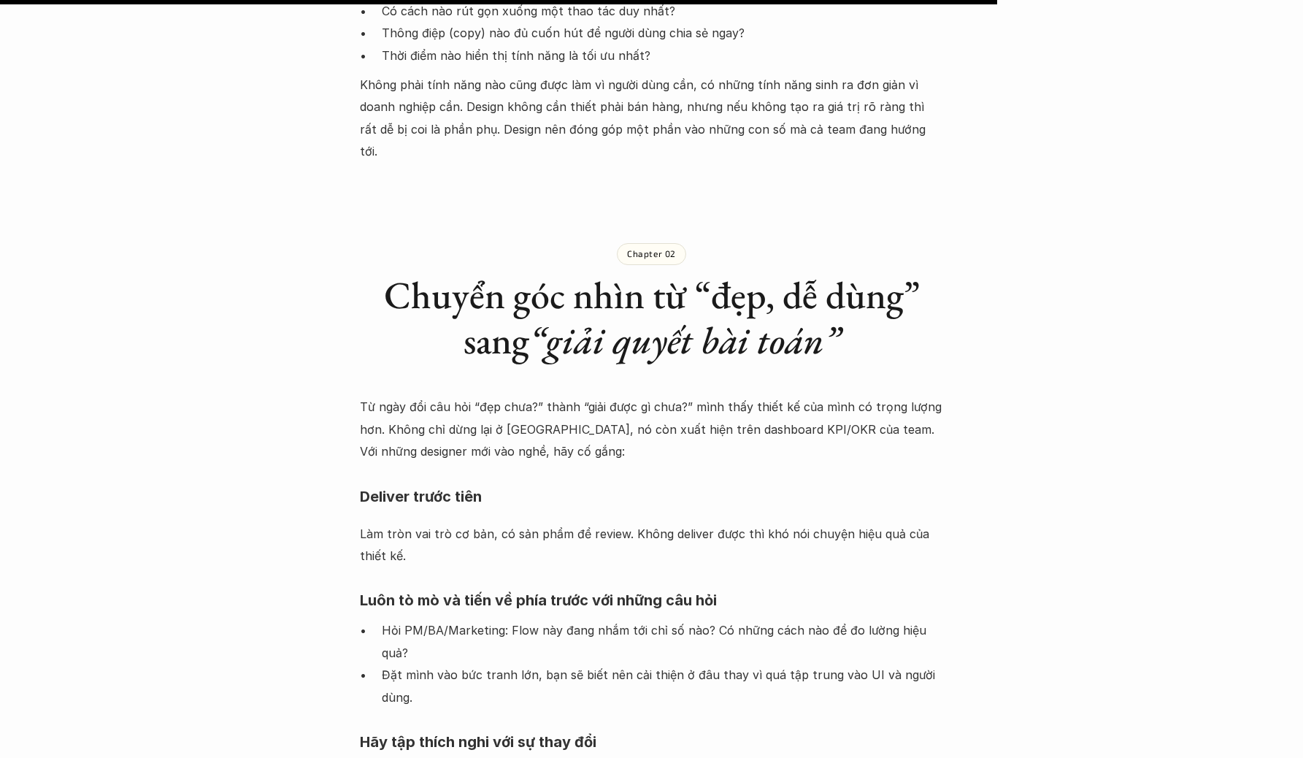
click at [642, 425] on div "Từ ngày đổi câu hỏi “đẹp chưa?” thành “giải được gì chưa?” mình thấy thiết kế c…" at bounding box center [652, 630] width 584 height 468
click at [647, 398] on p "Từ ngày đổi câu hỏi “đẹp chưa?” thành “giải được gì chưa?” mình thấy thiết kế c…" at bounding box center [652, 429] width 584 height 66
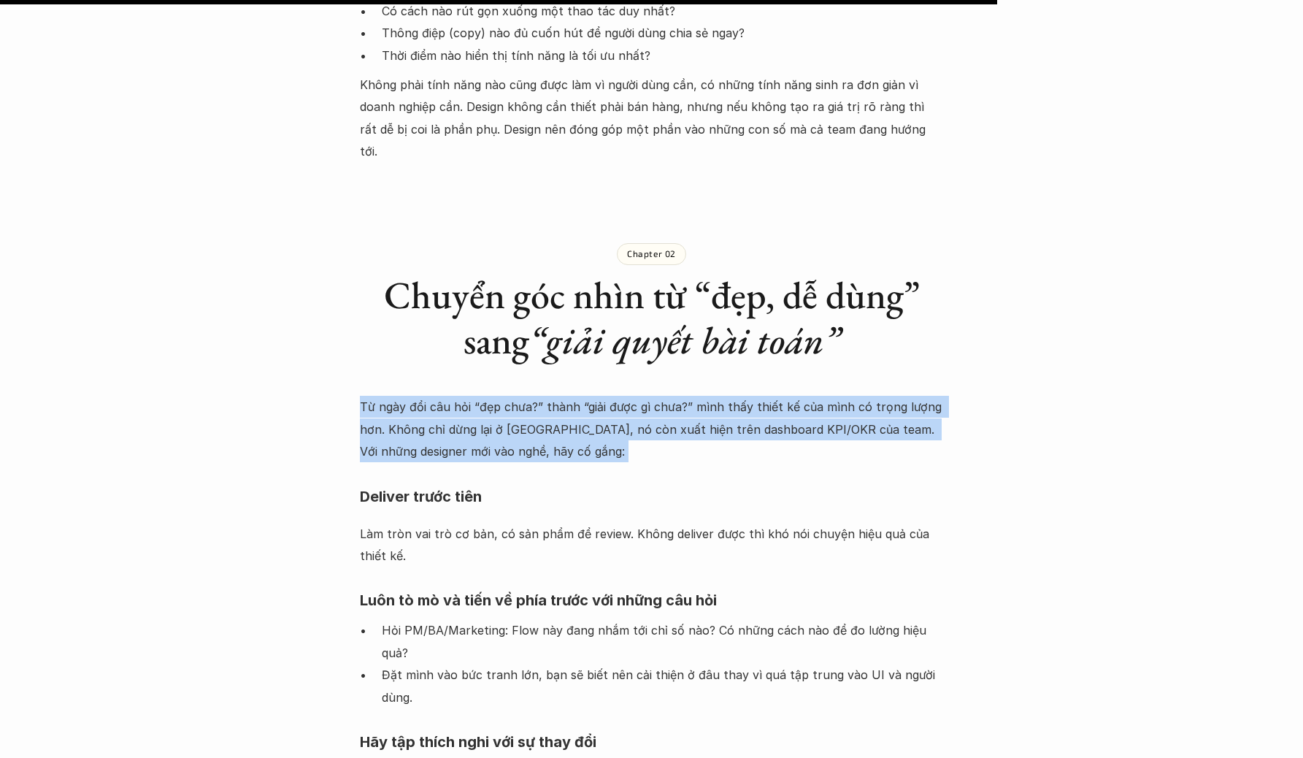
click at [647, 398] on p "Từ ngày đổi câu hỏi “đẹp chưa?” thành “giải được gì chưa?” mình thấy thiết kế c…" at bounding box center [652, 429] width 584 height 66
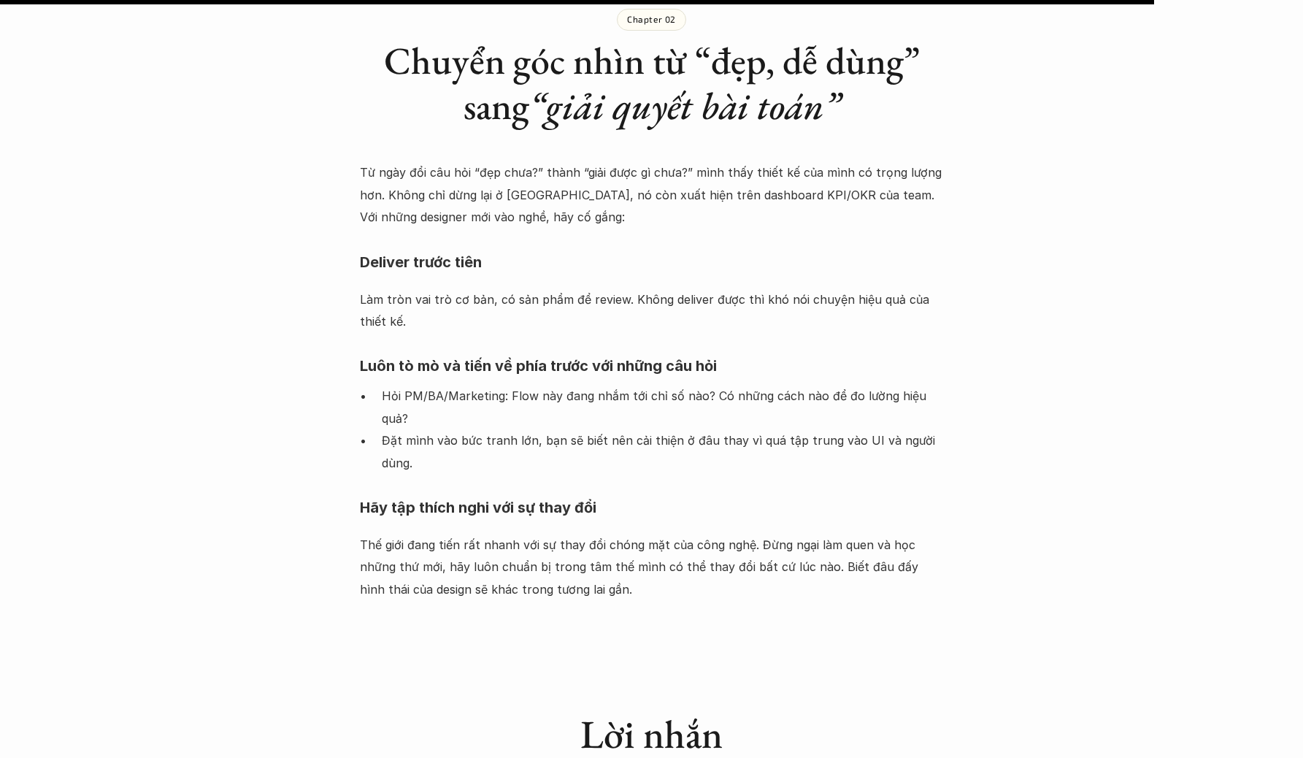
click at [671, 347] on h4 "Luôn tò mò và tiến về phía trước với những câu hỏi" at bounding box center [652, 366] width 584 height 38
click at [671, 429] on p "Đặt mình vào bức tranh lớn, bạn sẽ biết nên cải thiện ở đâu thay vì quá tập tru…" at bounding box center [663, 451] width 562 height 45
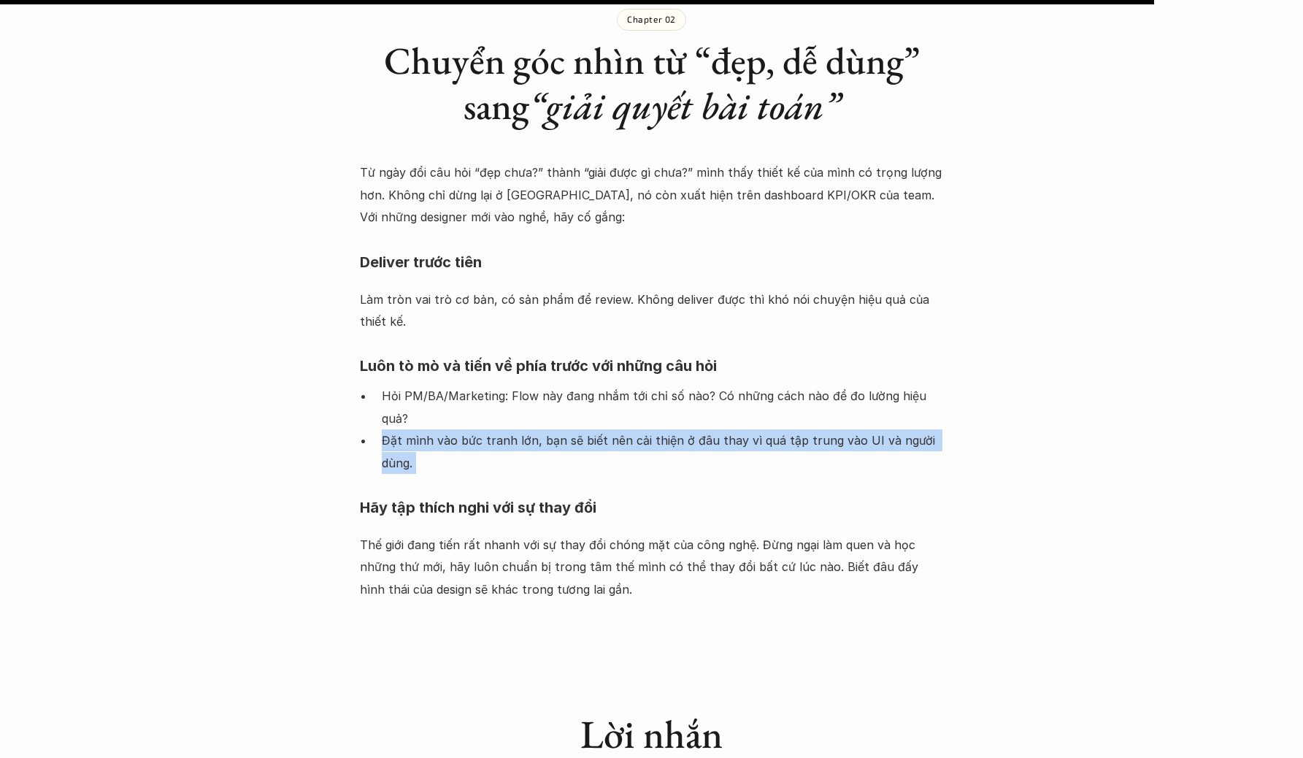
click at [671, 429] on p "Đặt mình vào bức tranh lớn, bạn sẽ biết nên cải thiện ở đâu thay vì quá tập tru…" at bounding box center [663, 451] width 562 height 45
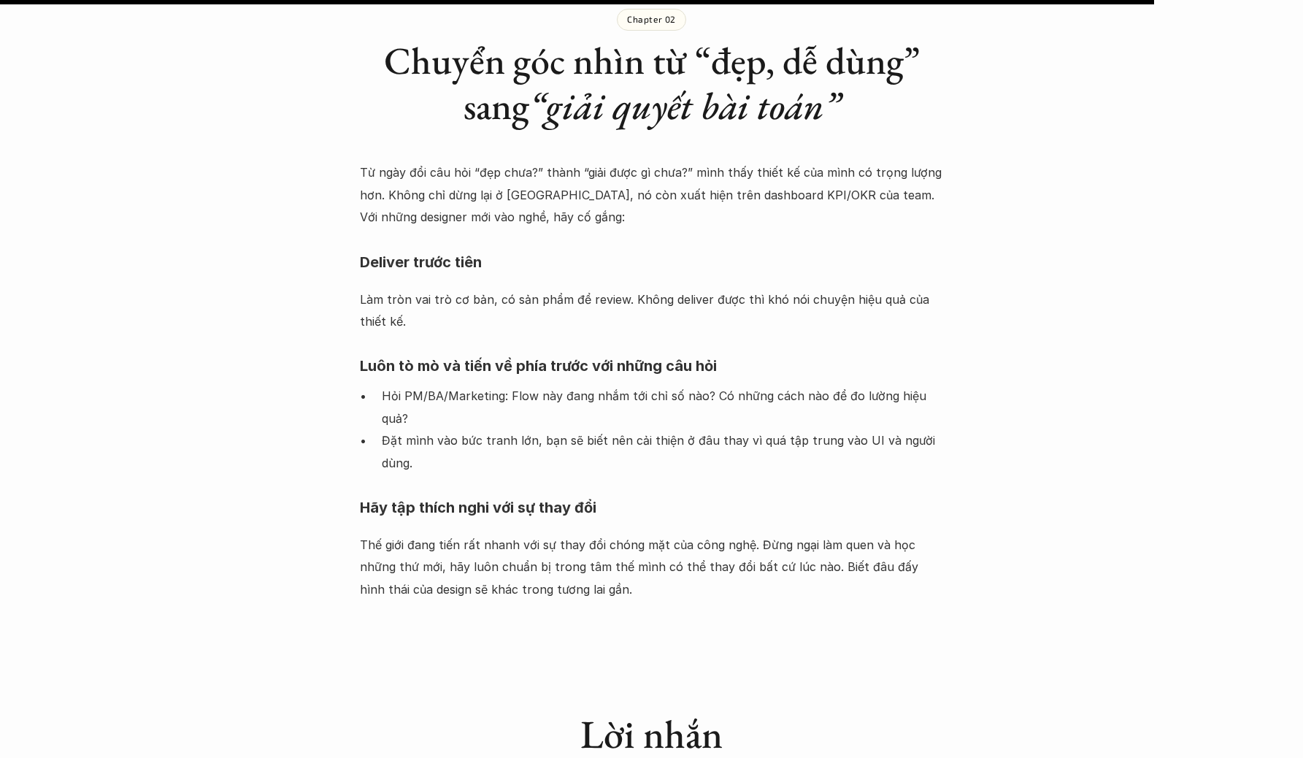
click at [683, 385] on p "Hỏi PM/BA/Marketing: Flow này đang nhắm tới chỉ số nào? Có những cách nào để đo…" at bounding box center [663, 407] width 562 height 45
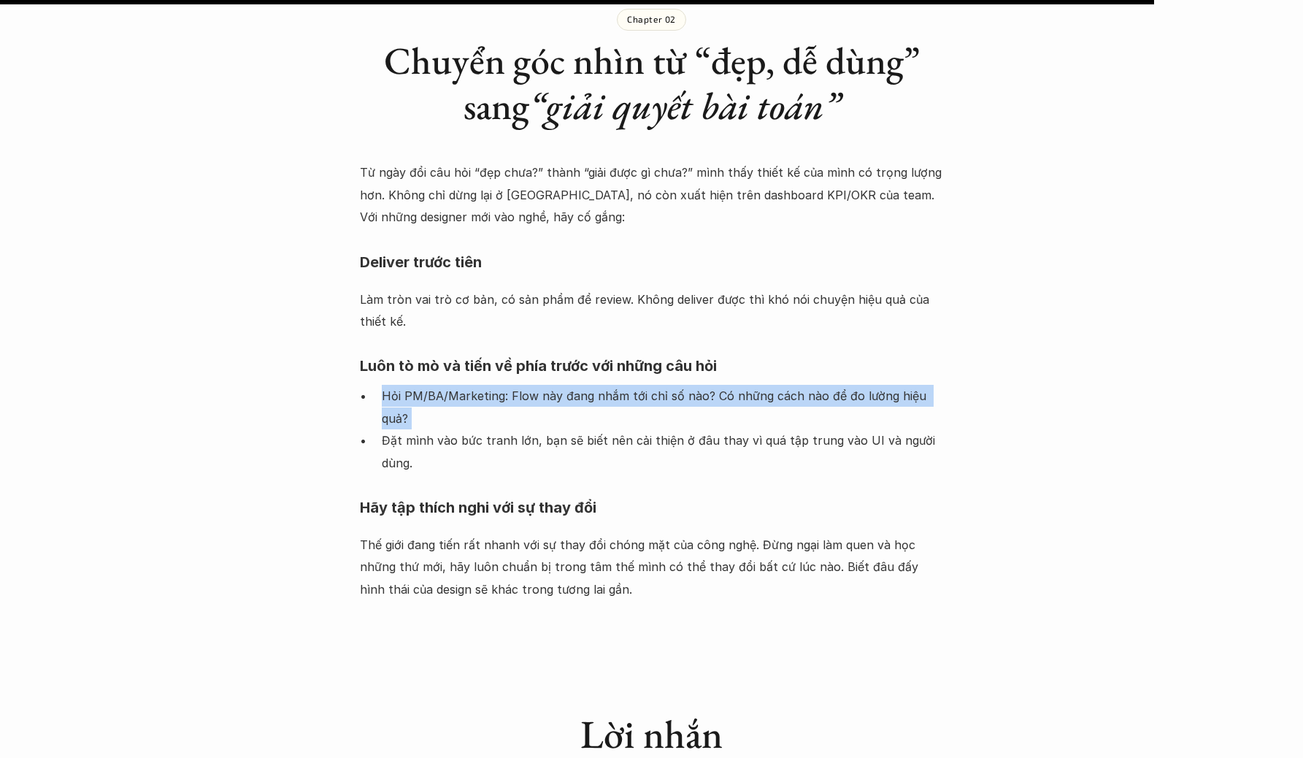
click at [683, 385] on p "Hỏi PM/BA/Marketing: Flow này đang nhắm tới chỉ số nào? Có những cách nào để đo…" at bounding box center [663, 407] width 562 height 45
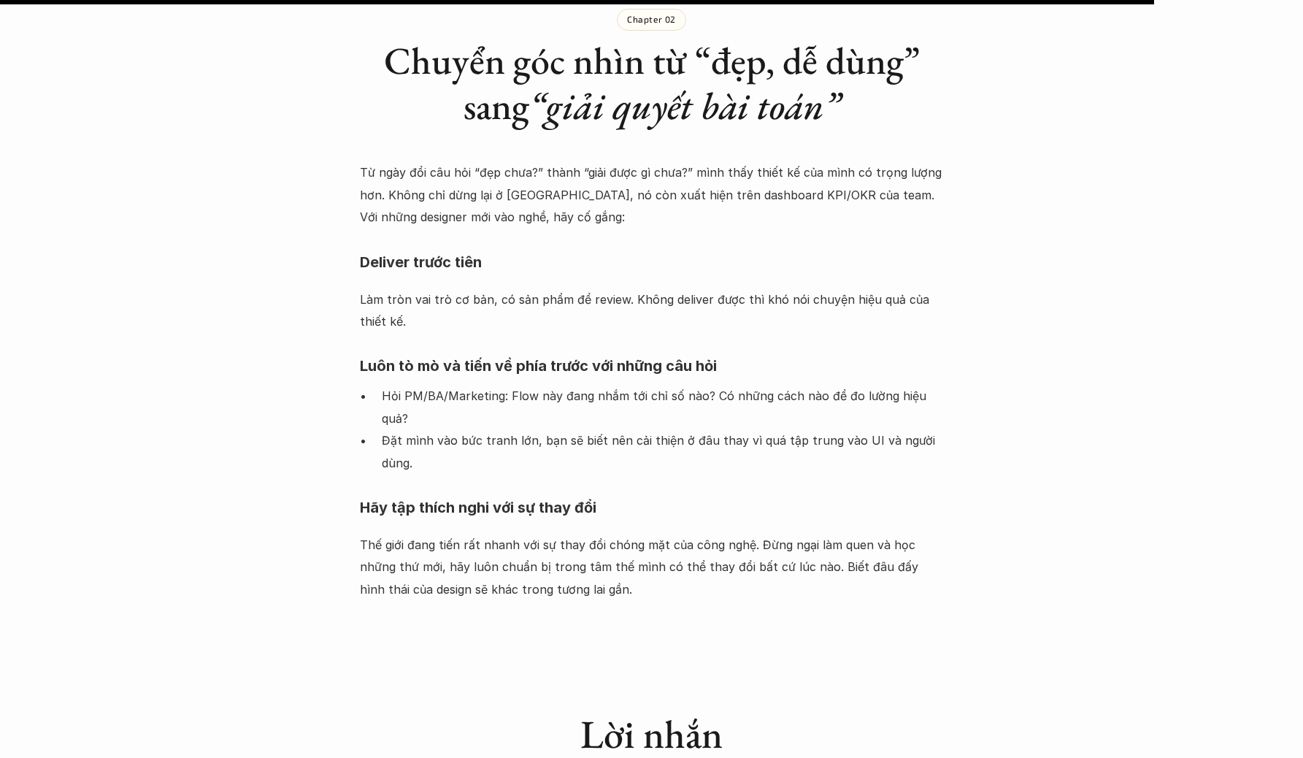
click at [683, 429] on p "Đặt mình vào bức tranh lớn, bạn sẽ biết nên cải thiện ở đâu thay vì quá tập tru…" at bounding box center [663, 451] width 562 height 45
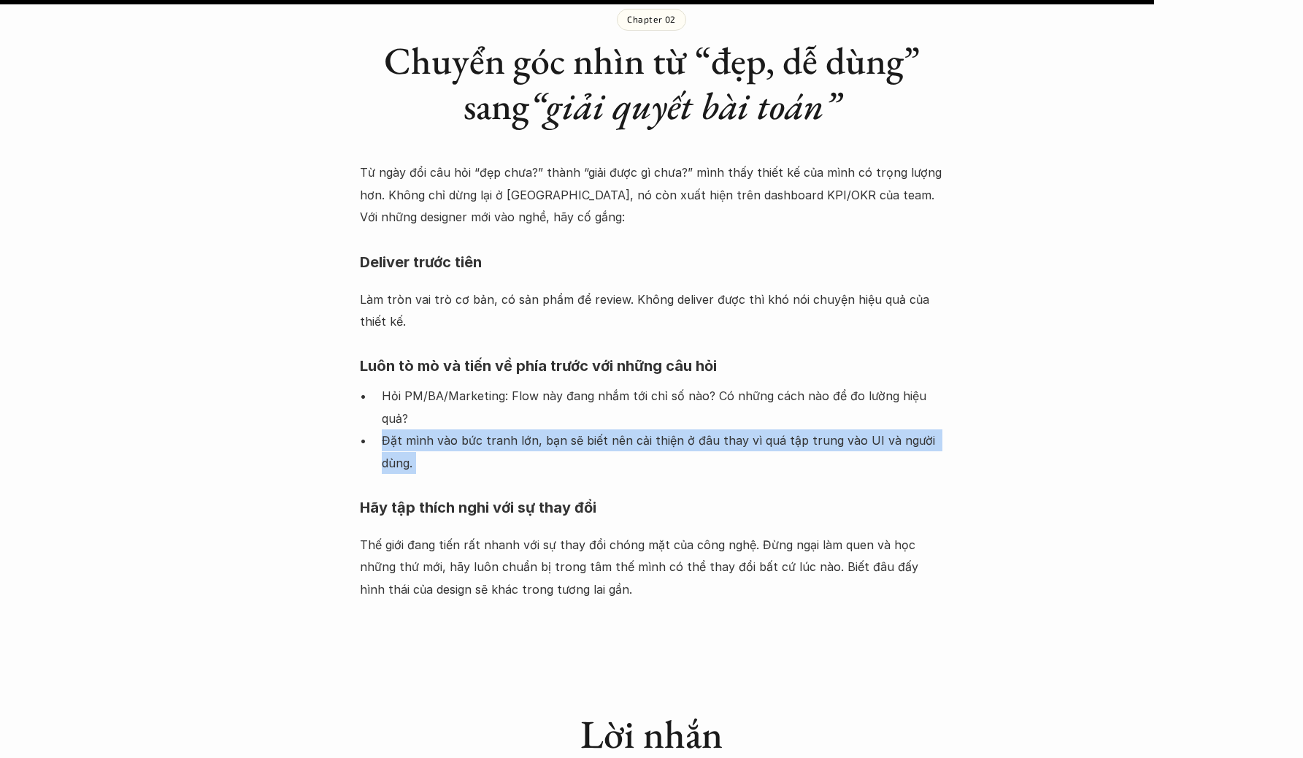
click at [683, 429] on p "Đặt mình vào bức tranh lớn, bạn sẽ biết nên cải thiện ở đâu thay vì quá tập tru…" at bounding box center [663, 451] width 562 height 45
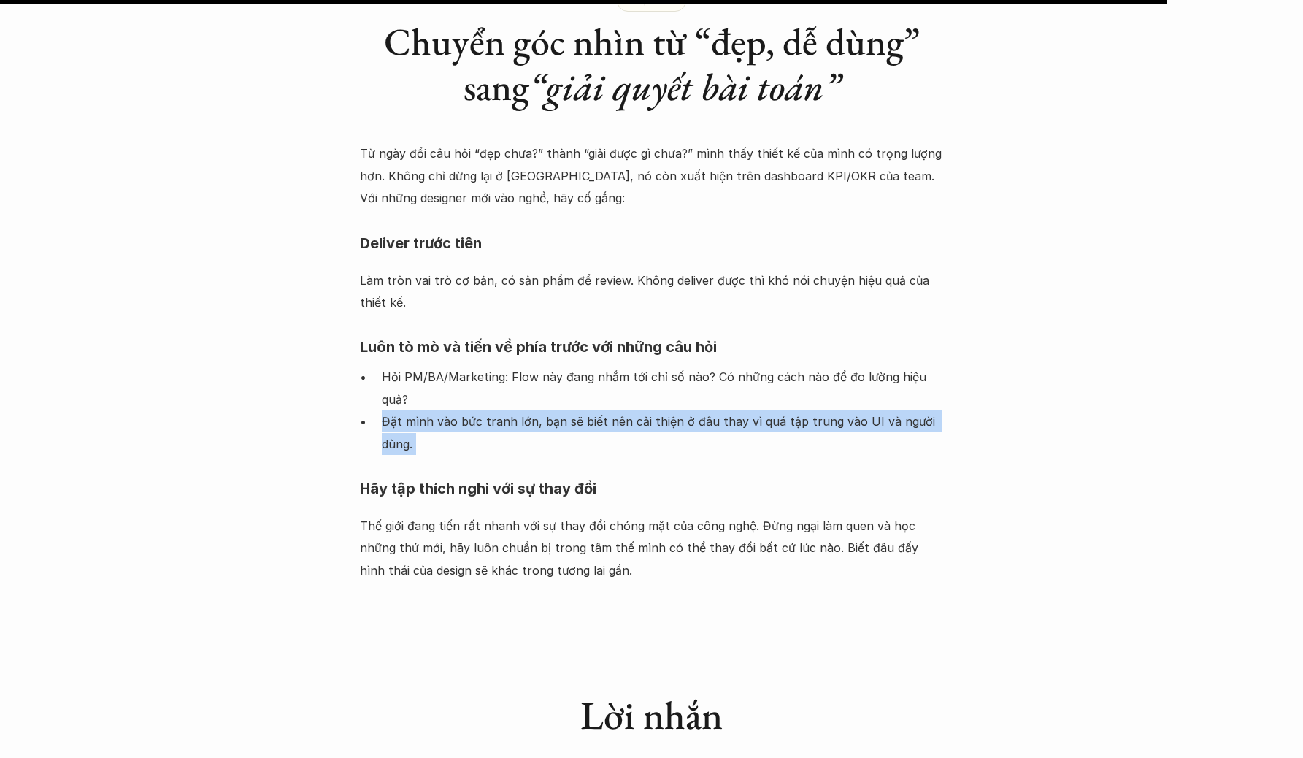
scroll to position [1834, 0]
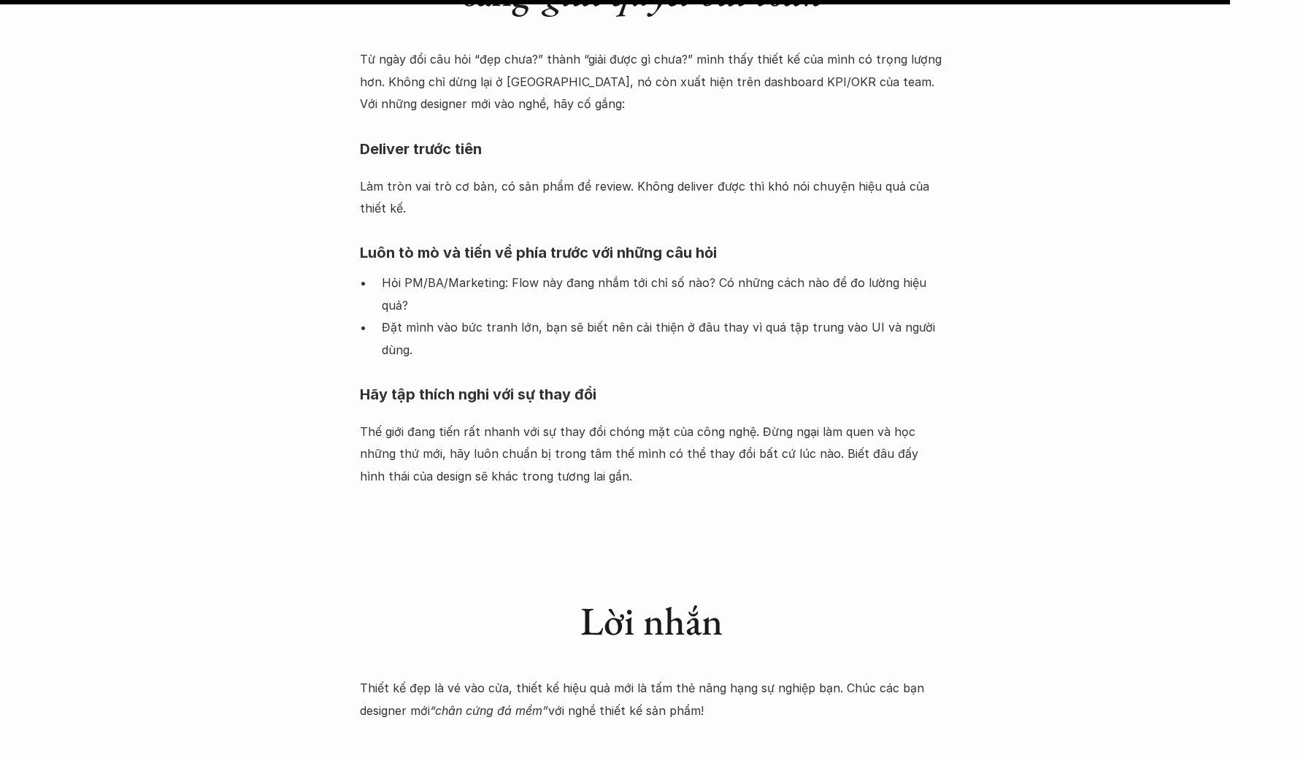
click at [683, 420] on p "Thế giới đang tiến rất nhanh với sự thay đổi chóng mặt của công nghệ. Đừng ngại…" at bounding box center [652, 453] width 584 height 66
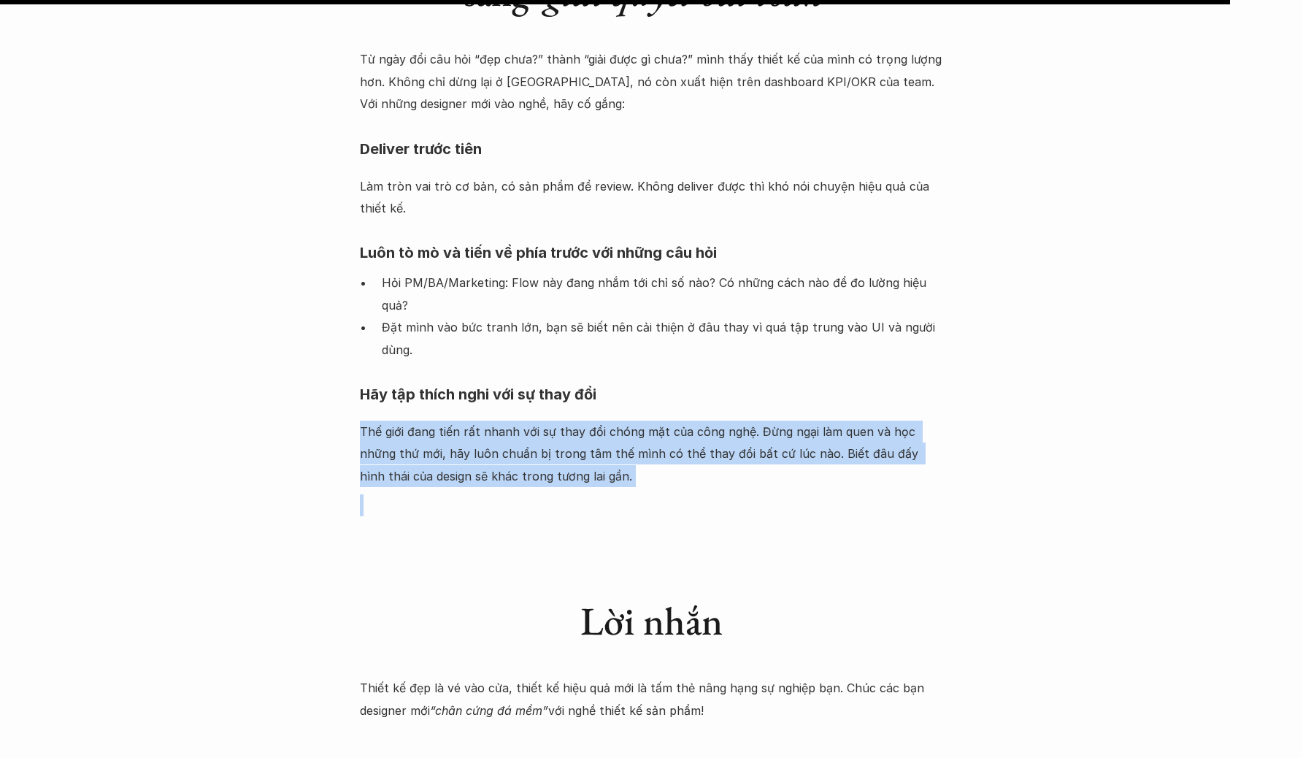
click at [683, 420] on p "Thế giới đang tiến rất nhanh với sự thay đổi chóng mặt của công nghệ. Đừng ngại…" at bounding box center [652, 453] width 584 height 66
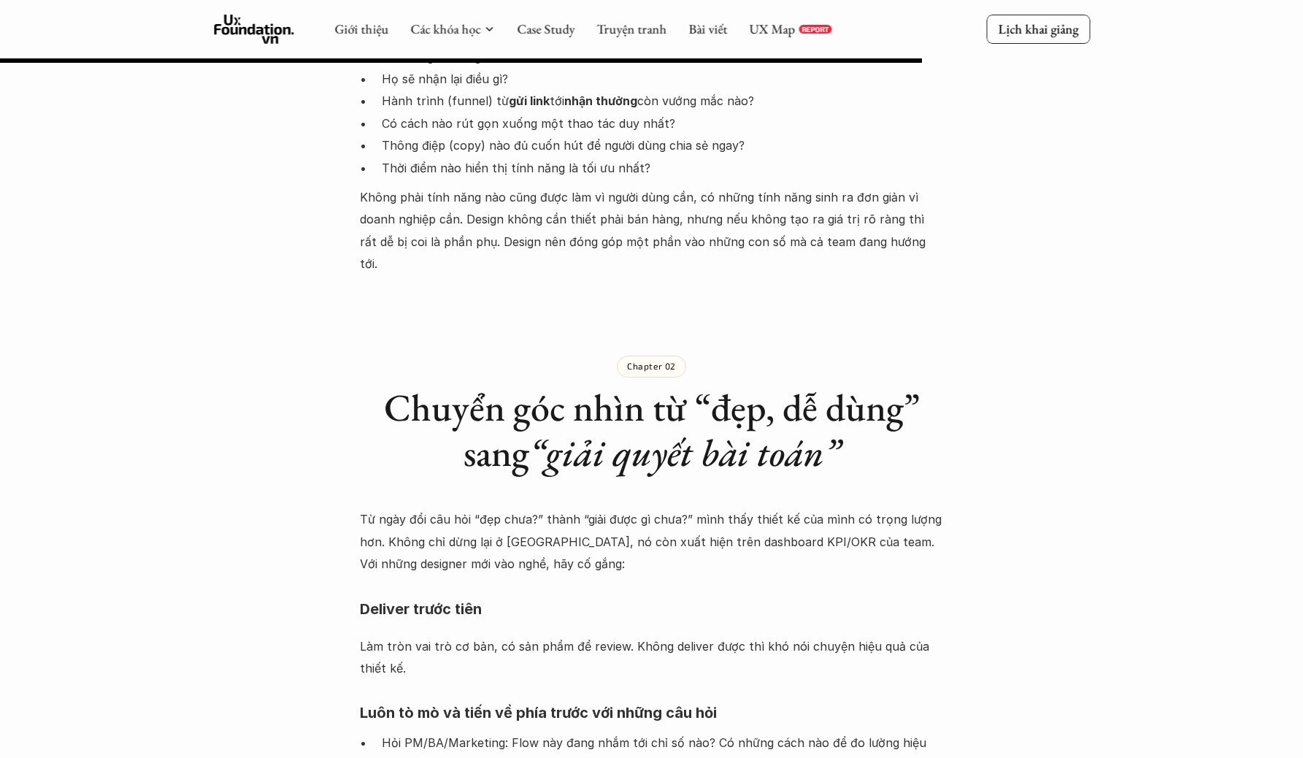
scroll to position [839, 0]
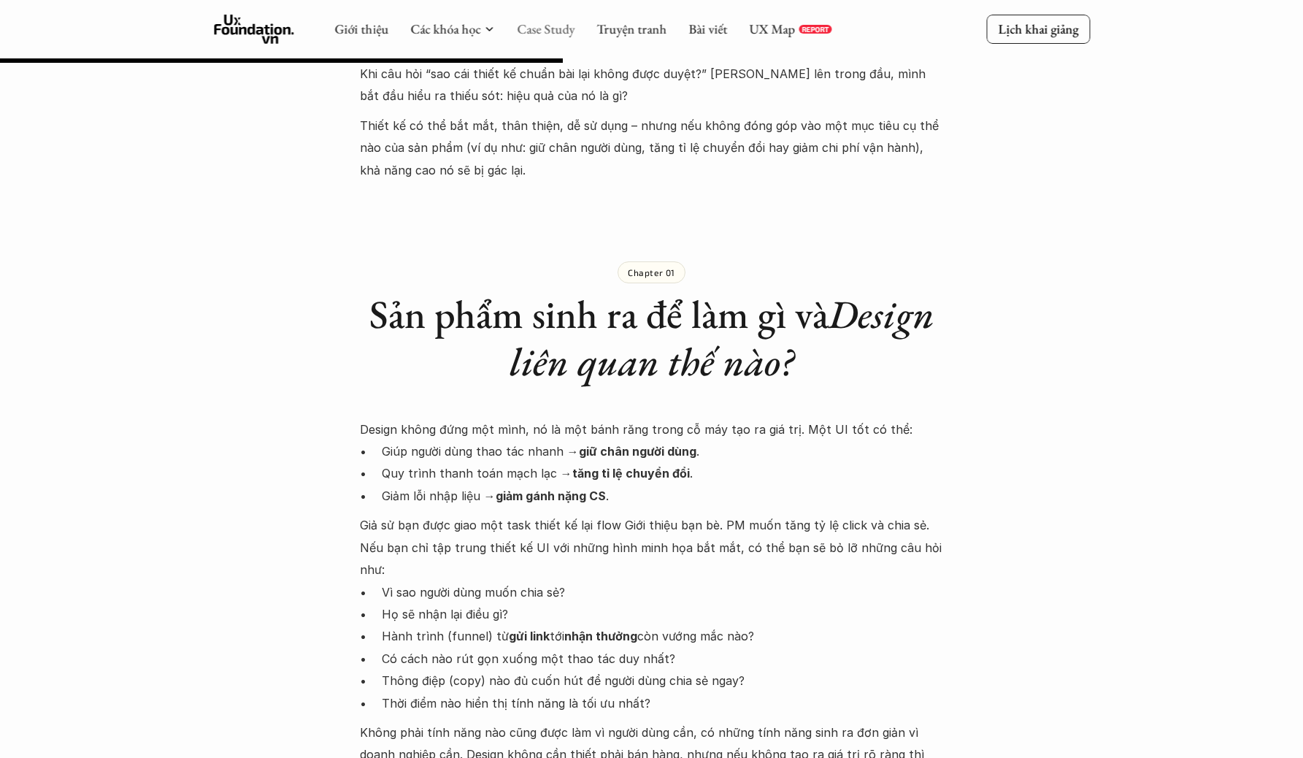
click at [525, 31] on link "Case Study" at bounding box center [546, 28] width 58 height 17
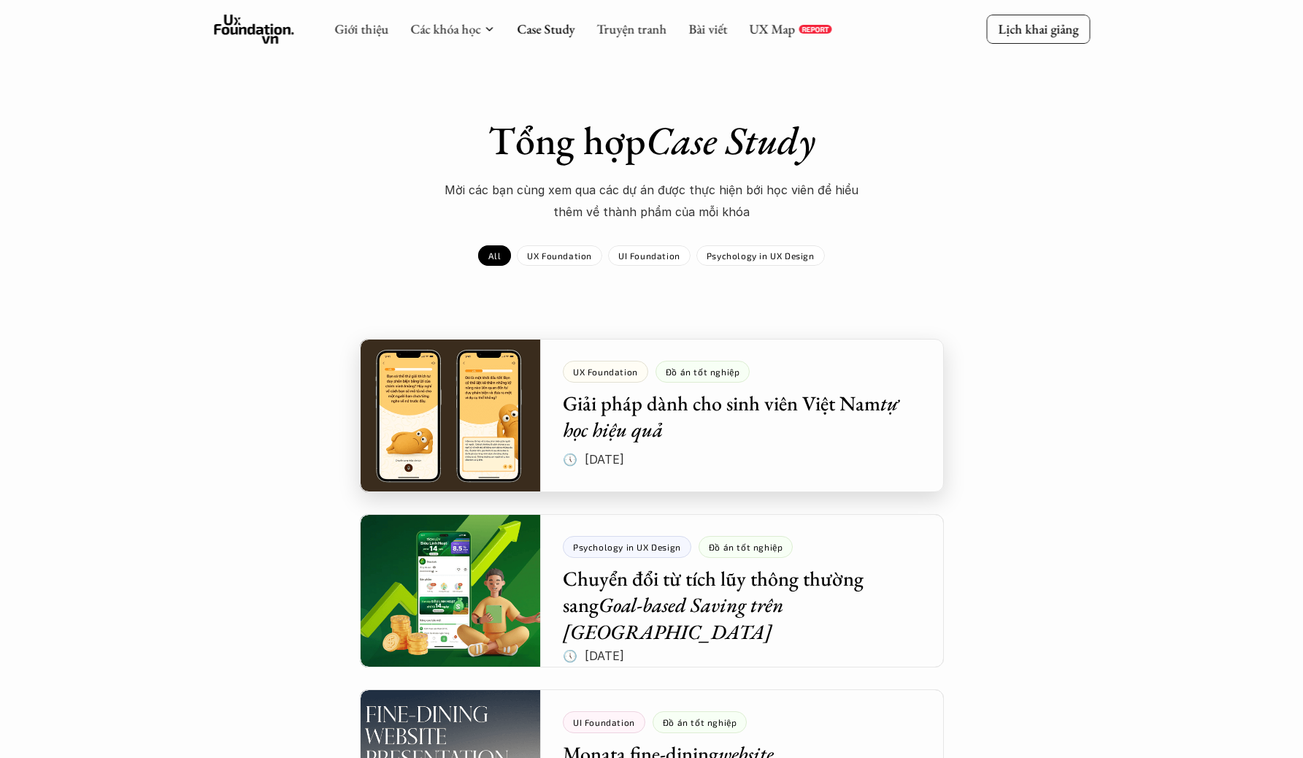
click at [714, 431] on div at bounding box center [652, 415] width 584 height 153
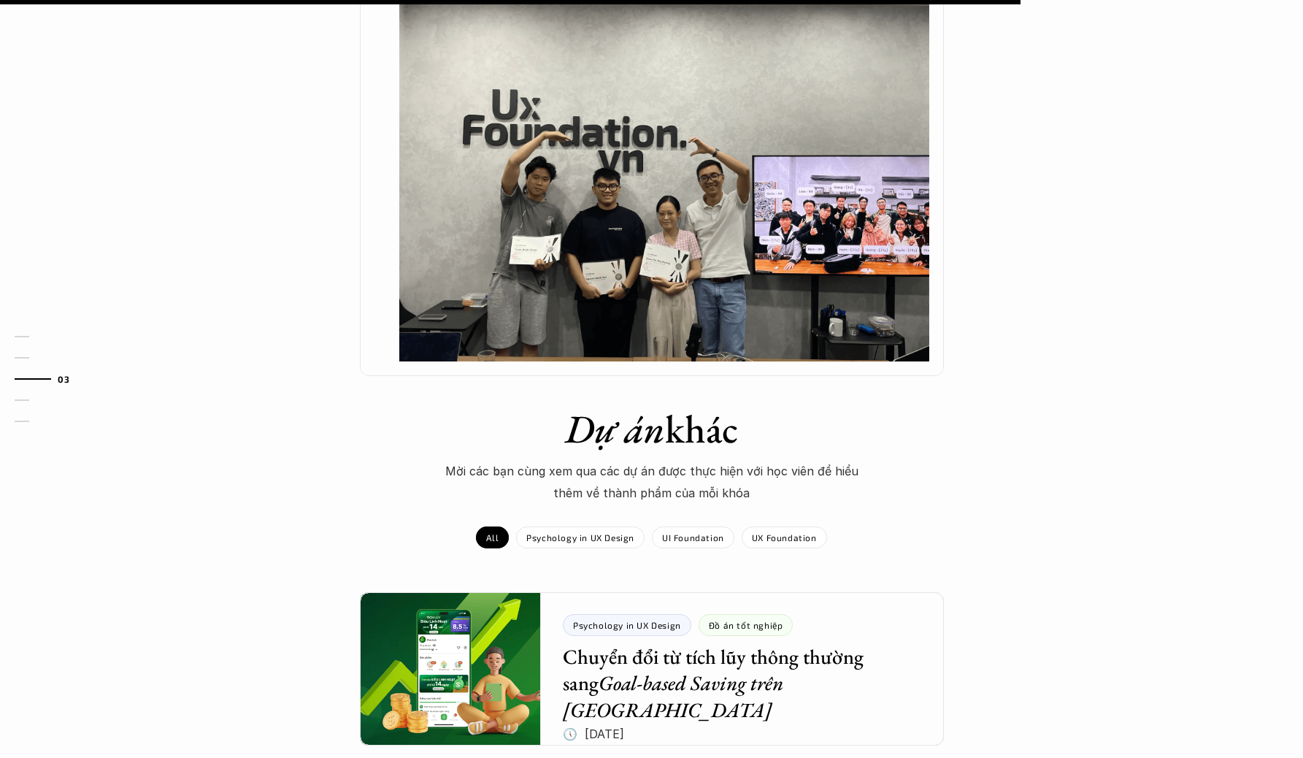
scroll to position [1252, 0]
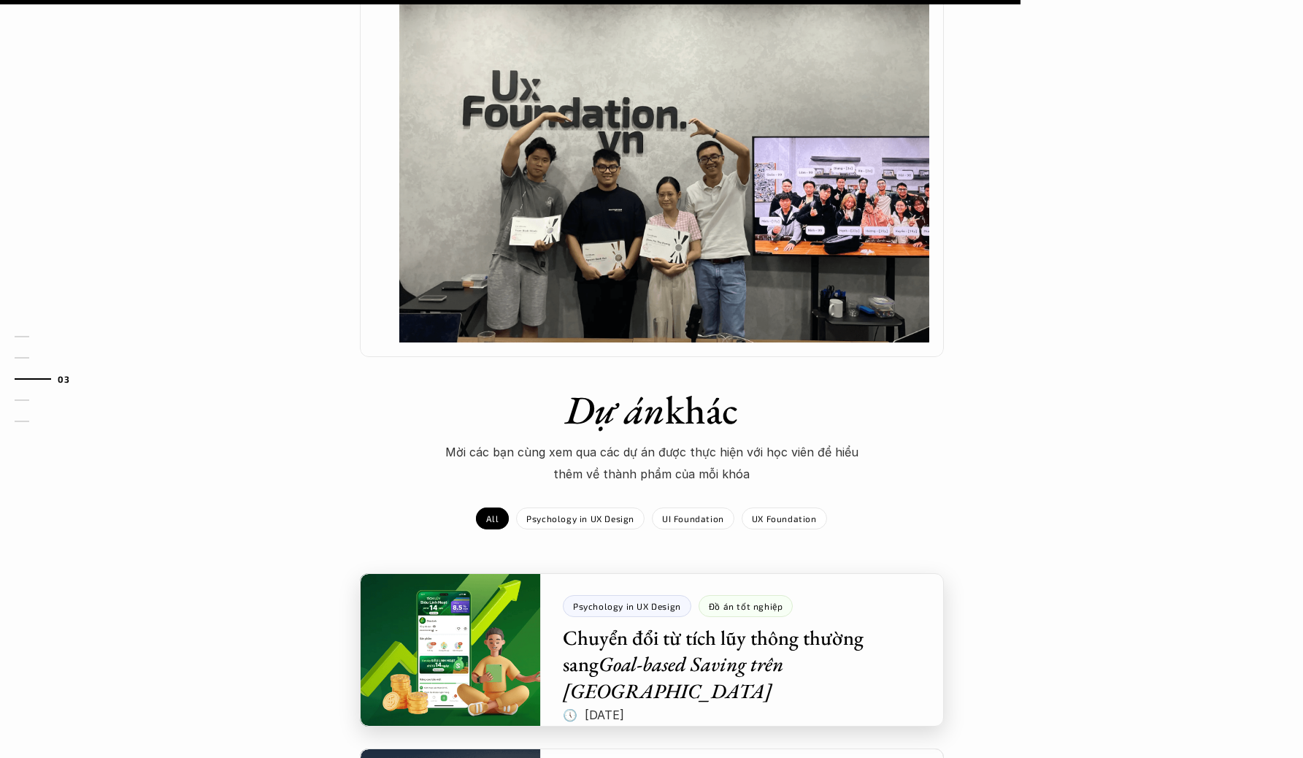
click at [682, 617] on div at bounding box center [652, 649] width 584 height 153
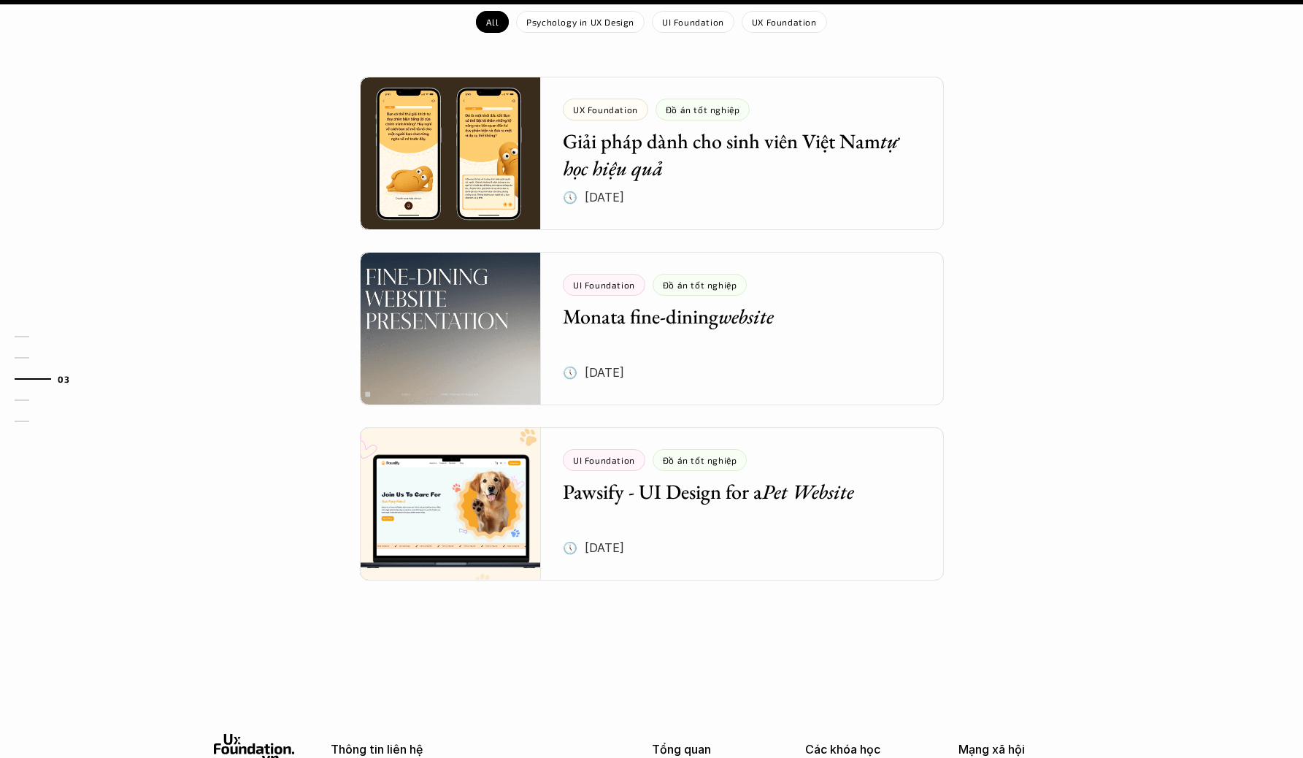
scroll to position [1765, 0]
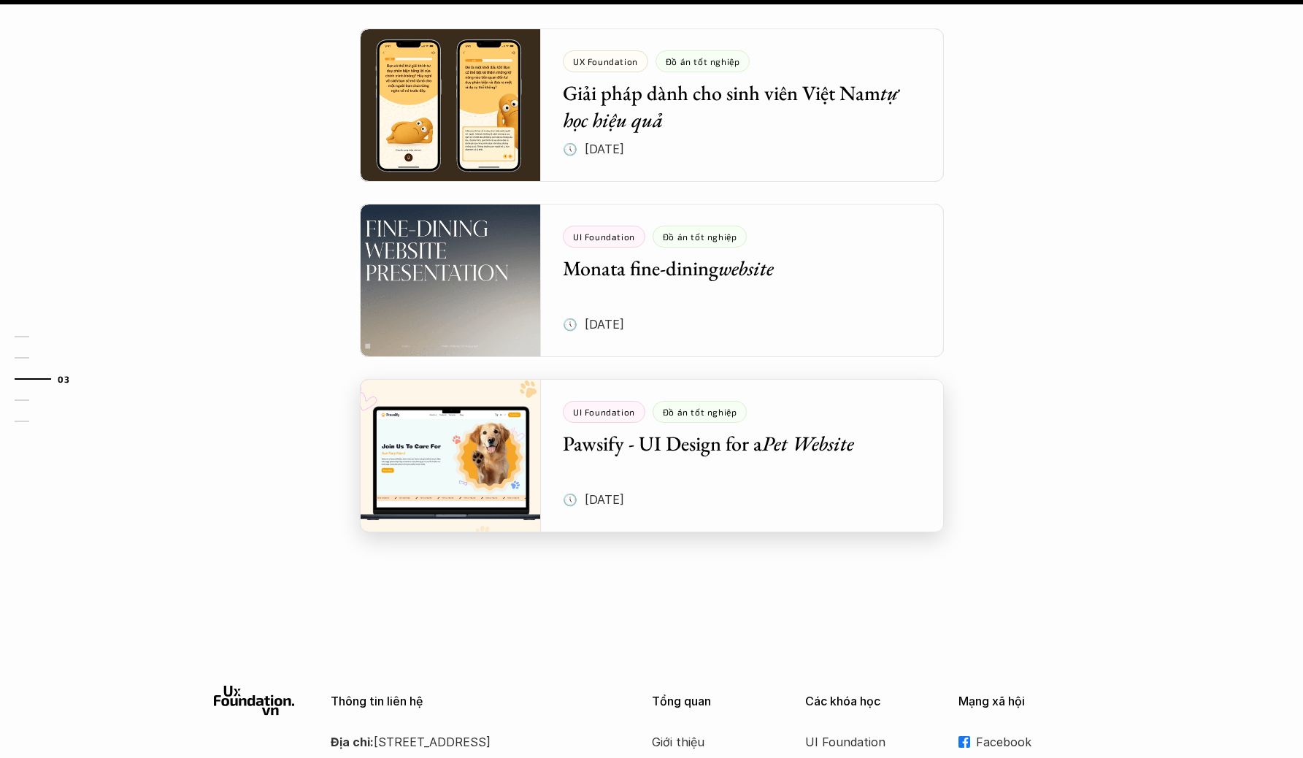
click at [723, 379] on div at bounding box center [652, 455] width 584 height 153
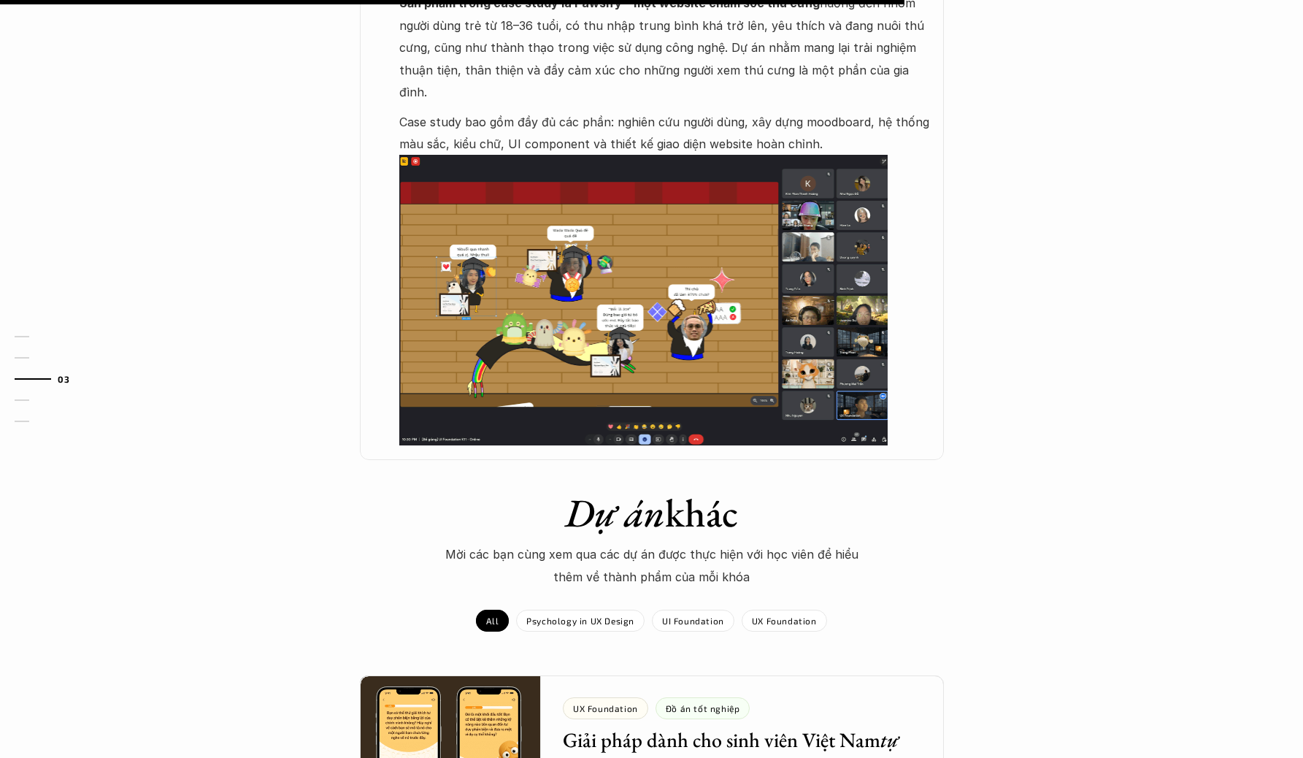
scroll to position [1271, 0]
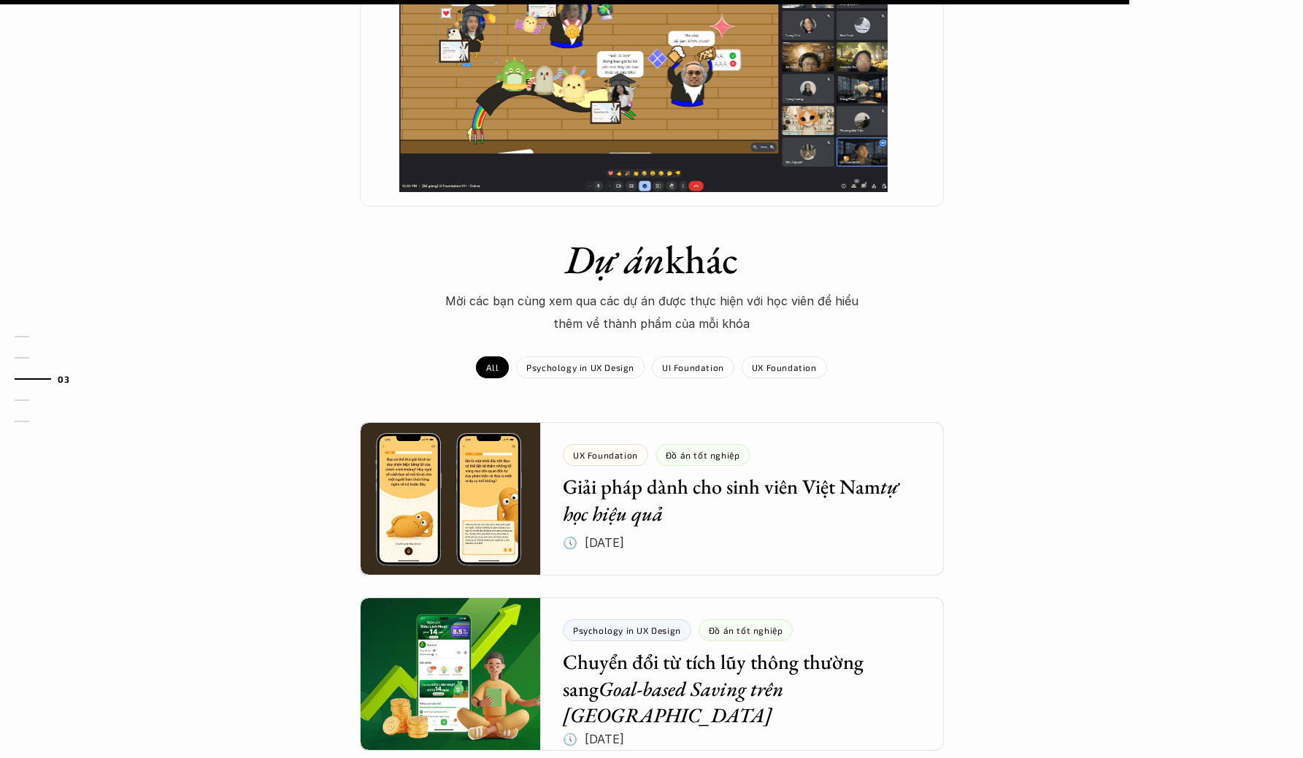
click at [702, 290] on p "Mời các bạn cùng xem qua các dự án được thực hiện với học viên để hiểu thêm về …" at bounding box center [652, 312] width 438 height 45
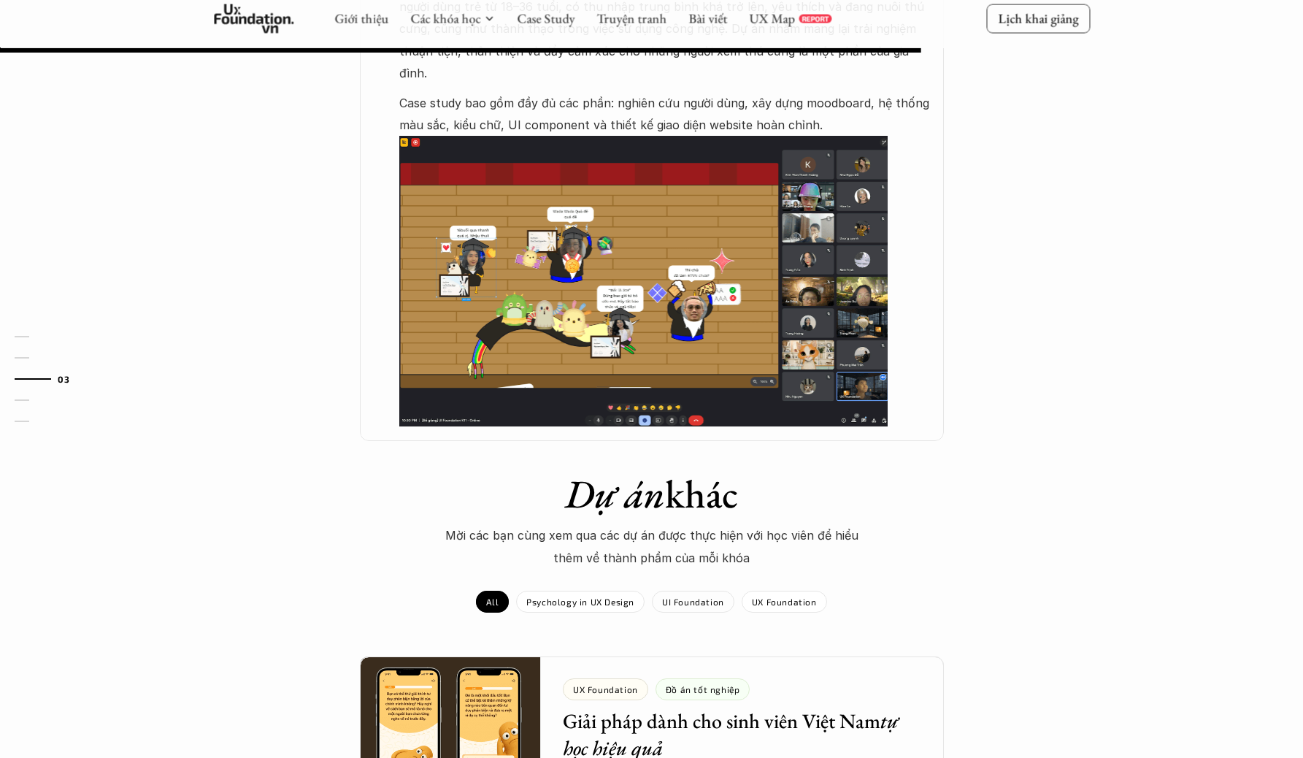
scroll to position [784, 0]
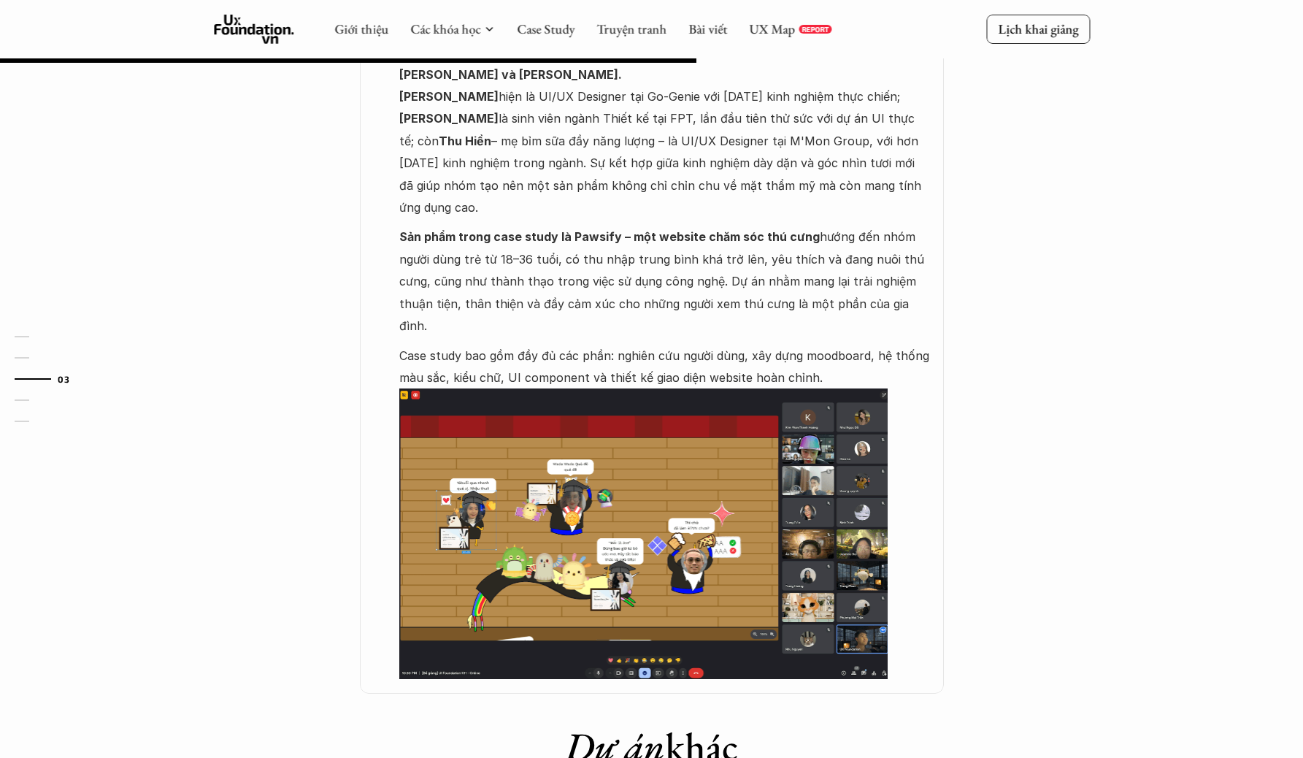
click at [720, 433] on img at bounding box center [643, 533] width 488 height 290
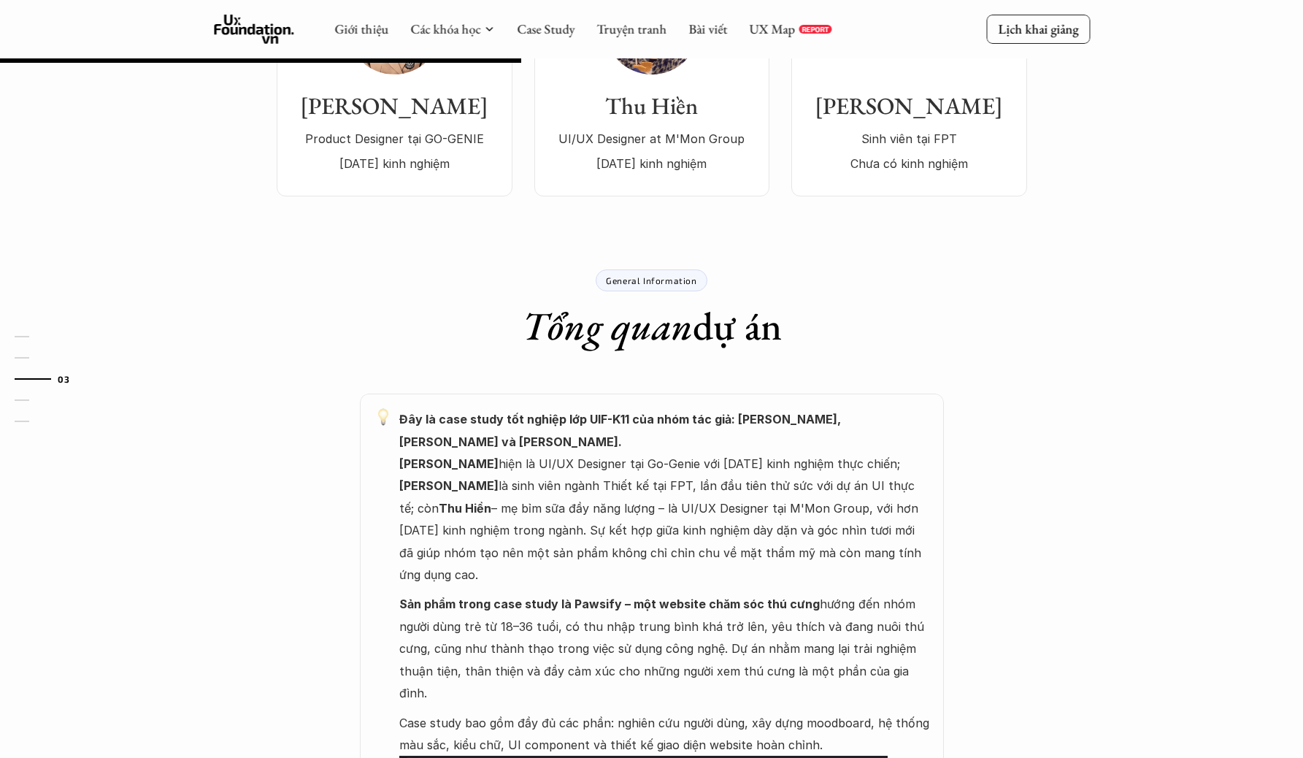
scroll to position [342, 0]
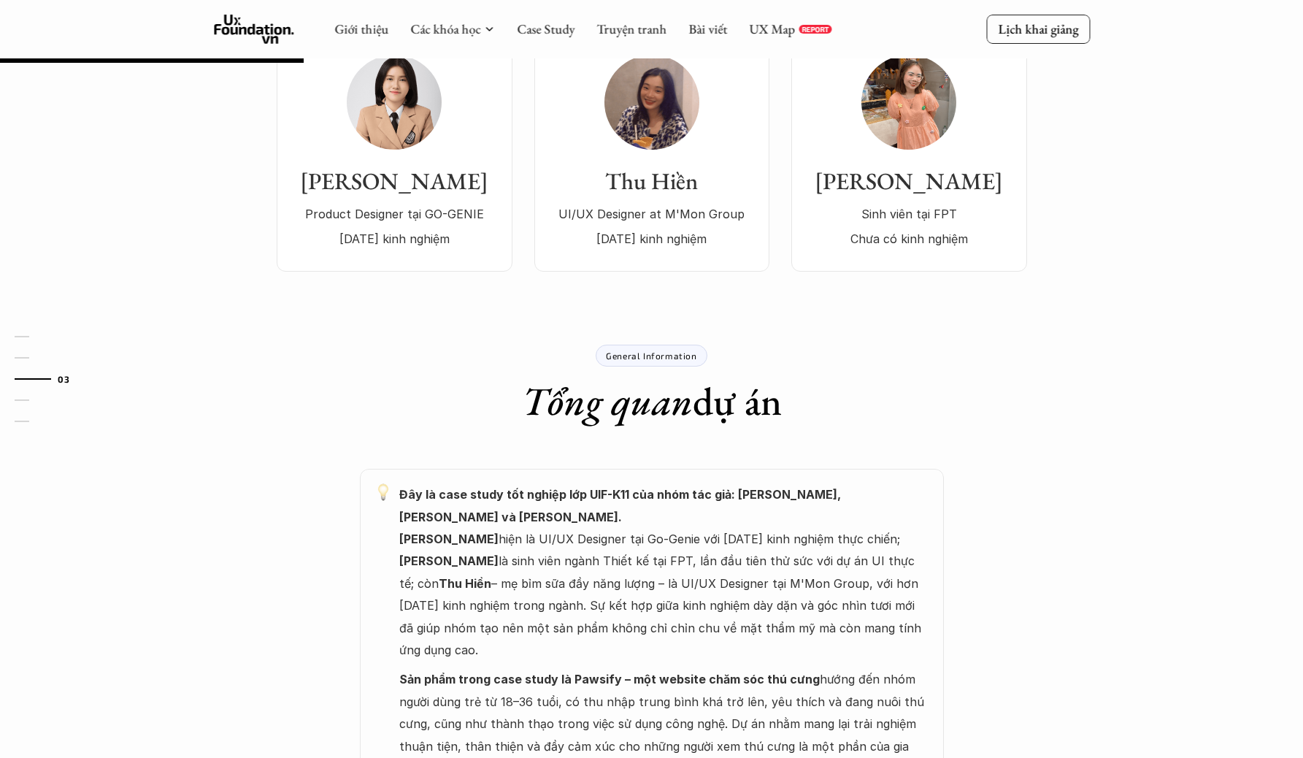
click at [662, 373] on div "General Information Tổng quan dự án" at bounding box center [652, 384] width 876 height 80
click at [662, 369] on div "General Information Tổng quan dự án" at bounding box center [652, 384] width 876 height 80
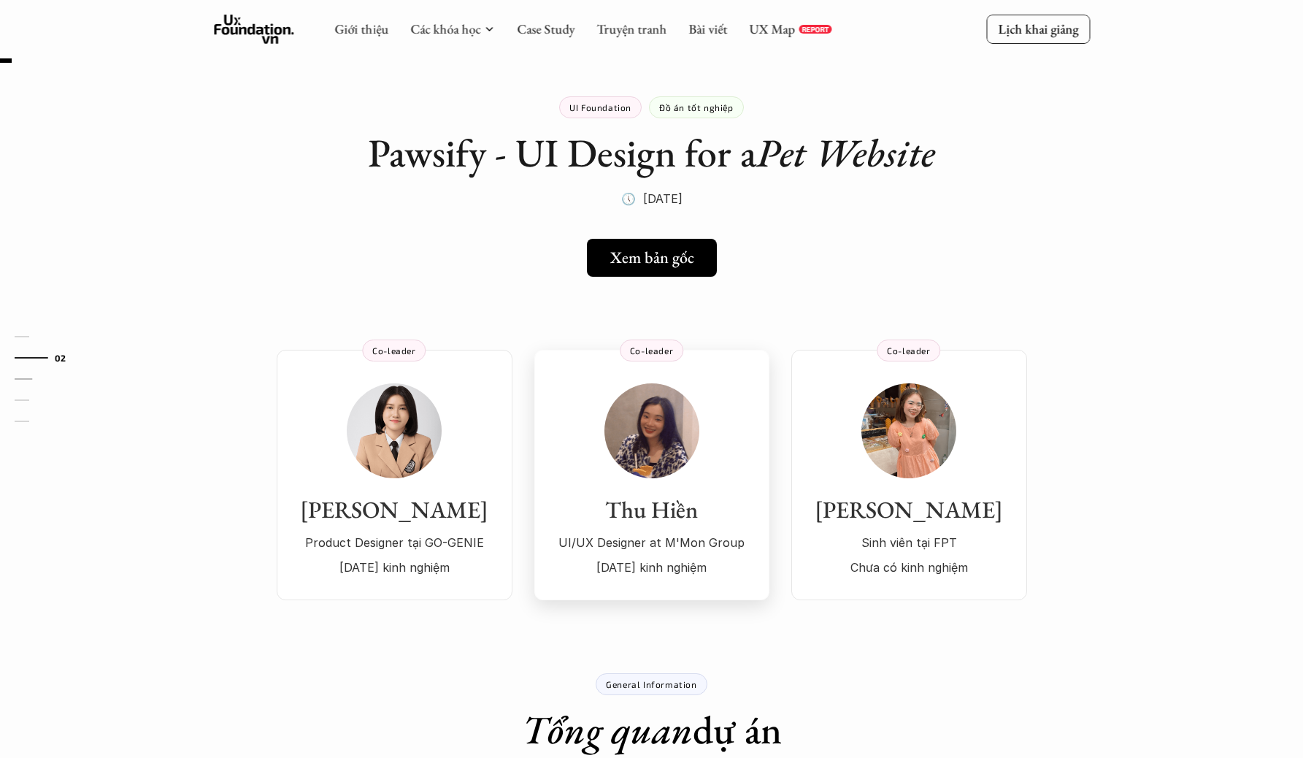
scroll to position [0, 0]
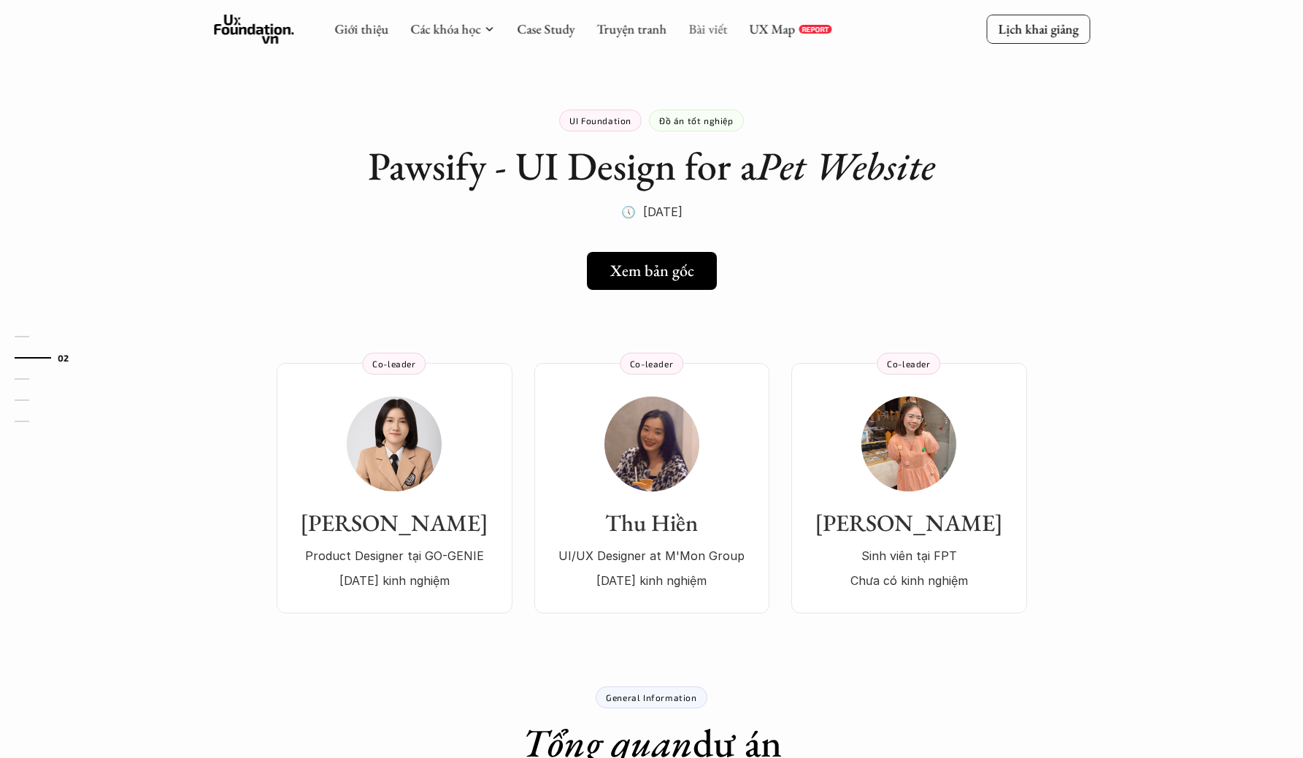
click at [690, 32] on link "Bài viết" at bounding box center [707, 28] width 39 height 17
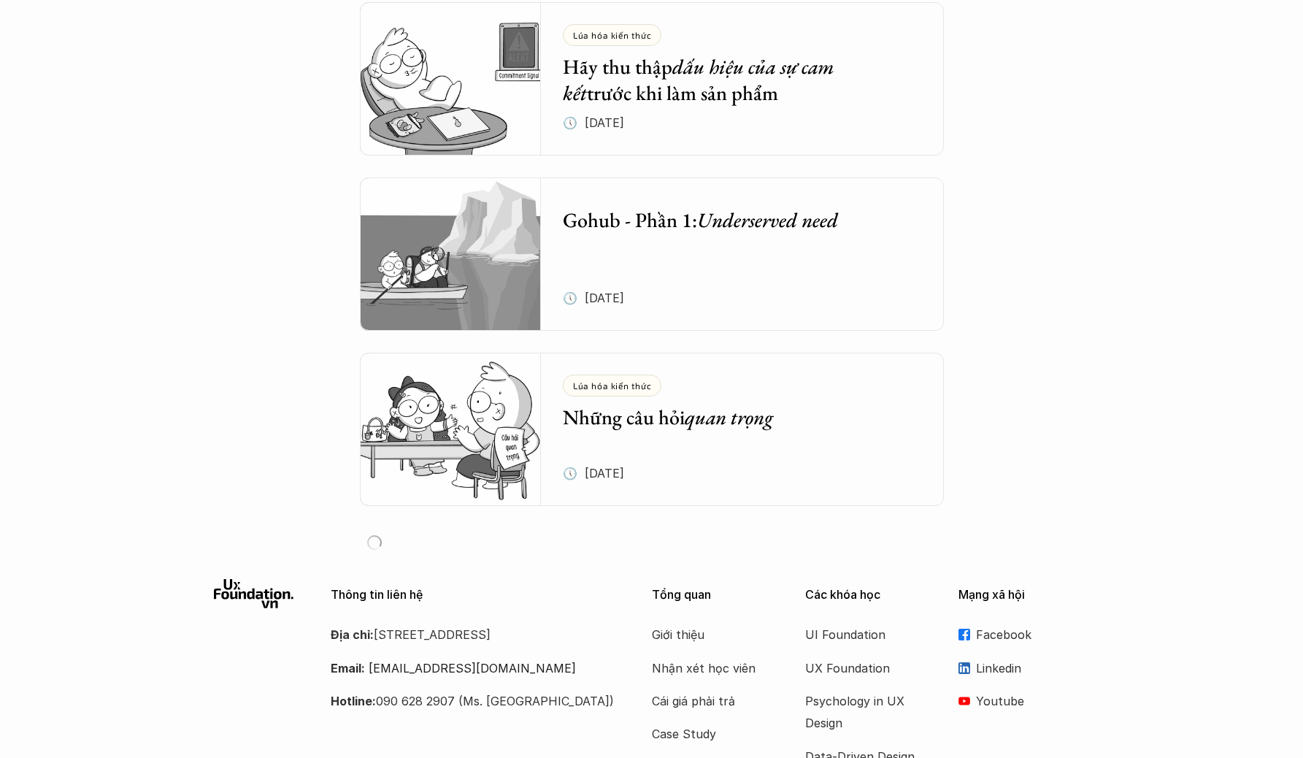
scroll to position [3421, 0]
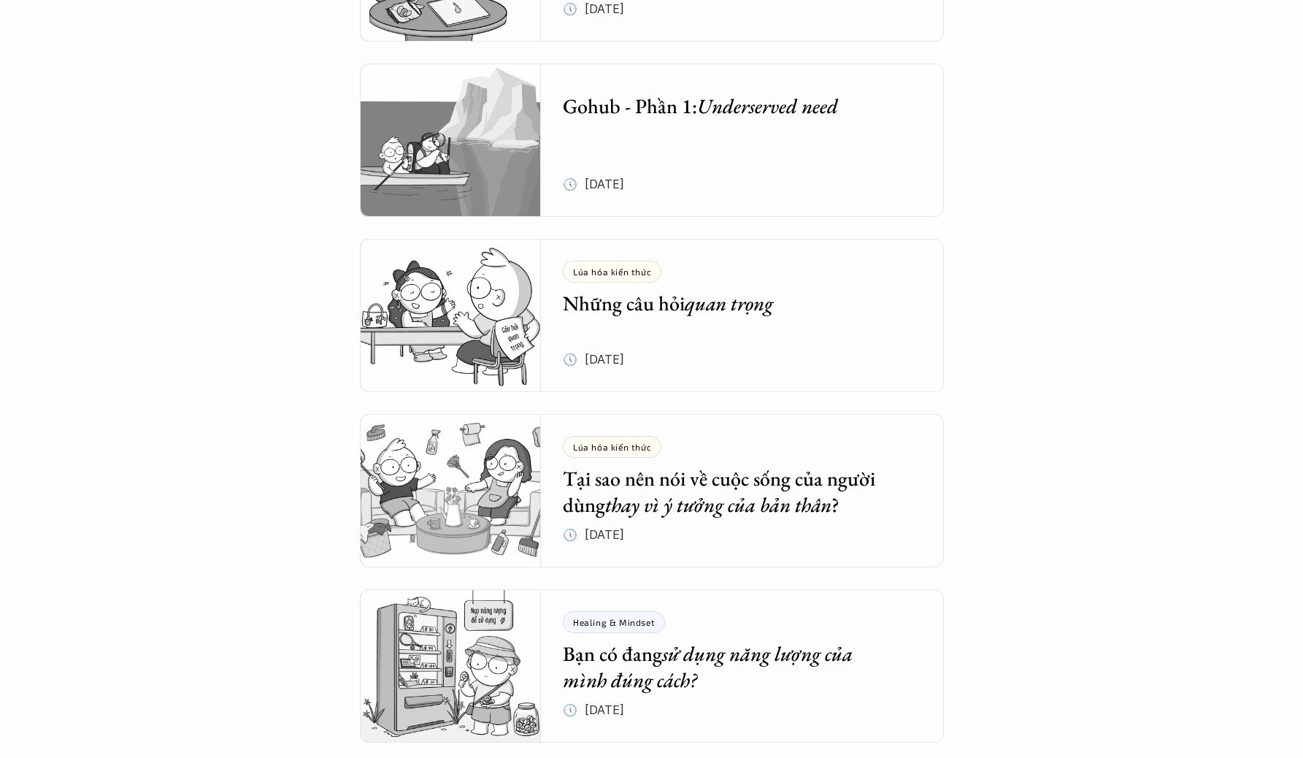
click at [751, 316] on div "Lúa hóa kiến thức Những câu hỏi quan trọng 🕔 [DATE]" at bounding box center [753, 315] width 381 height 153
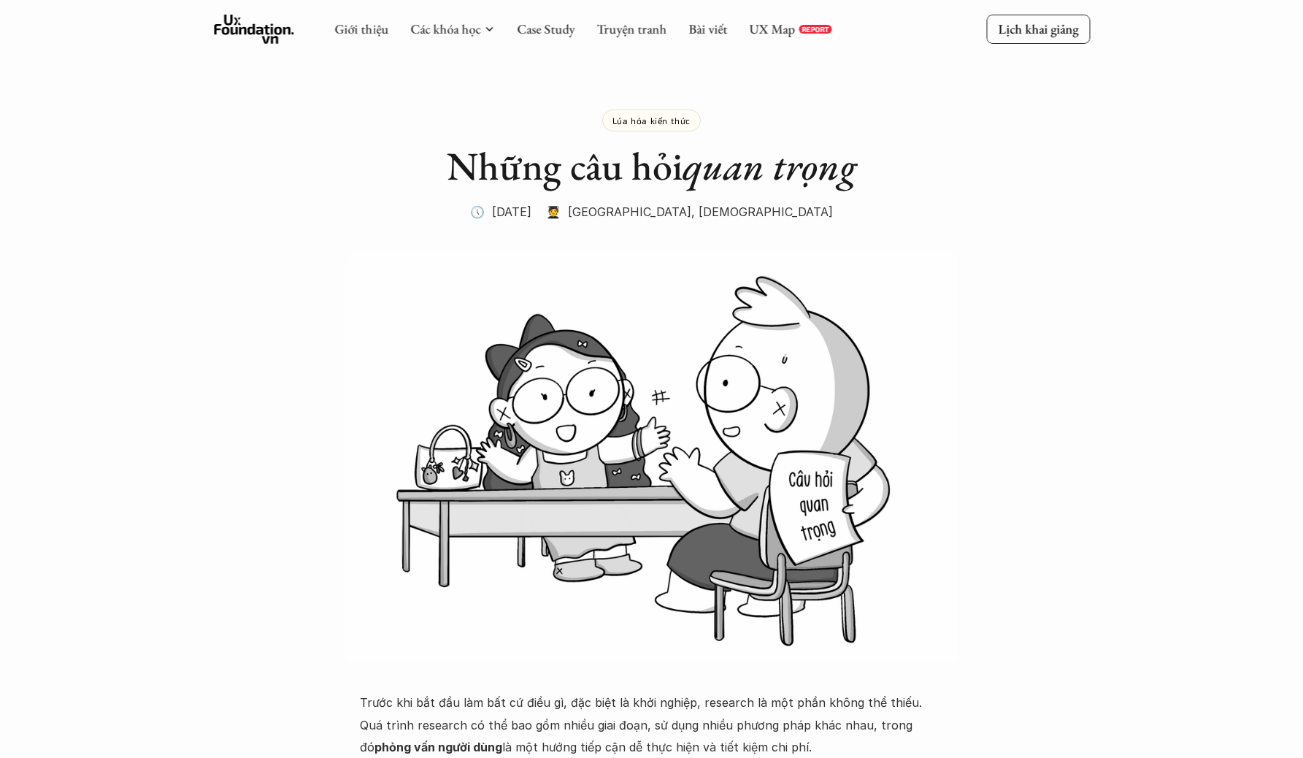
scroll to position [373, 0]
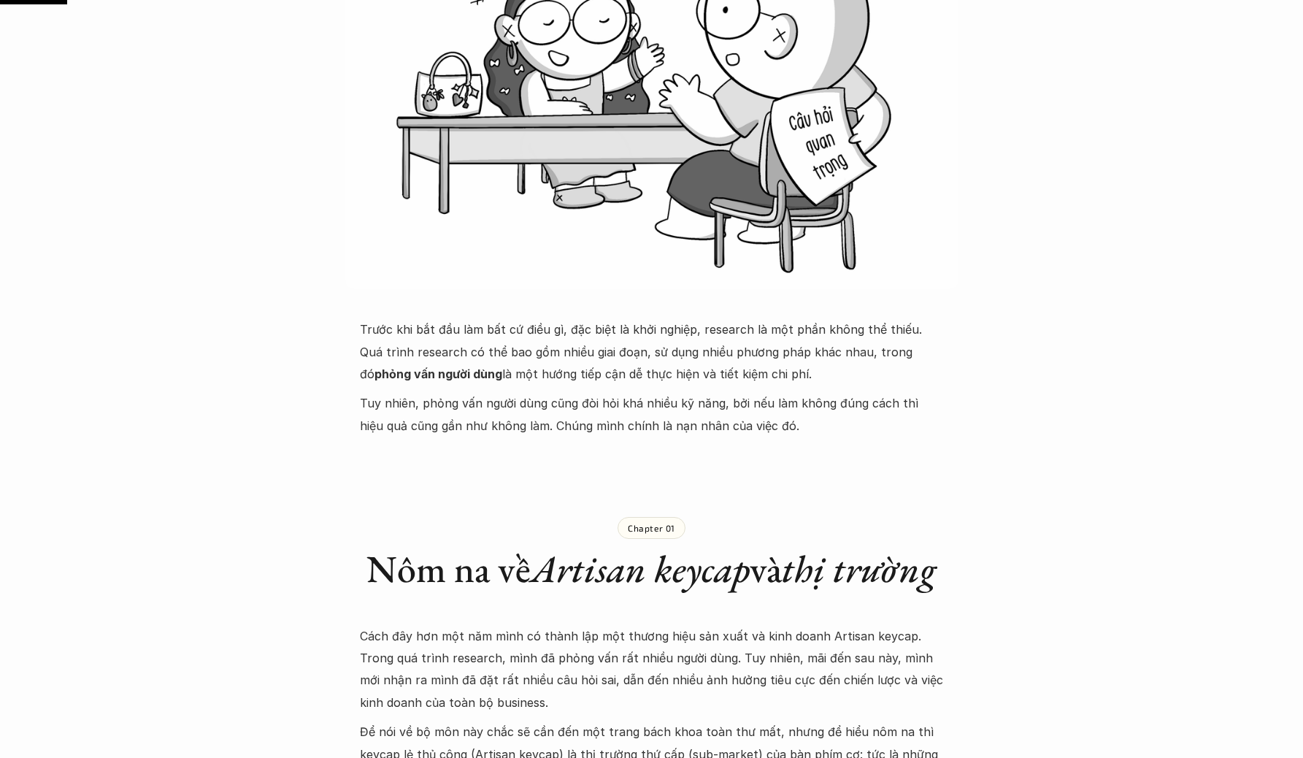
click at [682, 385] on div "Trước khi bắt đầu làm bất cứ điều gì, đặc biệt là khởi nghiệp, research là một …" at bounding box center [652, 377] width 584 height 118
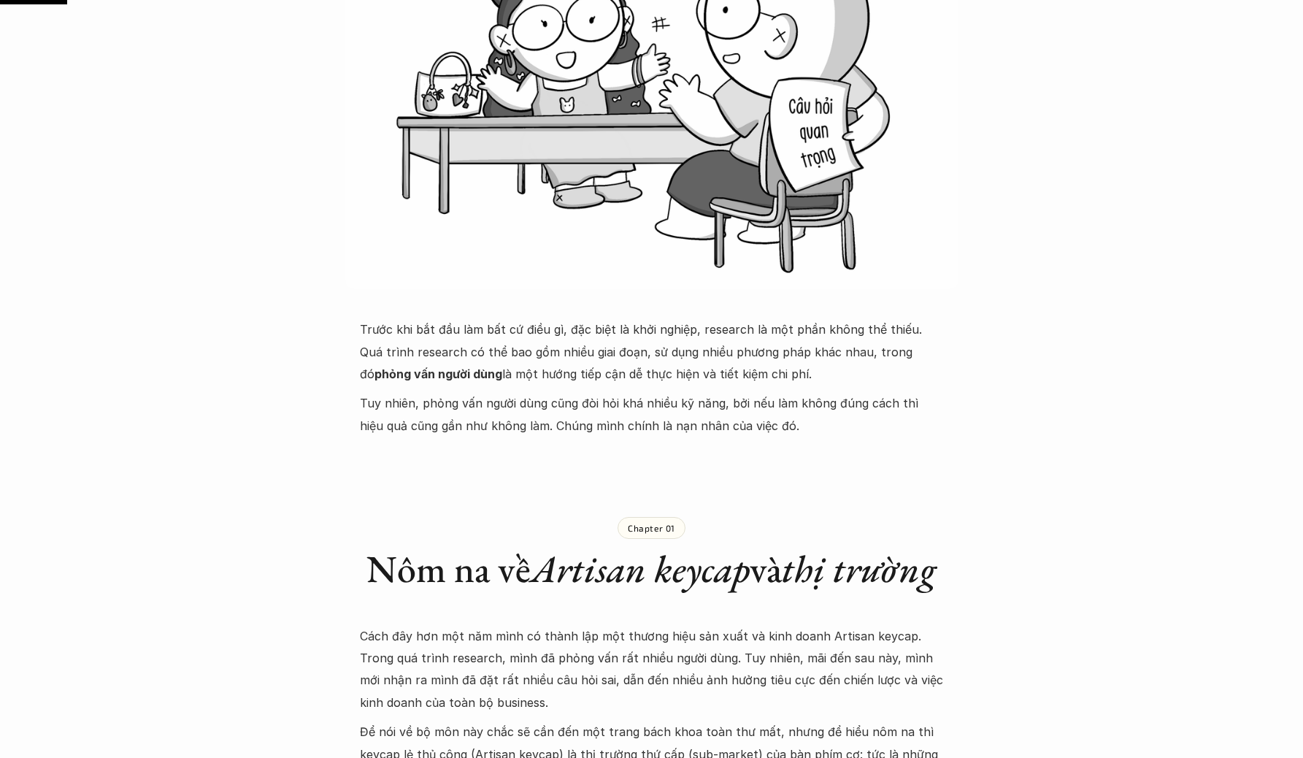
click at [682, 385] on div "Trước khi bắt đầu làm bất cứ điều gì, đặc biệt là khởi nghiệp, research là một …" at bounding box center [652, 377] width 584 height 118
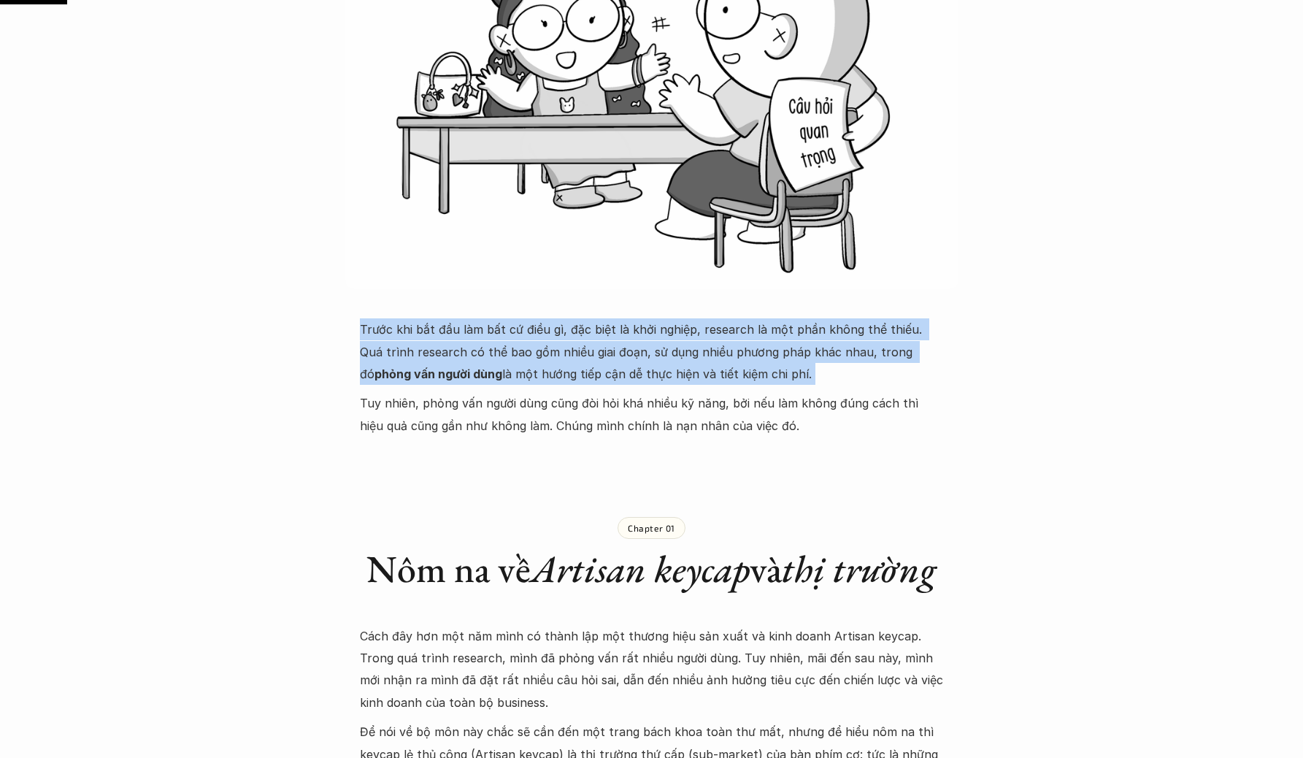
click at [682, 385] on div "Trước khi bắt đầu làm bất cứ điều gì, đặc biệt là khởi nghiệp, research là một …" at bounding box center [652, 377] width 584 height 118
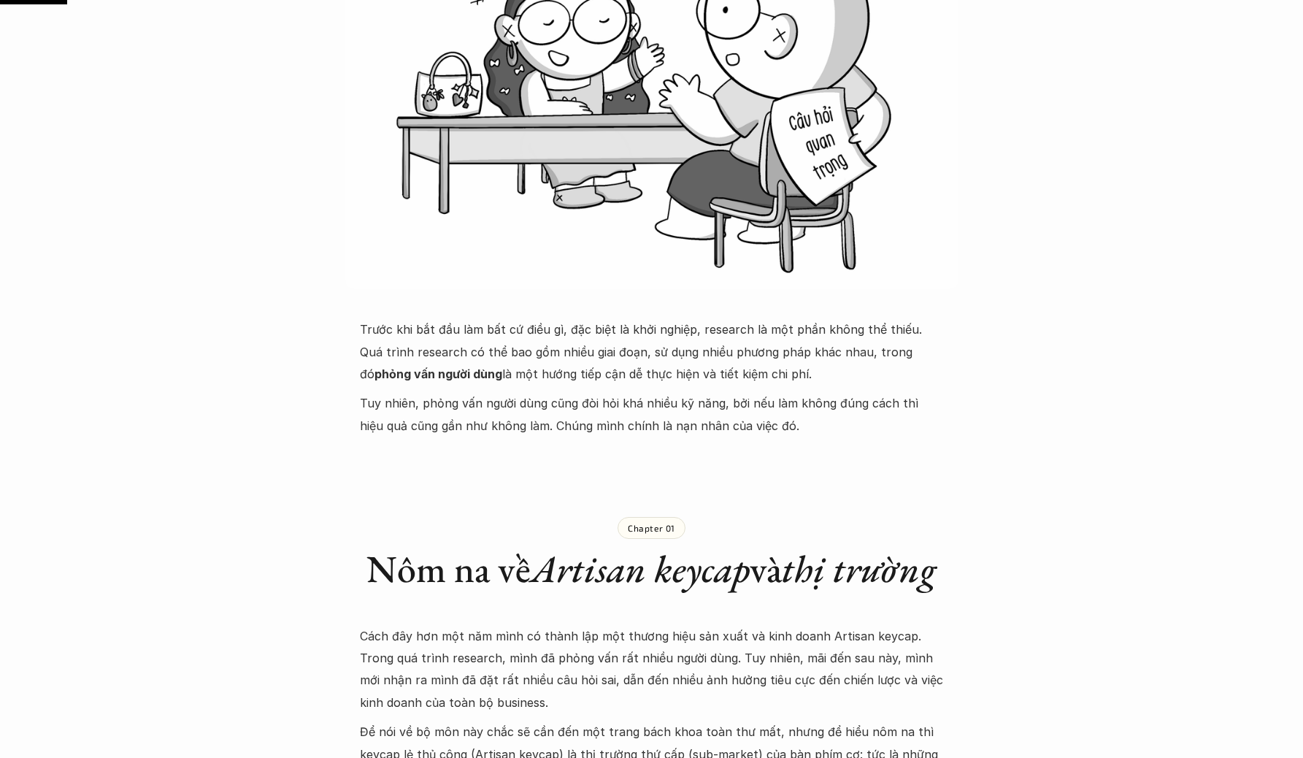
click at [707, 417] on p "Tuy nhiên, phỏng vấn người dùng cũng đòi hỏi khá nhiều kỹ năng, bởi nếu làm khô…" at bounding box center [652, 414] width 584 height 45
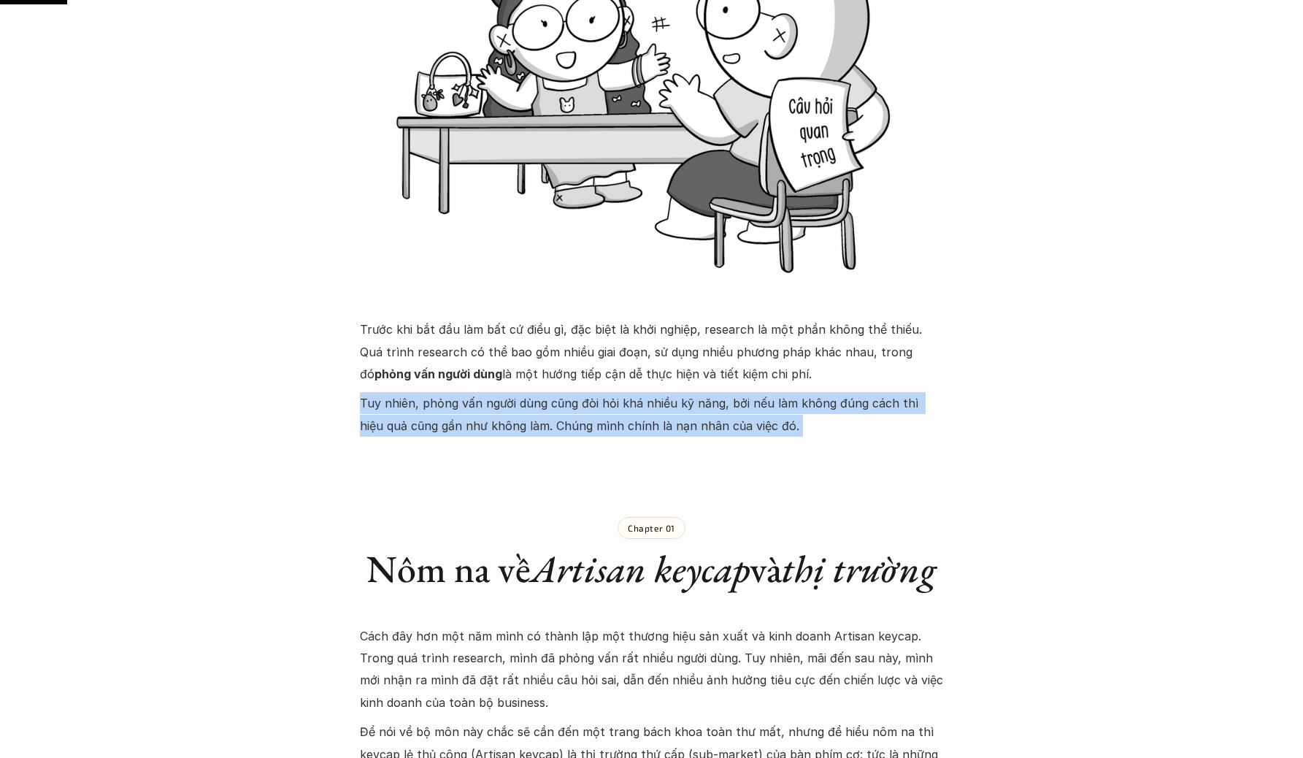
click at [707, 417] on p "Tuy nhiên, phỏng vấn người dùng cũng đòi hỏi khá nhiều kỹ năng, bởi nếu làm khô…" at bounding box center [652, 414] width 584 height 45
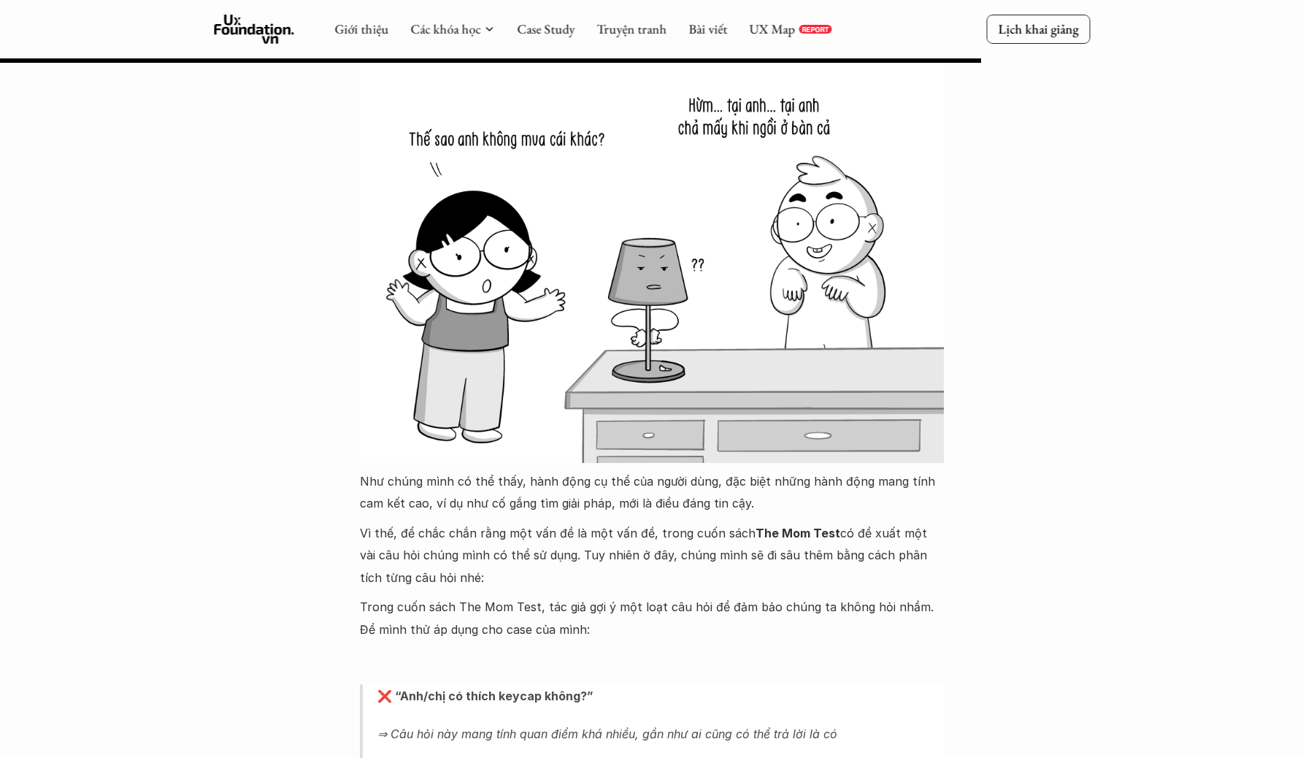
scroll to position [5368, 0]
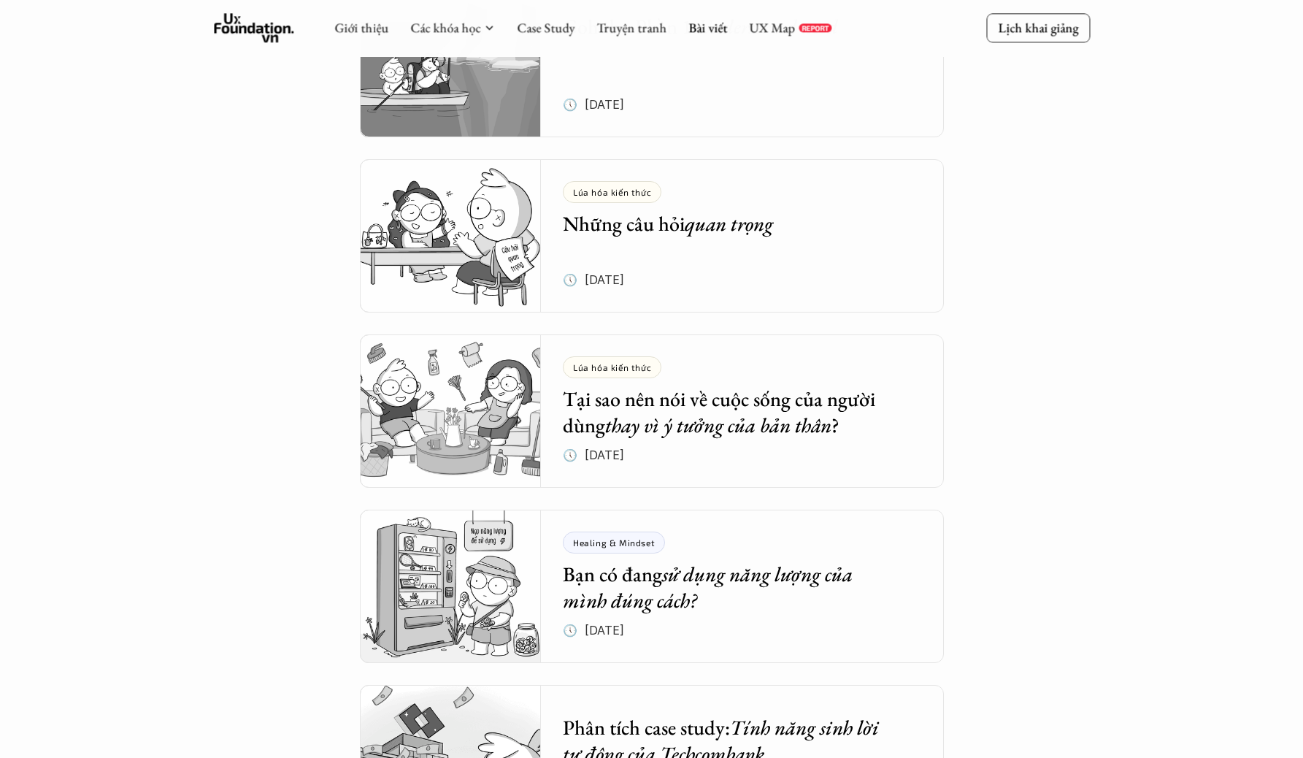
scroll to position [3650, 0]
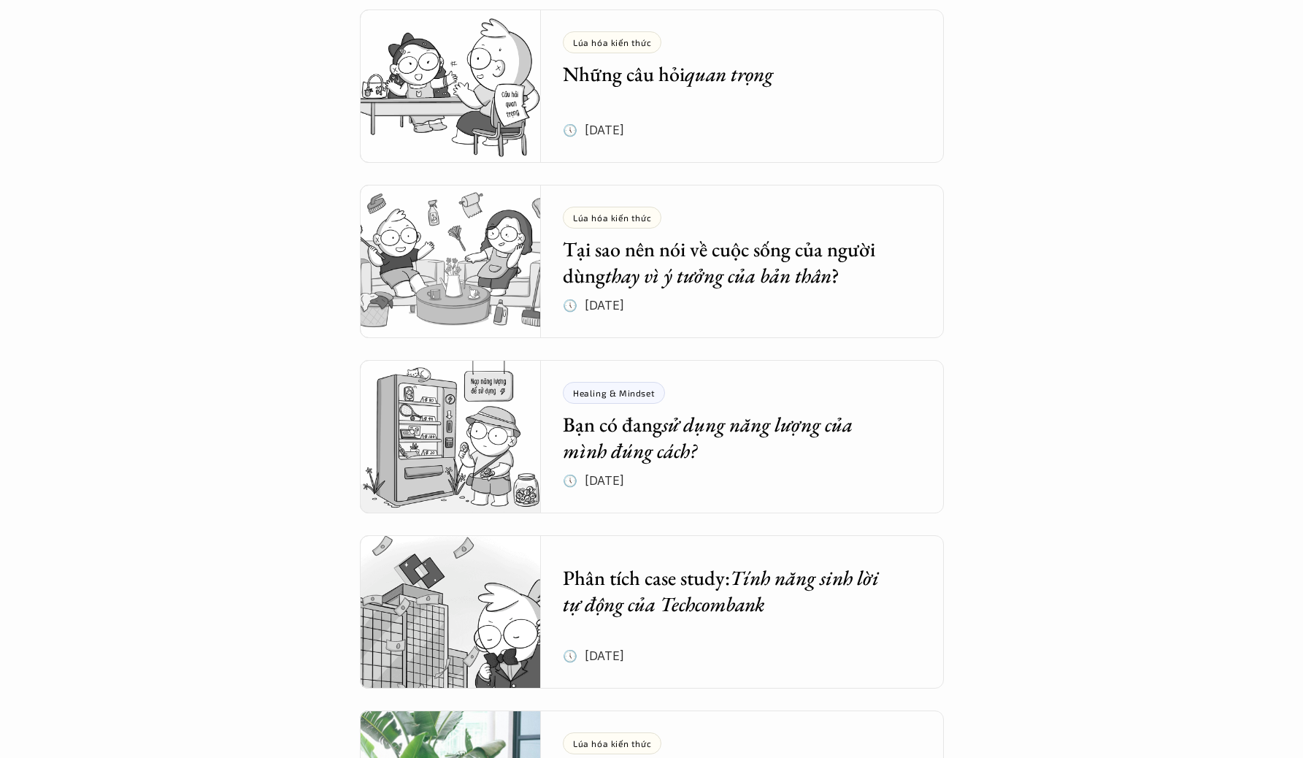
click at [740, 582] on em "Tính năng sinh lời tự động của Techcombank" at bounding box center [723, 590] width 320 height 53
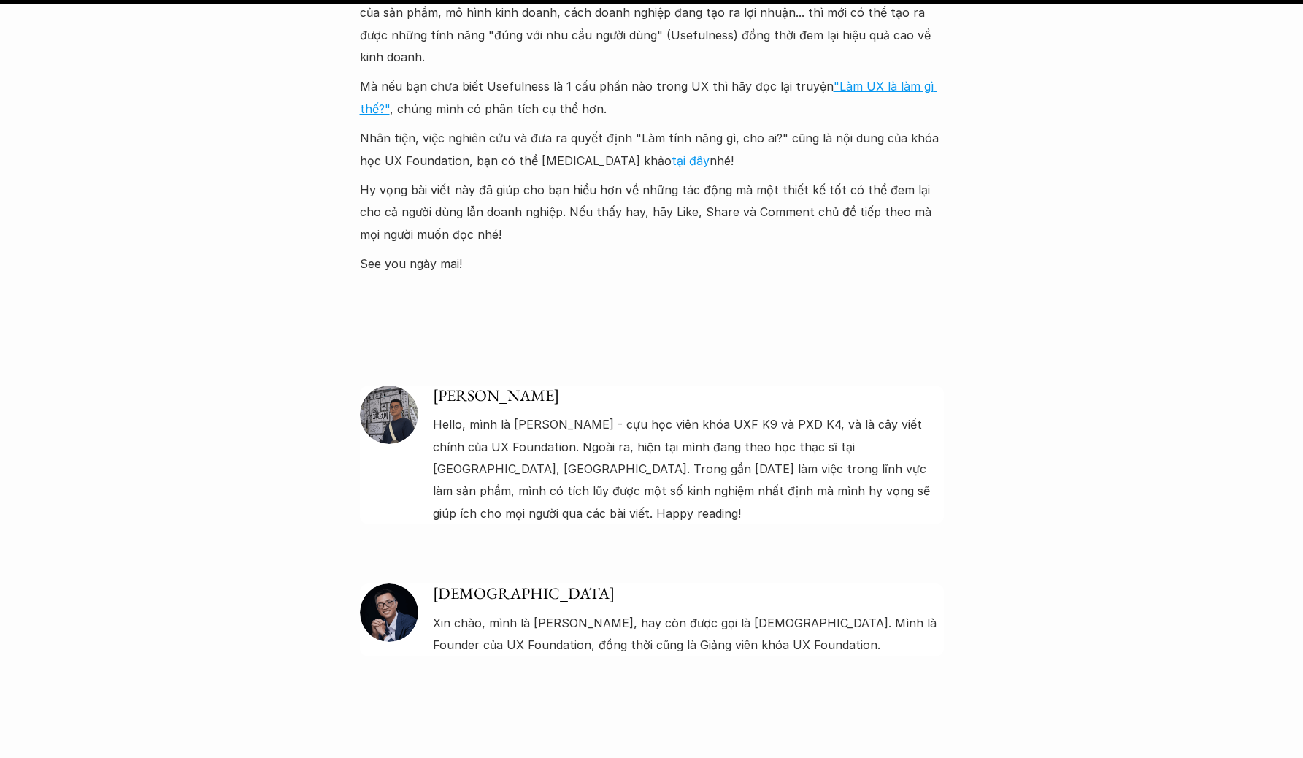
scroll to position [7218, 0]
